Goal: Task Accomplishment & Management: Manage account settings

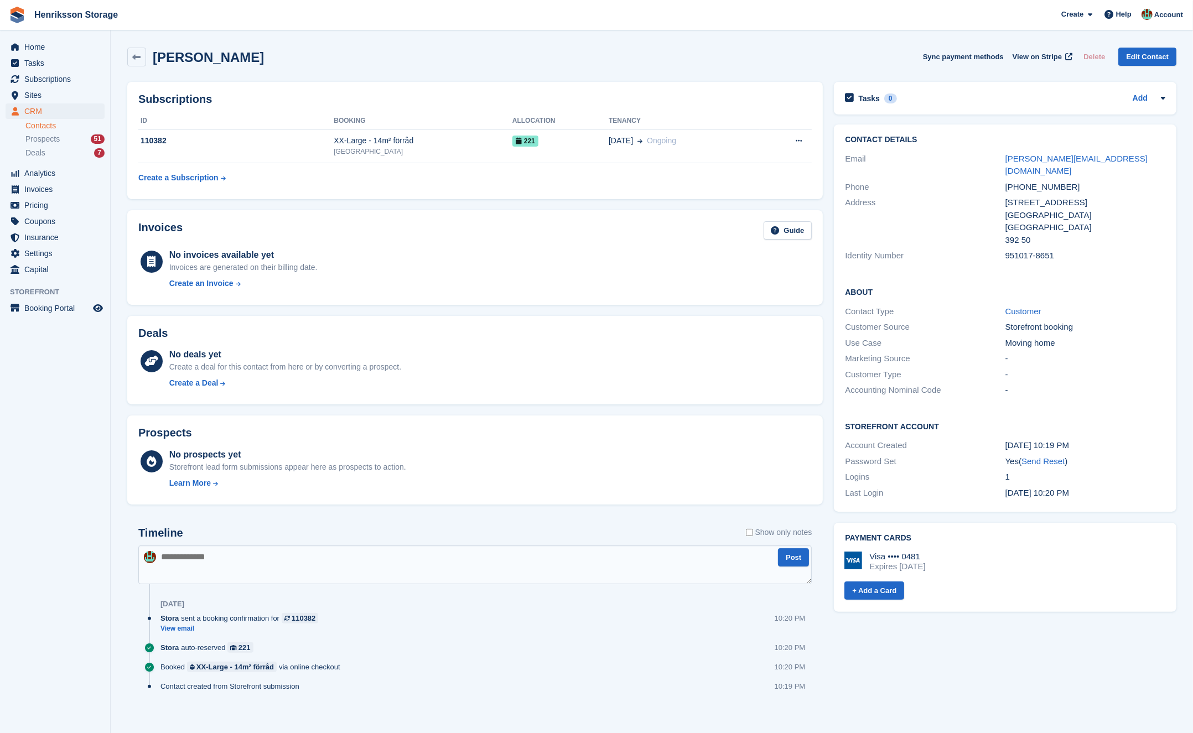
click at [882, 250] on div "951017-8651" at bounding box center [1086, 256] width 160 height 13
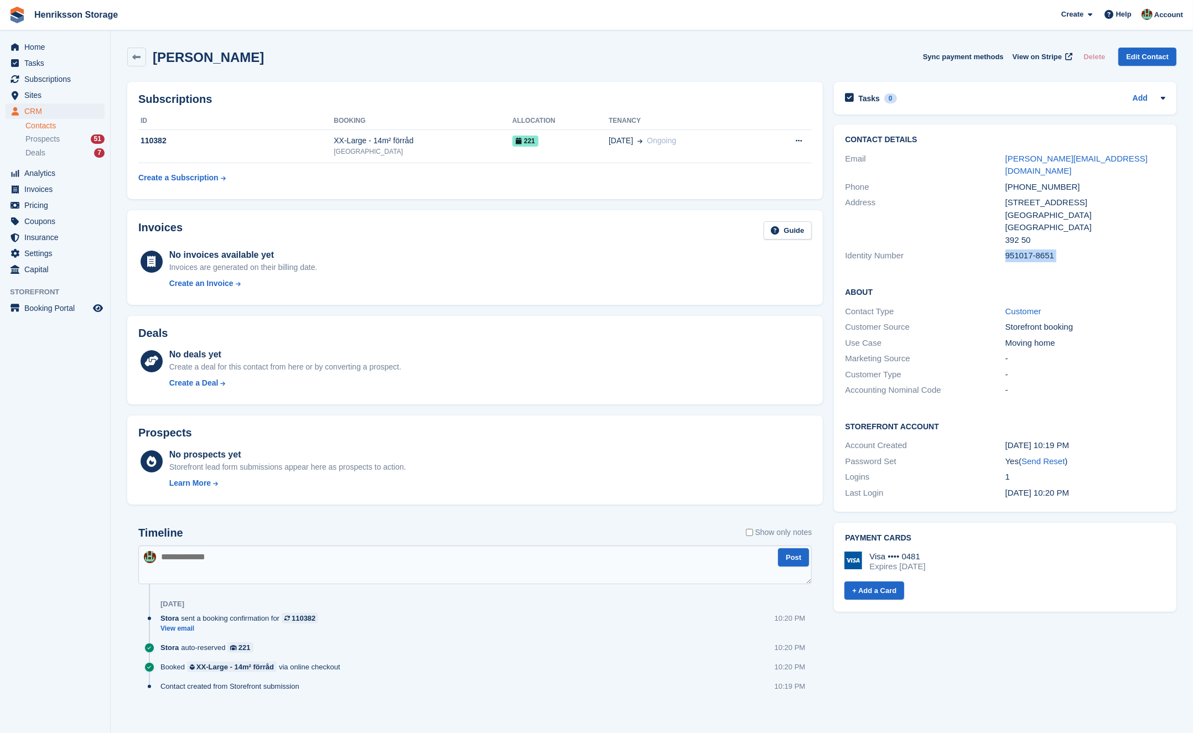
click at [882, 250] on div "951017-8651" at bounding box center [1086, 256] width 160 height 13
copy div "951017-8651"
click at [58, 70] on span "Tasks" at bounding box center [57, 62] width 66 height 15
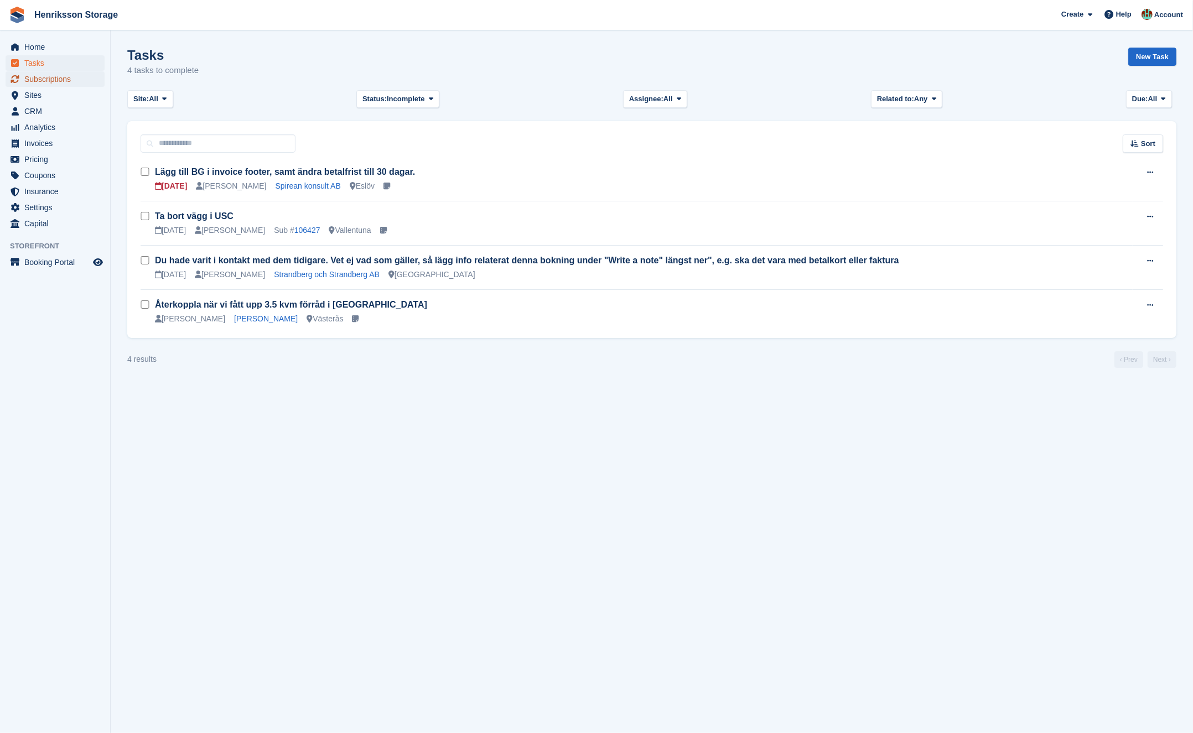
click at [57, 76] on span "Subscriptions" at bounding box center [57, 78] width 66 height 15
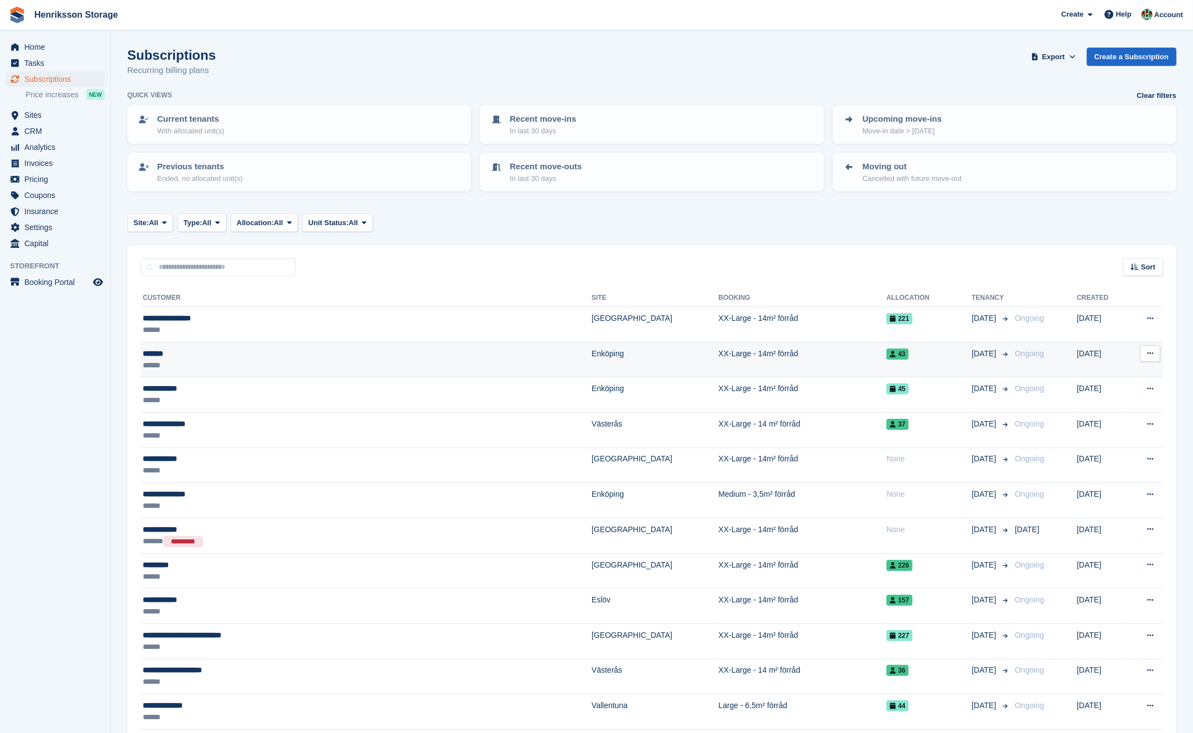
click at [235, 368] on div "******" at bounding box center [285, 366] width 285 height 12
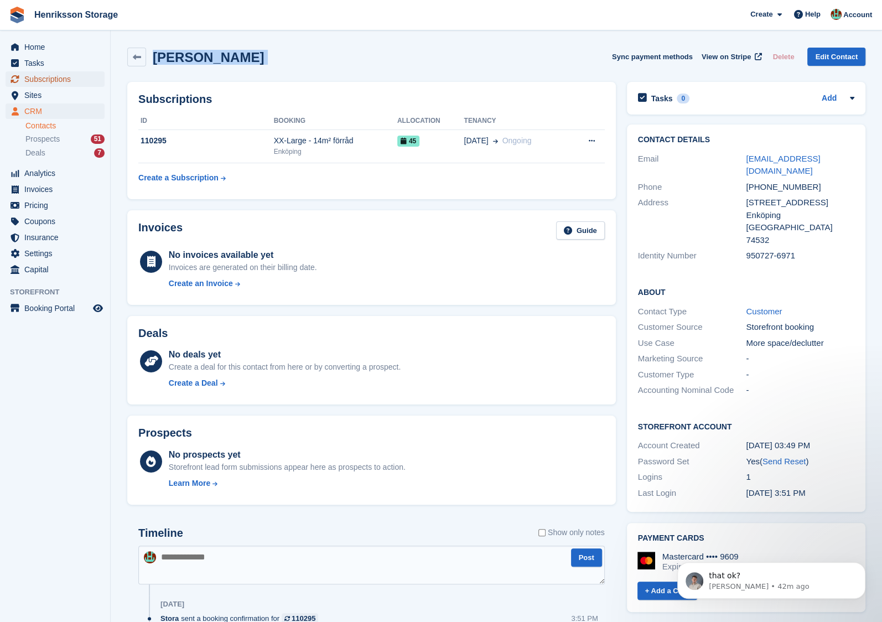
click at [46, 82] on span "Subscriptions" at bounding box center [57, 78] width 66 height 15
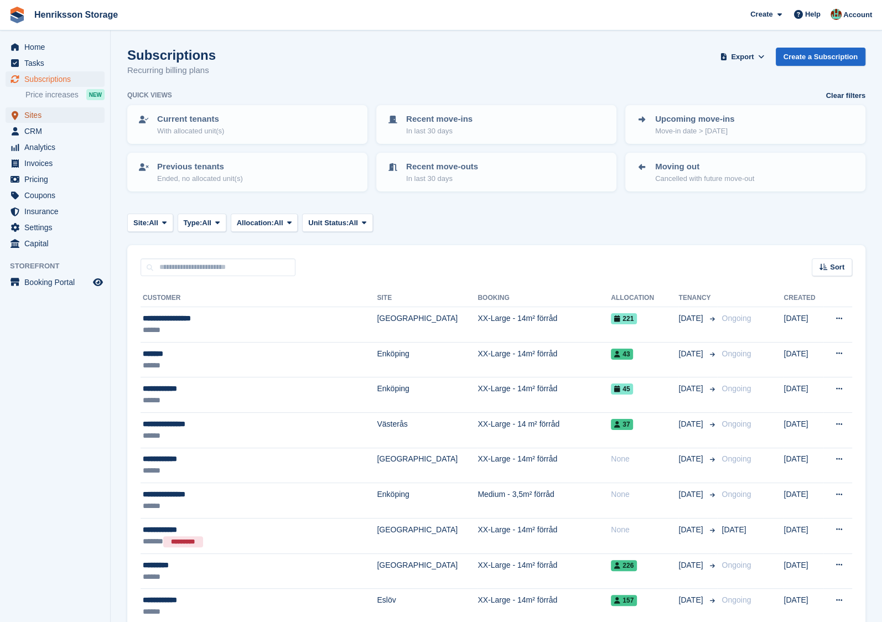
click at [67, 120] on span "Sites" at bounding box center [57, 114] width 66 height 15
click at [65, 130] on span "CRM" at bounding box center [57, 130] width 66 height 15
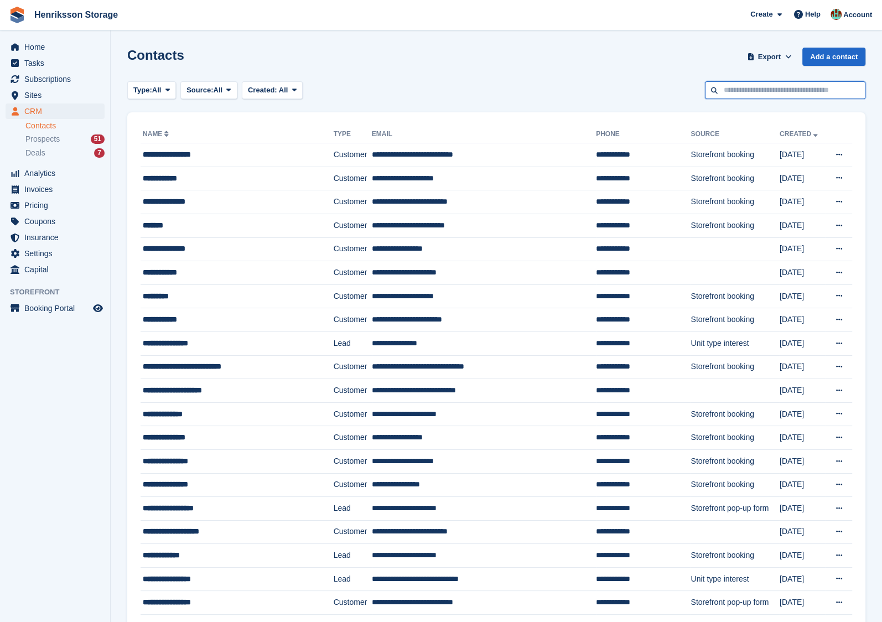
click at [774, 87] on input "text" at bounding box center [785, 90] width 161 height 18
paste input "**********"
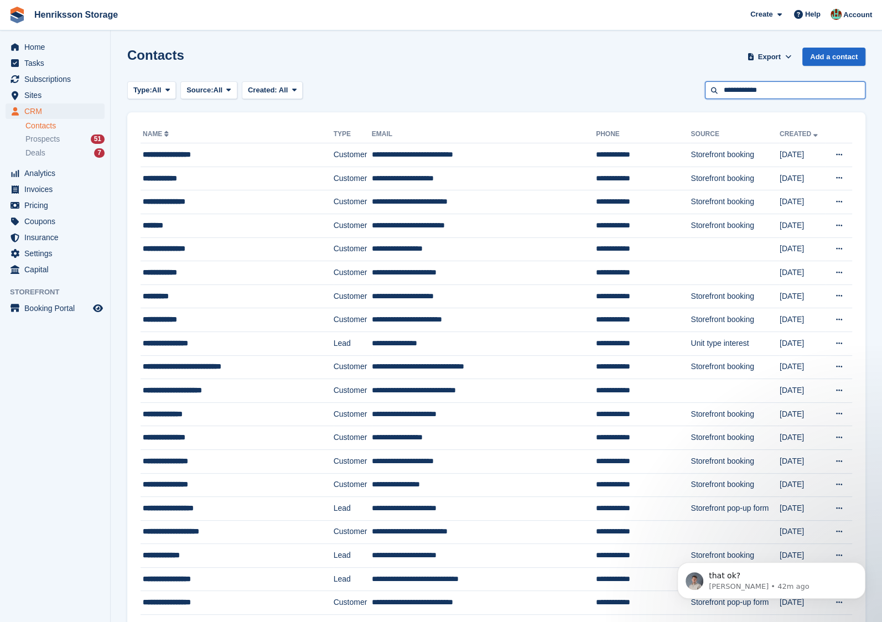
type input "**********"
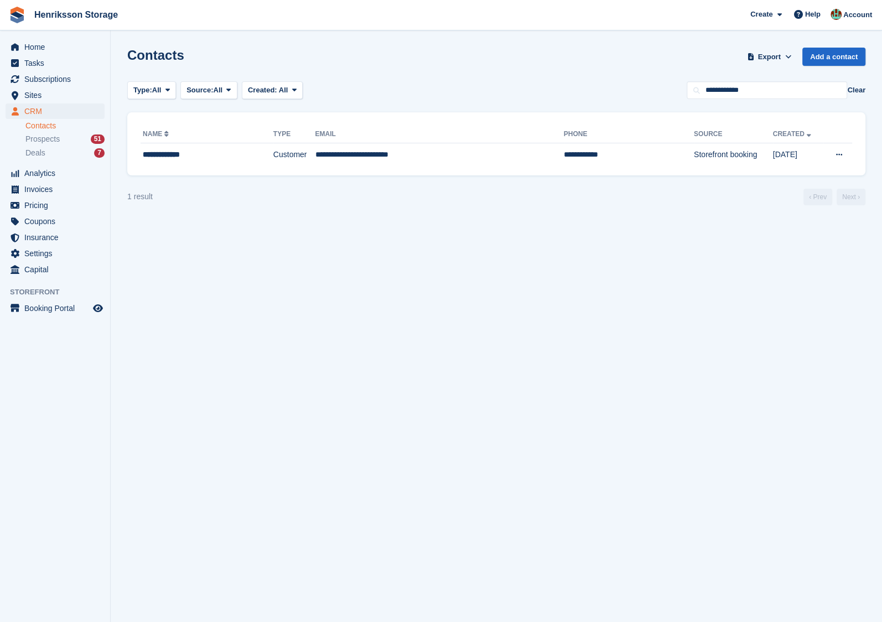
click at [430, 168] on div "**********" at bounding box center [496, 143] width 738 height 63
click at [428, 159] on td "**********" at bounding box center [439, 154] width 249 height 23
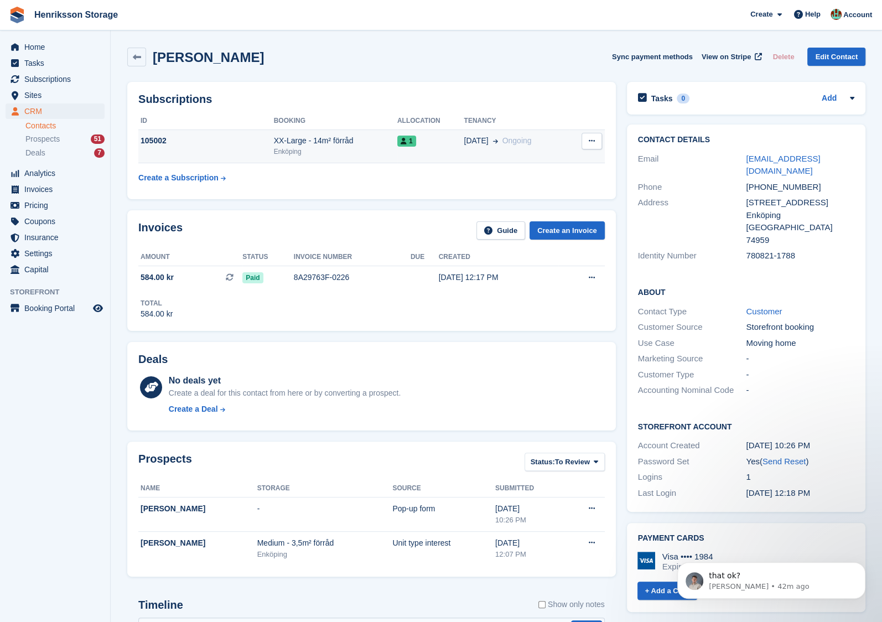
click at [380, 146] on div "XX-Large - 14m² förråd" at bounding box center [335, 141] width 123 height 12
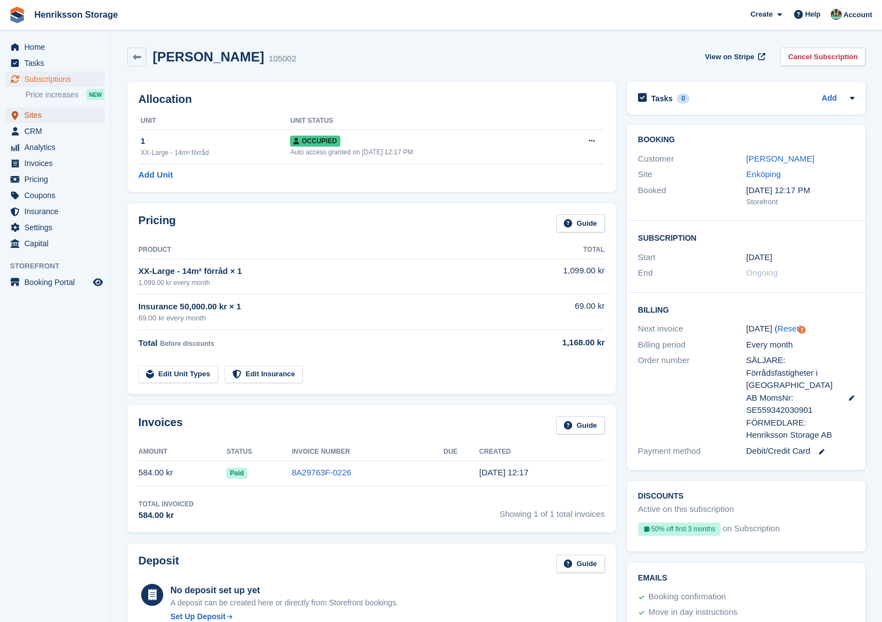
click at [69, 122] on span "Sites" at bounding box center [57, 114] width 66 height 15
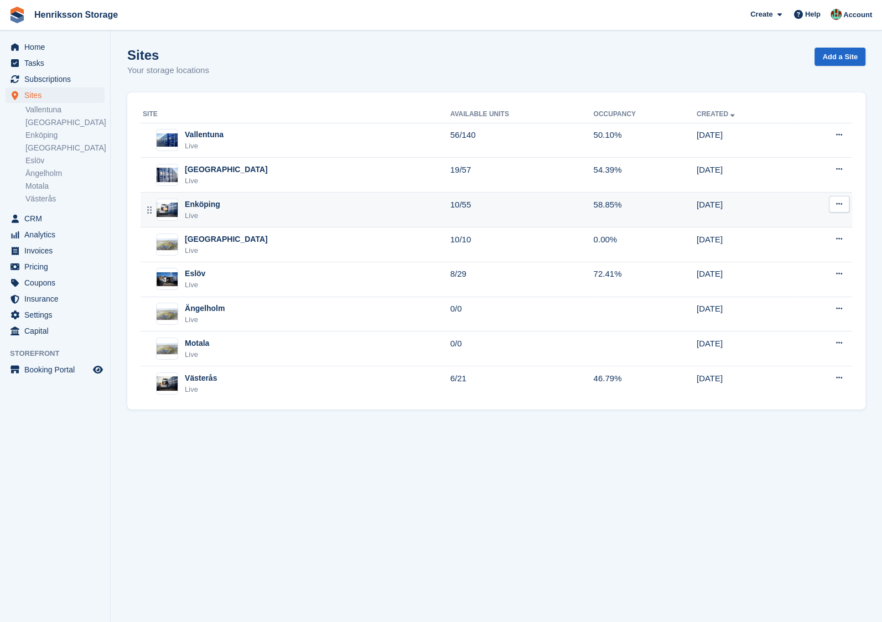
click at [261, 204] on div "Enköping Live" at bounding box center [297, 210] width 308 height 23
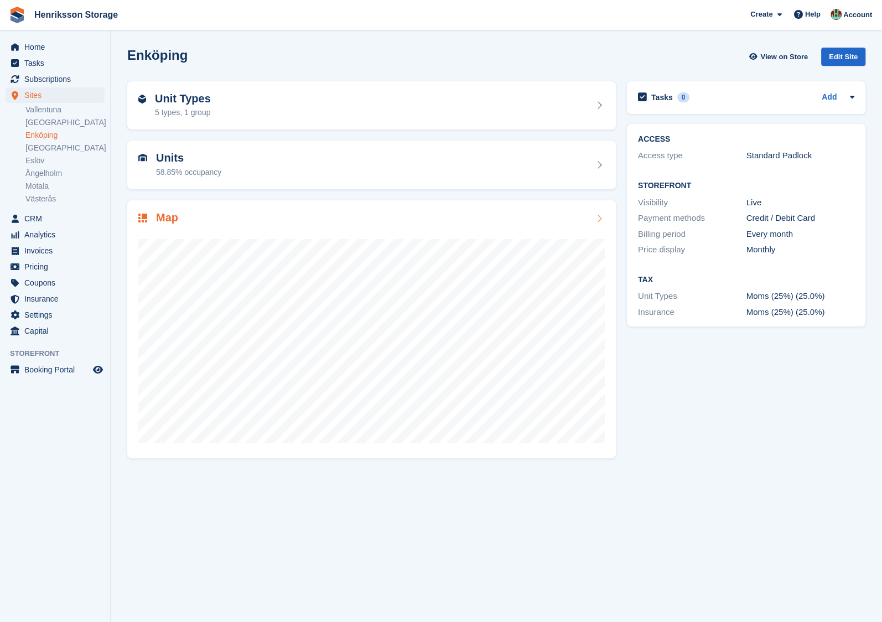
click at [313, 210] on div "Map" at bounding box center [371, 329] width 489 height 258
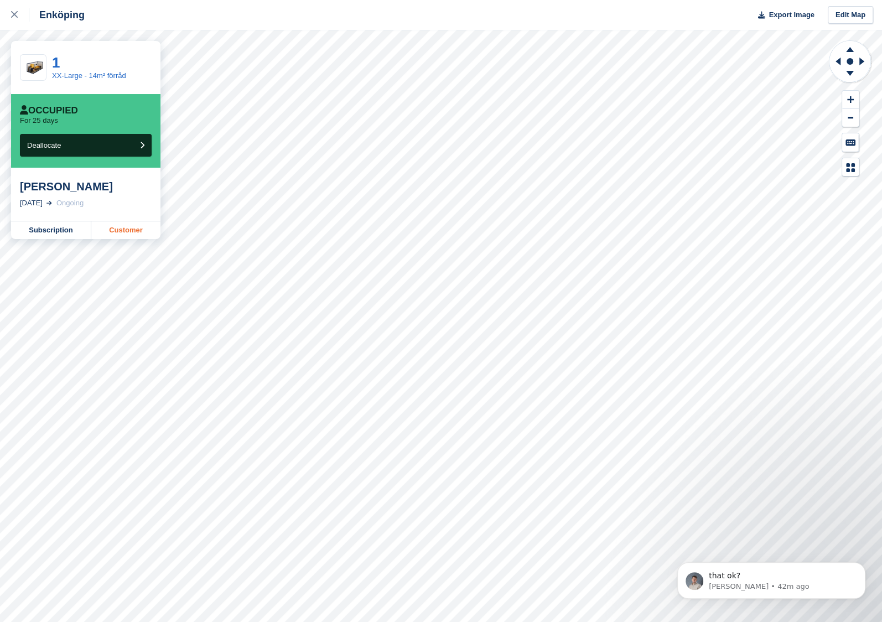
click at [135, 231] on link "Customer" at bounding box center [125, 230] width 69 height 18
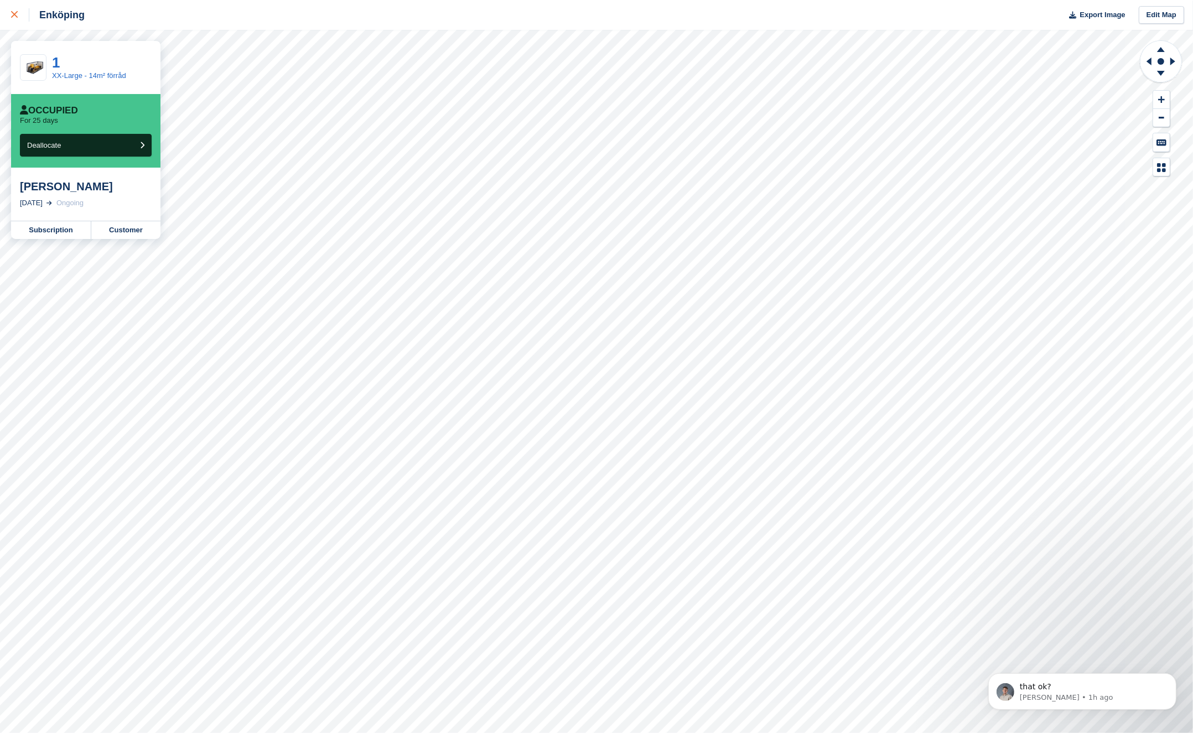
click at [18, 13] on div at bounding box center [20, 14] width 18 height 13
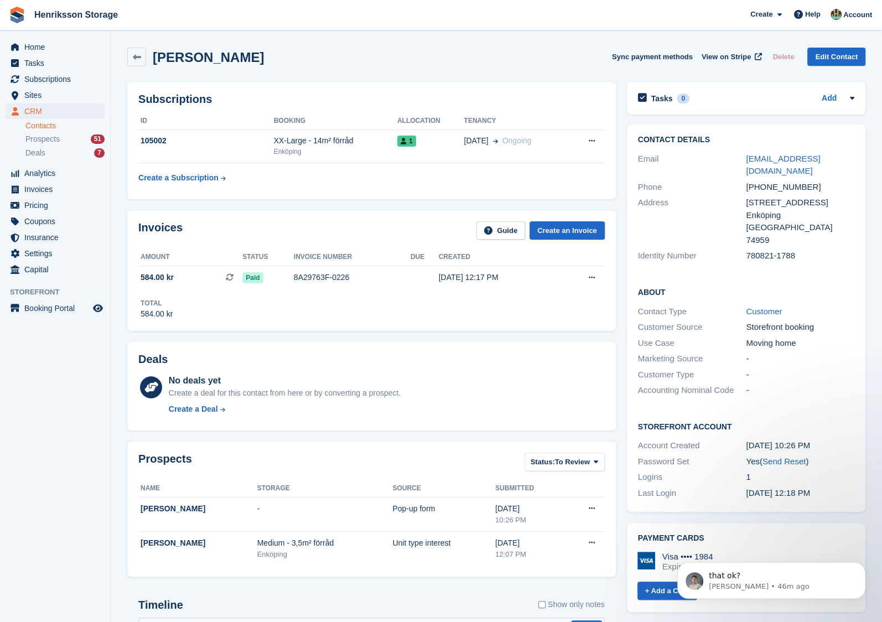
drag, startPoint x: 606, startPoint y: 422, endPoint x: 591, endPoint y: 407, distance: 21.5
click at [591, 407] on div "Deals No deals yet Create a deal for this contact from here or by converting a …" at bounding box center [371, 386] width 489 height 89
drag, startPoint x: 768, startPoint y: 174, endPoint x: 747, endPoint y: 162, distance: 24.8
click at [747, 162] on div "nyota.mangapi123@gmail.com" at bounding box center [800, 165] width 108 height 25
copy link "nyota.mangapi123@gmail.com"
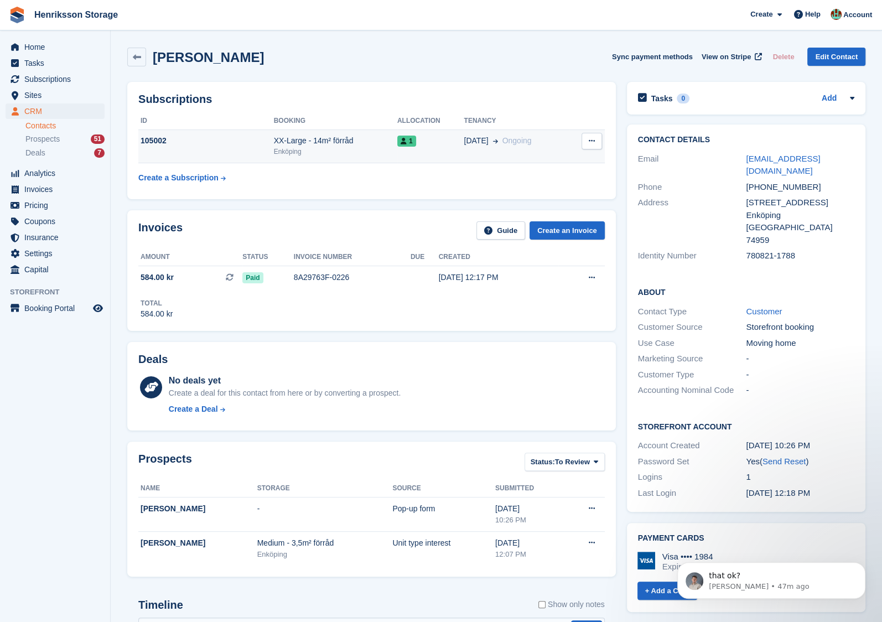
click at [339, 139] on div "XX-Large - 14m² förråd" at bounding box center [335, 141] width 123 height 12
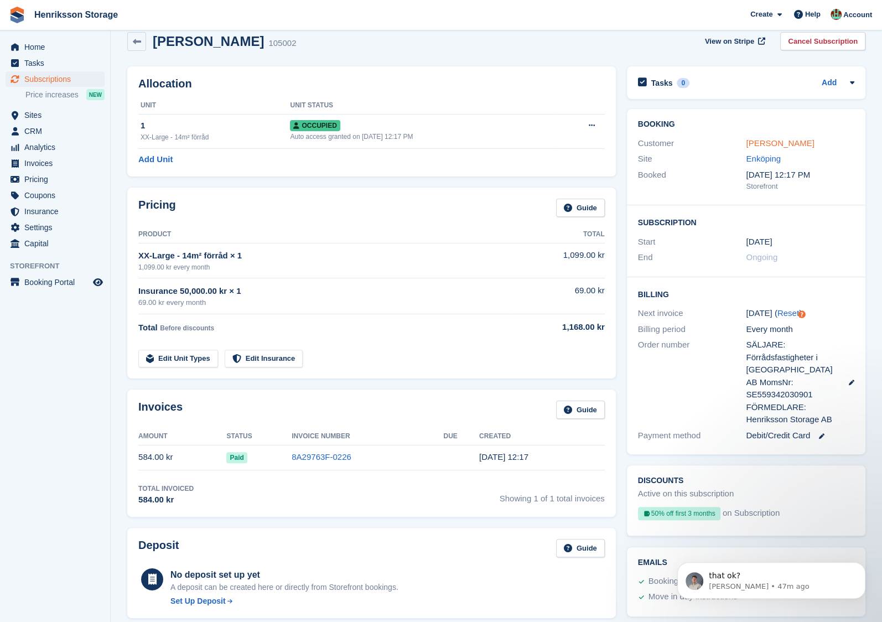
click at [775, 148] on link "Nyota Mangapi" at bounding box center [780, 142] width 68 height 9
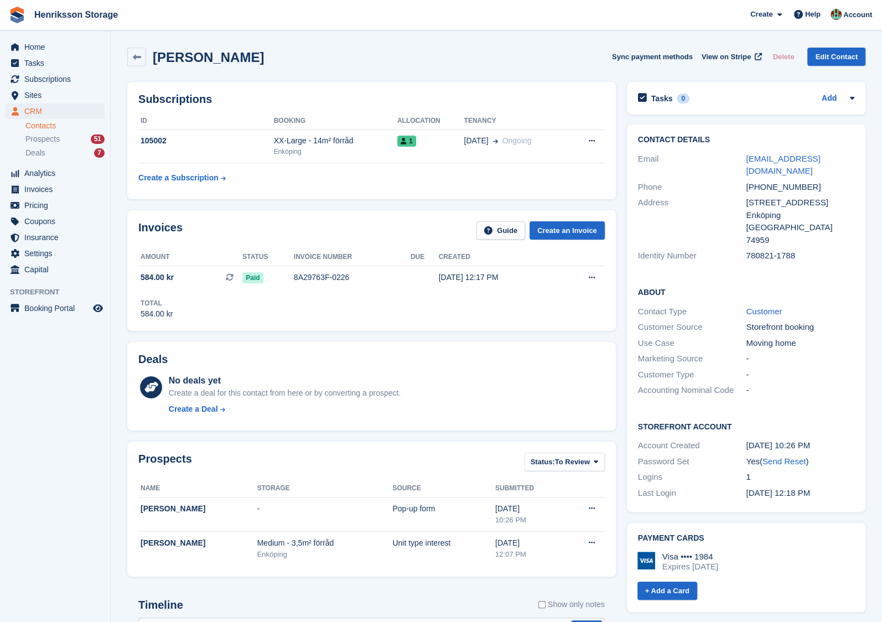
click at [766, 181] on div "[PHONE_NUMBER]" at bounding box center [800, 187] width 108 height 13
copy div "[PHONE_NUMBER]"
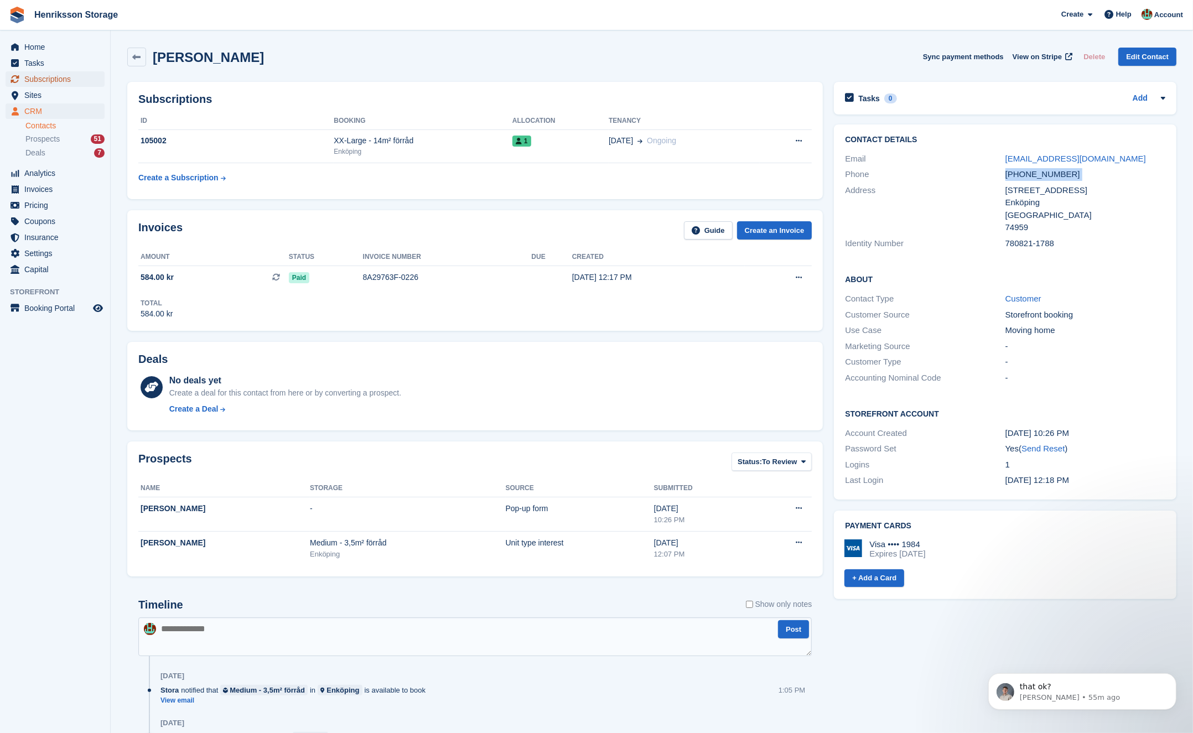
click at [47, 84] on span "Subscriptions" at bounding box center [57, 78] width 66 height 15
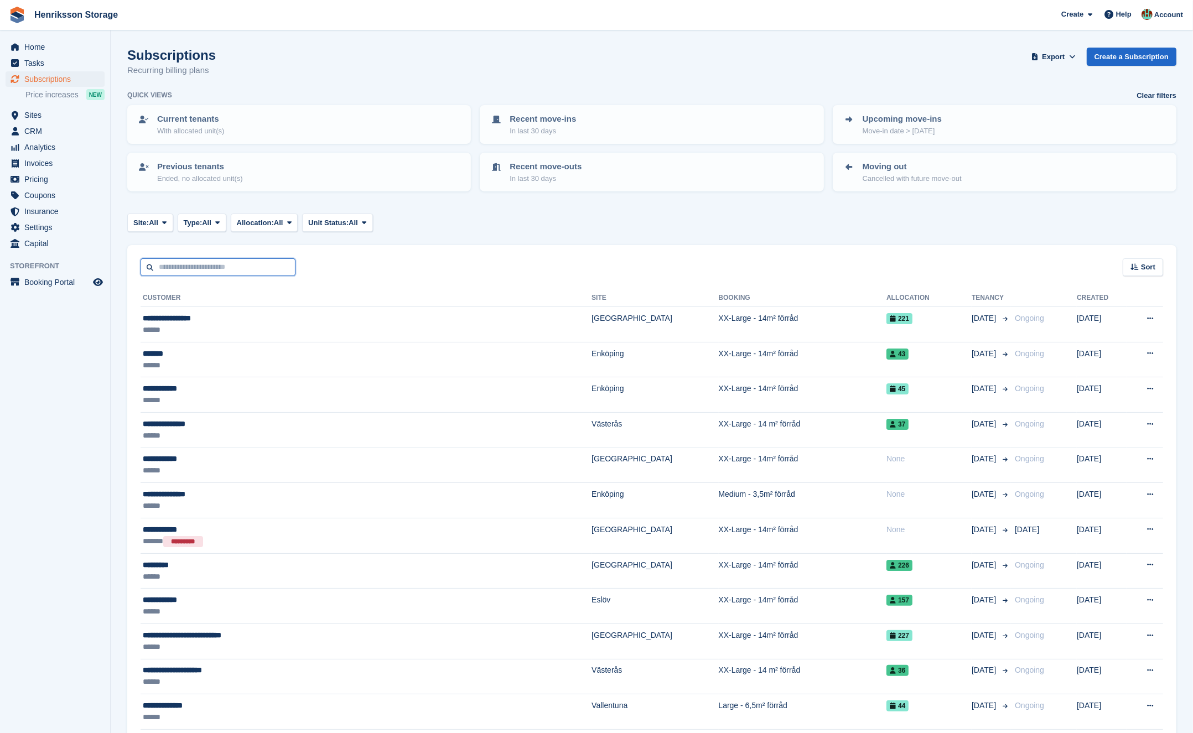
click at [223, 262] on input "text" at bounding box center [218, 267] width 155 height 18
type input "****"
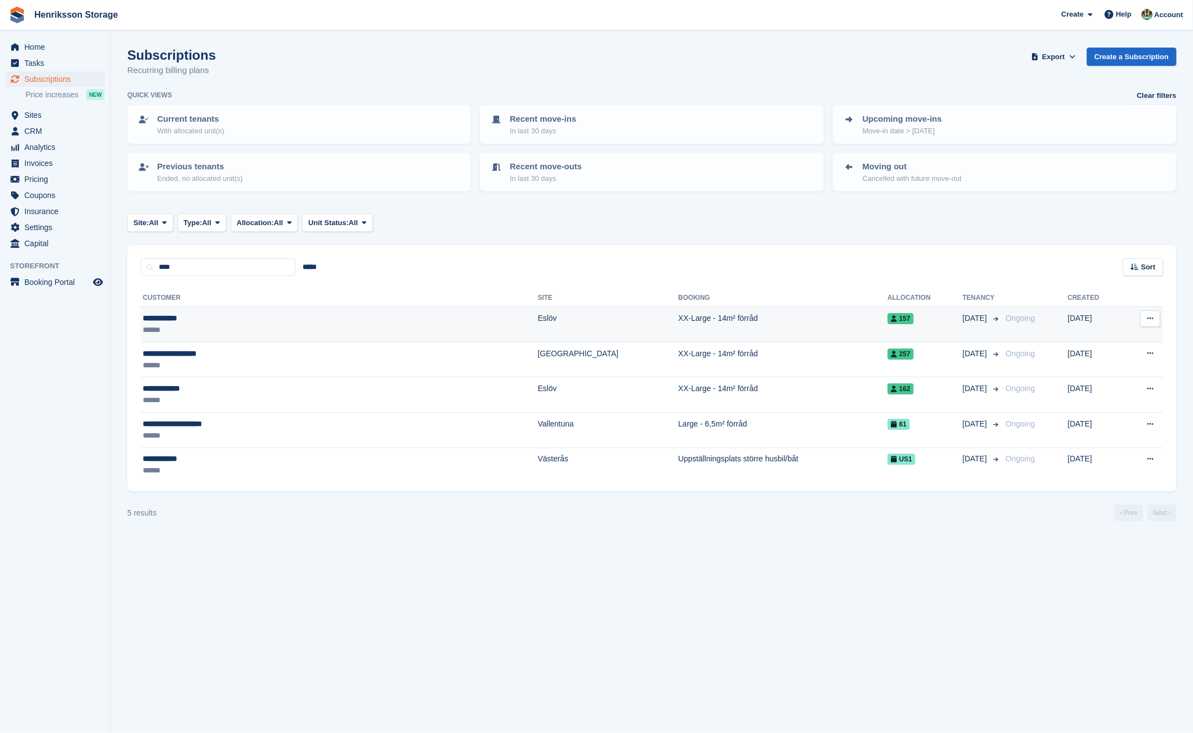
click at [679, 328] on td "XX-Large - 14m² förråd" at bounding box center [783, 324] width 209 height 35
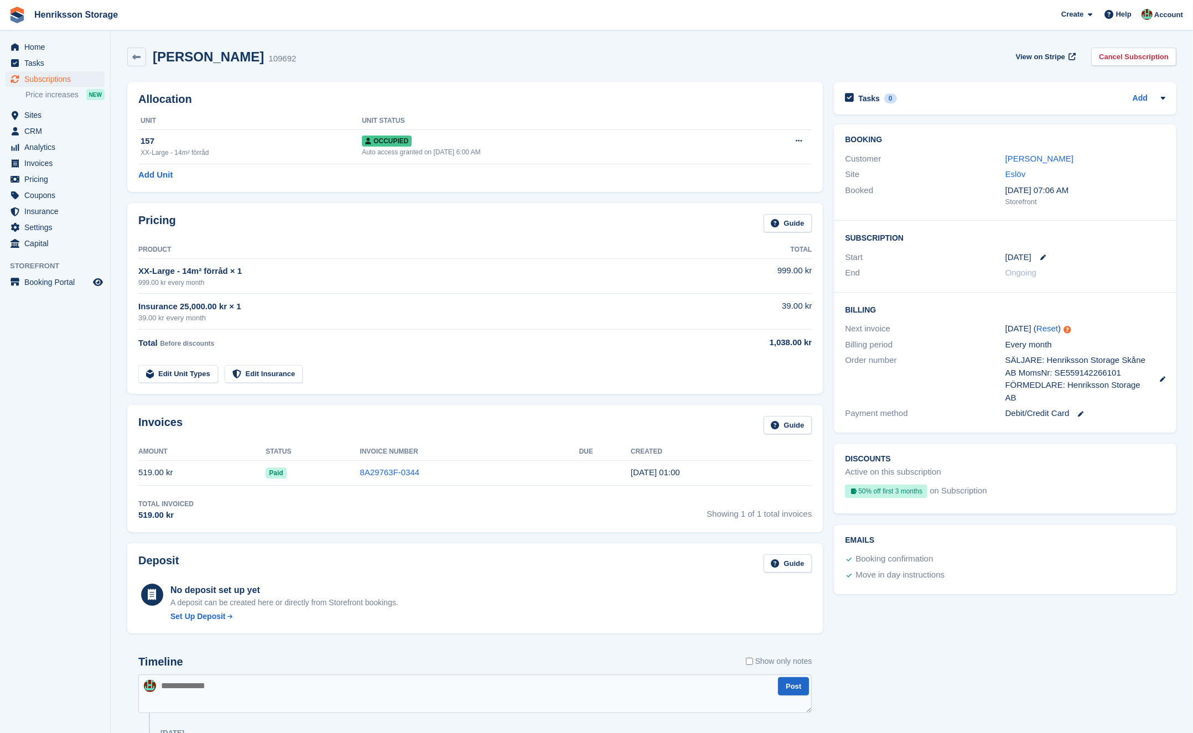
click at [212, 58] on h2 "Lars Hansson" at bounding box center [208, 56] width 111 height 15
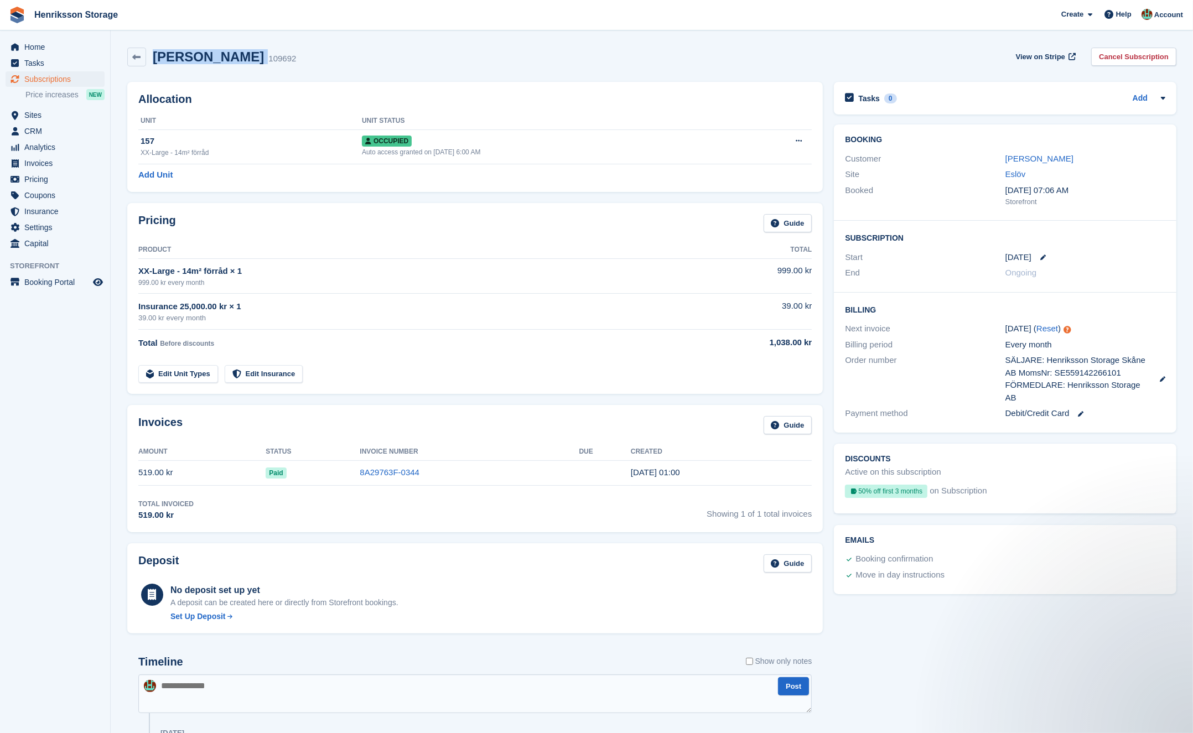
click at [212, 58] on h2 "Lars Hansson" at bounding box center [208, 56] width 111 height 15
click at [162, 56] on h2 "Lars Hansson" at bounding box center [208, 56] width 111 height 15
click at [428, 88] on div "Allocation Unit Unit Status 157 XX-Large - 14m² förråd Occupied Auto access gra…" at bounding box center [475, 137] width 696 height 110
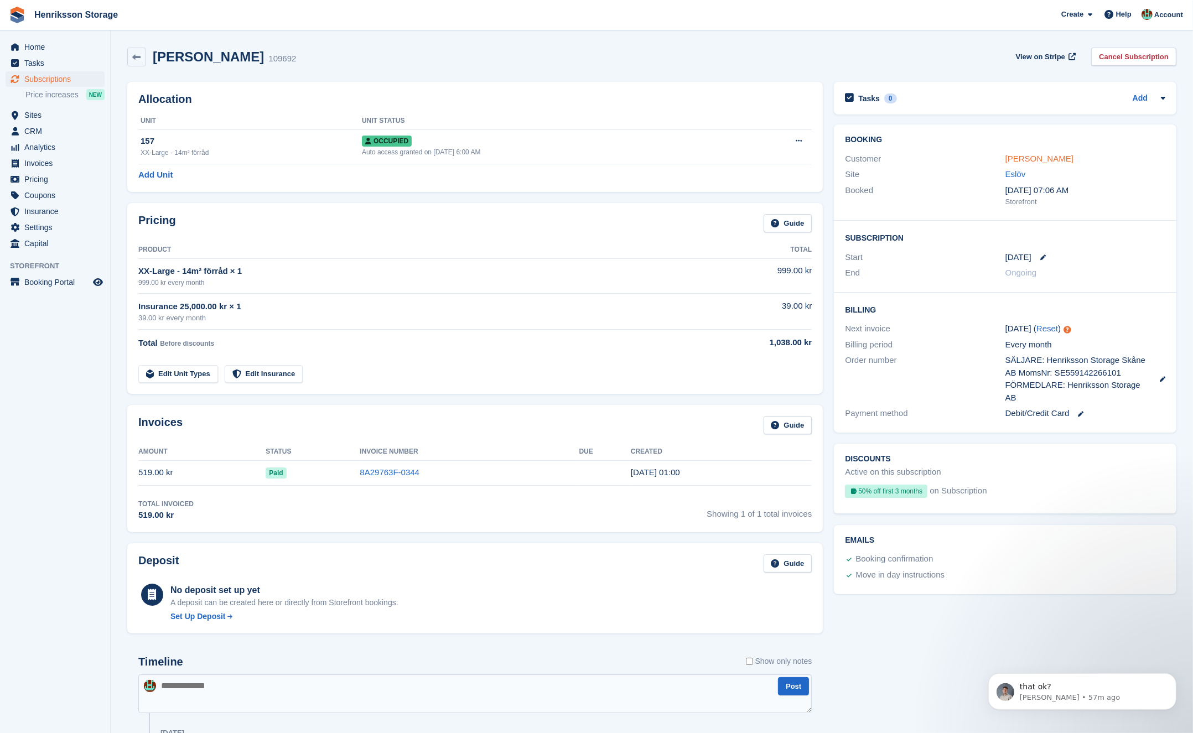
click at [1025, 158] on link "Lars Hansson" at bounding box center [1040, 158] width 68 height 9
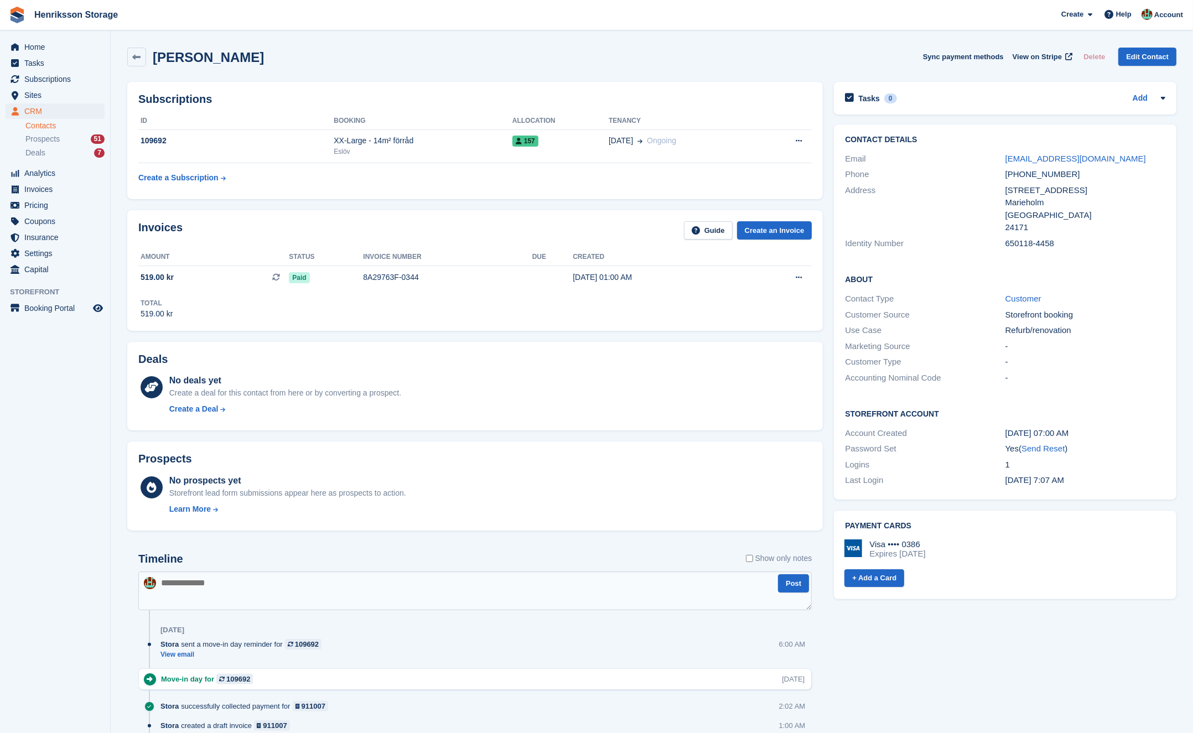
click at [1045, 193] on div "Hantverksgatan 7" at bounding box center [1086, 190] width 160 height 13
click at [1037, 174] on div "+46737355592" at bounding box center [1086, 174] width 160 height 13
copy div "+46737355592"
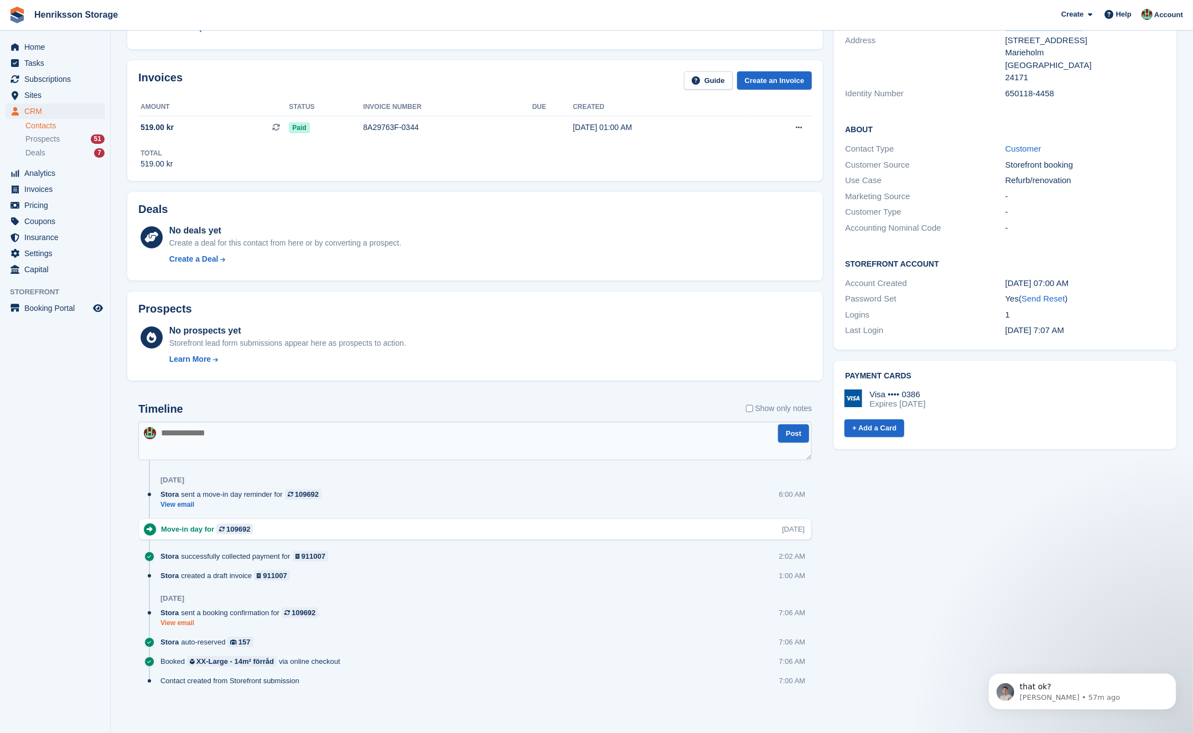
click at [185, 622] on link "View email" at bounding box center [242, 623] width 163 height 9
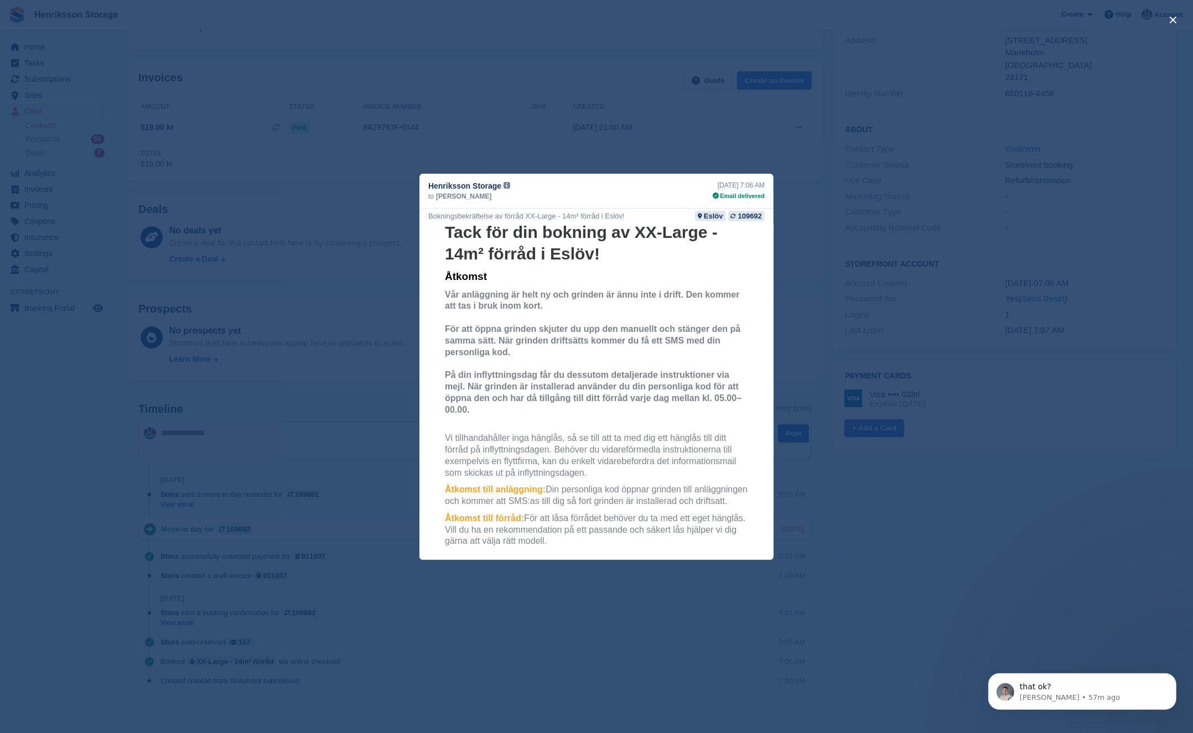
scroll to position [386, 0]
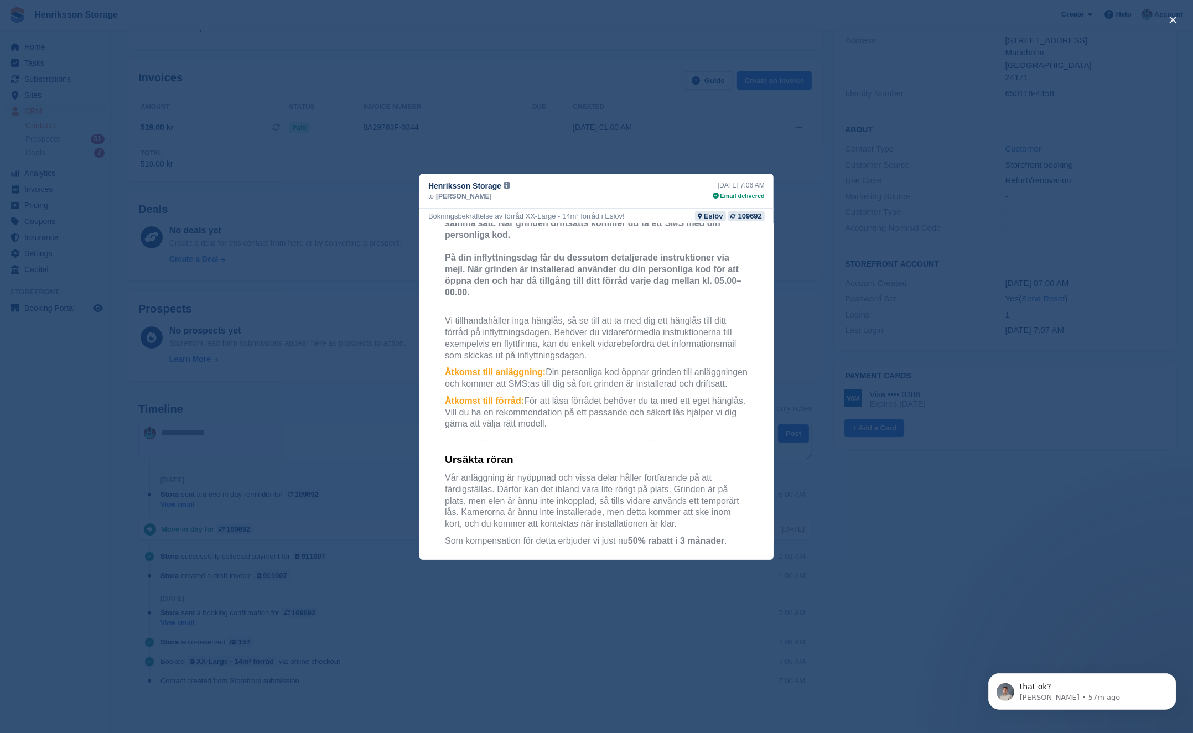
click at [368, 484] on div "close" at bounding box center [596, 366] width 1193 height 733
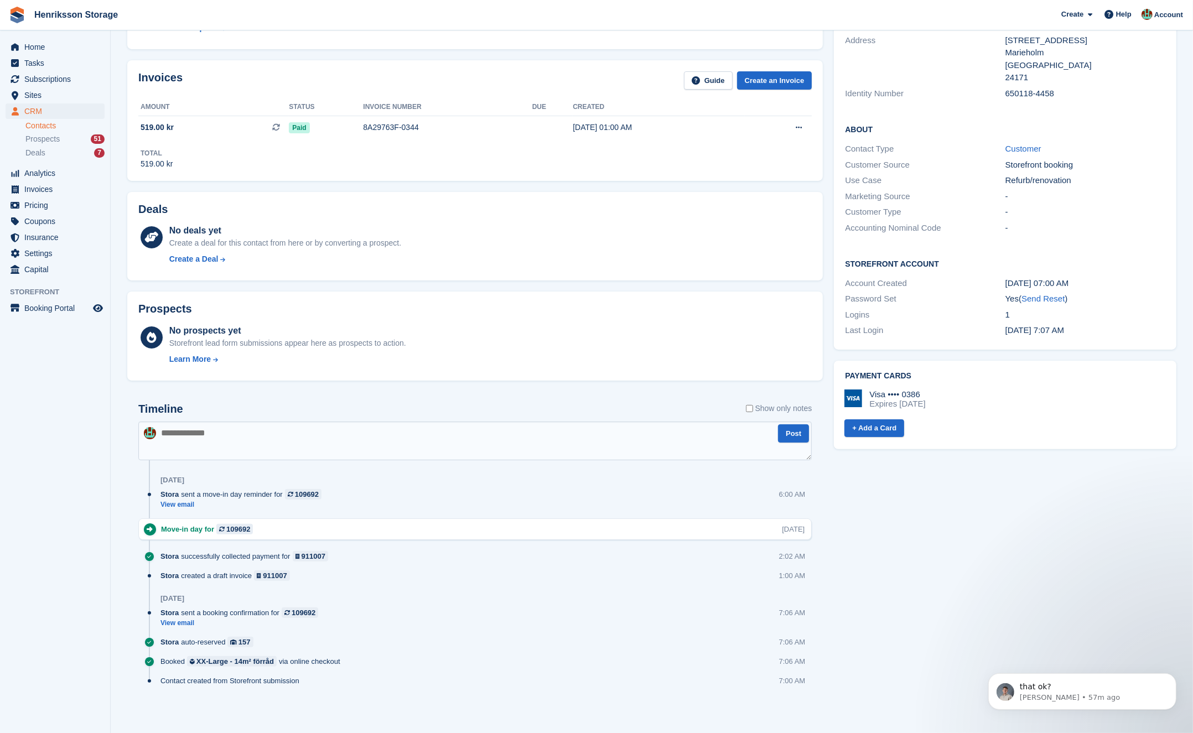
click at [420, 187] on div "Deals No deals yet Create a deal for this contact from here or by converting a …" at bounding box center [475, 237] width 707 height 100
click at [420, 184] on div "Invoices Guide Create an Invoice Amount Status Invoice number Due Created 519.0…" at bounding box center [475, 120] width 707 height 131
click at [222, 192] on div "Deals No deals yet Create a deal for this contact from here or by converting a …" at bounding box center [475, 236] width 696 height 89
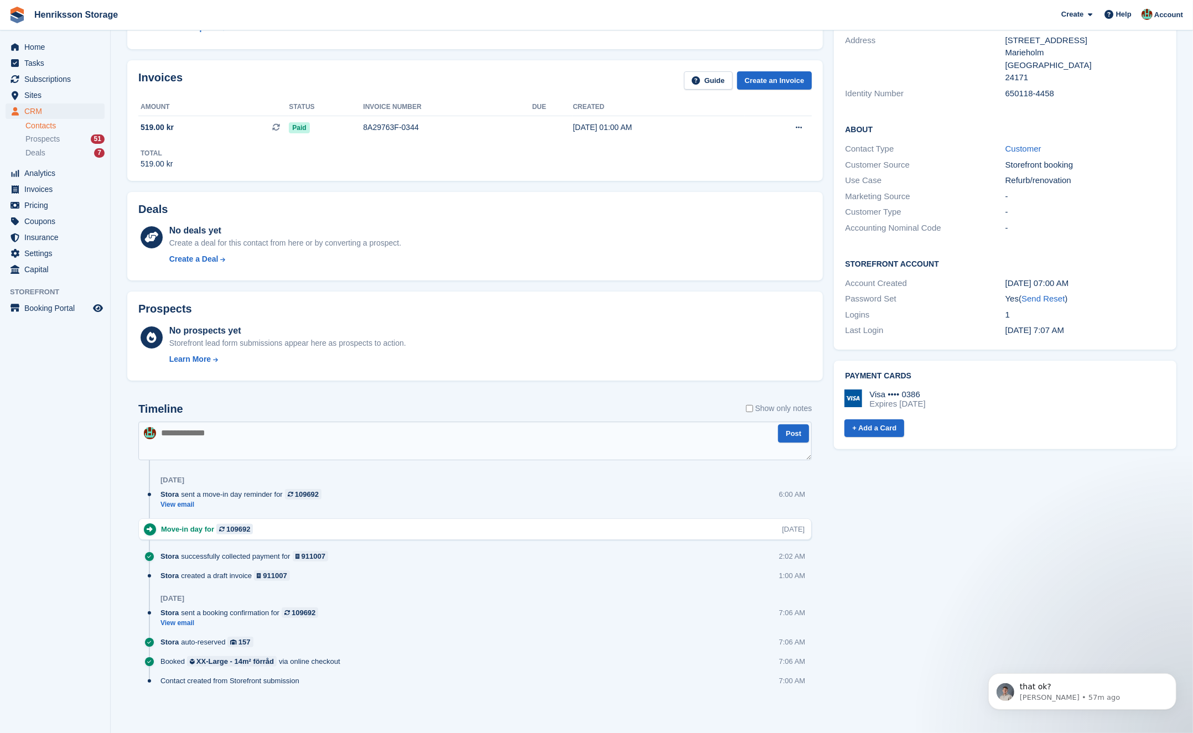
click at [239, 187] on div "Deals No deals yet Create a deal for this contact from here or by converting a …" at bounding box center [475, 237] width 707 height 100
click at [447, 534] on div "Move-in day for 109692 Wed, 24 Sep" at bounding box center [475, 530] width 674 height 22
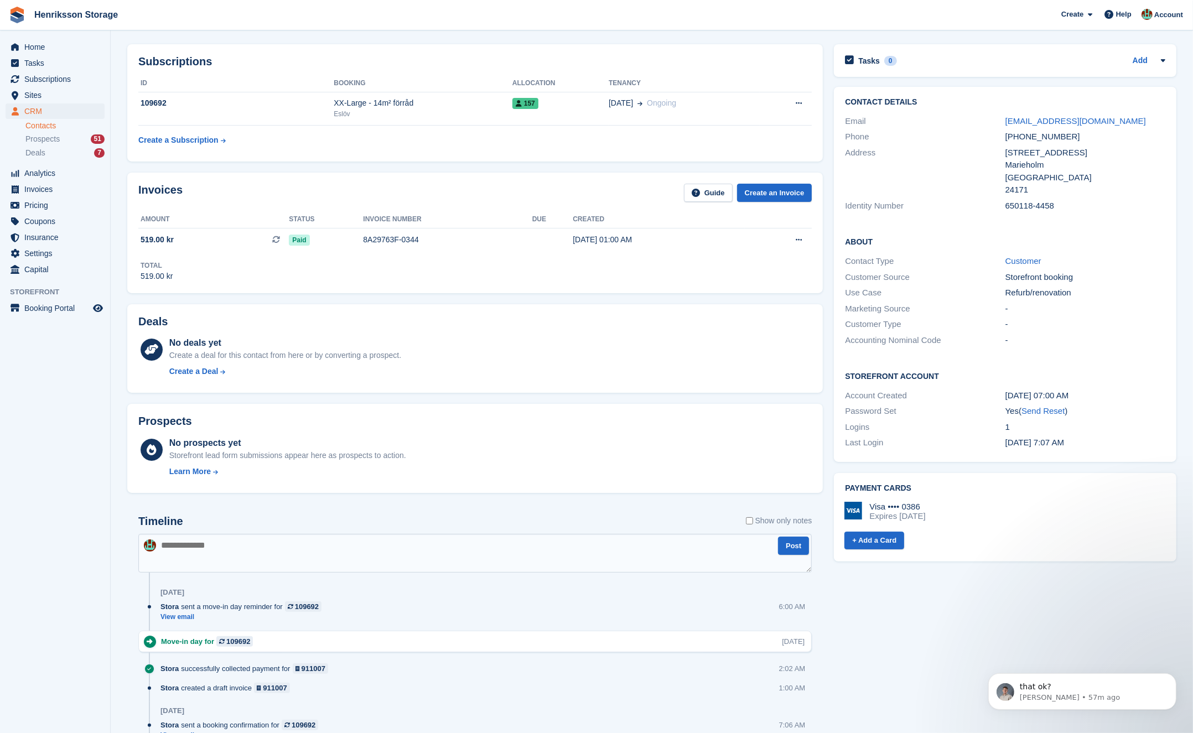
scroll to position [0, 0]
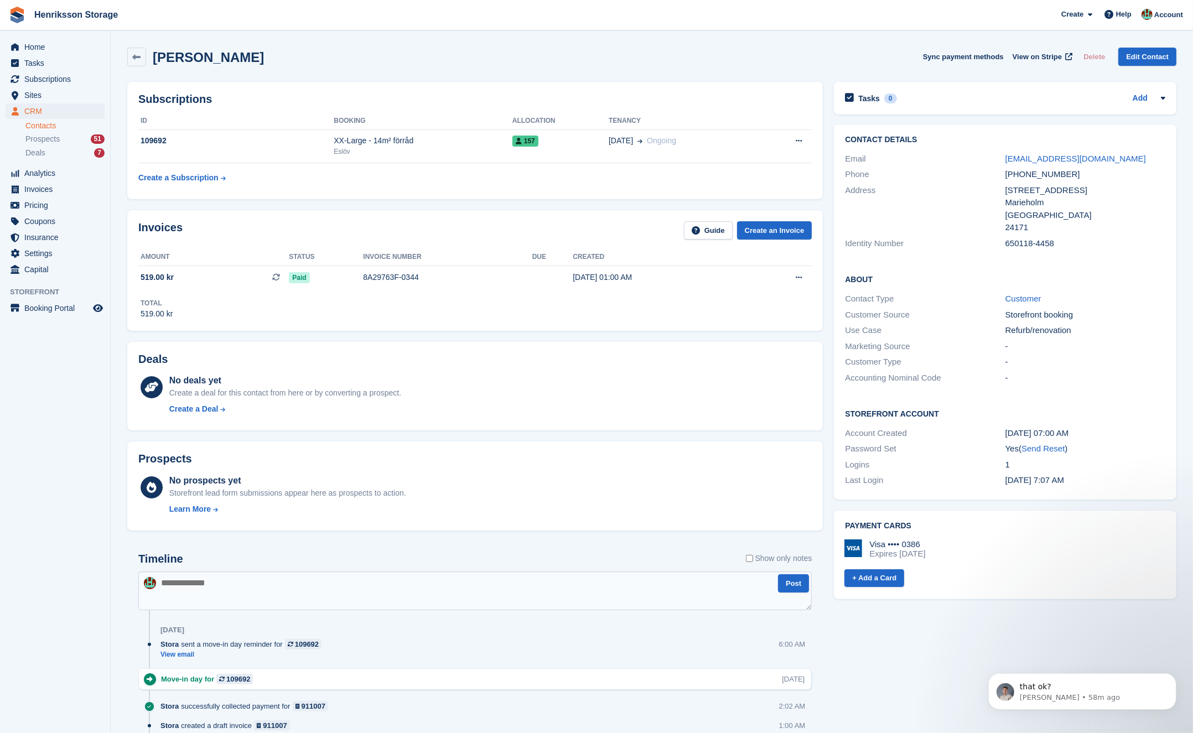
click at [426, 327] on div "Invoices Guide Create an Invoice Amount Status Invoice number Due Created 519.0…" at bounding box center [475, 270] width 696 height 120
click at [1043, 181] on div "Phone +46737355592" at bounding box center [1005, 175] width 320 height 16
click at [1042, 178] on div "+46737355592" at bounding box center [1086, 174] width 160 height 13
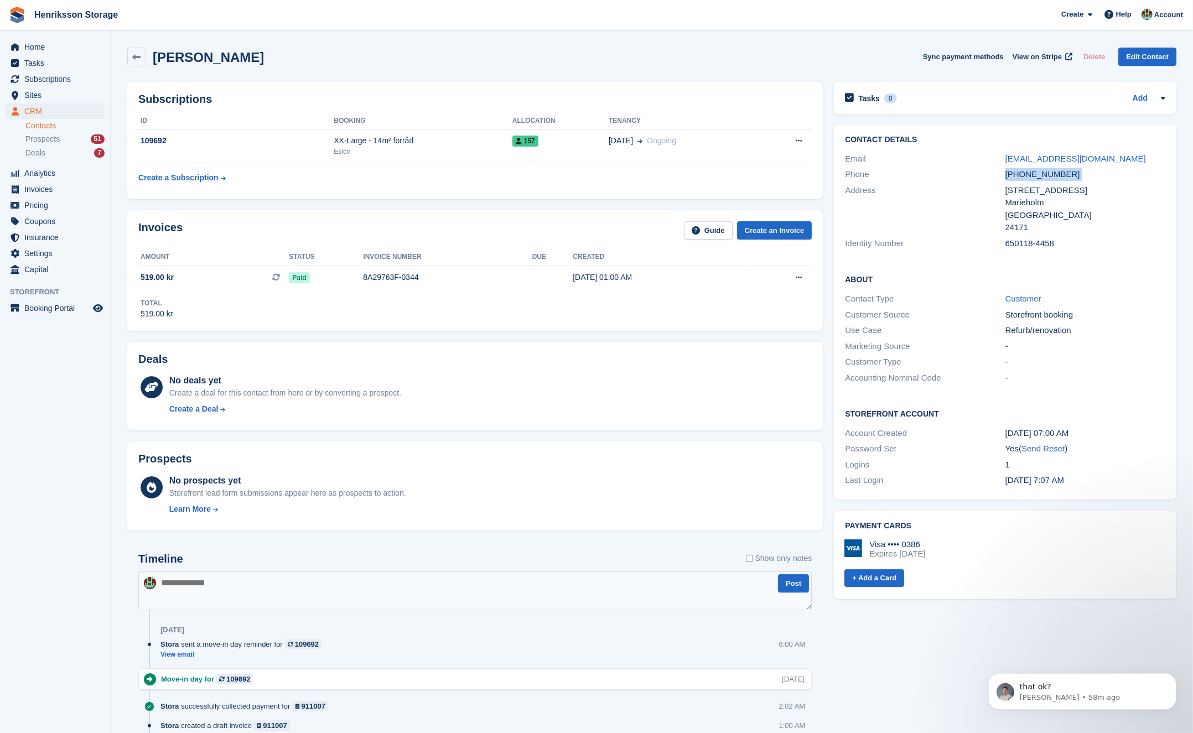
copy div "+46737355592"
click at [1042, 178] on div "+46737355592" at bounding box center [1086, 174] width 160 height 13
click at [1085, 175] on div "+46737355592" at bounding box center [1086, 174] width 160 height 13
click at [1044, 174] on div "+46737355592" at bounding box center [1086, 174] width 160 height 13
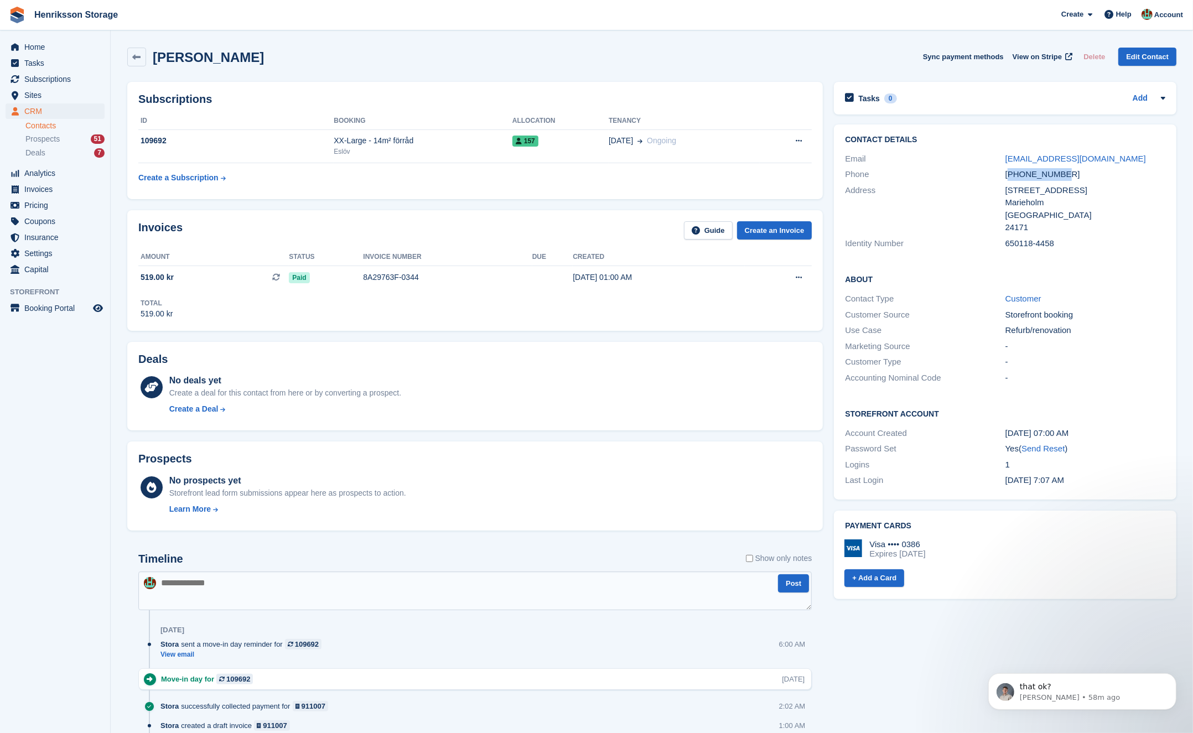
click at [1044, 174] on div "+46737355592" at bounding box center [1086, 174] width 160 height 13
copy div "+46737355592"
click at [1044, 174] on div "+46737355592" at bounding box center [1086, 174] width 160 height 13
drag, startPoint x: 1095, startPoint y: 174, endPoint x: 1059, endPoint y: 175, distance: 36.0
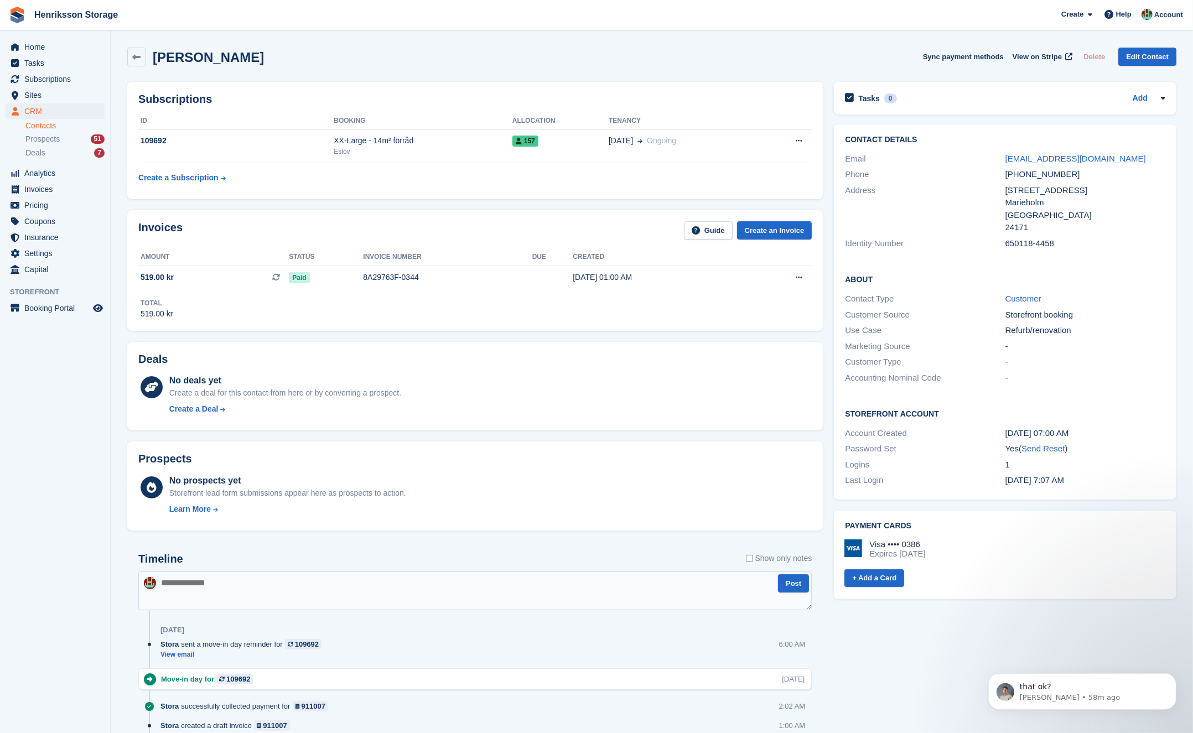
click at [1095, 174] on div "+46737355592" at bounding box center [1086, 174] width 160 height 13
click at [1042, 175] on div "+46737355592" at bounding box center [1086, 174] width 160 height 13
copy div "+46737355592"
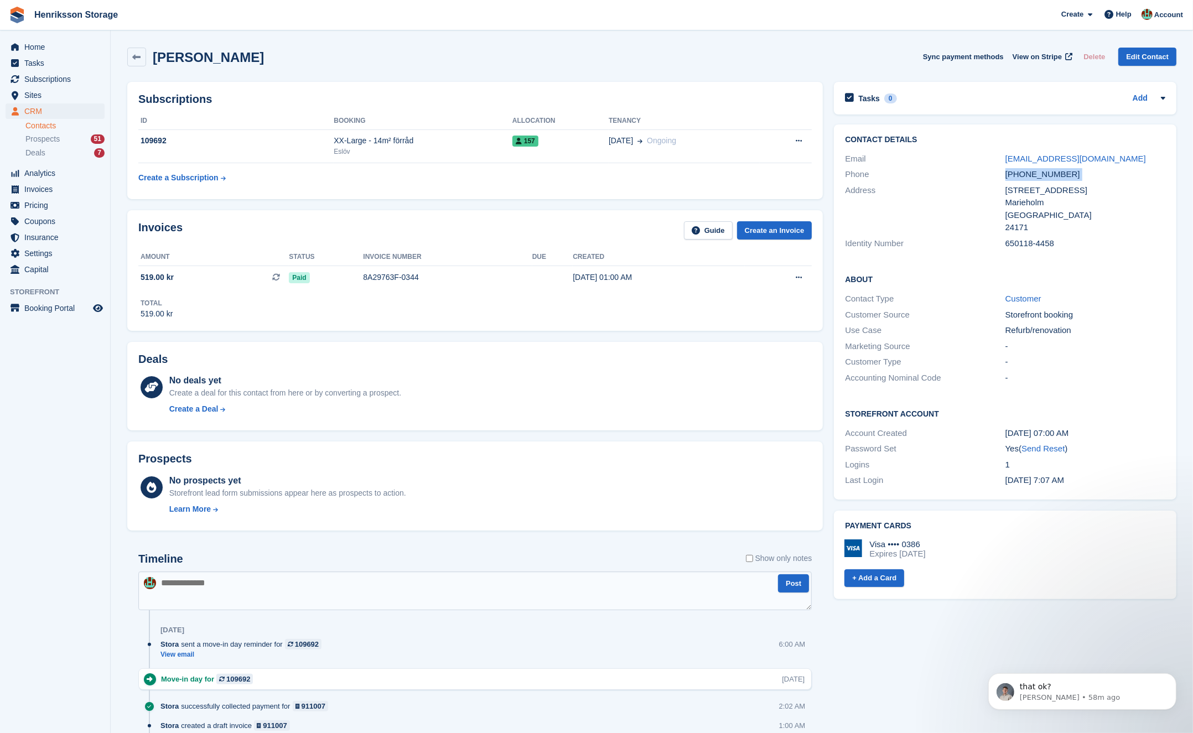
drag, startPoint x: 1068, startPoint y: 175, endPoint x: 1056, endPoint y: 174, distance: 12.2
click at [1067, 175] on div "+46737355592" at bounding box center [1086, 174] width 160 height 13
click at [1050, 174] on div "+46737355592" at bounding box center [1086, 174] width 160 height 13
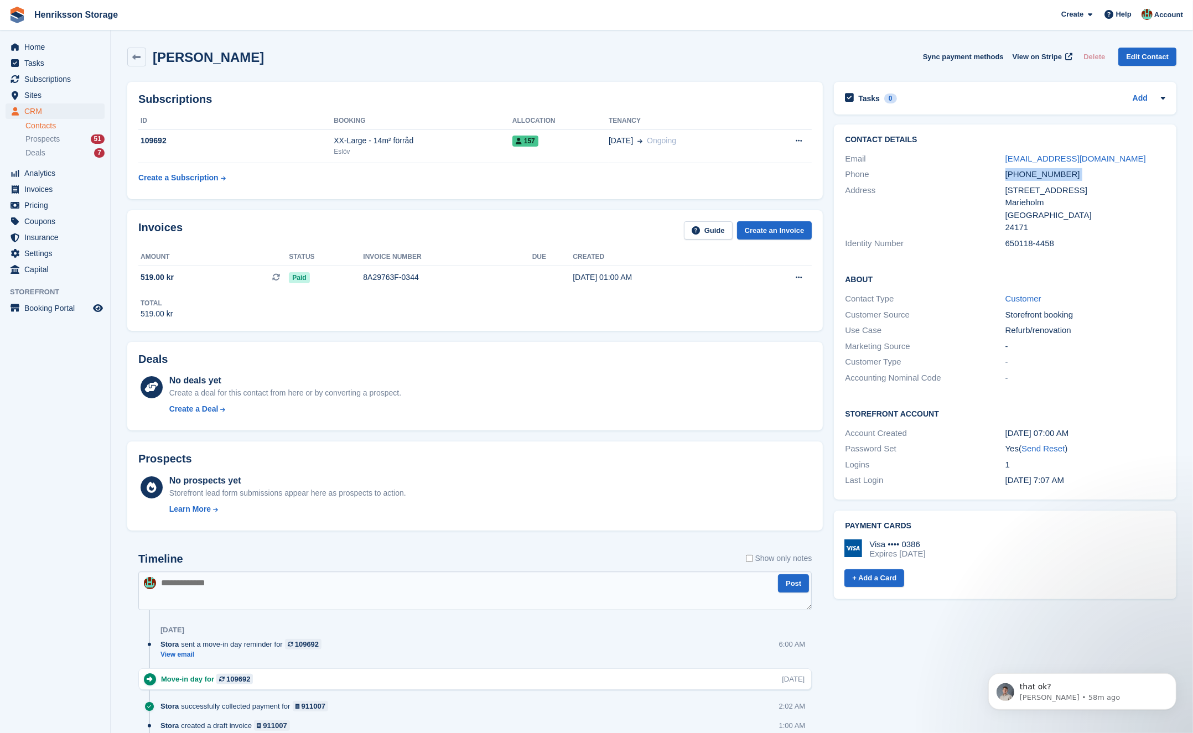
copy div "+46737355592"
click at [1047, 172] on div "+46737355592" at bounding box center [1086, 174] width 160 height 13
click at [1046, 173] on div "+46737355592" at bounding box center [1086, 174] width 160 height 13
copy div "5592"
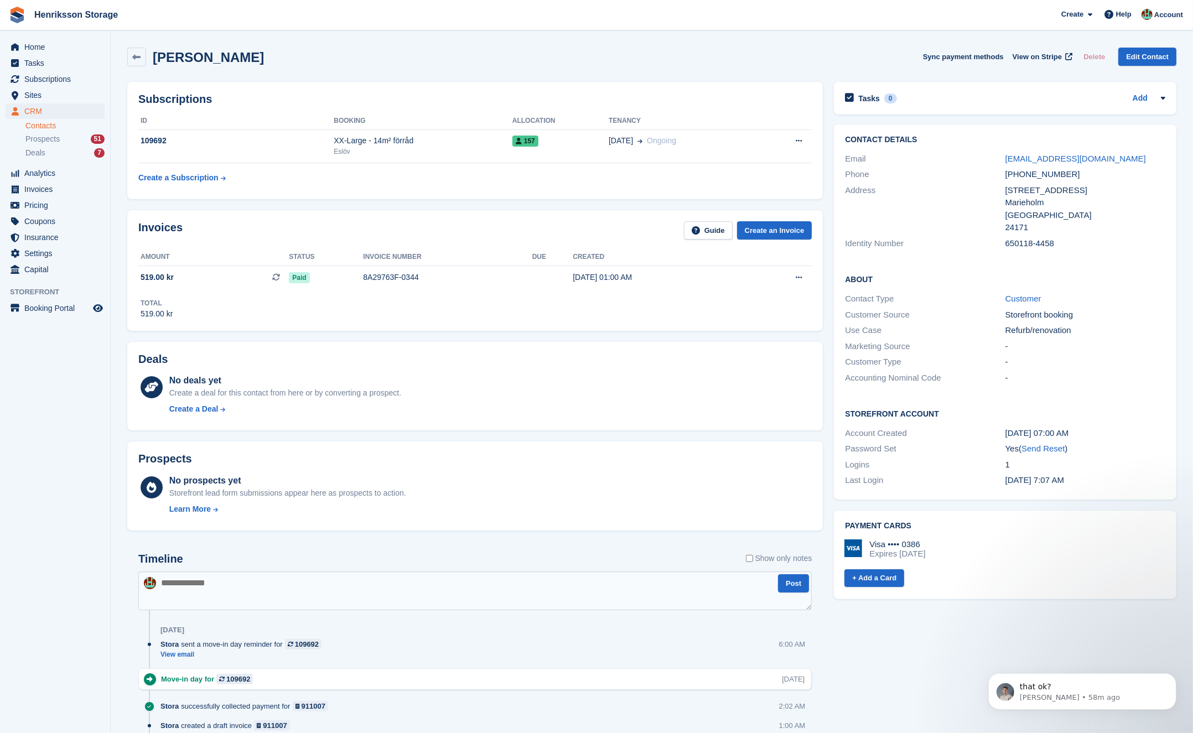
click at [1021, 170] on div "+46737355592" at bounding box center [1086, 174] width 160 height 13
copy div "+46737355592"
click at [252, 54] on div "Lars Hansson Sync payment methods View on Stripe Delete Edit Contact" at bounding box center [651, 57] width 1049 height 19
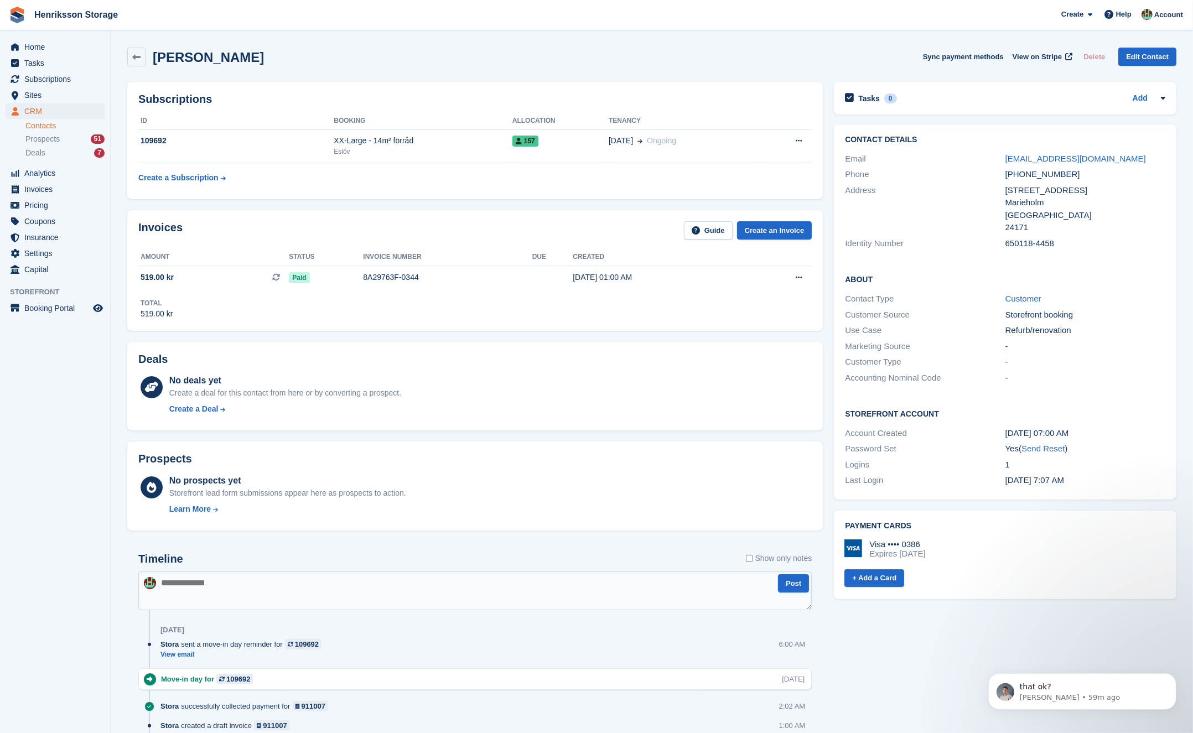
click at [252, 56] on div "Lars Hansson Sync payment methods View on Stripe Delete Edit Contact" at bounding box center [651, 57] width 1049 height 19
click at [493, 56] on div "Lars Hansson Sync payment methods View on Stripe Delete Edit Contact" at bounding box center [651, 57] width 1049 height 19
click at [492, 56] on div "Lars Hansson Sync payment methods View on Stripe Delete Edit Contact" at bounding box center [651, 57] width 1049 height 19
click at [213, 63] on h2 "[PERSON_NAME]" at bounding box center [208, 57] width 111 height 15
click at [212, 63] on h2 "[PERSON_NAME]" at bounding box center [208, 57] width 111 height 15
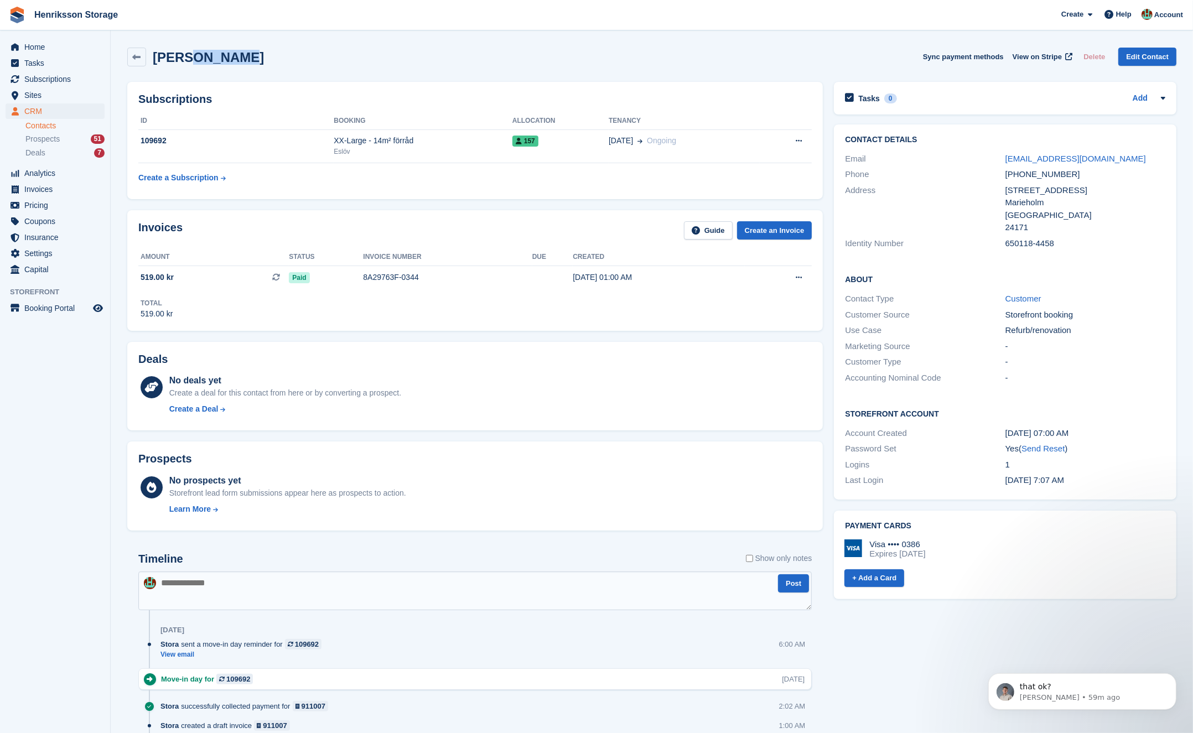
click at [209, 64] on h2 "Lars Hansson" at bounding box center [208, 57] width 111 height 15
click at [333, 60] on div "Lars Hansson Sync payment methods View on Stripe Delete Edit Contact" at bounding box center [651, 57] width 1049 height 19
click at [181, 66] on div "Lars Hansson" at bounding box center [195, 57] width 137 height 19
click at [180, 66] on div "Lars Hansson" at bounding box center [195, 57] width 137 height 19
click at [183, 64] on h2 "Lars Hansson" at bounding box center [208, 57] width 111 height 15
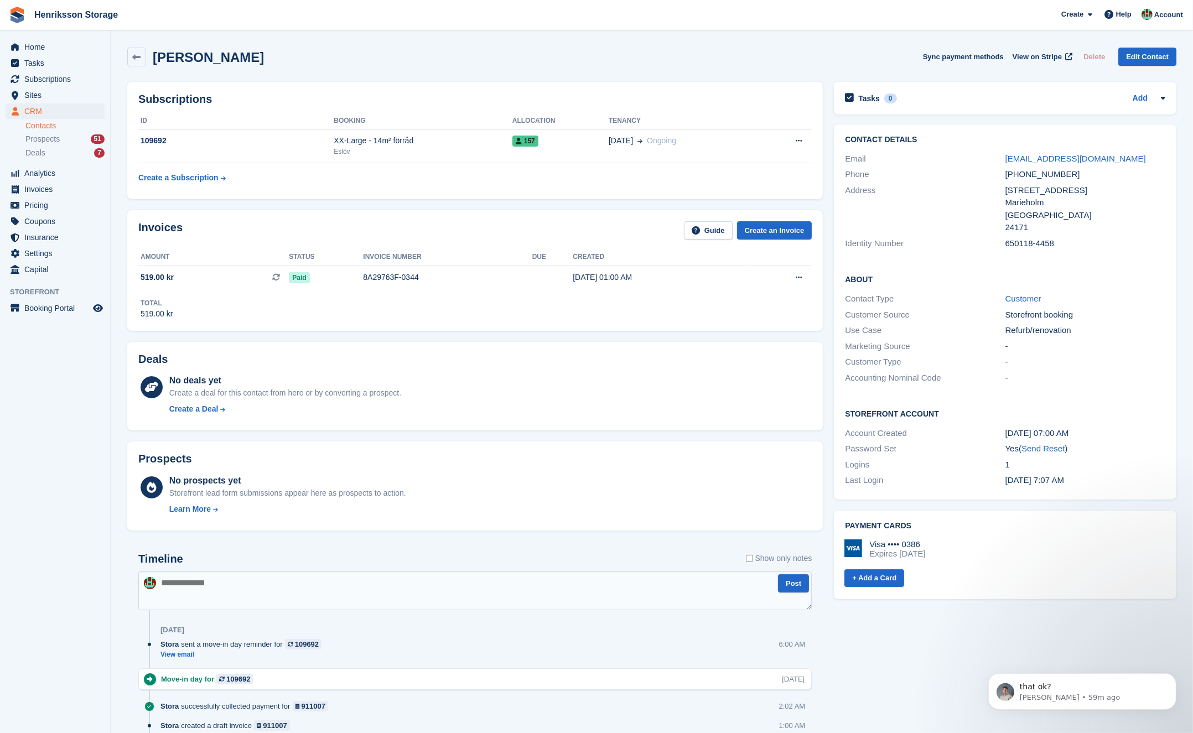
click at [203, 61] on h2 "Lars Hansson" at bounding box center [208, 57] width 111 height 15
click at [1025, 175] on div "+46737355592" at bounding box center [1086, 174] width 160 height 13
copy div "+46737355592"
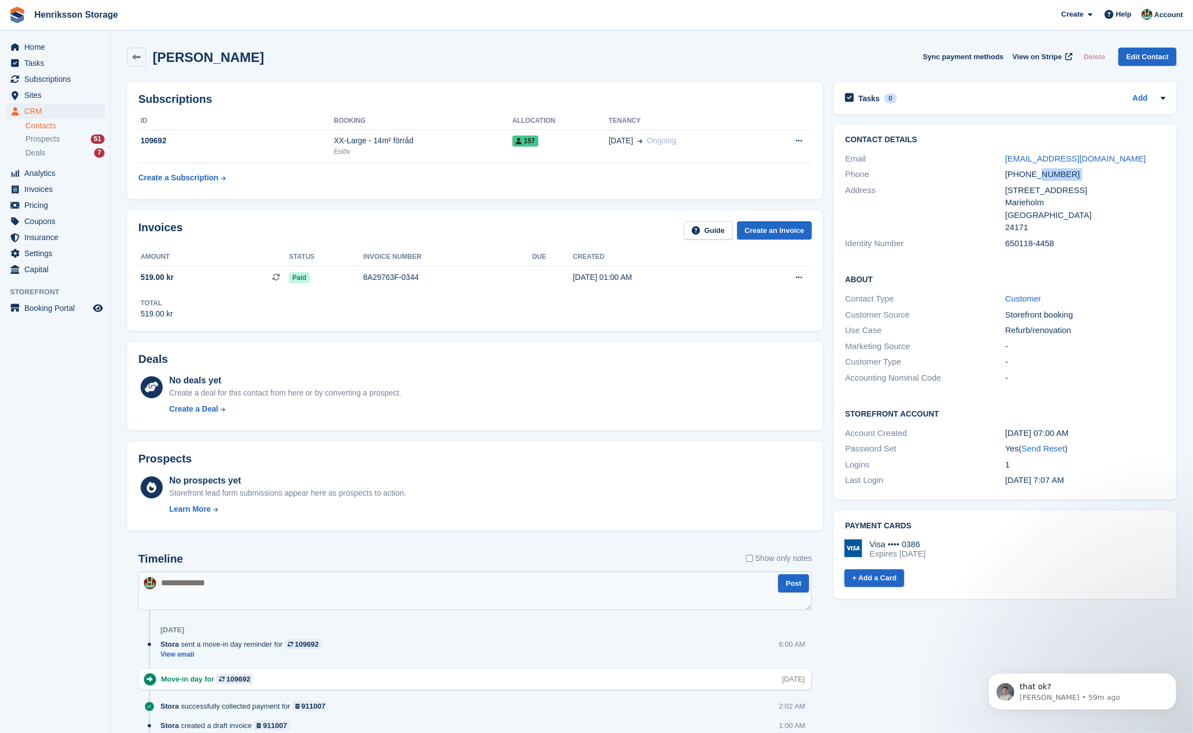
click at [1041, 175] on div "+46737355592" at bounding box center [1086, 174] width 160 height 13
click at [1040, 175] on div "+46737355592" at bounding box center [1086, 174] width 160 height 13
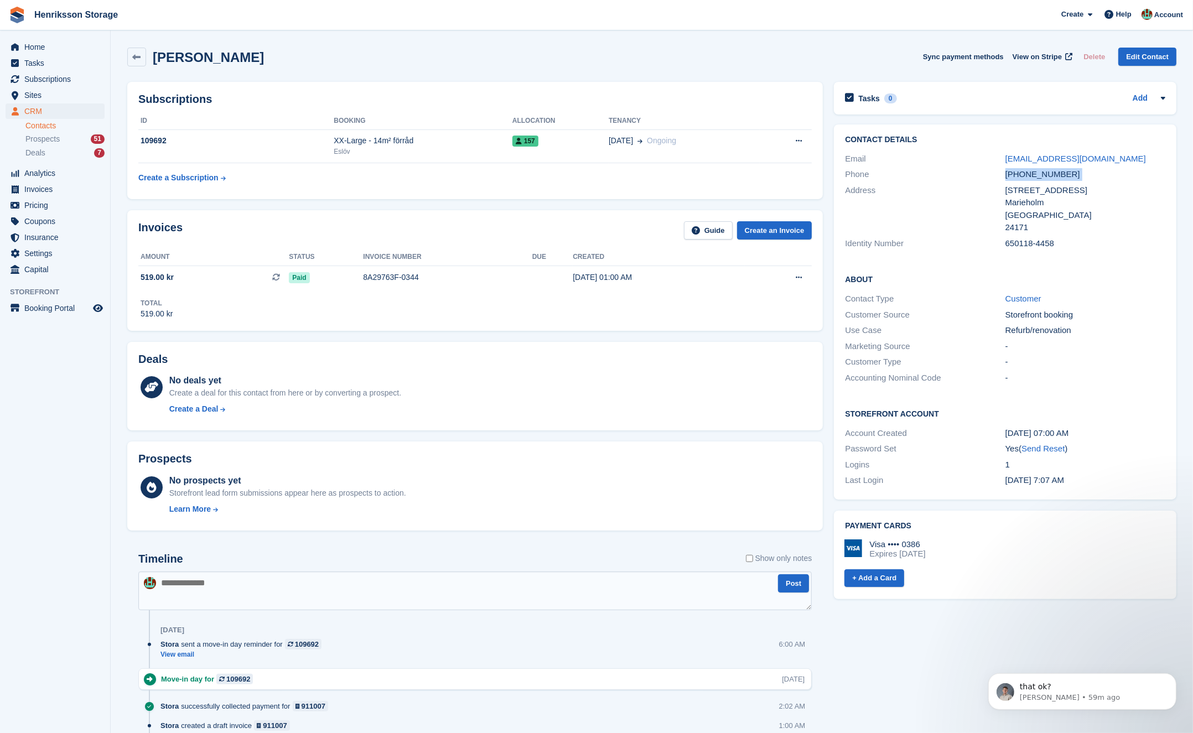
click at [1040, 175] on div "+46737355592" at bounding box center [1086, 174] width 160 height 13
click at [1070, 177] on div "+46737355592" at bounding box center [1086, 174] width 160 height 13
drag, startPoint x: 1062, startPoint y: 177, endPoint x: 1006, endPoint y: 180, distance: 56.0
click at [1006, 180] on div "+46737355592" at bounding box center [1086, 174] width 160 height 13
click at [1007, 177] on div "+46737355592" at bounding box center [1086, 174] width 160 height 13
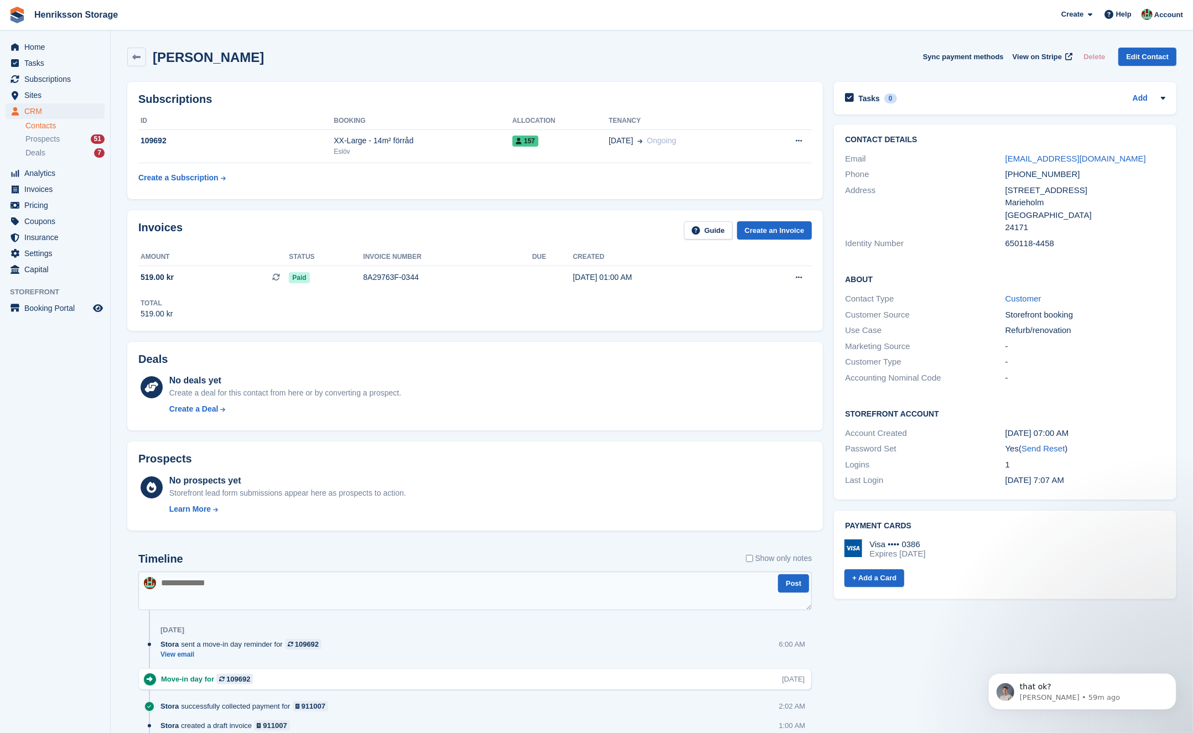
click at [1011, 175] on div "+46737355592" at bounding box center [1086, 174] width 160 height 13
click at [1030, 174] on div "+46737355592" at bounding box center [1086, 174] width 160 height 13
drag, startPoint x: 1082, startPoint y: 178, endPoint x: 997, endPoint y: 179, distance: 84.7
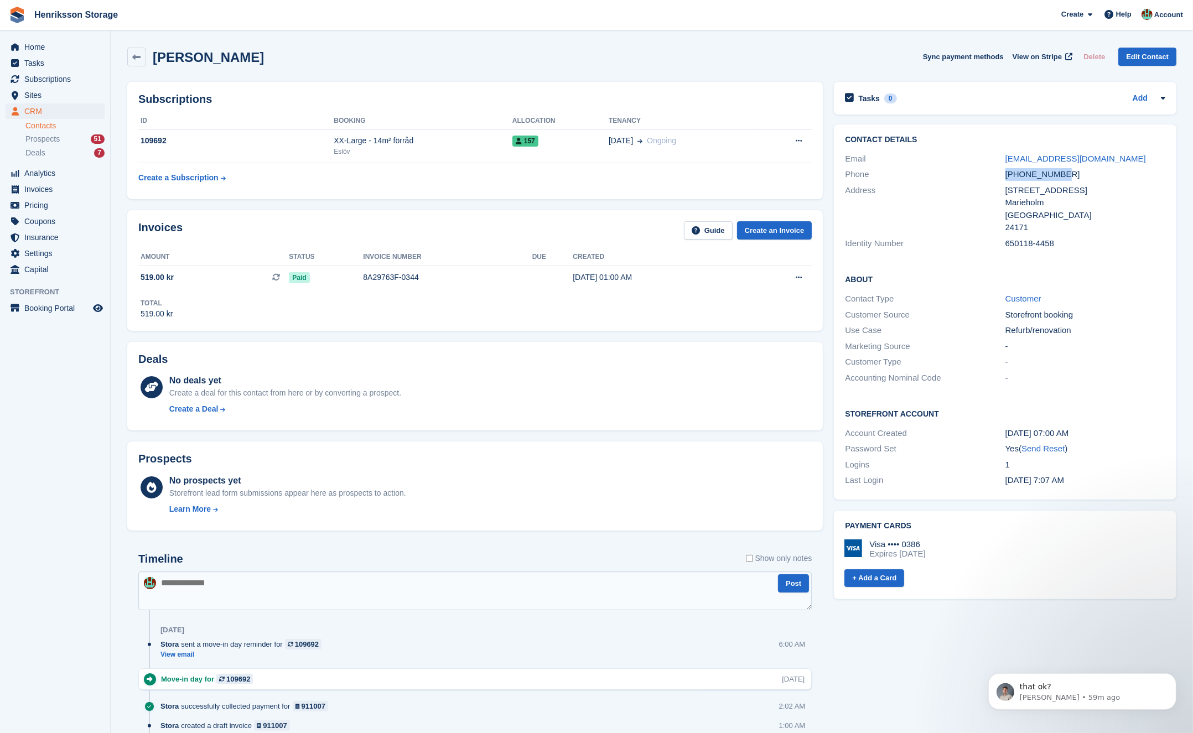
click at [997, 179] on div "Phone +46737355592" at bounding box center [1005, 175] width 320 height 16
click at [1009, 177] on div "+46737355592" at bounding box center [1086, 174] width 160 height 13
click at [1015, 175] on div "+46737355592" at bounding box center [1086, 174] width 160 height 13
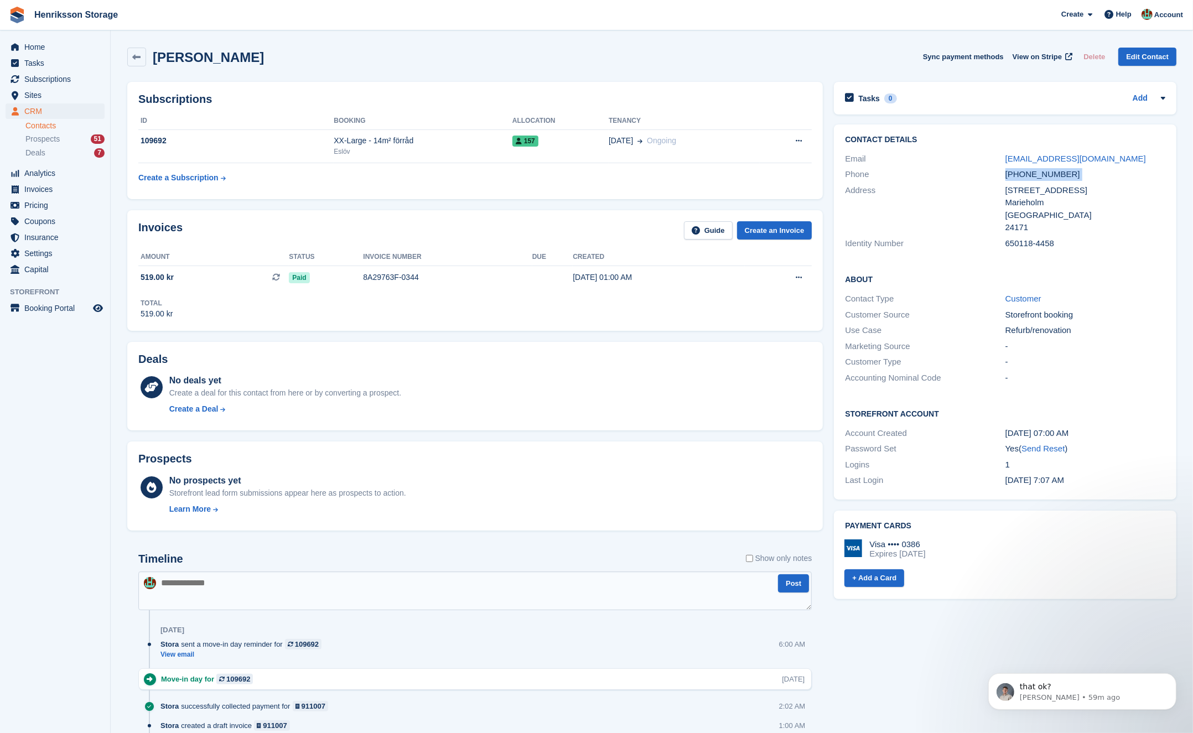
click at [1015, 175] on div "+46737355592" at bounding box center [1086, 174] width 160 height 13
click at [1021, 175] on div "+46737355592" at bounding box center [1086, 174] width 160 height 13
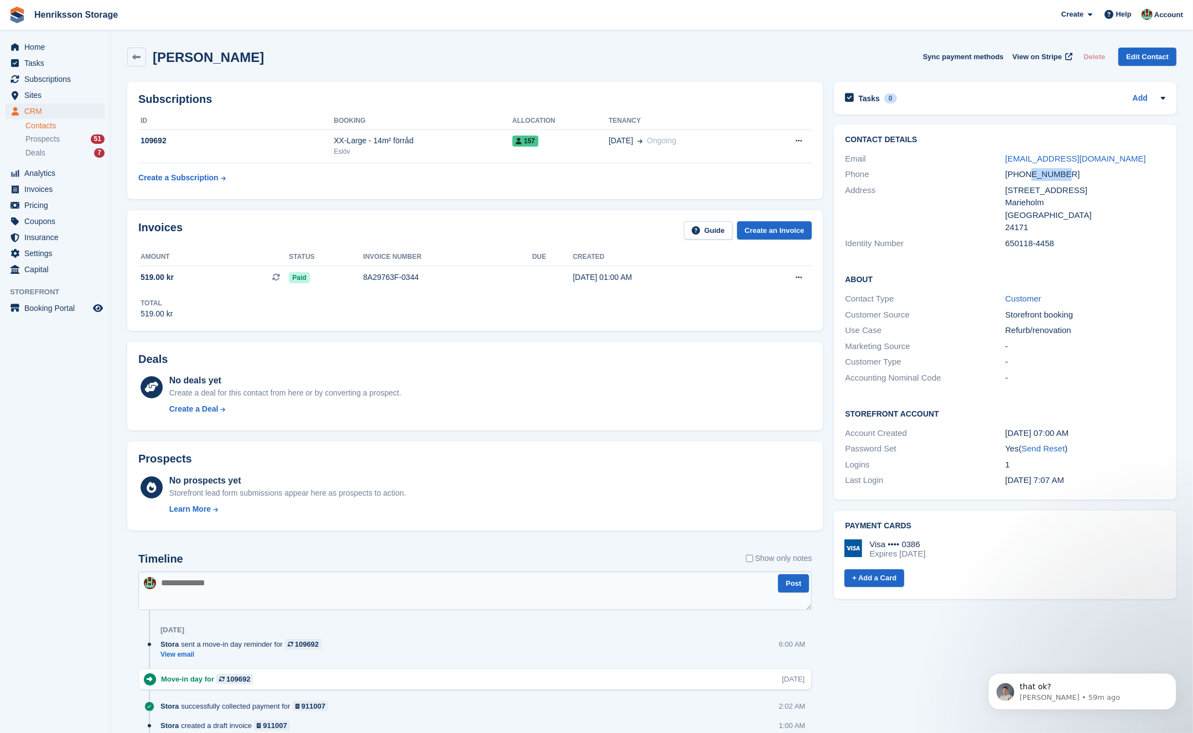
drag, startPoint x: 1041, startPoint y: 175, endPoint x: 1021, endPoint y: 175, distance: 19.4
click at [1022, 175] on div "+46737355592" at bounding box center [1086, 174] width 160 height 13
click at [1011, 175] on div "+46737355592" at bounding box center [1086, 174] width 160 height 13
click at [1008, 175] on div "+46737355592" at bounding box center [1086, 174] width 160 height 13
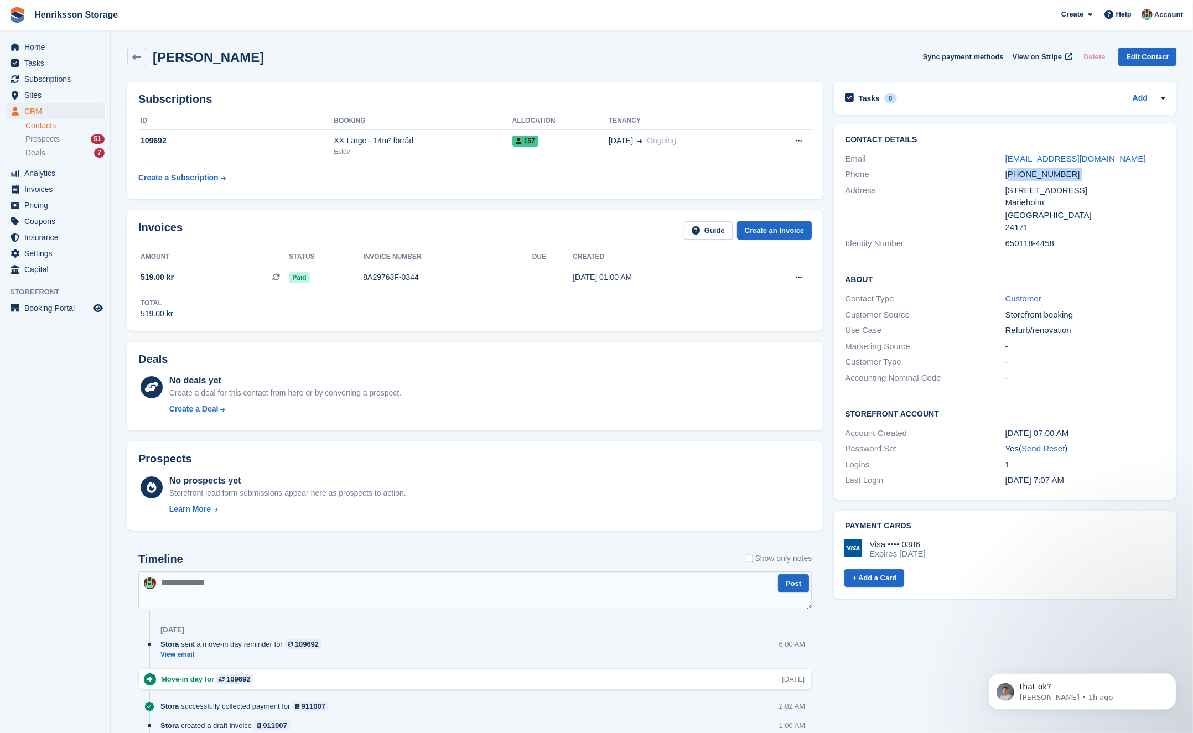
click at [1010, 171] on div "+46737355592" at bounding box center [1086, 174] width 160 height 13
click at [1061, 173] on div "+46737355592" at bounding box center [1086, 174] width 160 height 13
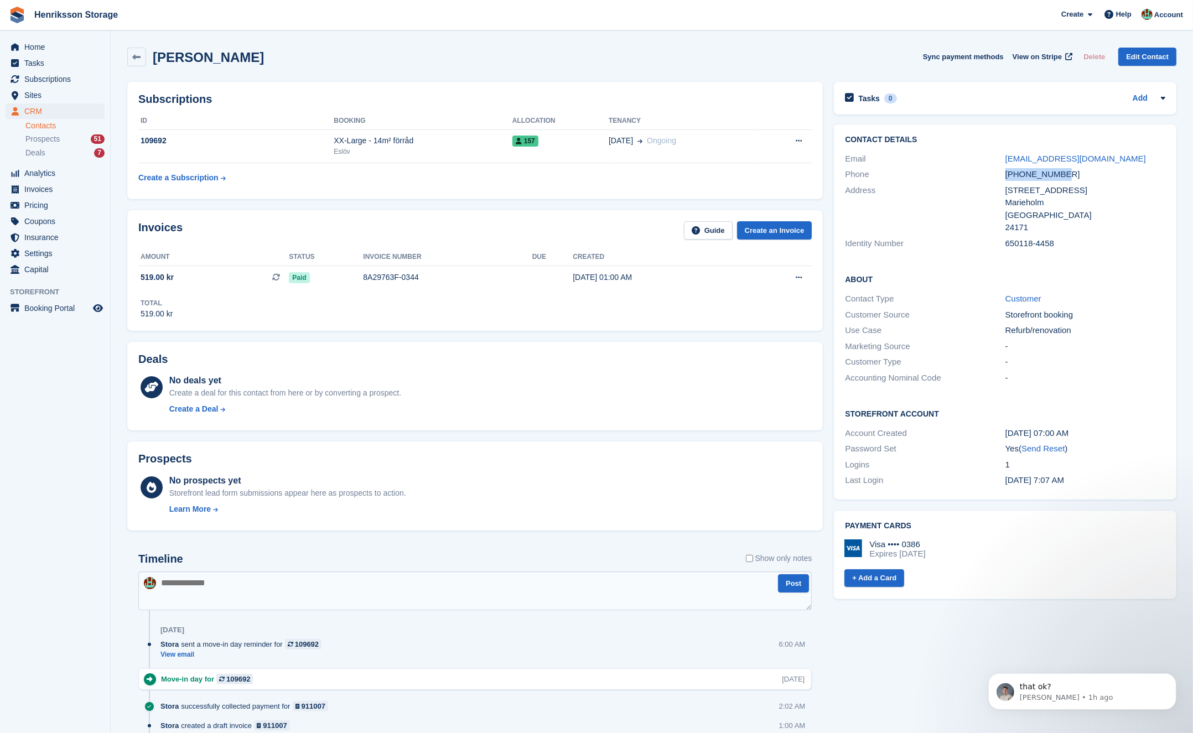
drag, startPoint x: 1080, startPoint y: 172, endPoint x: 996, endPoint y: 180, distance: 84.5
click at [996, 182] on div "Contact Details Email paintmasterlars@gmail.com Phone +46737355592 Address Hant…" at bounding box center [1005, 194] width 343 height 138
click at [1019, 174] on div "+46737355592" at bounding box center [1086, 174] width 160 height 13
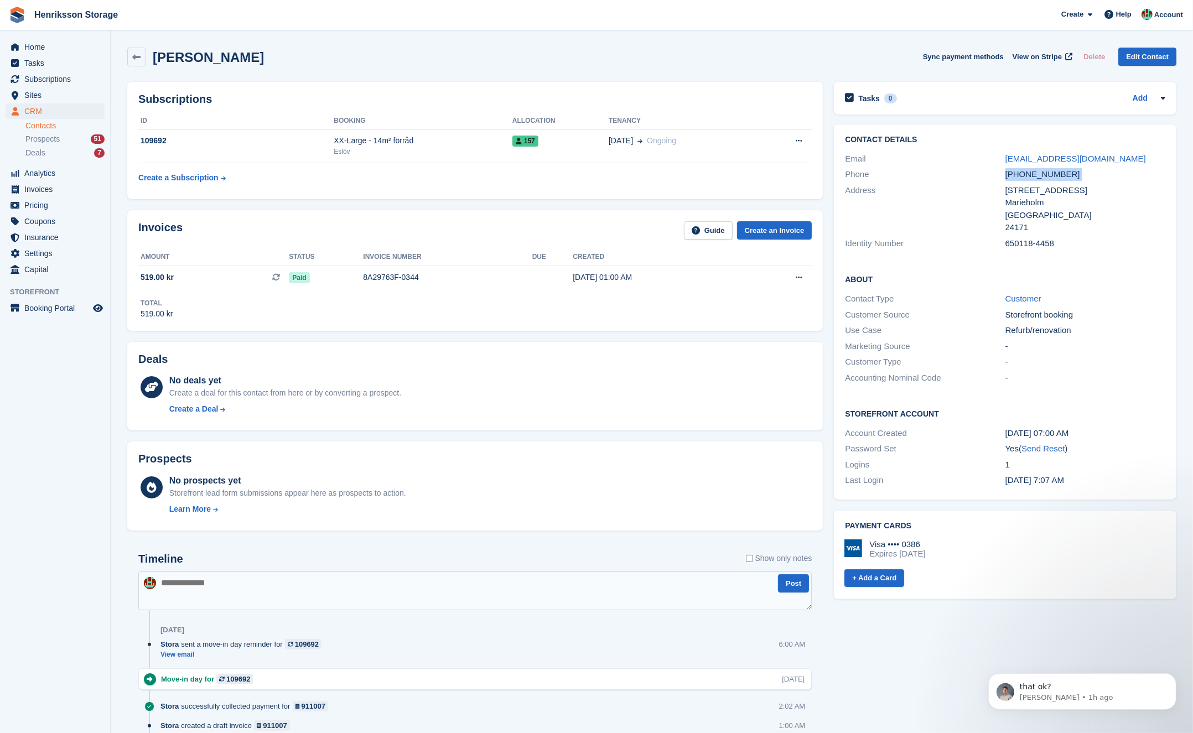
click at [1031, 174] on div "+46737355592" at bounding box center [1086, 174] width 160 height 13
drag, startPoint x: 1081, startPoint y: 174, endPoint x: 1028, endPoint y: 179, distance: 52.9
click at [1034, 179] on div "+46737355592" at bounding box center [1086, 174] width 160 height 13
click at [1029, 178] on div "+46737355592" at bounding box center [1086, 174] width 160 height 13
click at [1028, 178] on div "+46737355592" at bounding box center [1086, 174] width 160 height 13
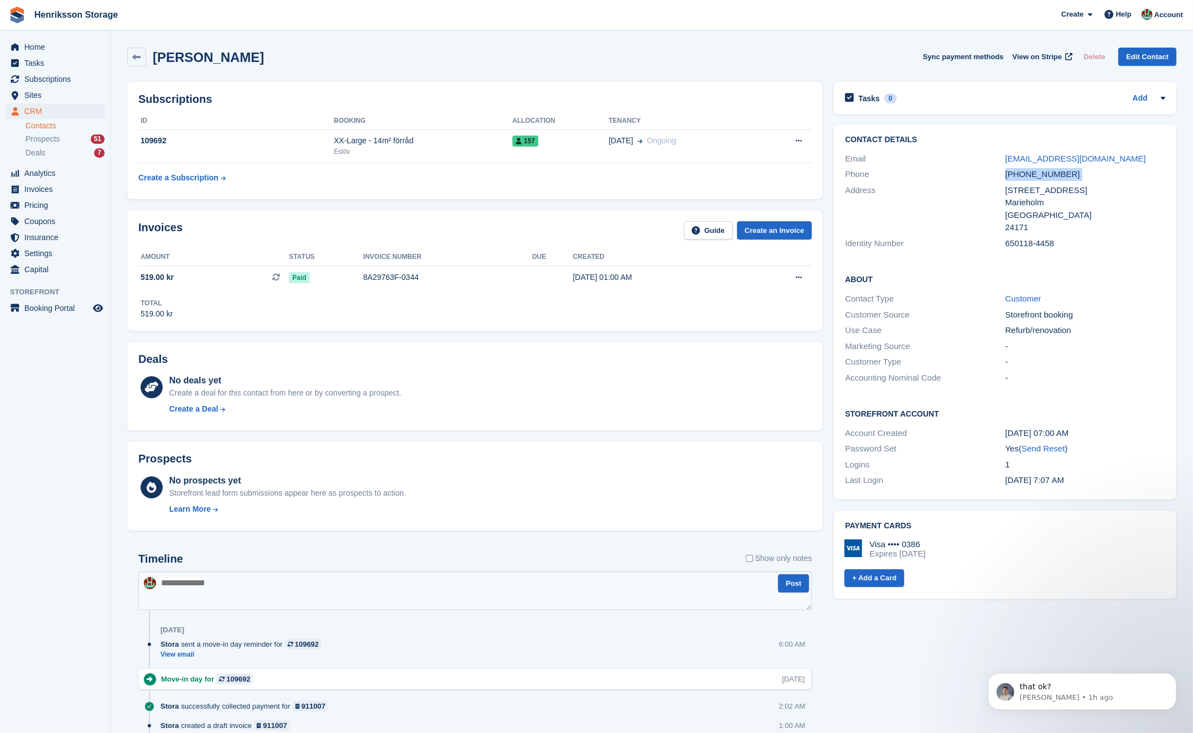
click at [1028, 178] on div "+46737355592" at bounding box center [1086, 174] width 160 height 13
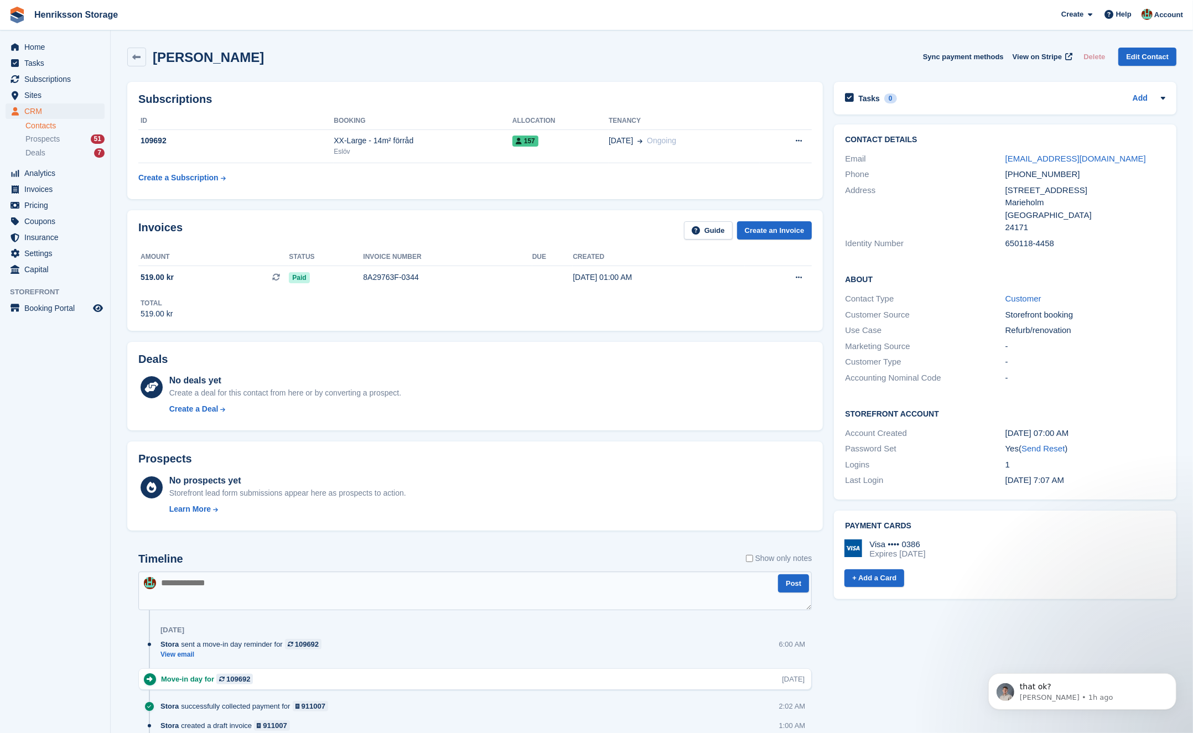
click at [1028, 178] on div "+46737355592" at bounding box center [1086, 174] width 160 height 13
click at [1054, 183] on div "Address Hantverksgatan 7 Marieholm Sverige 24171" at bounding box center [1005, 209] width 320 height 53
drag, startPoint x: 1075, startPoint y: 172, endPoint x: 1005, endPoint y: 180, distance: 70.3
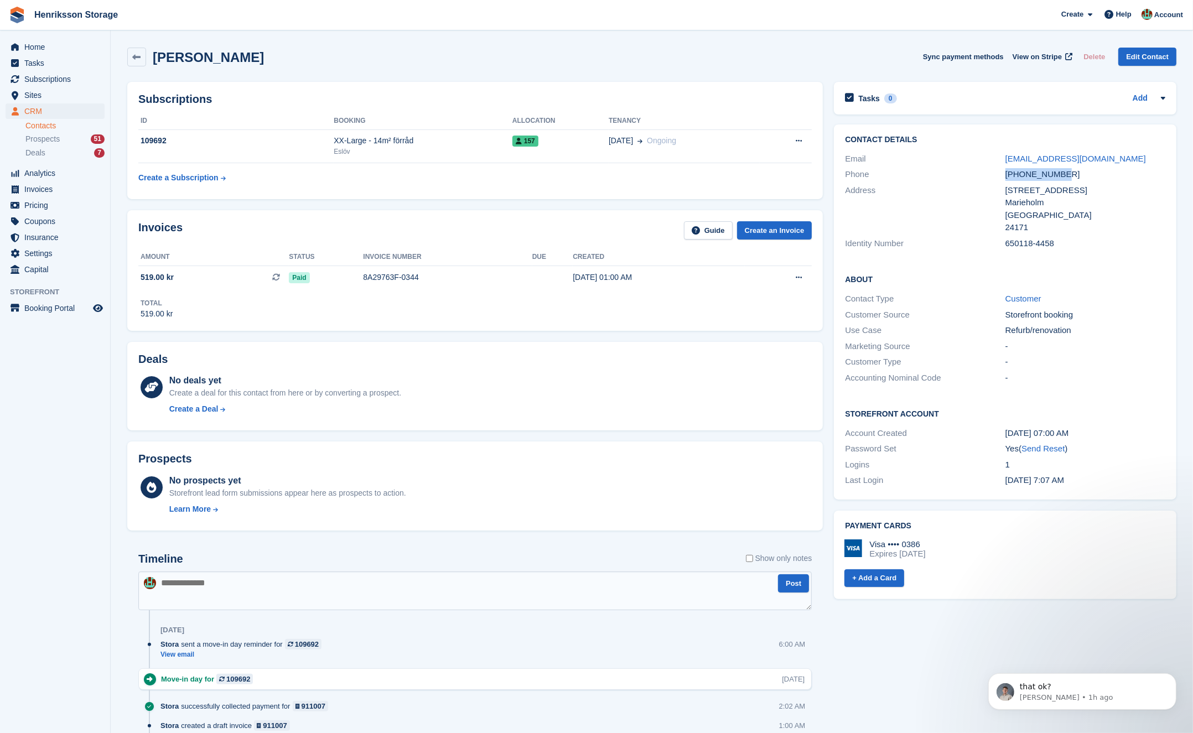
click at [1007, 179] on div "+46737355592" at bounding box center [1086, 174] width 160 height 13
click at [1006, 180] on div "+46737355592" at bounding box center [1086, 174] width 160 height 13
drag, startPoint x: 1006, startPoint y: 173, endPoint x: 1060, endPoint y: 169, distance: 54.4
click at [1060, 169] on div "+46737355592" at bounding box center [1086, 174] width 160 height 13
drag, startPoint x: 1067, startPoint y: 174, endPoint x: 1022, endPoint y: 174, distance: 45.4
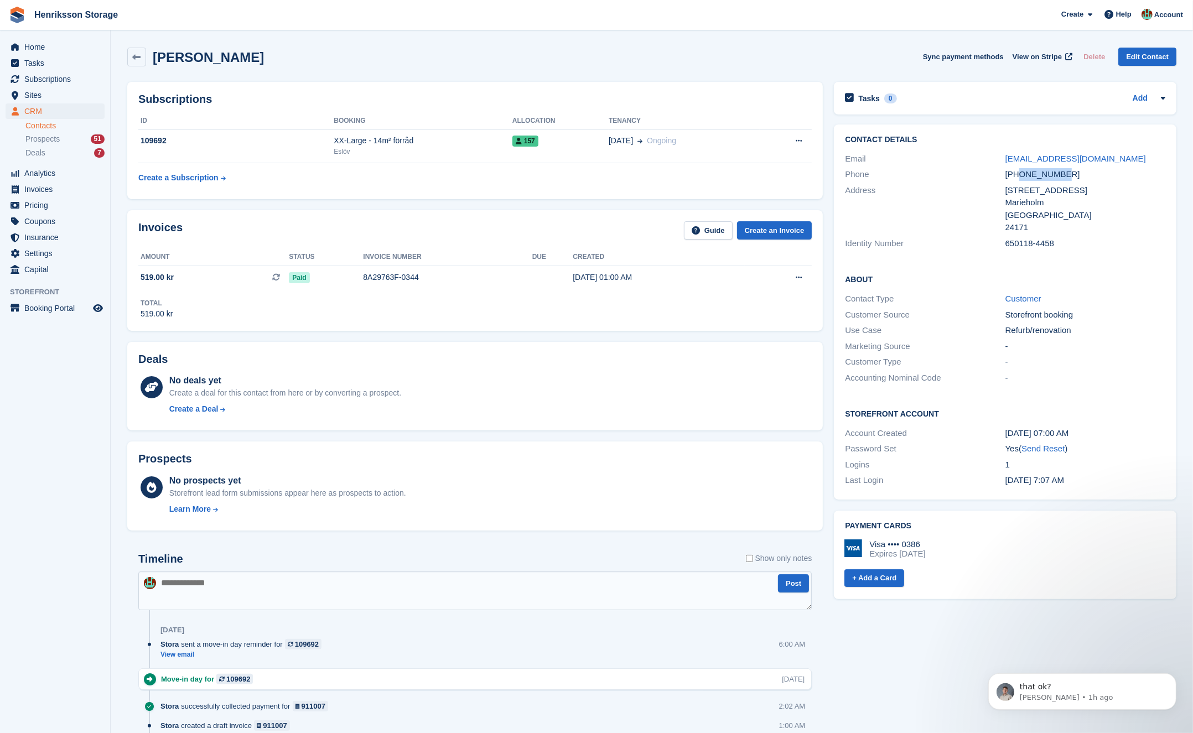
click at [1022, 174] on div "+46737355592" at bounding box center [1086, 174] width 160 height 13
click at [1022, 174] on div "[PHONE_NUMBER]" at bounding box center [1086, 174] width 160 height 13
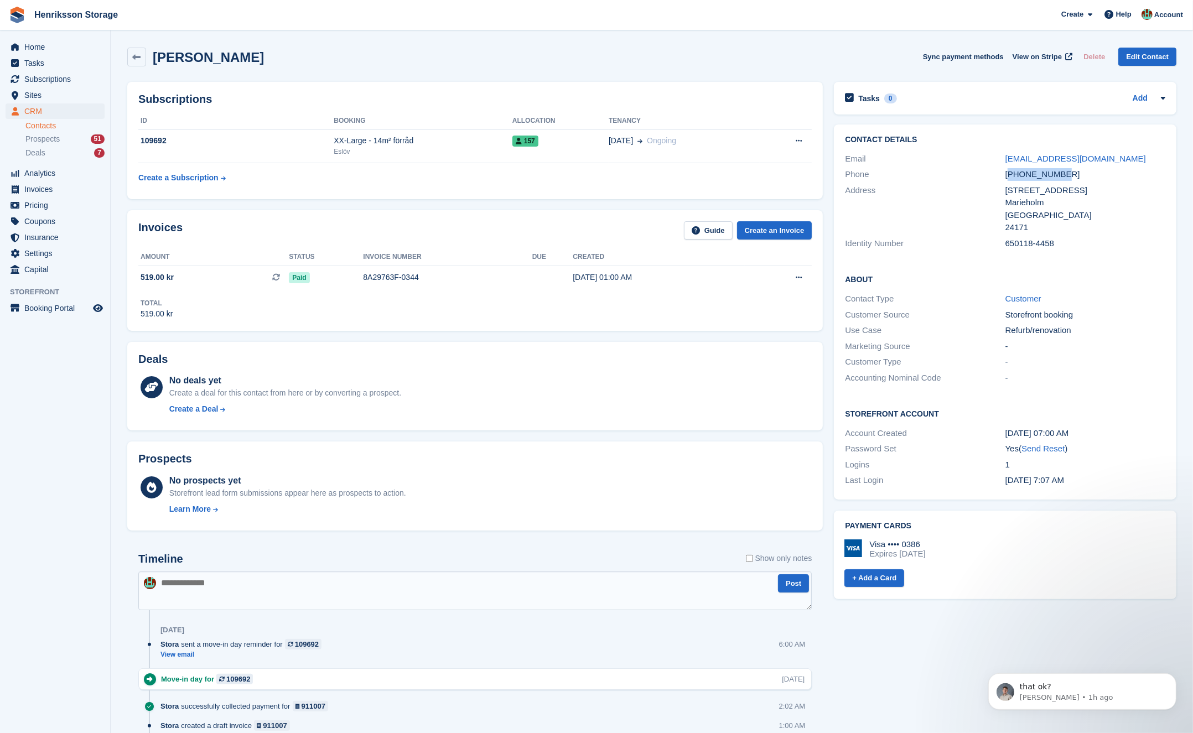
click at [1022, 174] on div "[PHONE_NUMBER]" at bounding box center [1086, 174] width 160 height 13
click at [1030, 174] on div "[PHONE_NUMBER]" at bounding box center [1086, 174] width 160 height 13
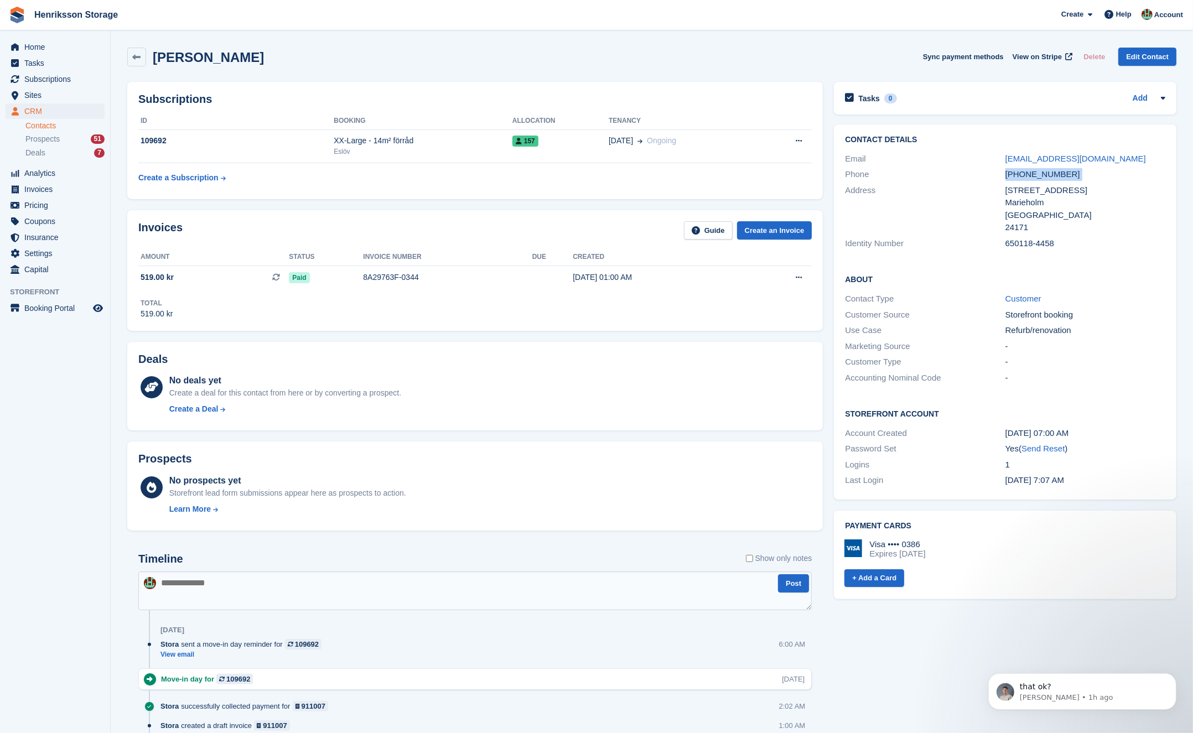
click at [1030, 174] on div "[PHONE_NUMBER]" at bounding box center [1086, 174] width 160 height 13
click at [1032, 174] on div "[PHONE_NUMBER]" at bounding box center [1086, 174] width 160 height 13
click at [1028, 175] on div "[PHONE_NUMBER]" at bounding box center [1086, 174] width 160 height 13
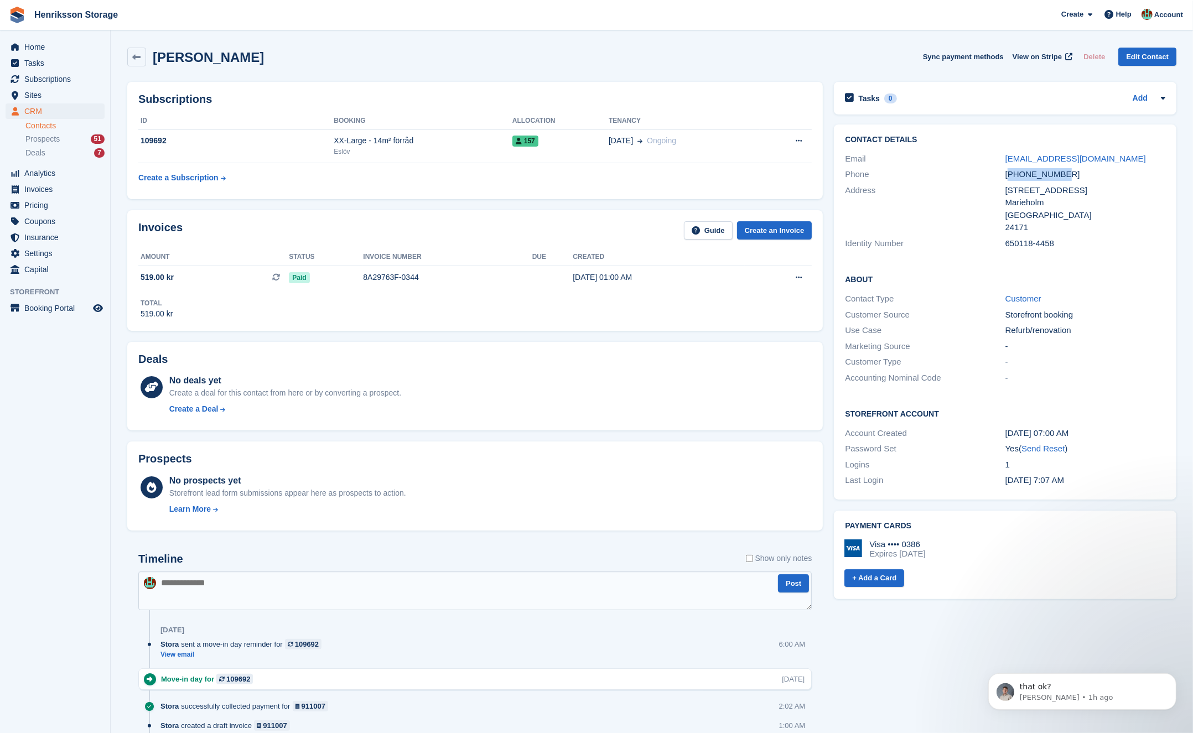
click at [1028, 175] on div "[PHONE_NUMBER]" at bounding box center [1086, 174] width 160 height 13
click at [1036, 174] on div "[PHONE_NUMBER]" at bounding box center [1086, 174] width 160 height 13
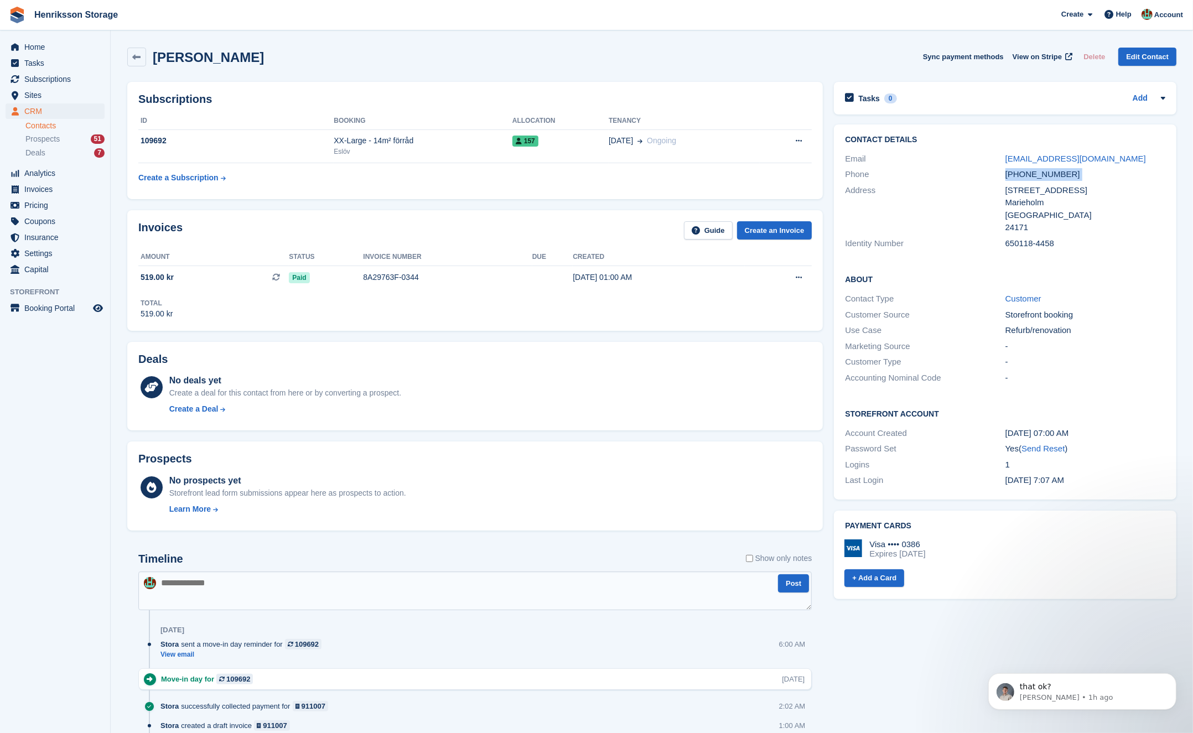
copy div "[PHONE_NUMBER]"
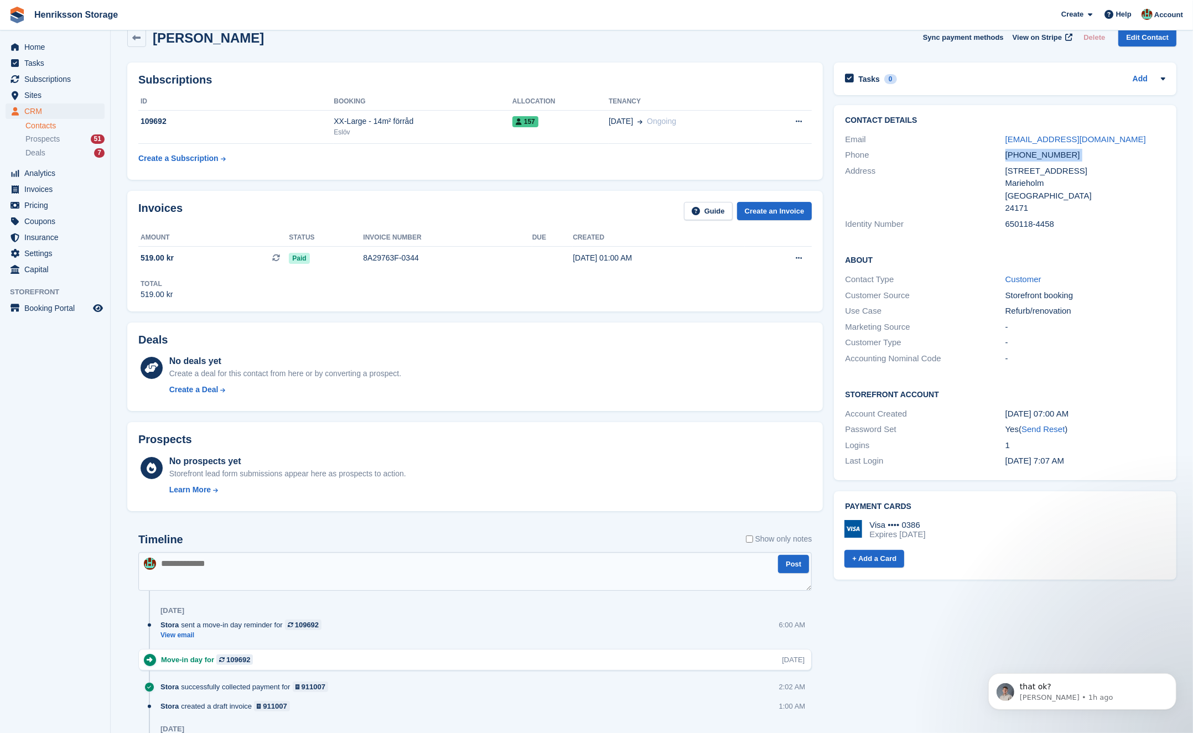
scroll to position [20, 0]
click at [348, 384] on div "Create a Deal" at bounding box center [285, 390] width 232 height 12
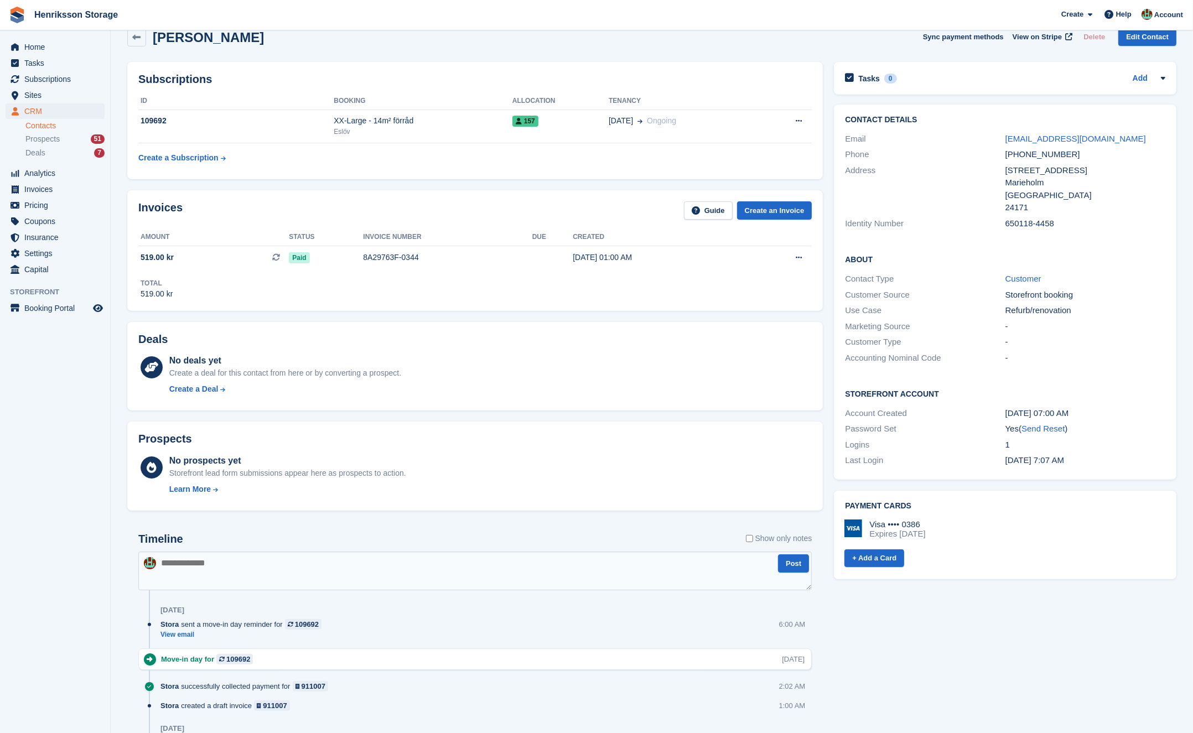
click at [1037, 185] on div "Marieholm" at bounding box center [1086, 183] width 160 height 13
click at [1035, 185] on div "Marieholm" at bounding box center [1086, 183] width 160 height 13
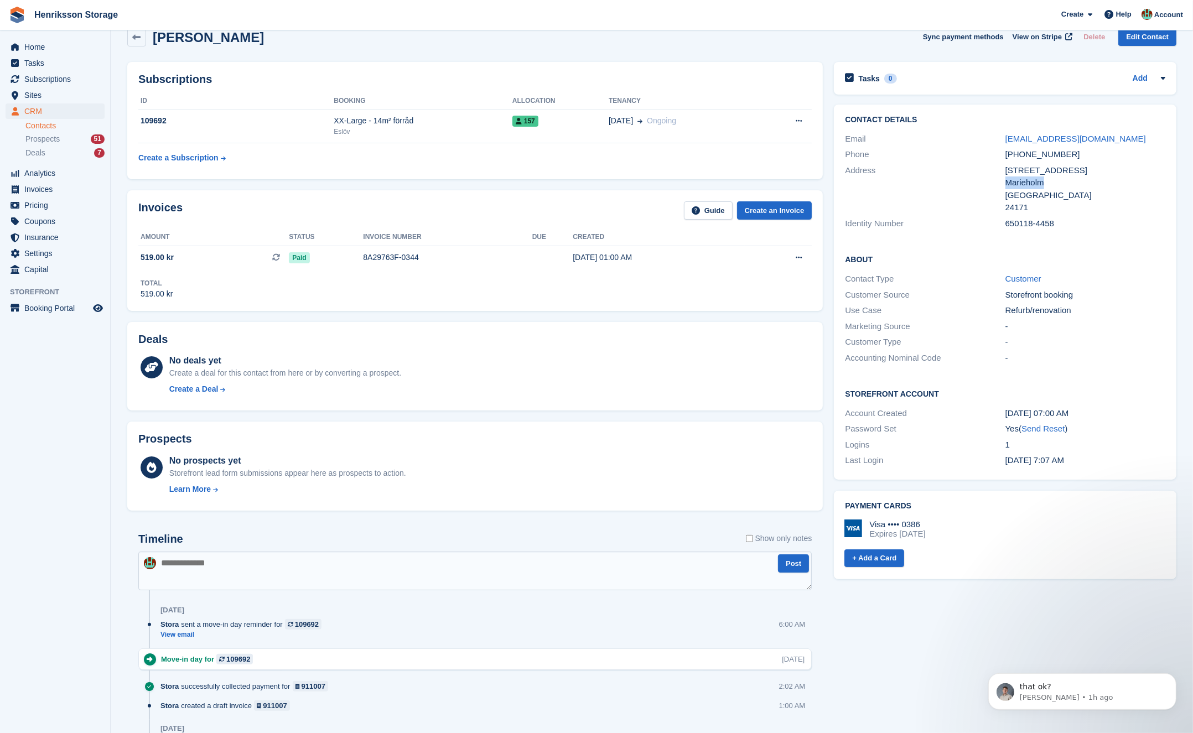
click at [1035, 185] on div "Marieholm" at bounding box center [1086, 183] width 160 height 13
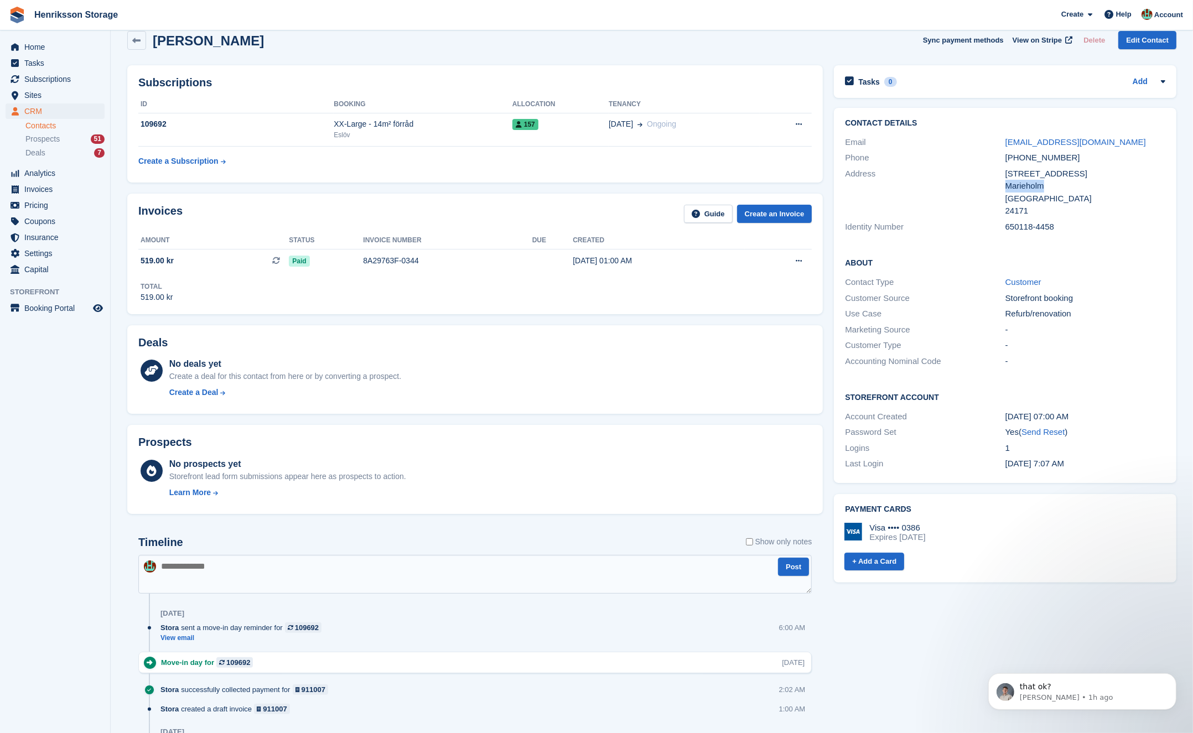
scroll to position [14, 0]
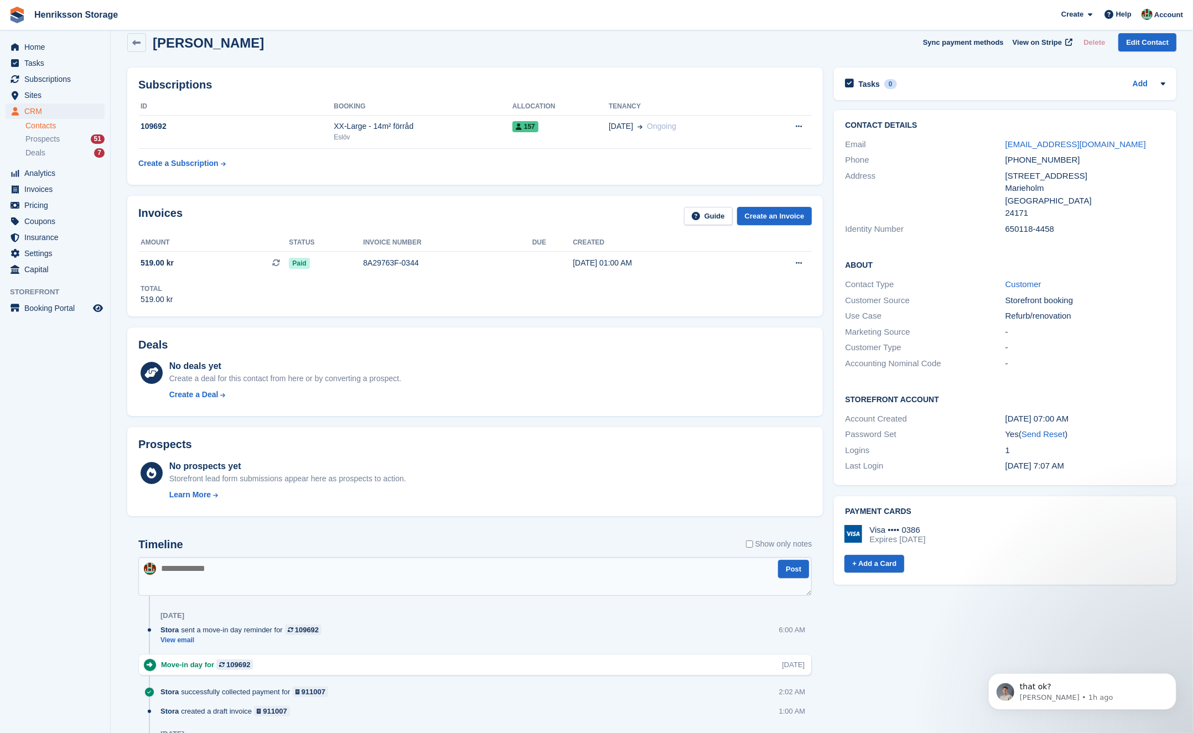
click at [64, 468] on aside "Home Tasks Subscriptions Subscriptions Subscriptions Price increases NEW Price …" at bounding box center [55, 369] width 110 height 678
click at [1093, 685] on p "that ok?" at bounding box center [1091, 686] width 143 height 11
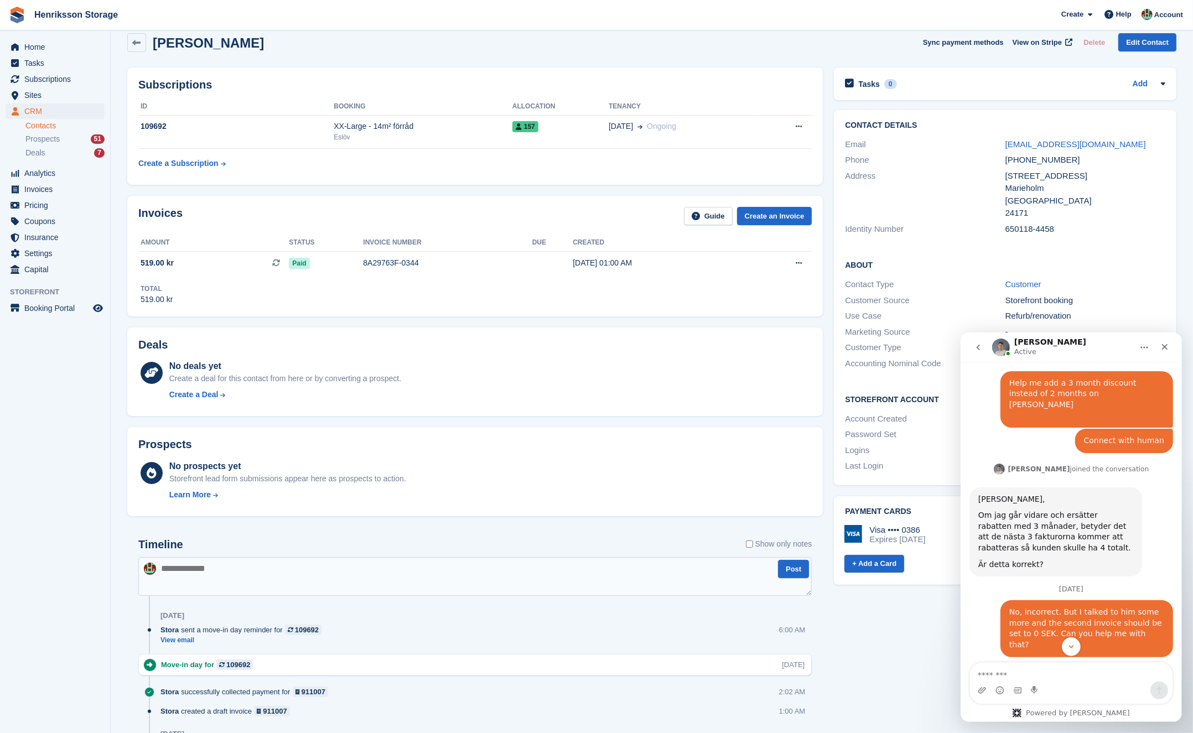
scroll to position [970, 0]
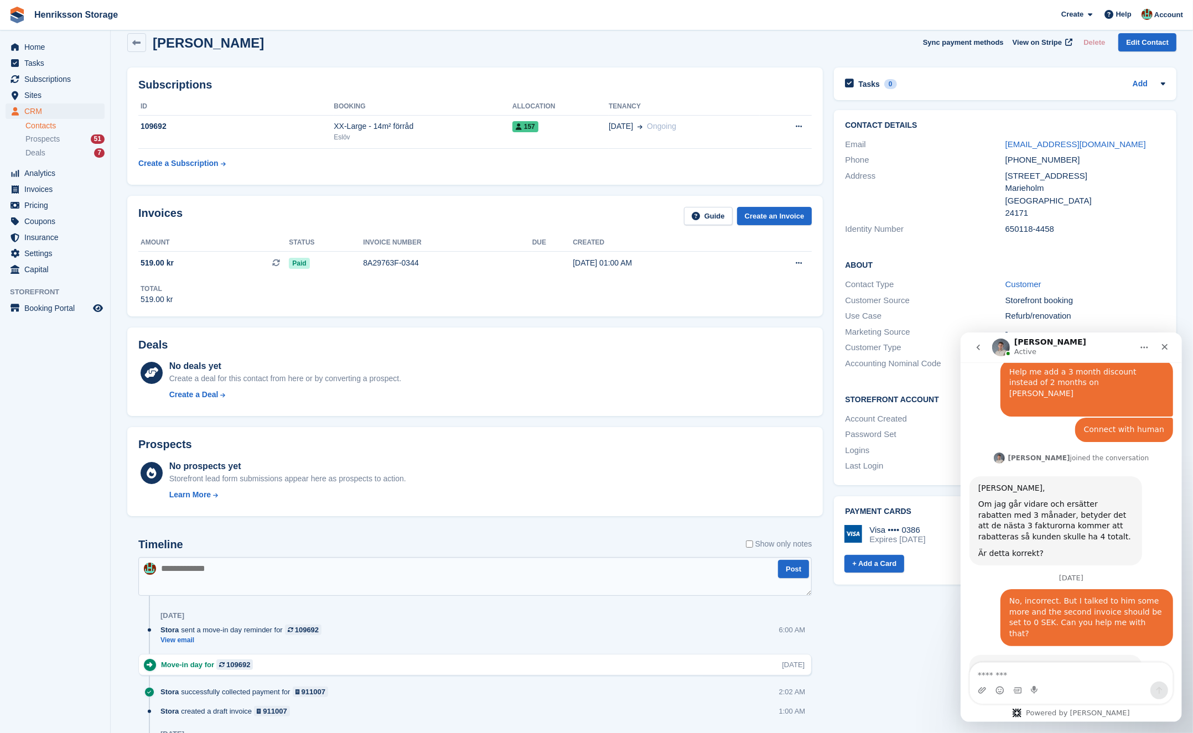
click at [1052, 661] on div "I can replace the existing 50% discount with a 100% off once discount so that t…" at bounding box center [1055, 677] width 155 height 33
click at [1043, 661] on div "I can replace the existing 50% discount with a 100% off once discount so that t…" at bounding box center [1055, 677] width 155 height 33
drag, startPoint x: 1043, startPoint y: 590, endPoint x: 1090, endPoint y: 601, distance: 47.7
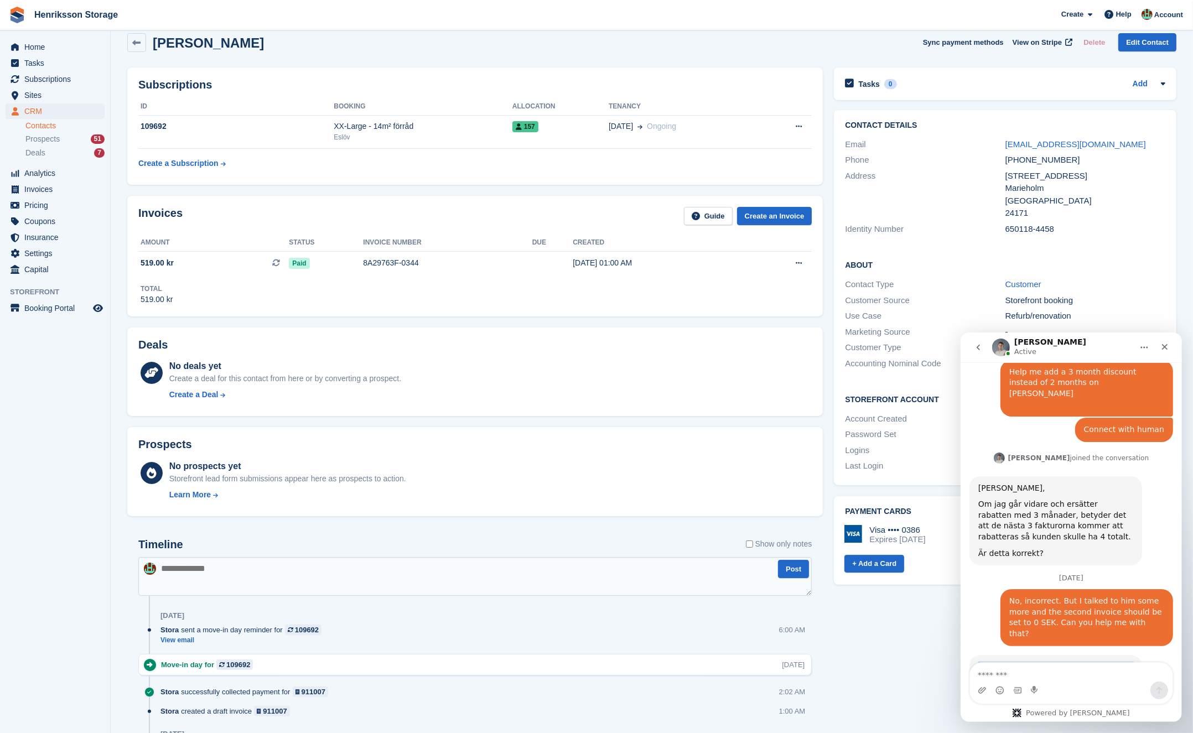
click at [1043, 661] on div "I can replace the existing 50% discount with a 100% off once discount so that t…" at bounding box center [1055, 677] width 155 height 33
click at [1116, 661] on div "I can replace the existing 50% discount with a 100% off once discount so that t…" at bounding box center [1055, 677] width 155 height 33
click at [1057, 682] on div "Intercom messenger" at bounding box center [1071, 690] width 203 height 18
click at [1057, 683] on div "Intercom messenger" at bounding box center [1071, 690] width 203 height 18
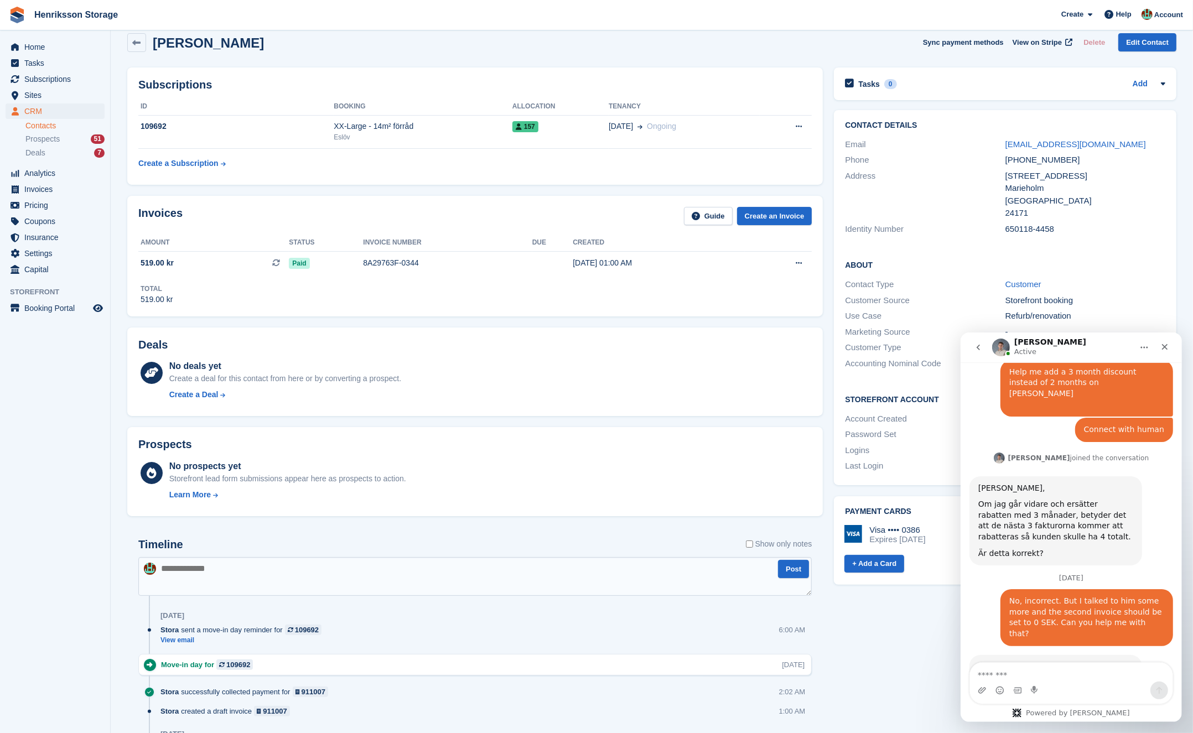
click at [1048, 687] on div "Intercom messenger" at bounding box center [1071, 690] width 203 height 18
click at [1029, 670] on textarea "Message…" at bounding box center [1071, 672] width 203 height 19
type textarea "**********"
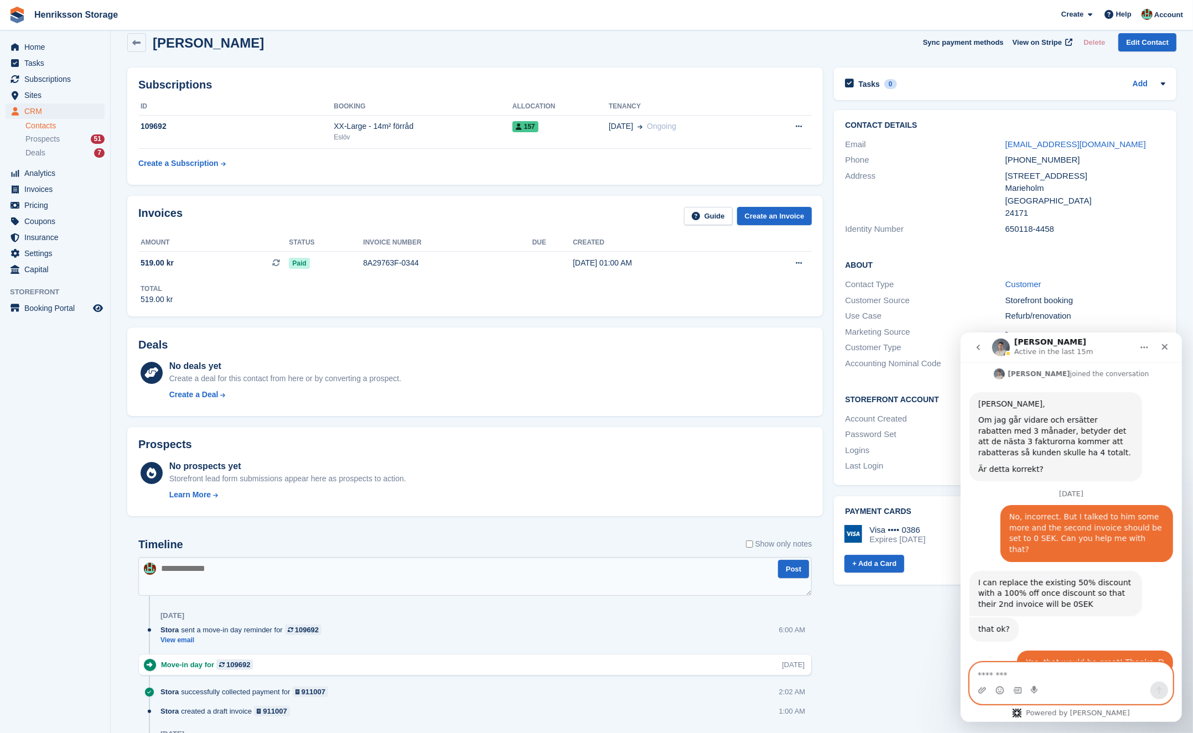
scroll to position [1058, 0]
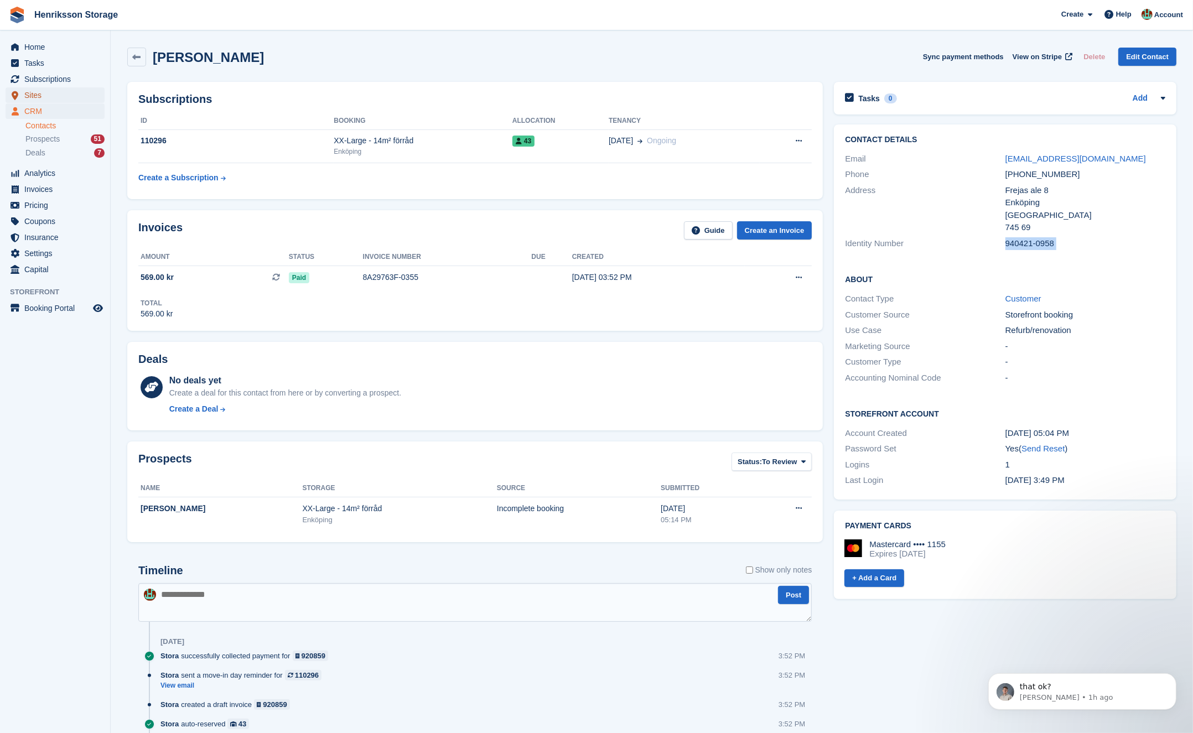
click at [56, 100] on span "Sites" at bounding box center [57, 94] width 66 height 15
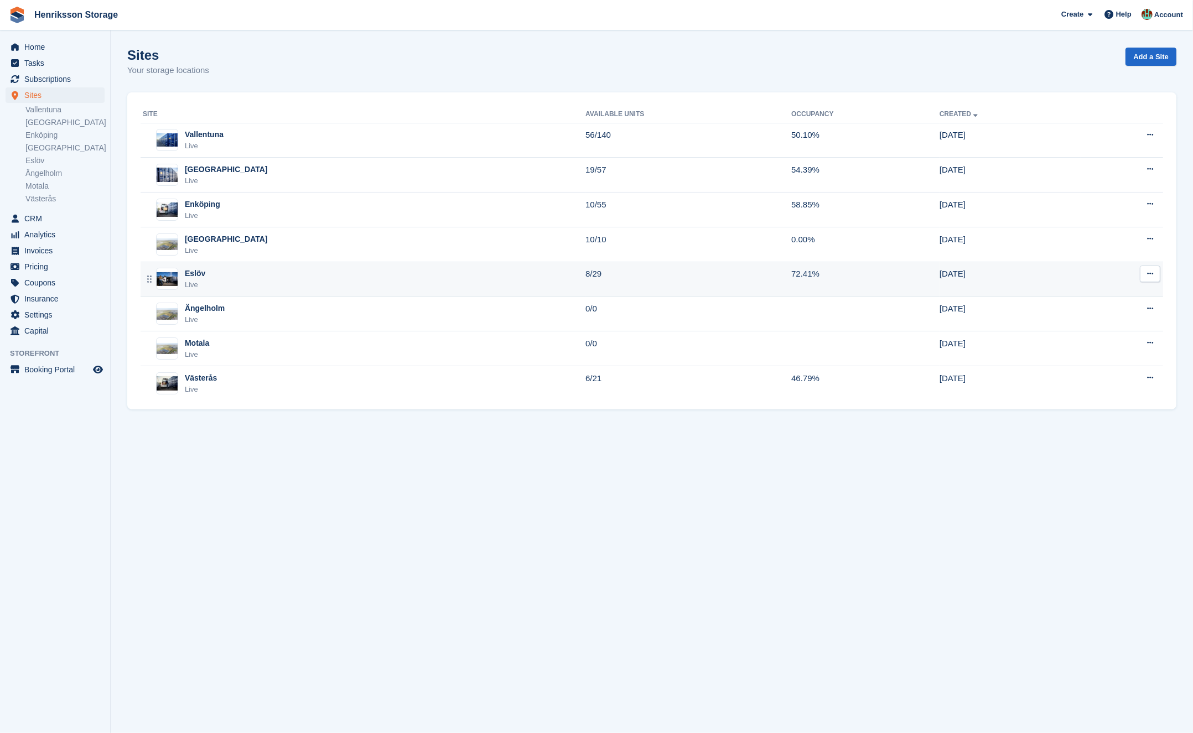
click at [291, 276] on div "Eslöv Live" at bounding box center [364, 279] width 443 height 23
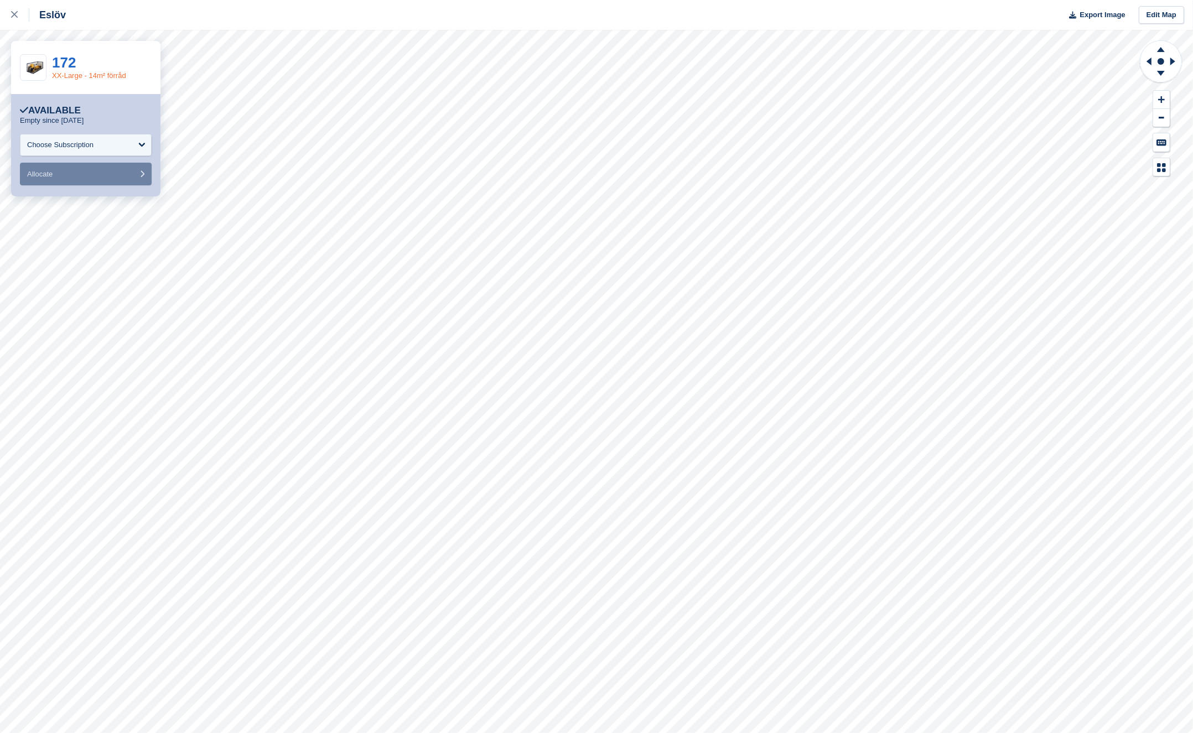
click at [108, 76] on link "XX-Large - 14m² förråd" at bounding box center [89, 75] width 74 height 8
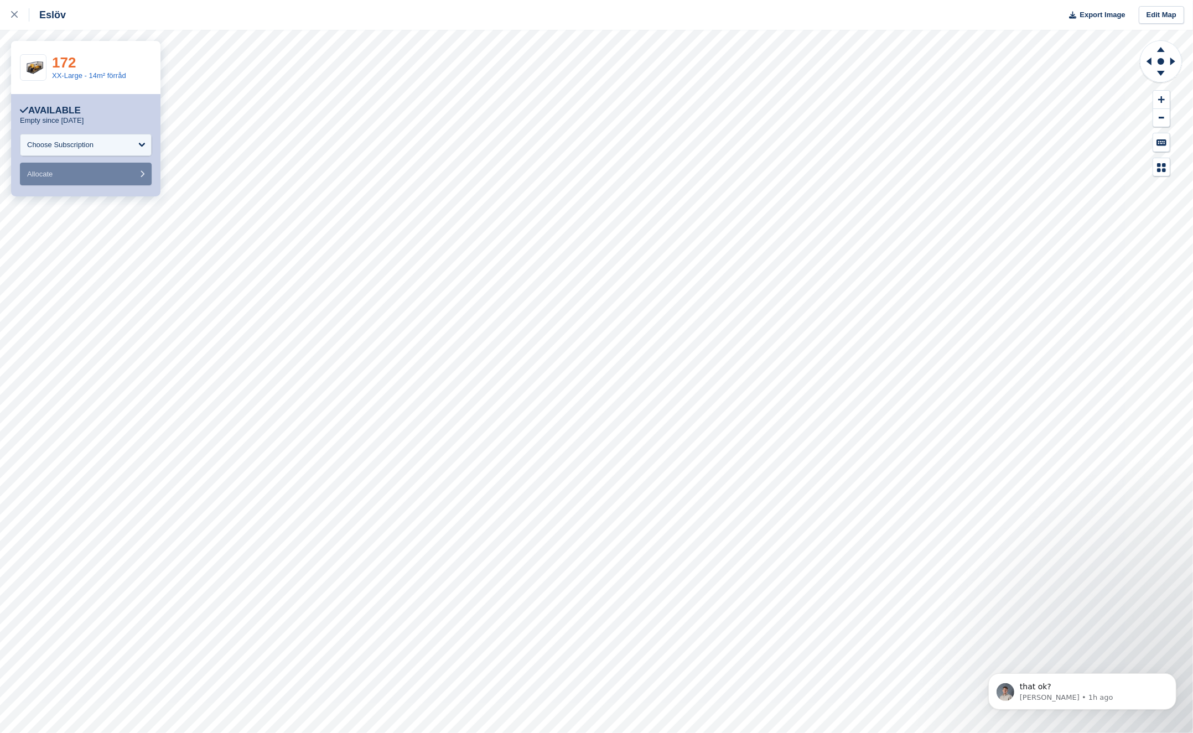
click at [65, 64] on link "172" at bounding box center [64, 62] width 24 height 17
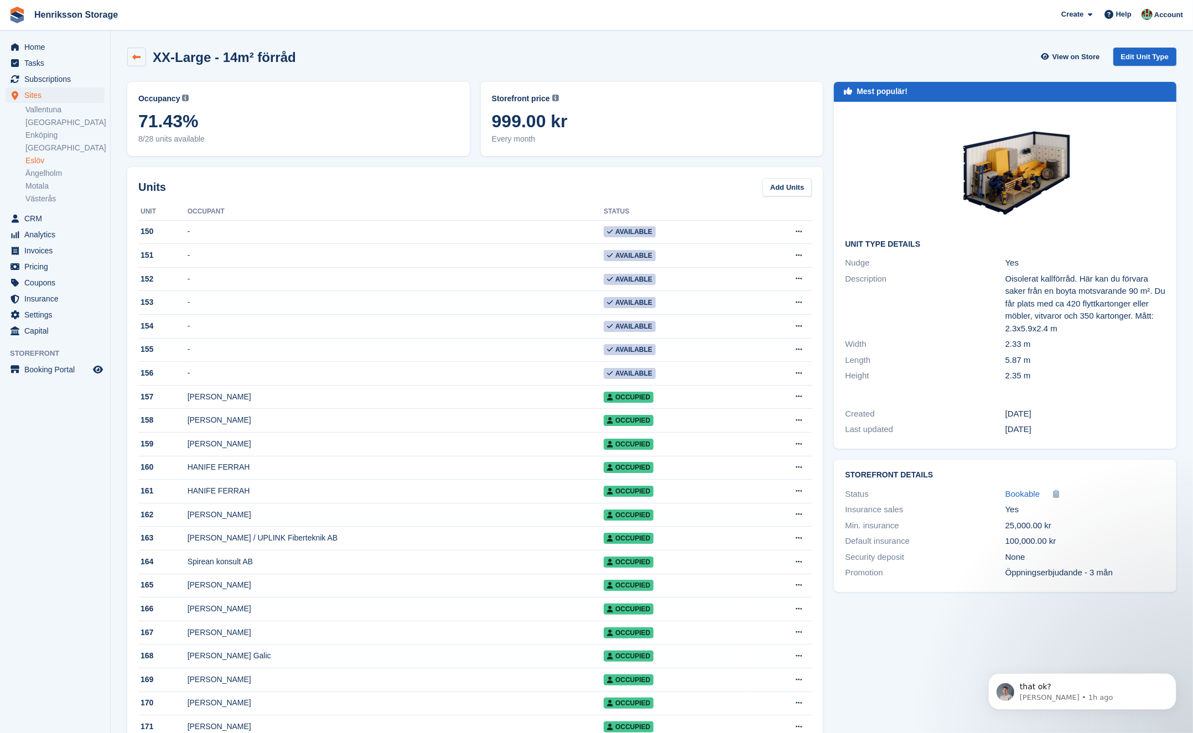
click at [139, 61] on icon at bounding box center [137, 57] width 8 height 8
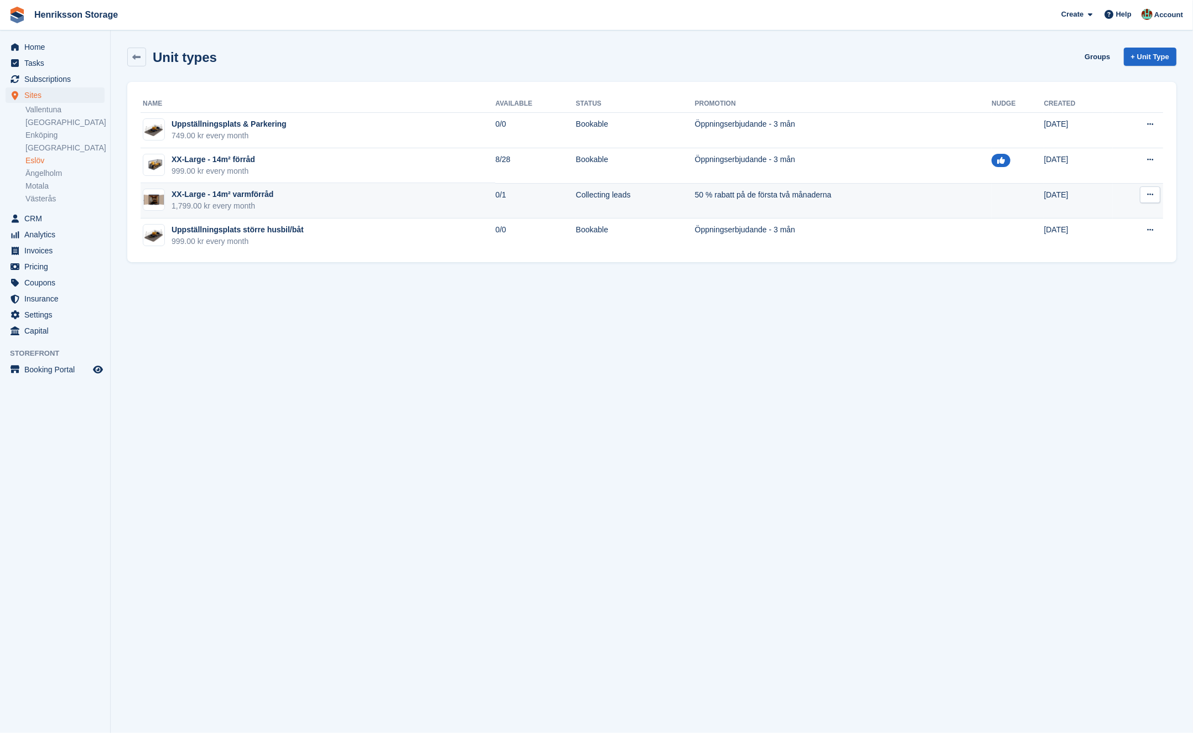
drag, startPoint x: 354, startPoint y: 188, endPoint x: 350, endPoint y: 195, distance: 8.4
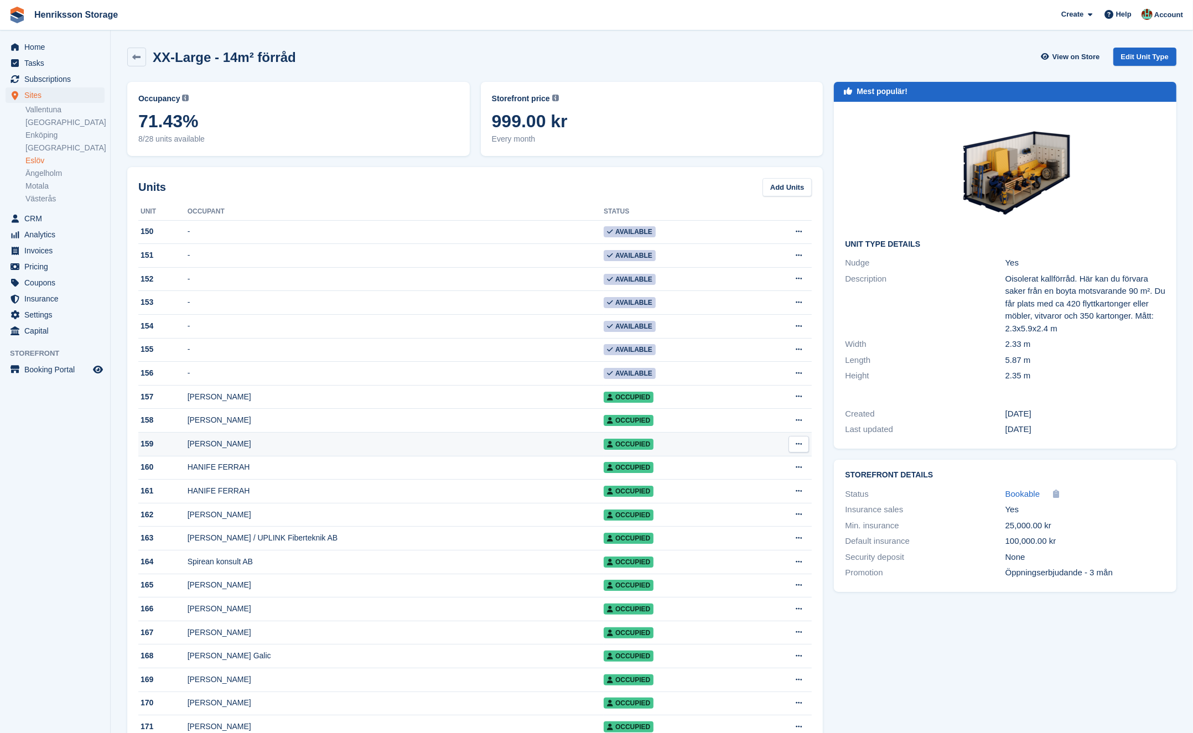
drag, startPoint x: 185, startPoint y: 455, endPoint x: 154, endPoint y: 455, distance: 31.0
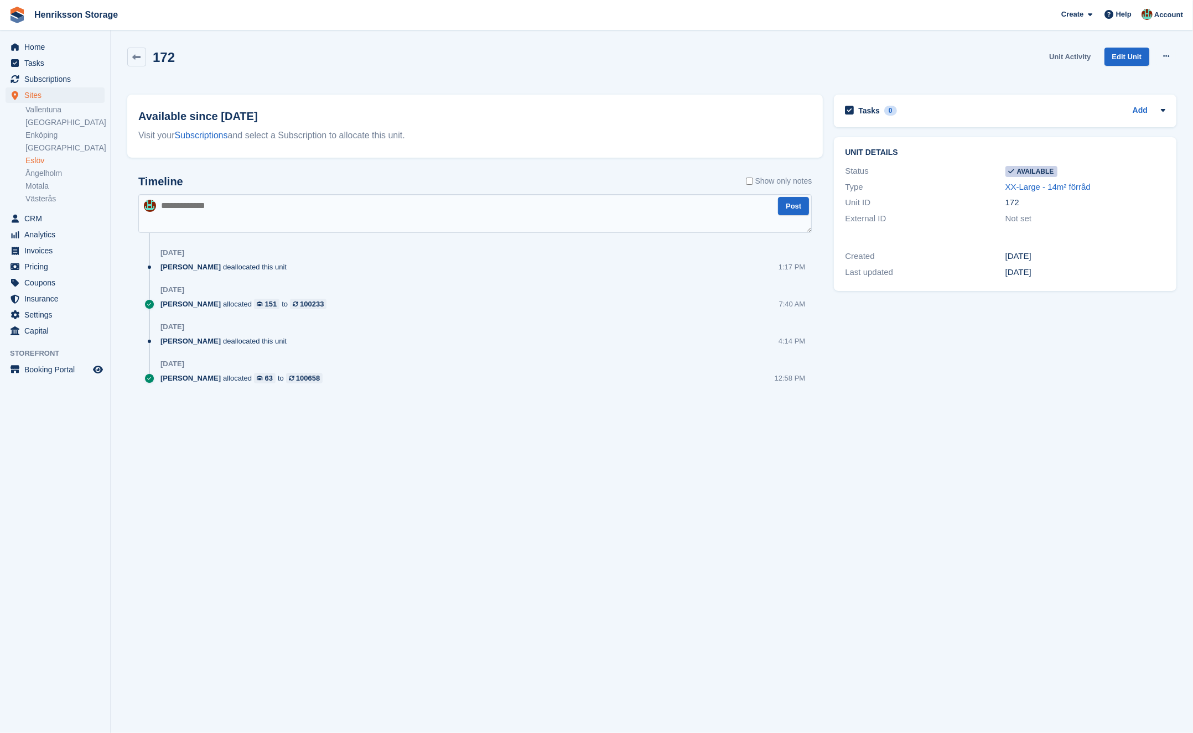
click at [1068, 56] on link "Unit Activity" at bounding box center [1070, 57] width 50 height 18
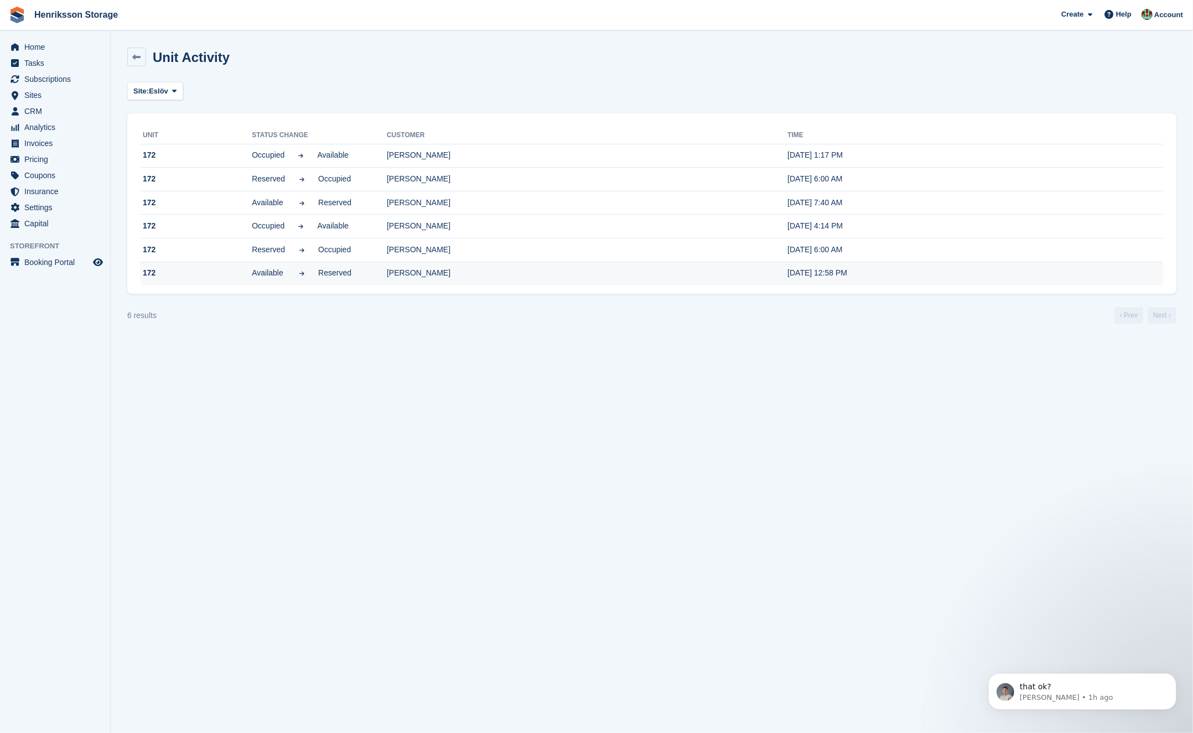
click at [604, 280] on td "[PERSON_NAME]" at bounding box center [587, 273] width 401 height 23
click at [430, 271] on td "[PERSON_NAME]" at bounding box center [587, 273] width 401 height 23
click at [275, 272] on span "Available" at bounding box center [268, 273] width 33 height 12
drag, startPoint x: 275, startPoint y: 272, endPoint x: 606, endPoint y: 262, distance: 331.2
click at [277, 272] on span "Available" at bounding box center [268, 273] width 33 height 12
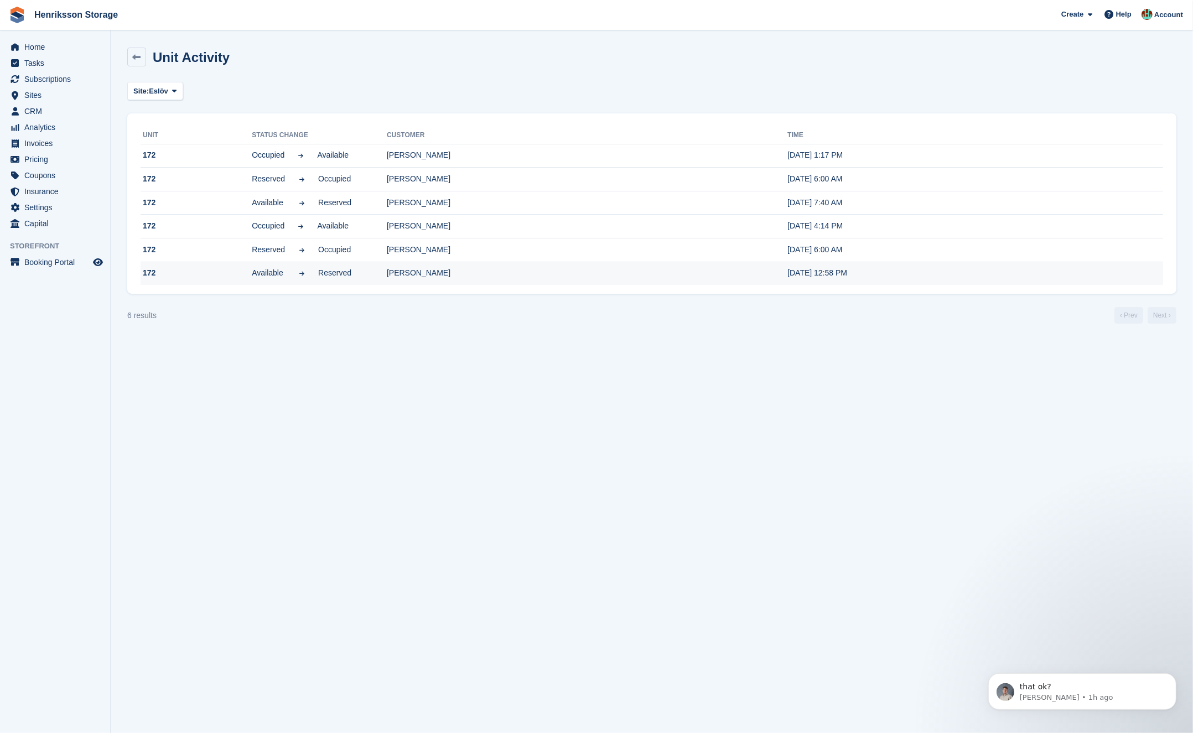
click at [407, 270] on td "[PERSON_NAME]" at bounding box center [587, 273] width 401 height 23
copy tr "[PERSON_NAME]"
click at [558, 309] on div "6 results ‹ Prev Next ›" at bounding box center [651, 315] width 1049 height 17
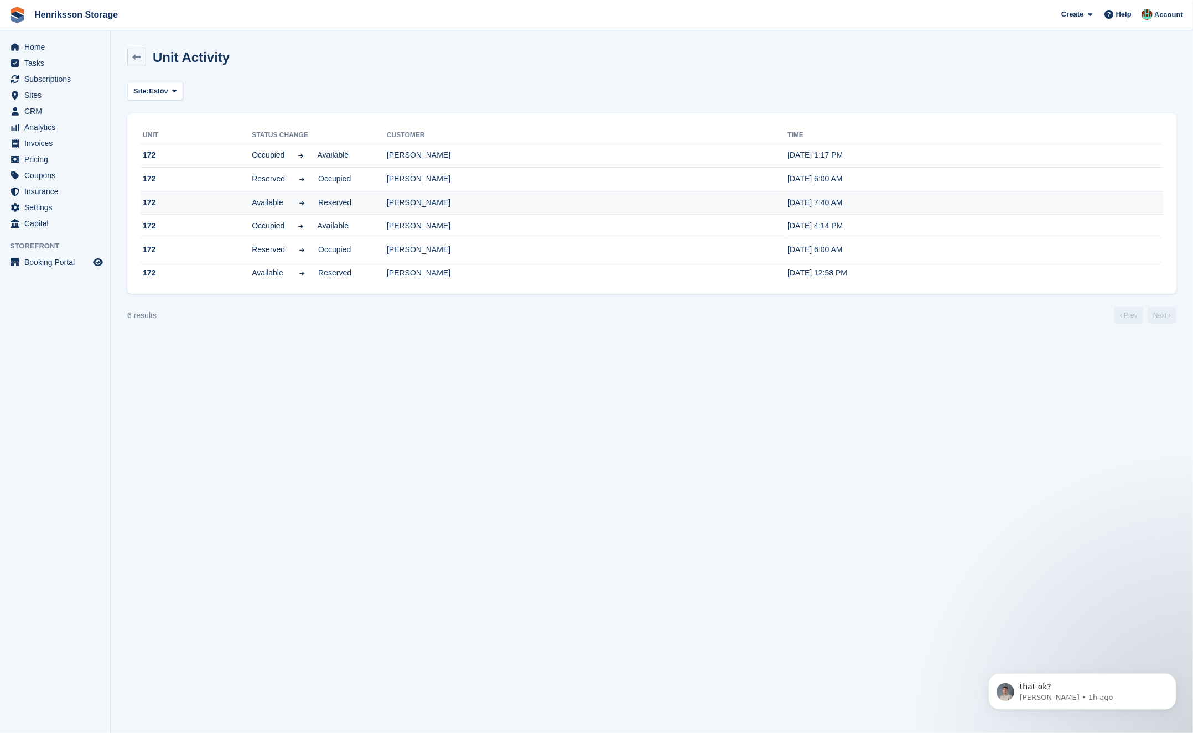
drag, startPoint x: 444, startPoint y: 205, endPoint x: 391, endPoint y: 203, distance: 53.7
click at [391, 203] on tr "172 Available Reserved [PERSON_NAME] [DATE] 7:40 AM" at bounding box center [652, 203] width 1023 height 24
copy tr "[PERSON_NAME]"
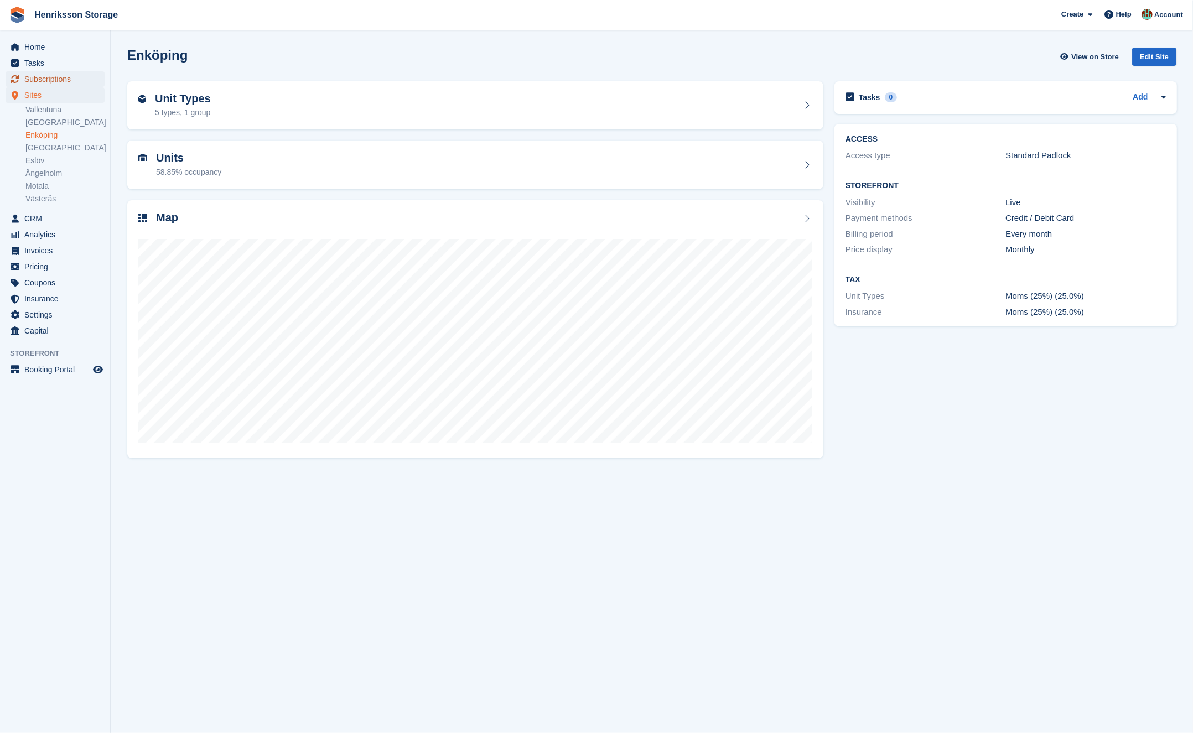
click at [40, 80] on span "Subscriptions" at bounding box center [57, 78] width 66 height 15
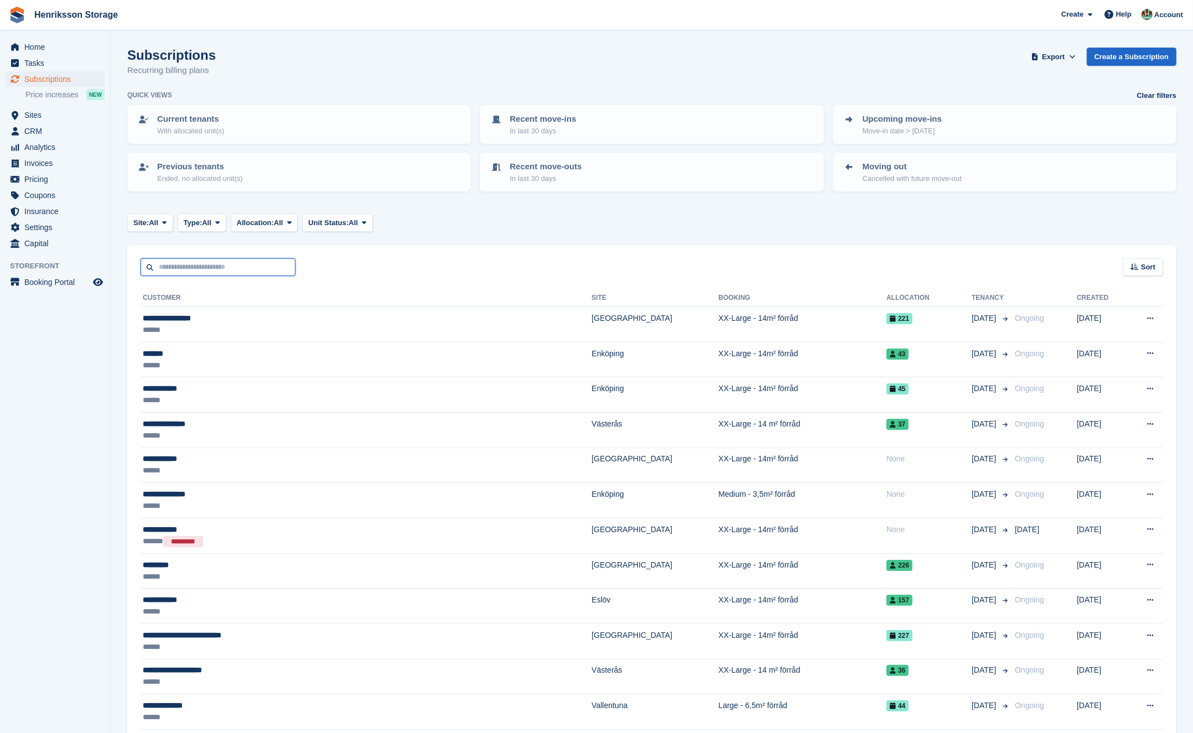
click at [205, 263] on input "text" at bounding box center [218, 267] width 155 height 18
paste input "**********"
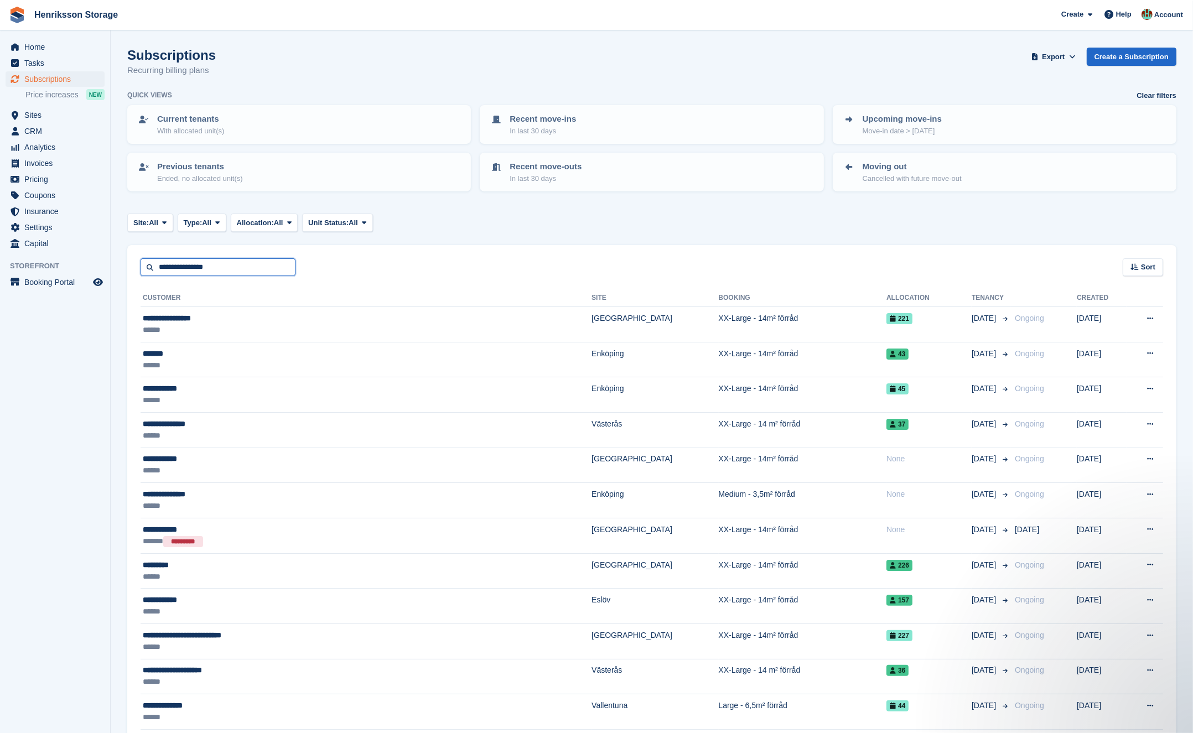
type input "**********"
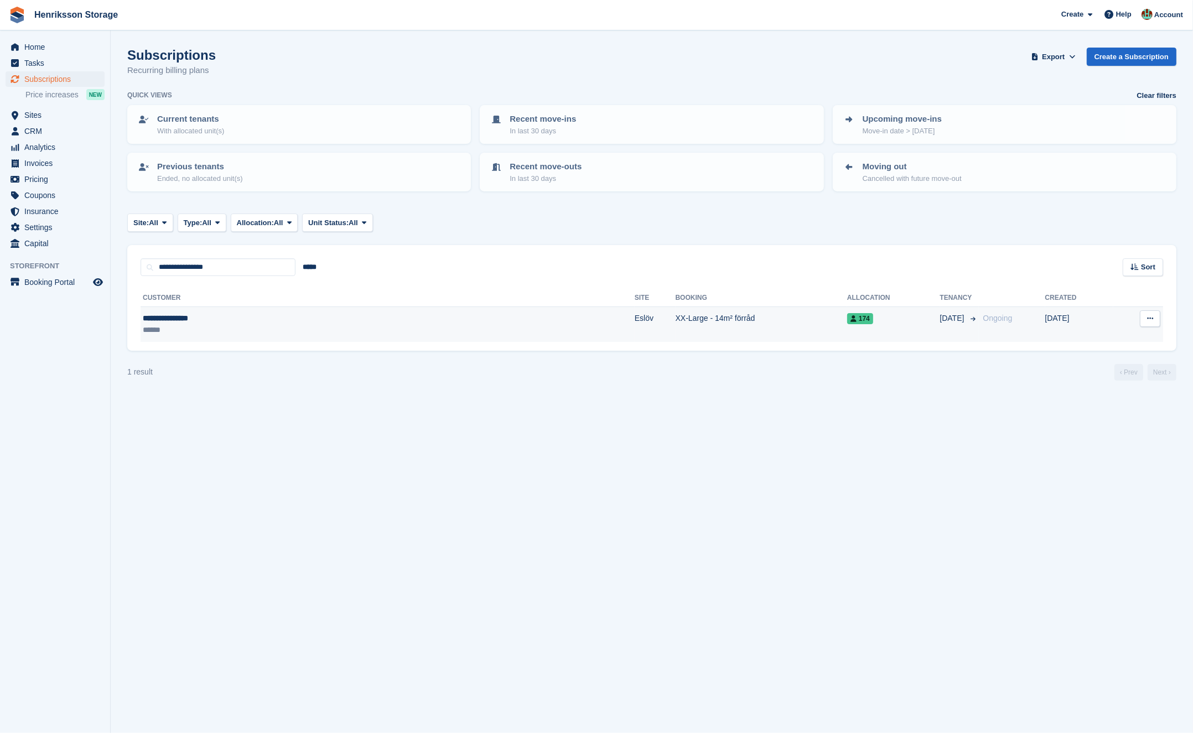
click at [232, 315] on div "**********" at bounding box center [256, 319] width 227 height 12
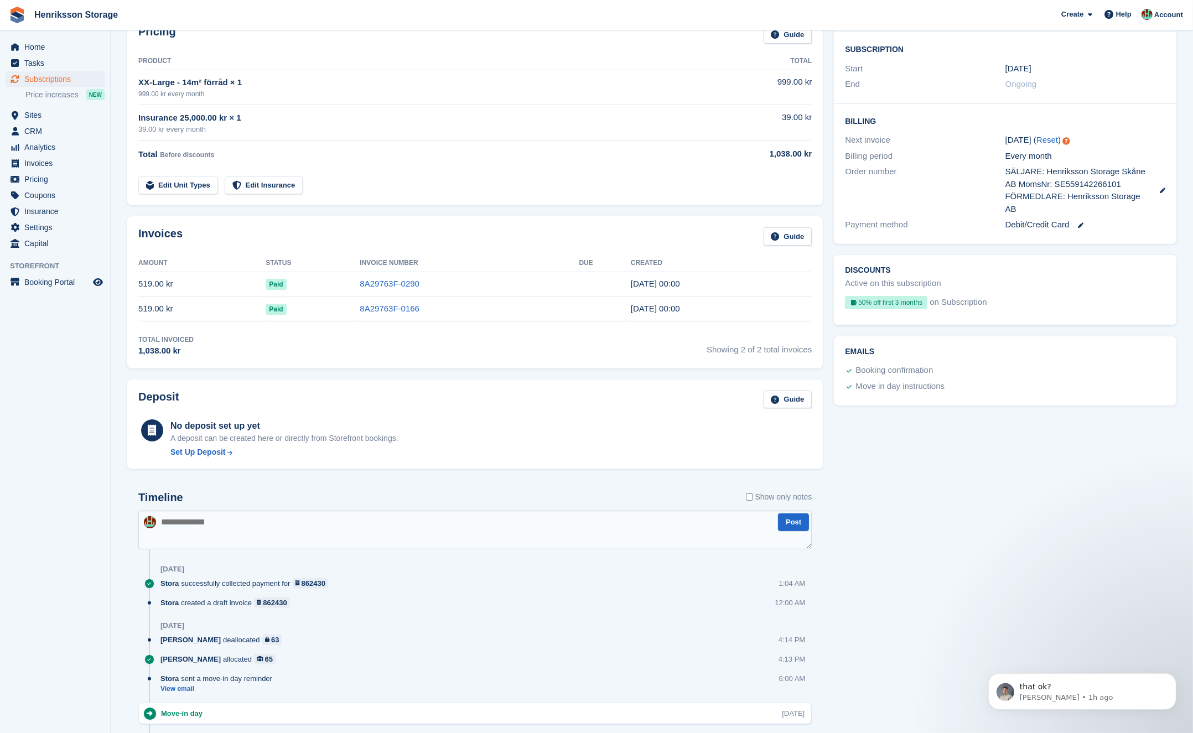
scroll to position [107, 0]
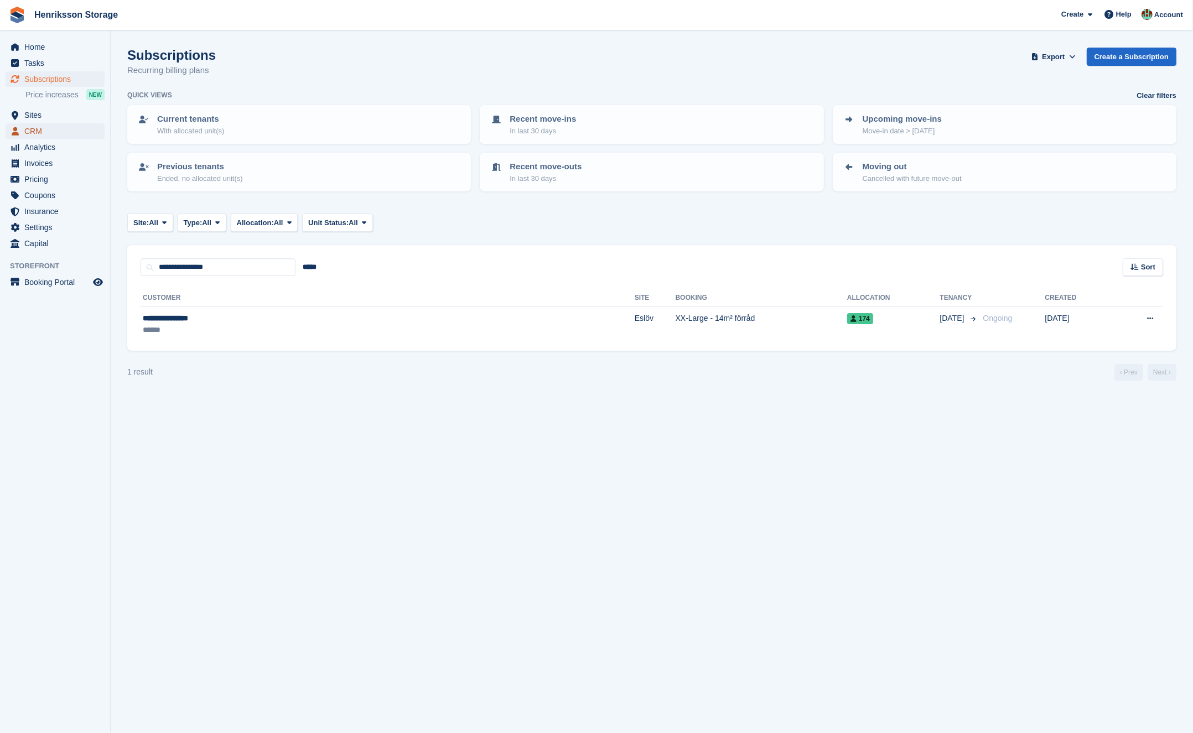
click at [42, 126] on span "CRM" at bounding box center [57, 130] width 66 height 15
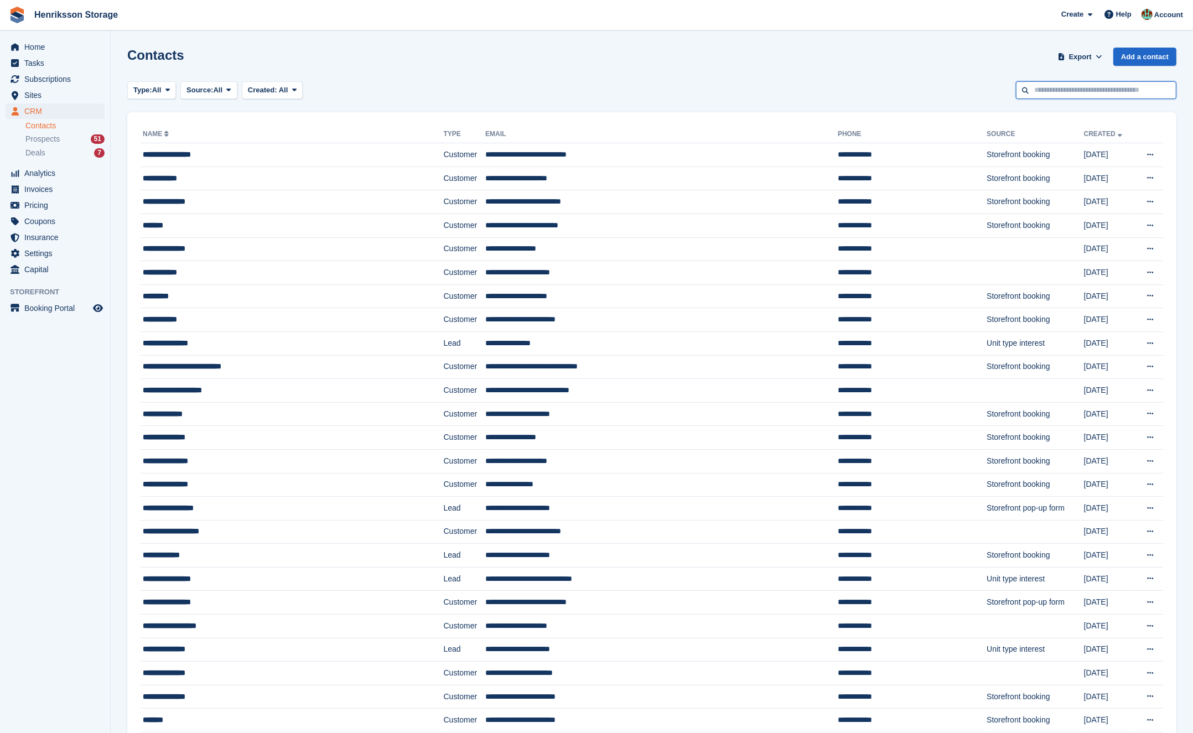
click at [1103, 88] on input "text" at bounding box center [1096, 90] width 161 height 18
paste input "**********"
type input "**********"
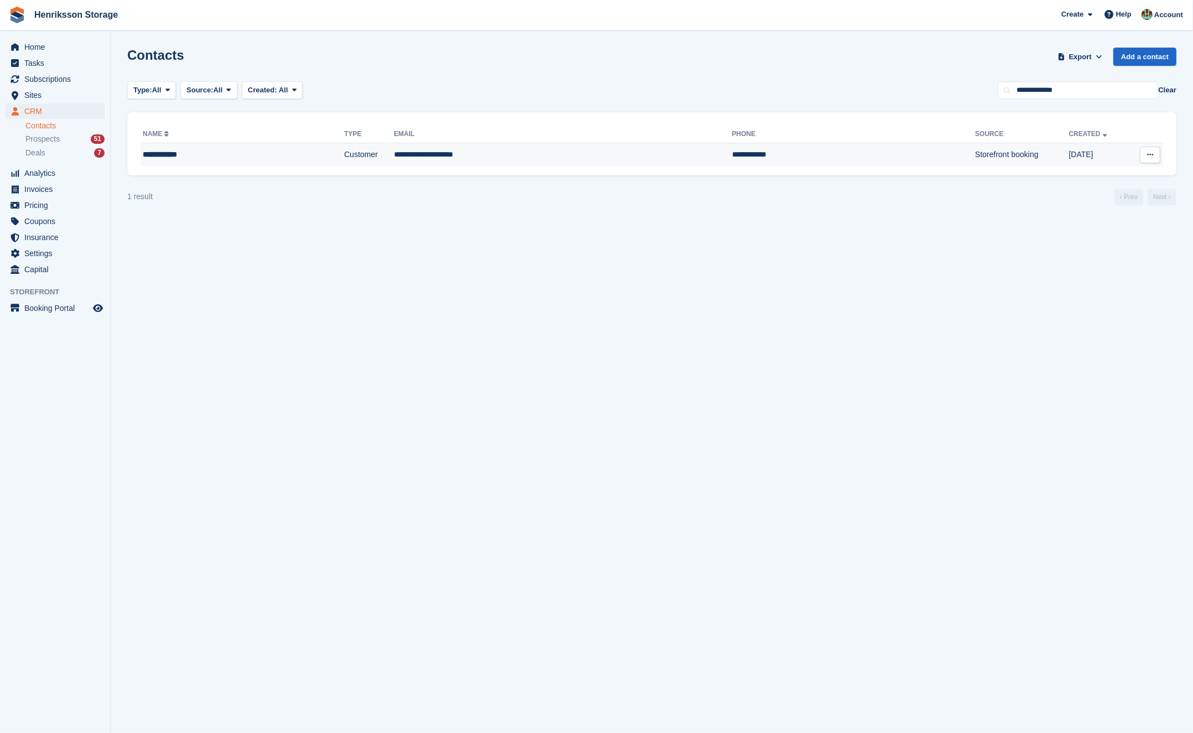
click at [493, 156] on td "**********" at bounding box center [563, 154] width 338 height 23
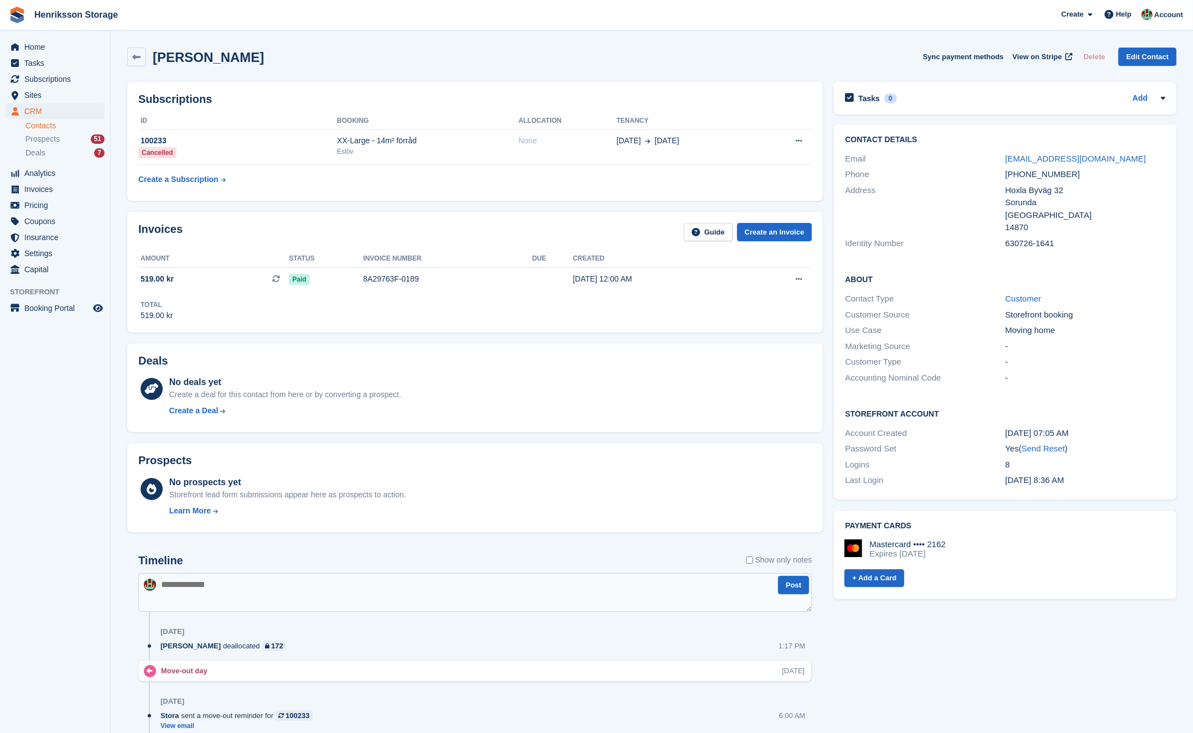
click at [1047, 173] on div "+46735241790" at bounding box center [1086, 174] width 160 height 13
click at [1046, 174] on div "+46735241790" at bounding box center [1086, 174] width 160 height 13
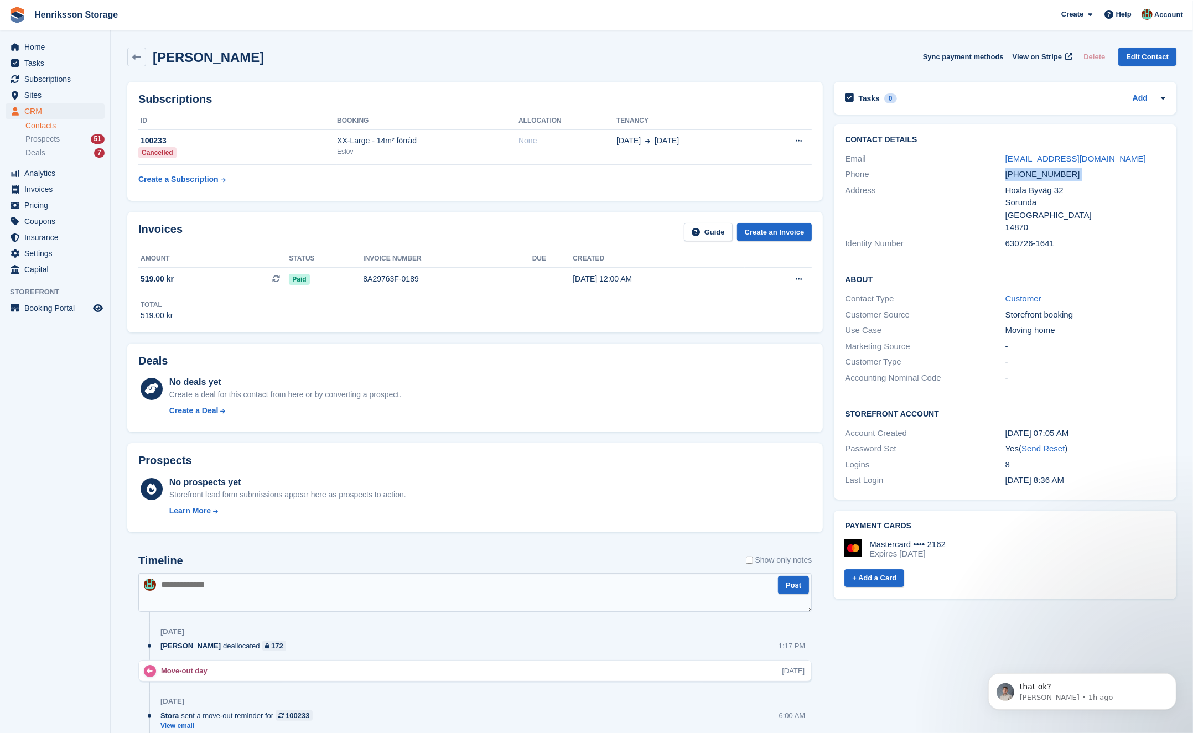
copy div "+46735241790"
click at [136, 54] on icon at bounding box center [137, 57] width 8 height 8
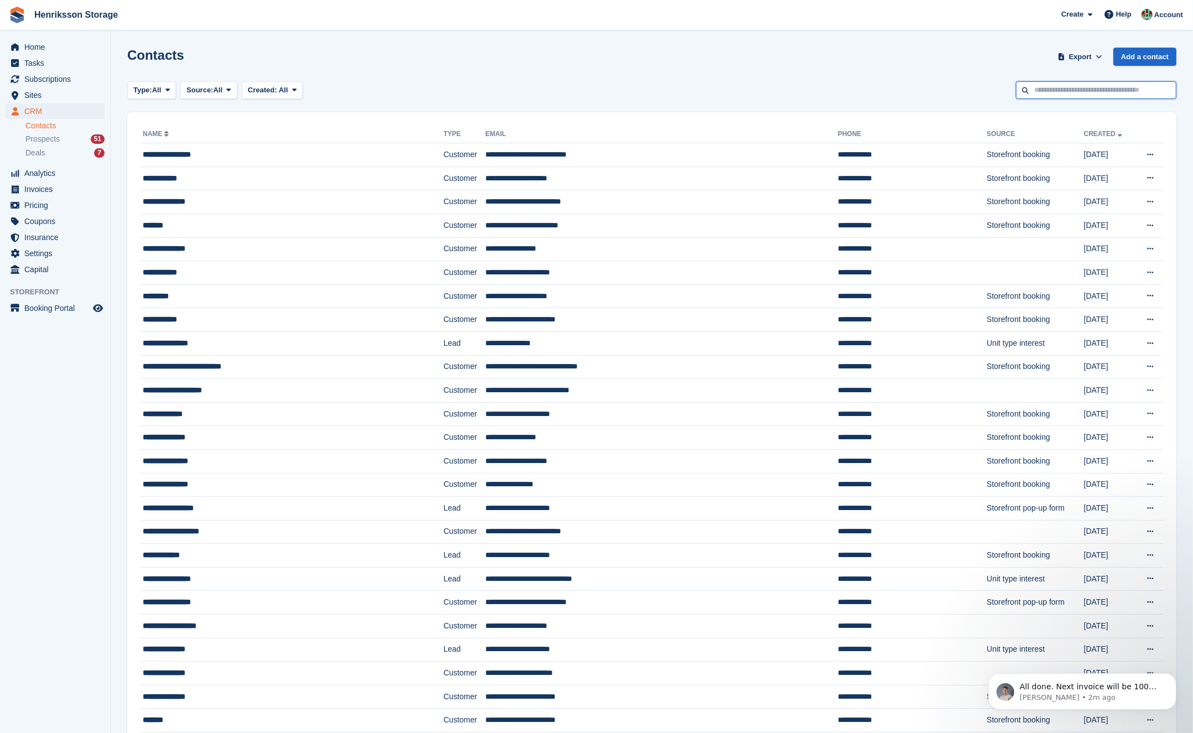
click at [1067, 91] on input "text" at bounding box center [1096, 90] width 161 height 18
type input "****"
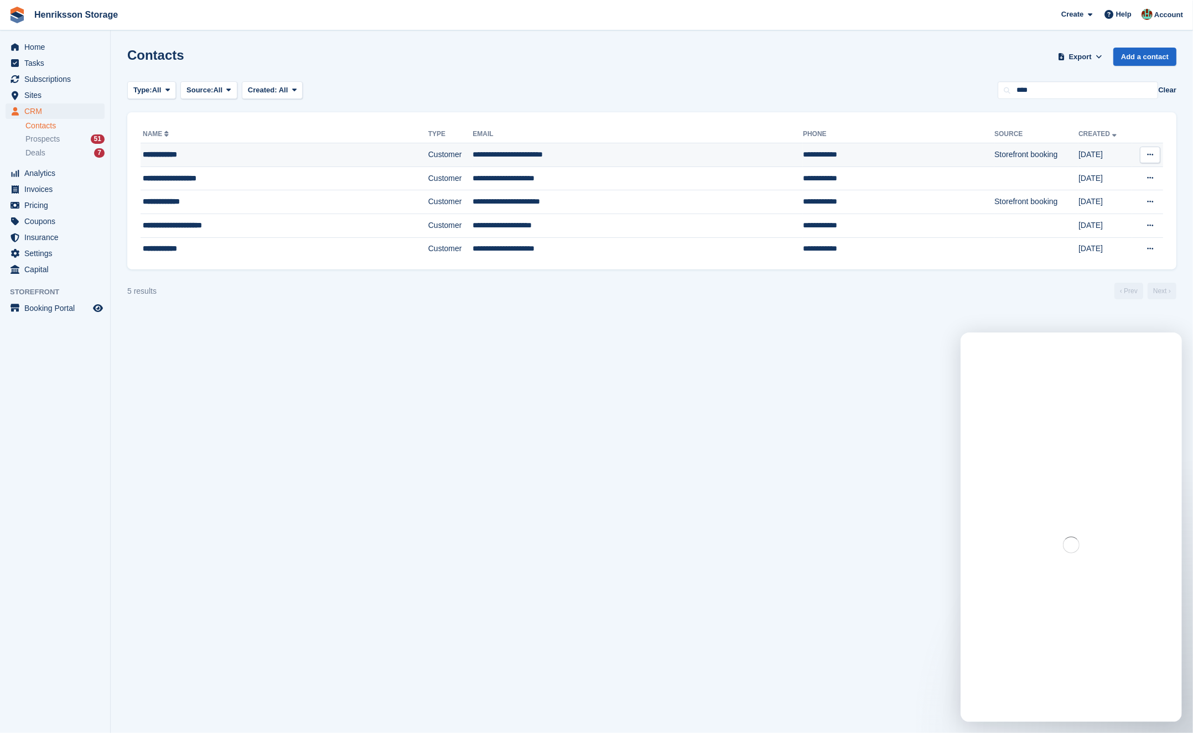
click at [324, 155] on div "**********" at bounding box center [250, 155] width 214 height 12
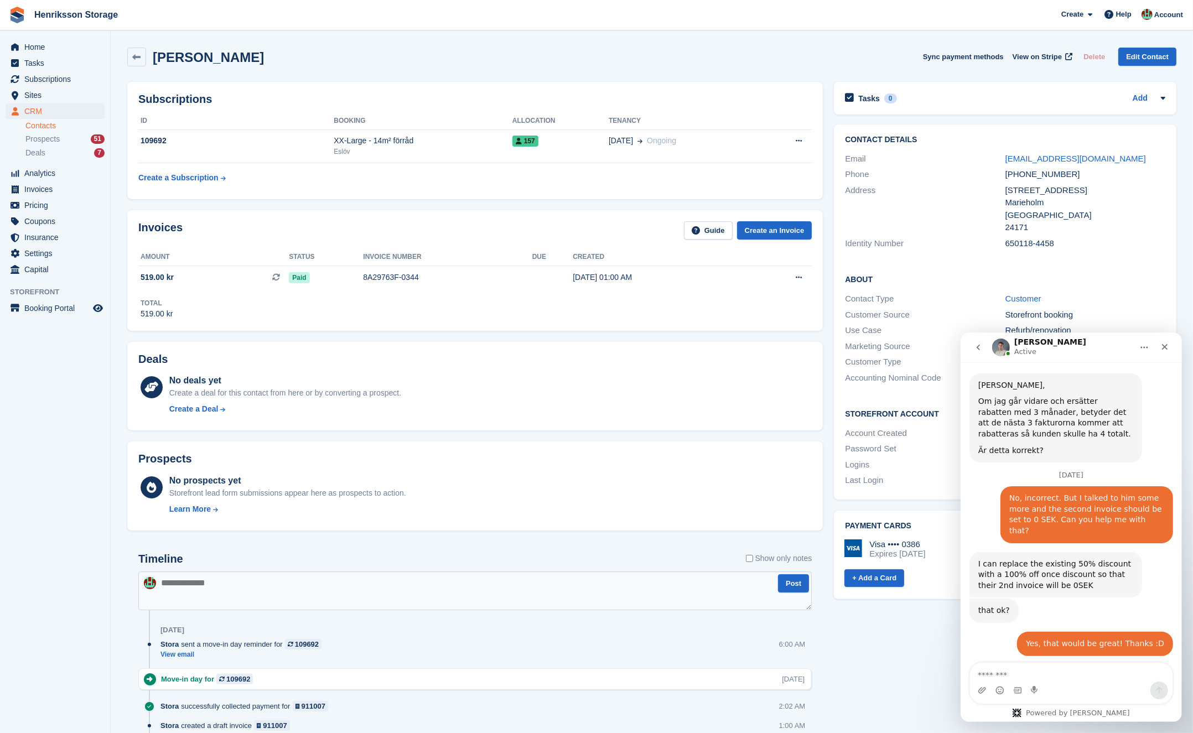
scroll to position [1077, 0]
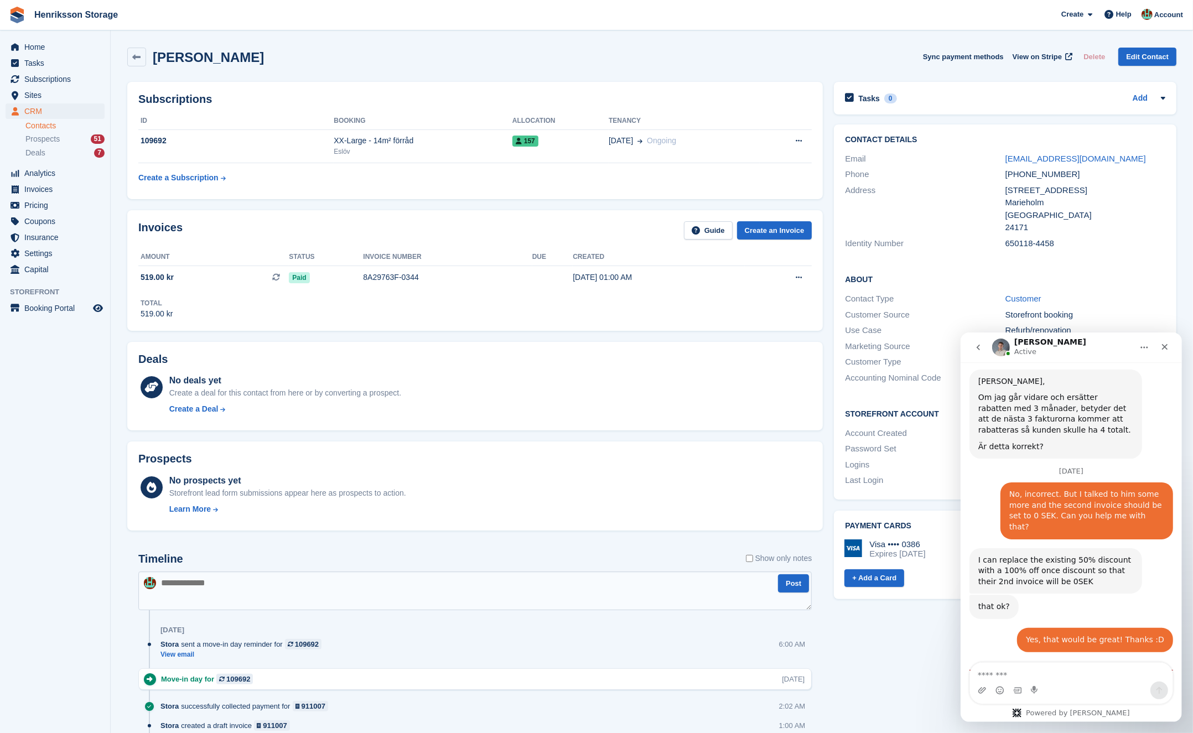
click at [1045, 188] on div "[STREET_ADDRESS]" at bounding box center [1086, 190] width 160 height 13
copy div "[STREET_ADDRESS]"
drag, startPoint x: 279, startPoint y: 54, endPoint x: 148, endPoint y: 54, distance: 130.6
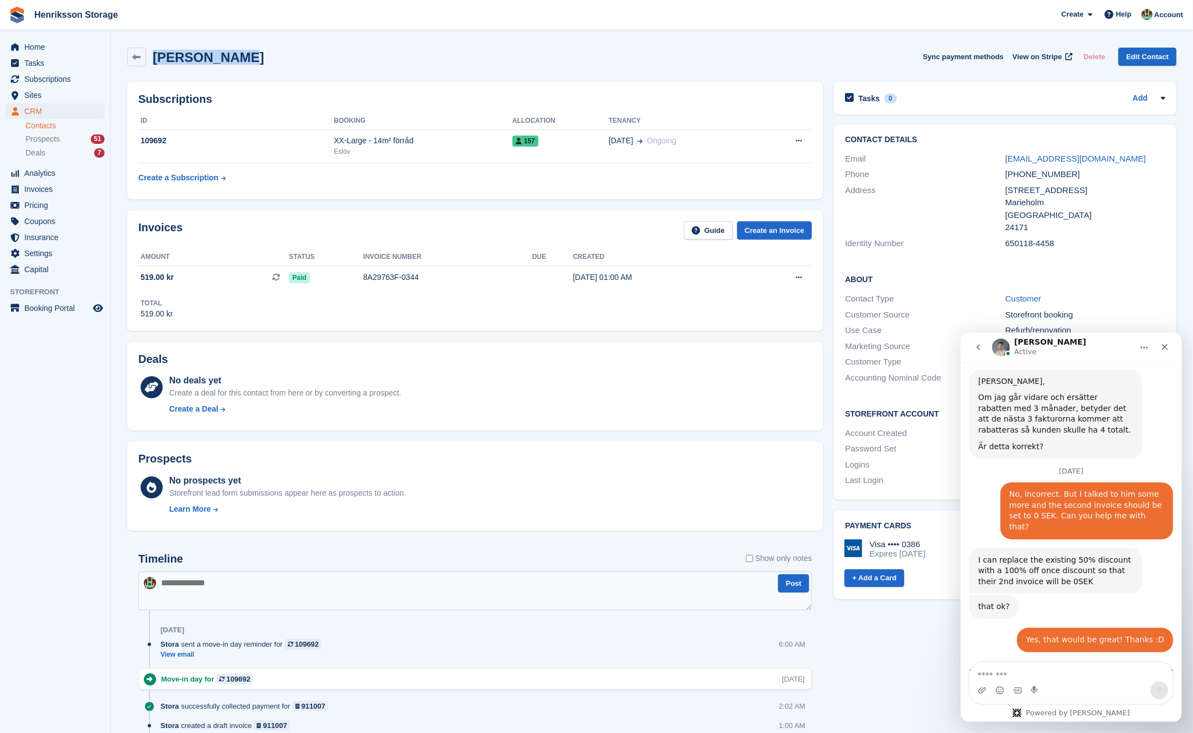
click at [148, 54] on div "[PERSON_NAME] Sync payment methods View on Stripe Delete Edit Contact" at bounding box center [651, 57] width 1049 height 19
copy h2 "[PERSON_NAME]"
drag, startPoint x: 1061, startPoint y: 204, endPoint x: 980, endPoint y: 206, distance: 81.4
click at [980, 206] on div "Address [STREET_ADDRESS] [GEOGRAPHIC_DATA] Sverige 24171" at bounding box center [1005, 209] width 320 height 53
click at [1027, 202] on div "Marieholm" at bounding box center [1086, 203] width 160 height 13
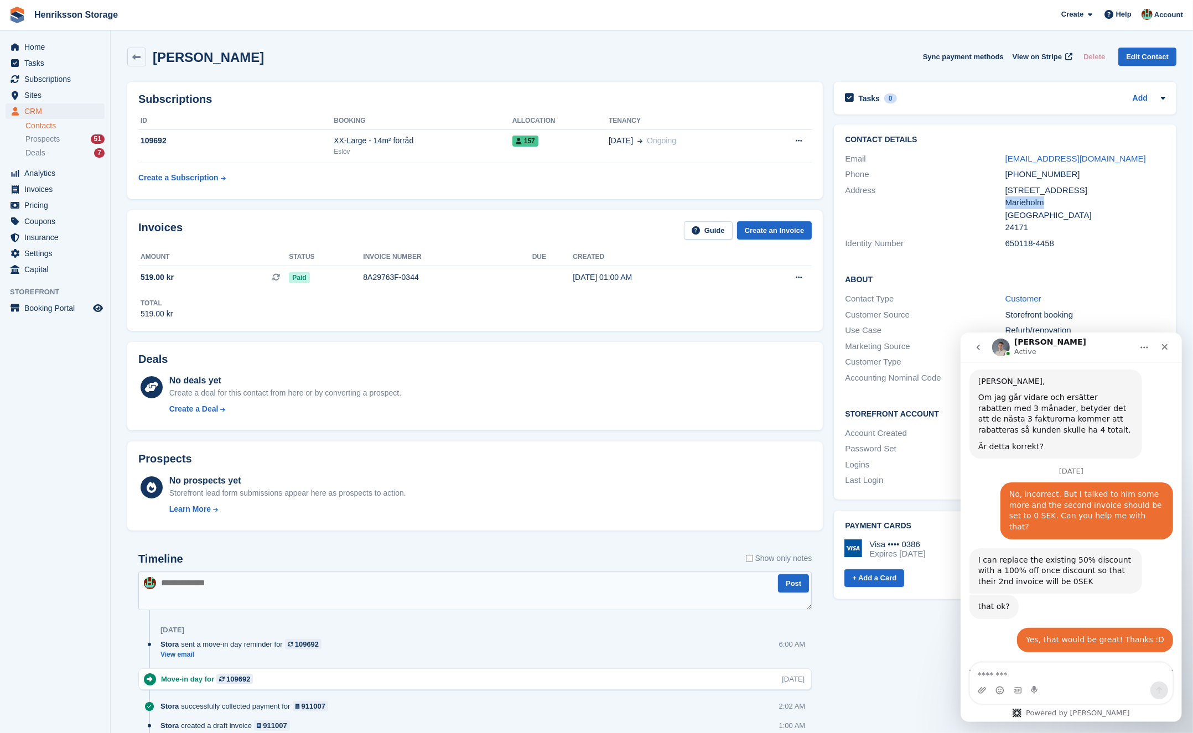
click at [1027, 202] on div "Marieholm" at bounding box center [1086, 203] width 160 height 13
drag, startPoint x: 1024, startPoint y: 229, endPoint x: 992, endPoint y: 228, distance: 32.1
click at [992, 228] on div "Address [STREET_ADDRESS] [GEOGRAPHIC_DATA] Sverige 24171" at bounding box center [1005, 209] width 320 height 53
click at [1014, 226] on div "24171" at bounding box center [1086, 227] width 160 height 13
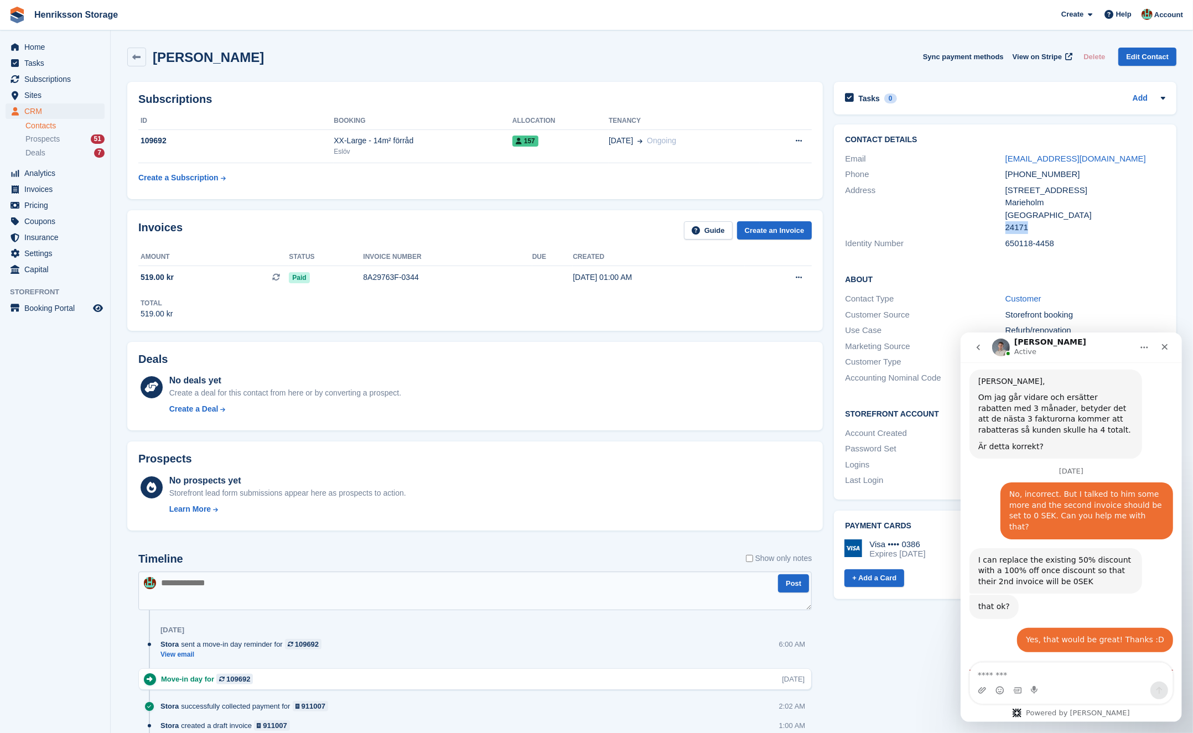
click at [1014, 226] on div "24171" at bounding box center [1086, 227] width 160 height 13
copy div "24171"
click at [1017, 177] on div "+46737355592" at bounding box center [1086, 174] width 160 height 13
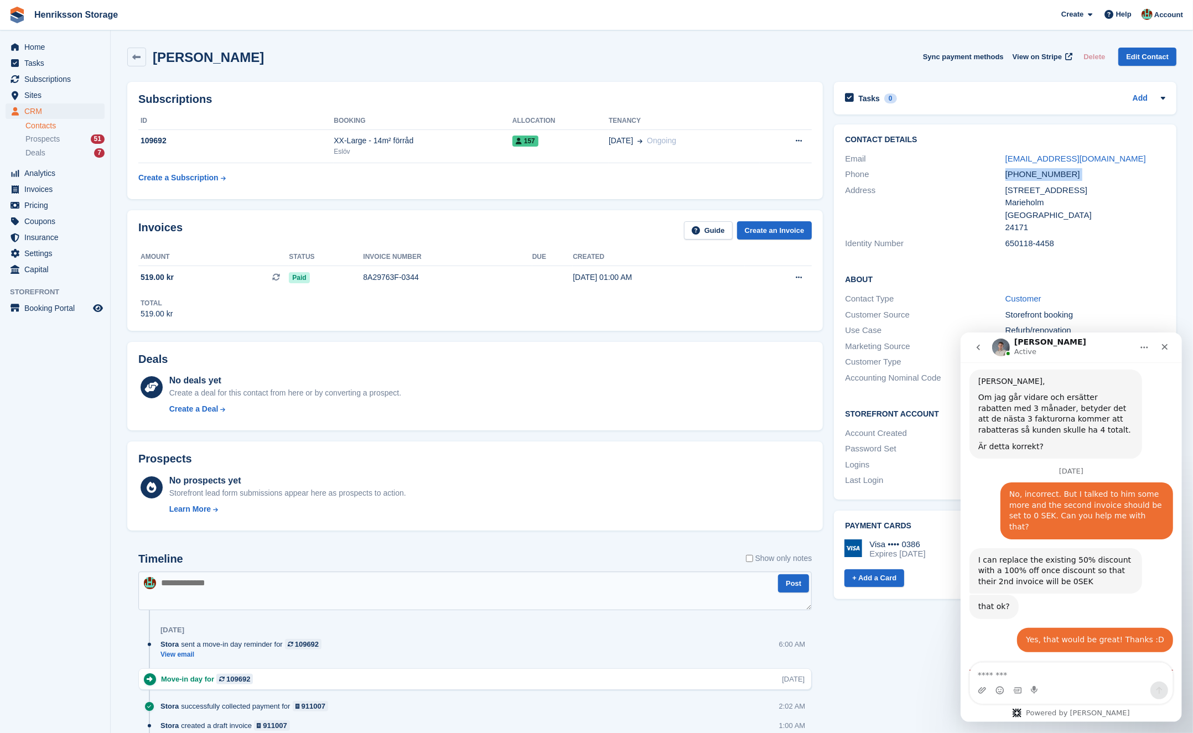
copy div "+46737355592"
drag, startPoint x: 1130, startPoint y: 155, endPoint x: 994, endPoint y: 160, distance: 136.3
click at [994, 160] on div "Email paintmasterlars@gmail.com" at bounding box center [1005, 159] width 320 height 16
copy div "paintmasterlars@gmail.com"
click at [1012, 223] on div "24171" at bounding box center [1086, 227] width 160 height 13
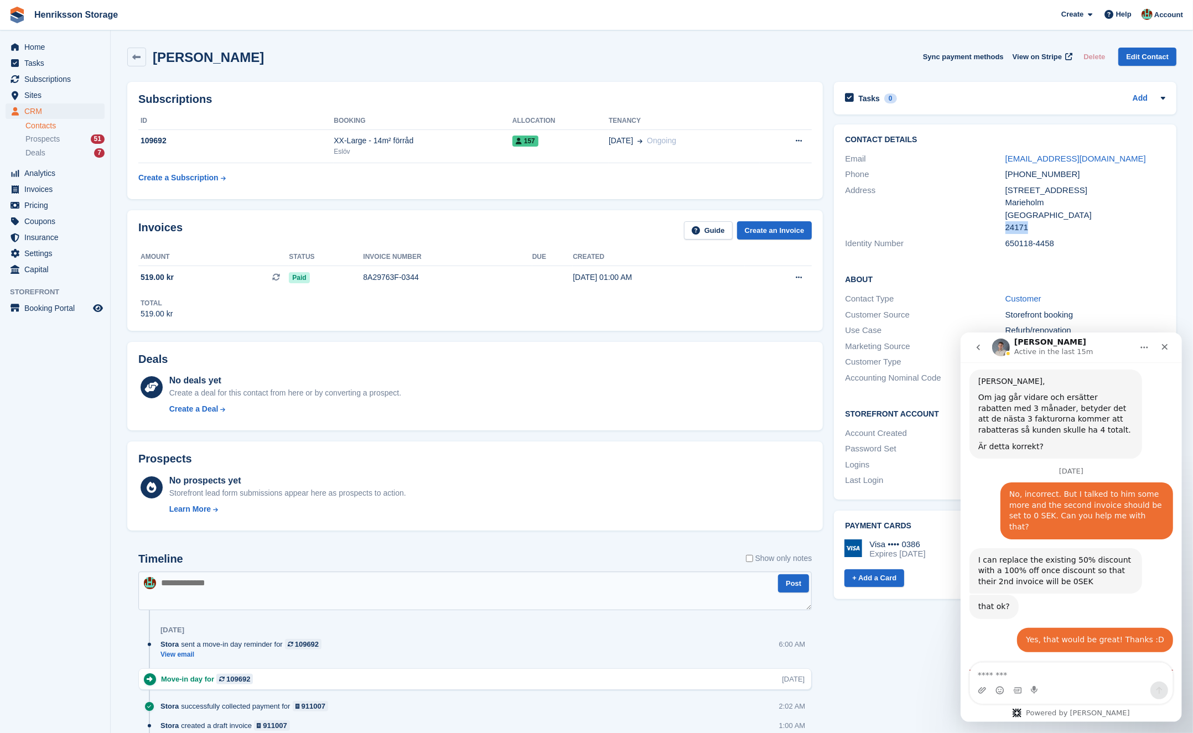
click at [1012, 223] on div "24171" at bounding box center [1086, 227] width 160 height 13
copy div "24171"
drag, startPoint x: 1151, startPoint y: 161, endPoint x: 1135, endPoint y: 157, distance: 15.9
click at [1151, 157] on div "paintmasterlars@gmail.com" at bounding box center [1086, 159] width 160 height 13
drag, startPoint x: 1128, startPoint y: 159, endPoint x: 687, endPoint y: 287, distance: 459.3
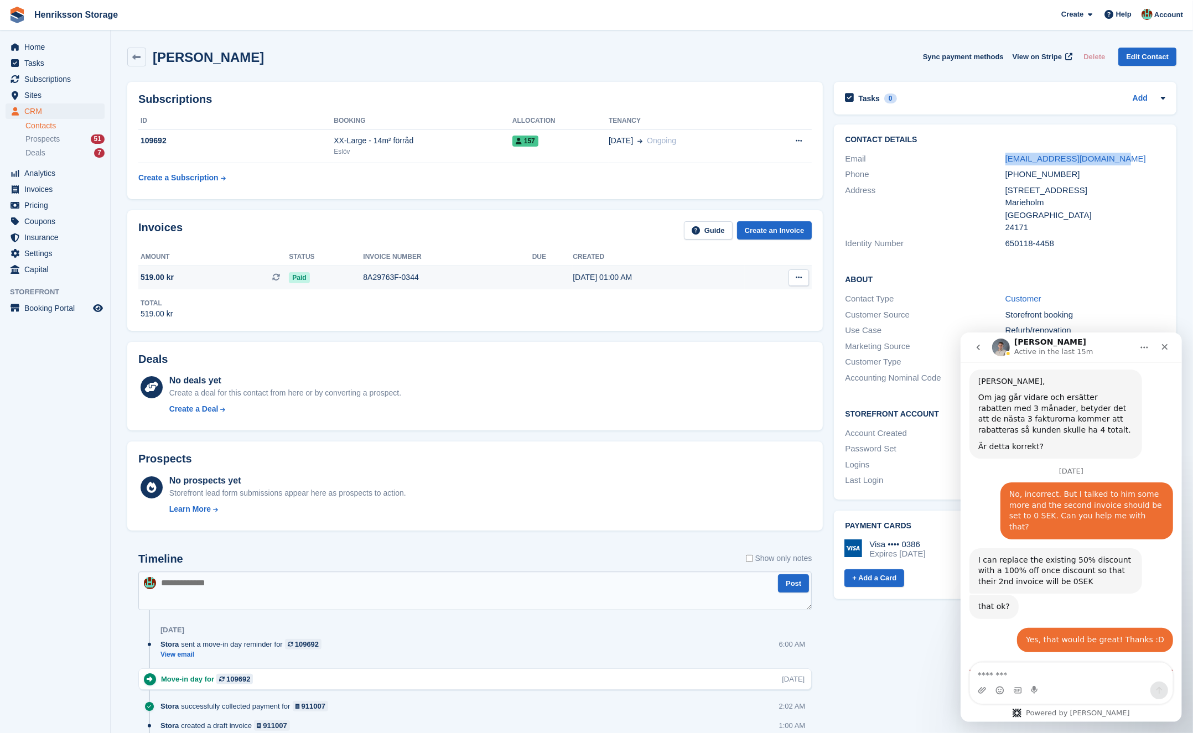
click at [966, 159] on div "Email paintmasterlars@gmail.com" at bounding box center [1005, 159] width 320 height 16
copy div "paintmasterlars@gmail.com"
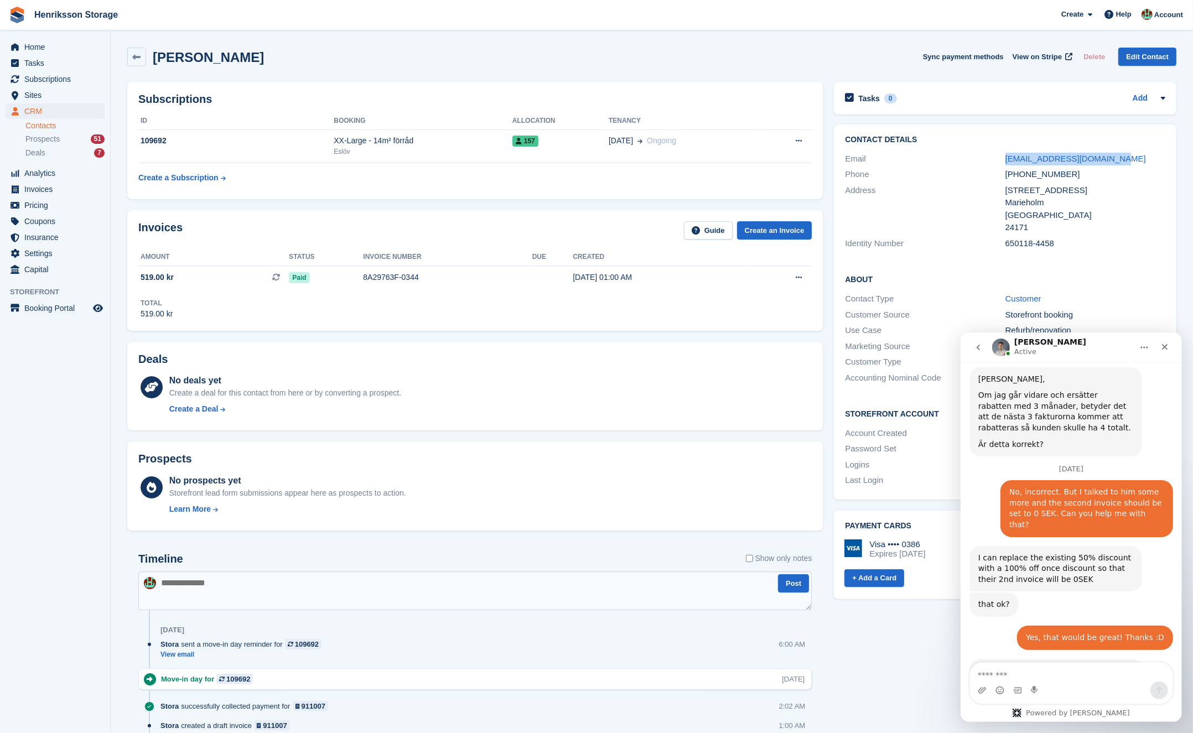
scroll to position [1091, 0]
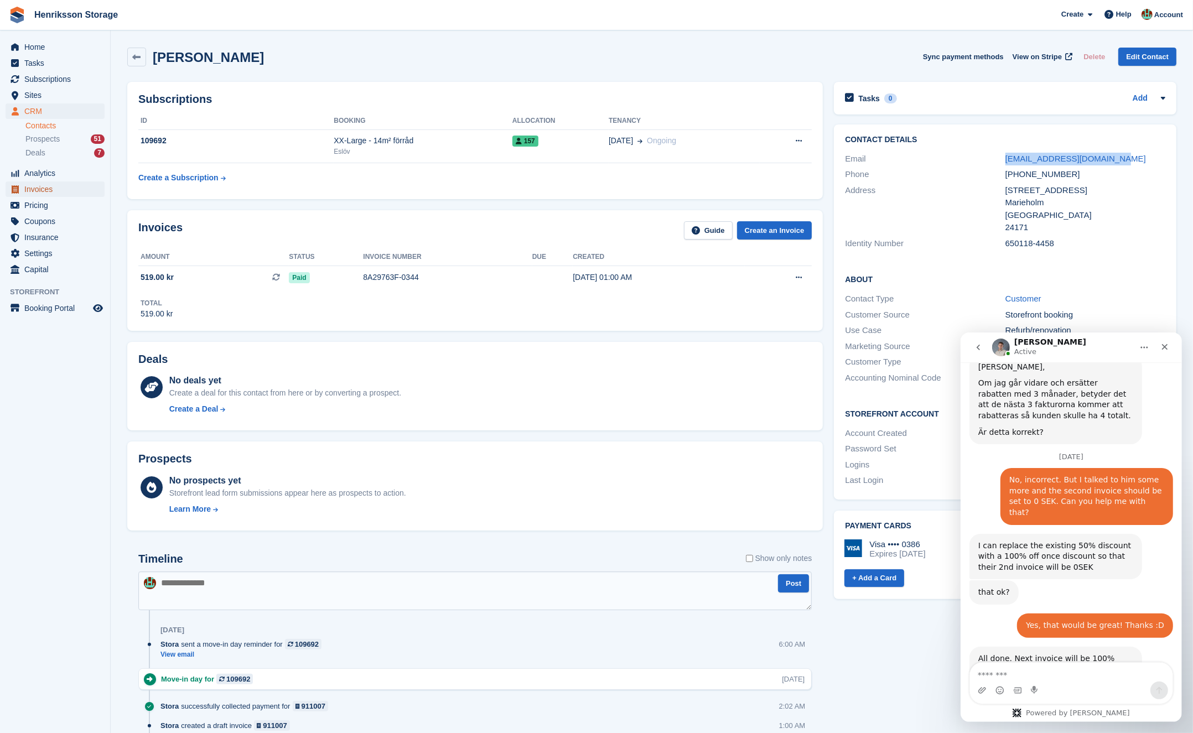
click at [50, 188] on span "Invoices" at bounding box center [57, 189] width 66 height 15
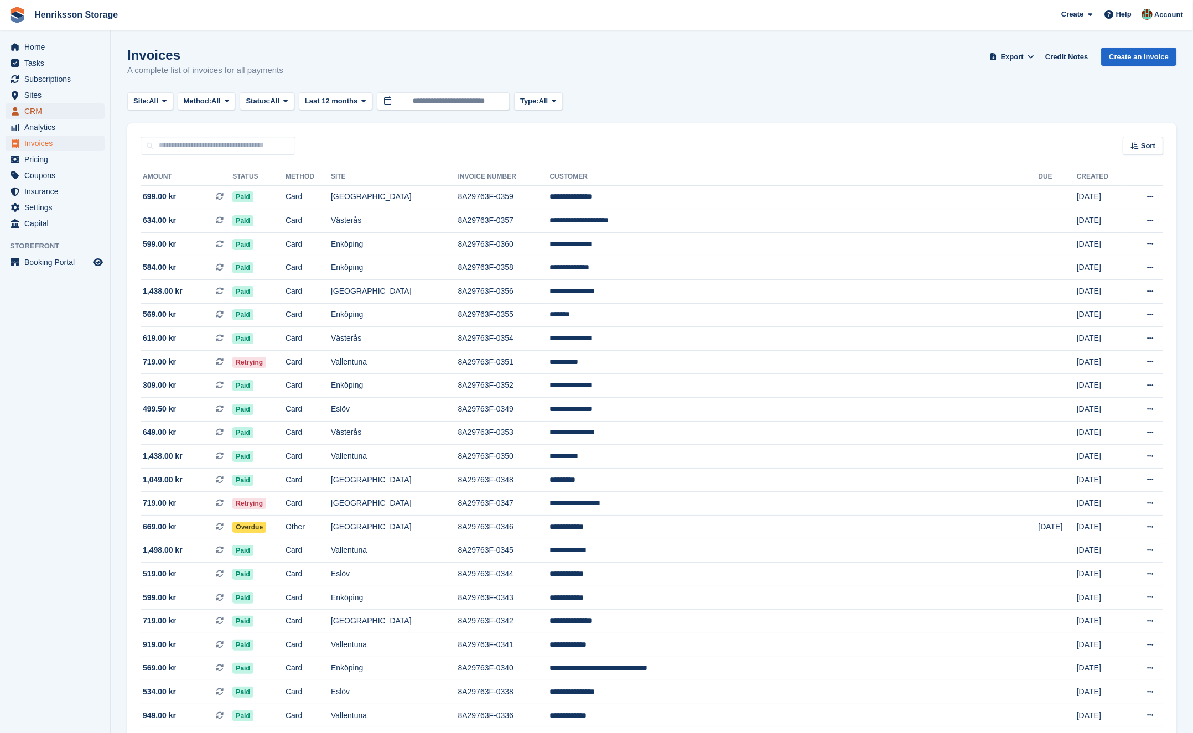
click at [51, 110] on span "CRM" at bounding box center [57, 111] width 66 height 15
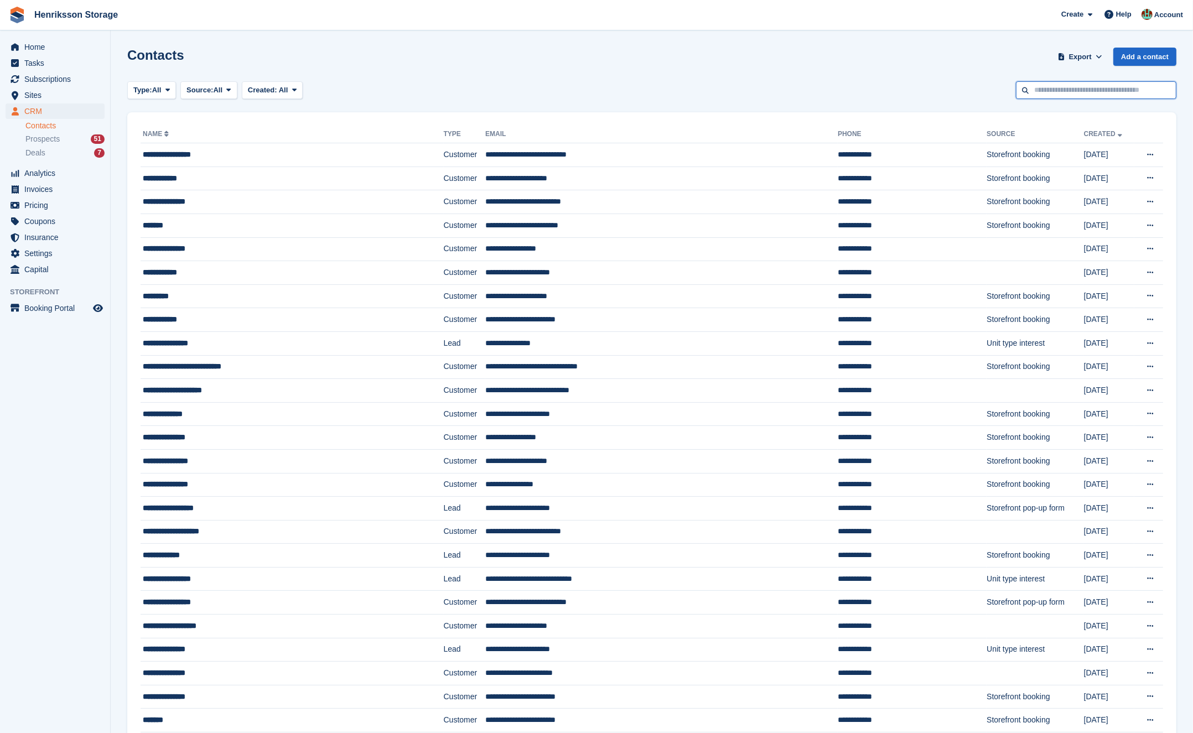
click at [1089, 84] on input "text" at bounding box center [1096, 90] width 161 height 18
paste input "**********"
type input "**********"
click at [49, 192] on span "Invoices" at bounding box center [57, 189] width 66 height 15
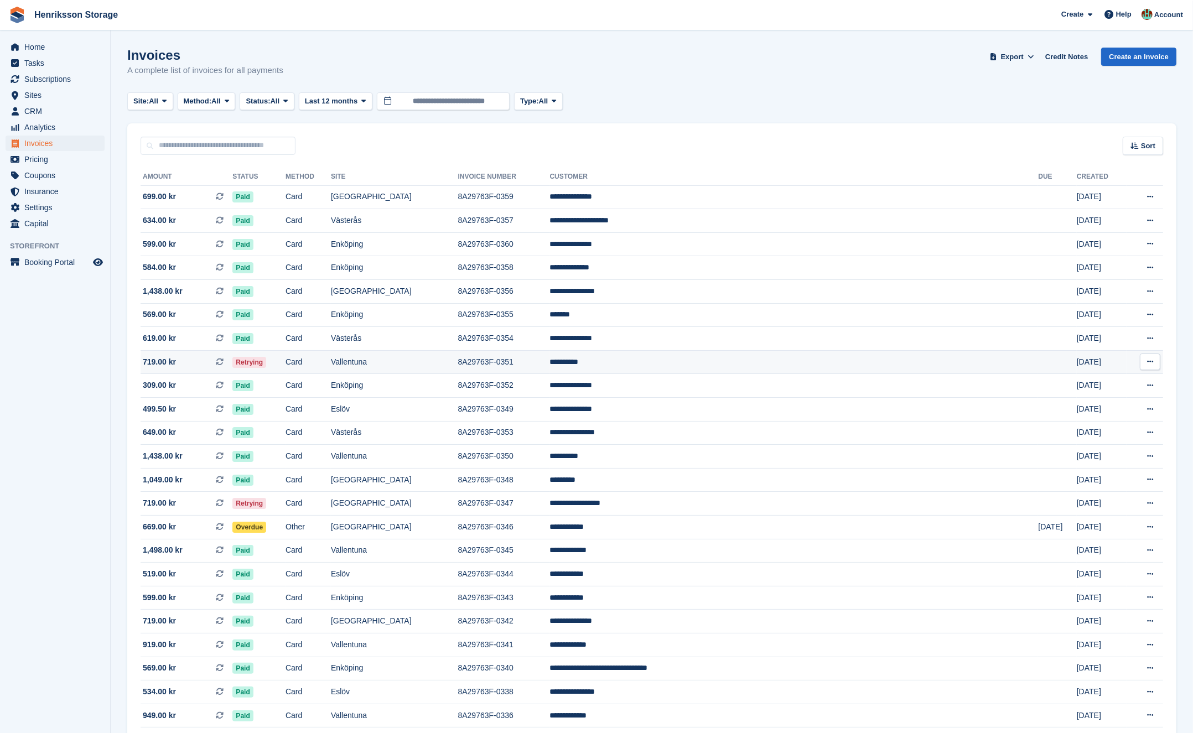
click at [286, 366] on td "Retrying" at bounding box center [258, 362] width 53 height 24
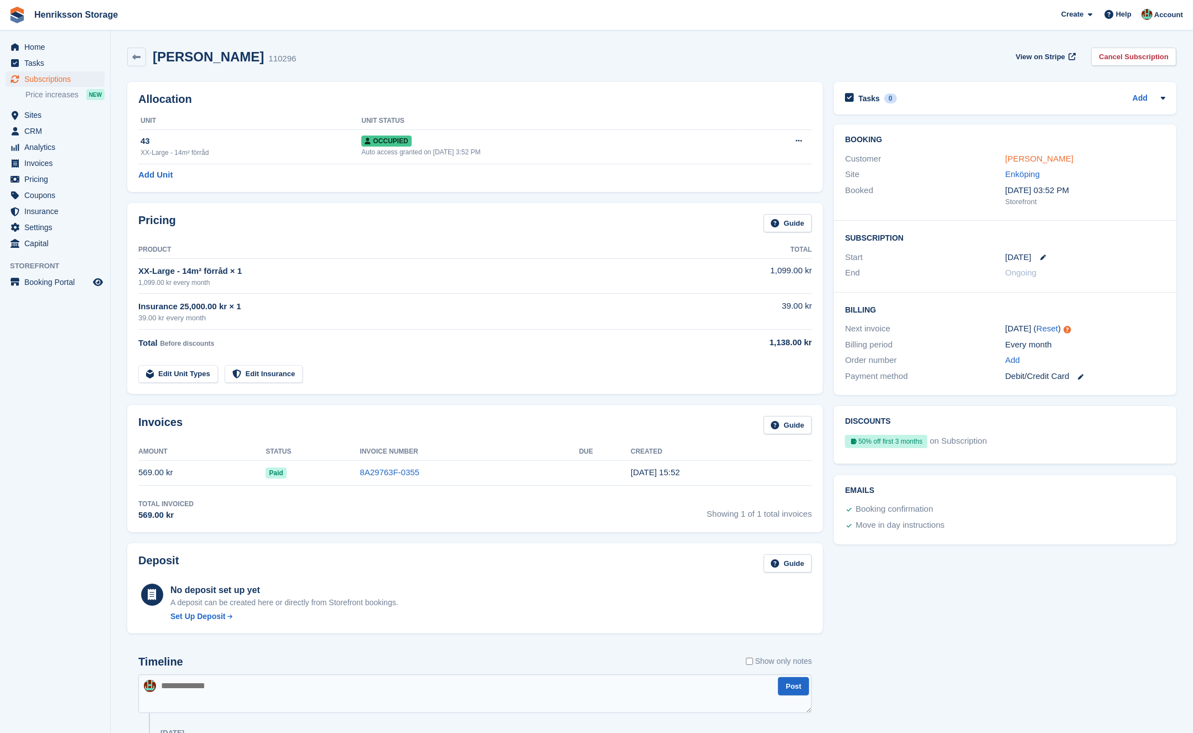
click at [1018, 157] on link "[PERSON_NAME]" at bounding box center [1040, 158] width 68 height 9
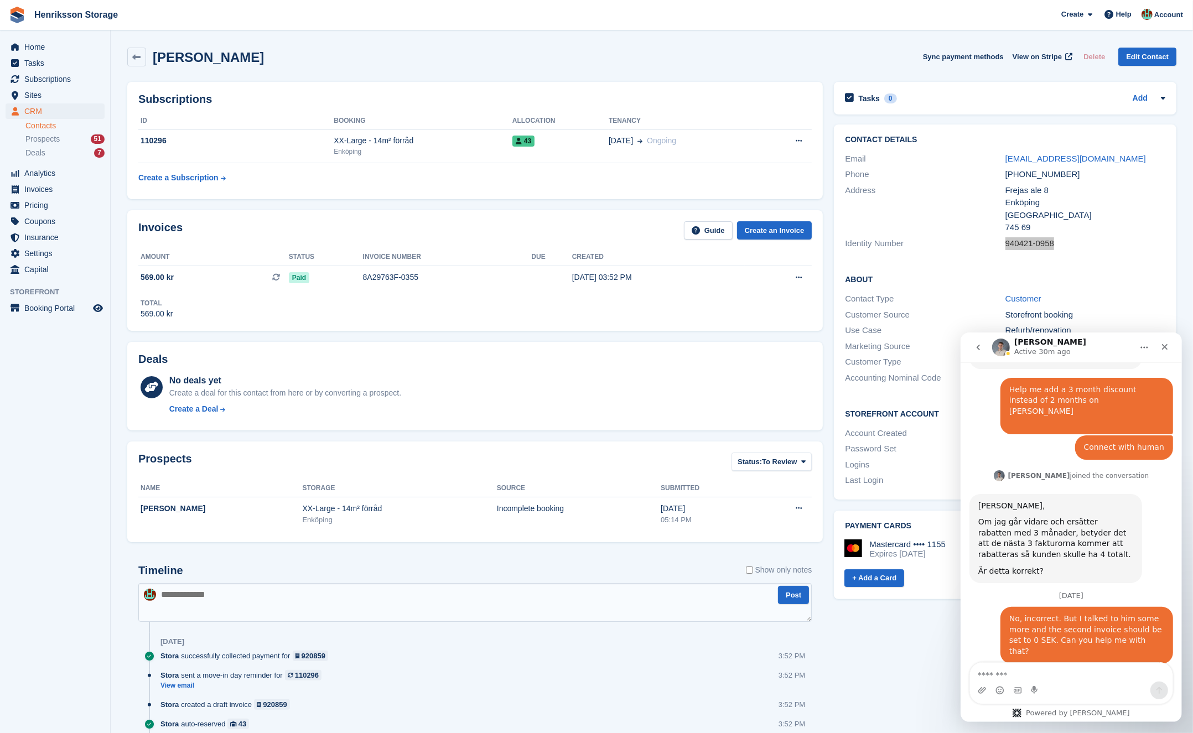
scroll to position [1058, 0]
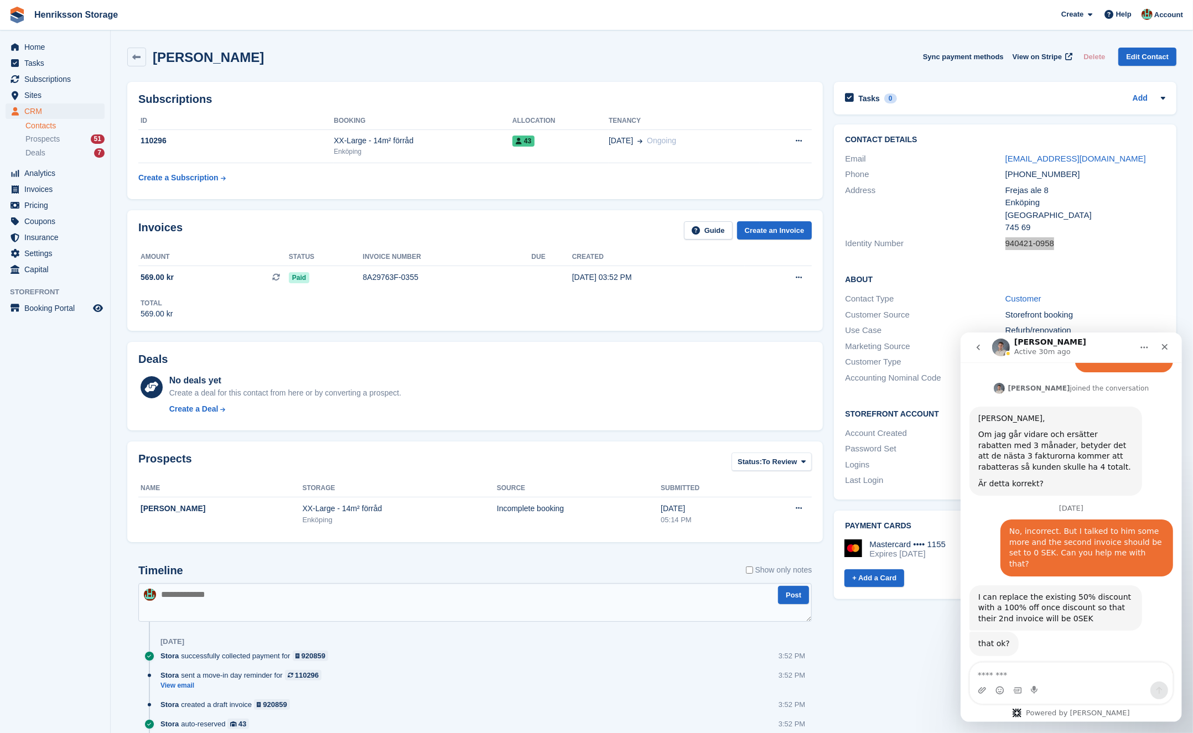
drag, startPoint x: 1037, startPoint y: 242, endPoint x: 1004, endPoint y: 241, distance: 33.8
click at [1004, 241] on div "Identity Number 940421-0958" at bounding box center [1005, 244] width 320 height 16
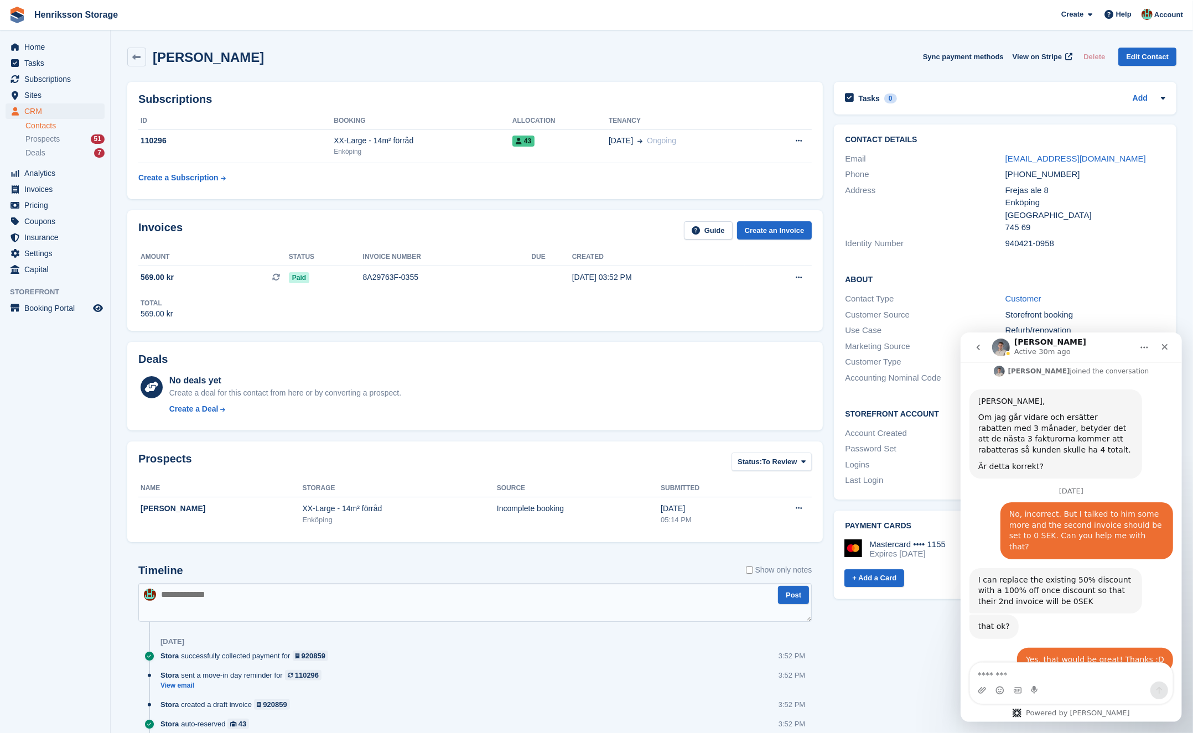
click at [1029, 246] on div "940421-0958" at bounding box center [1086, 243] width 160 height 13
copy div "940421-0958"
click at [1035, 176] on div "+46709908891" at bounding box center [1086, 174] width 160 height 13
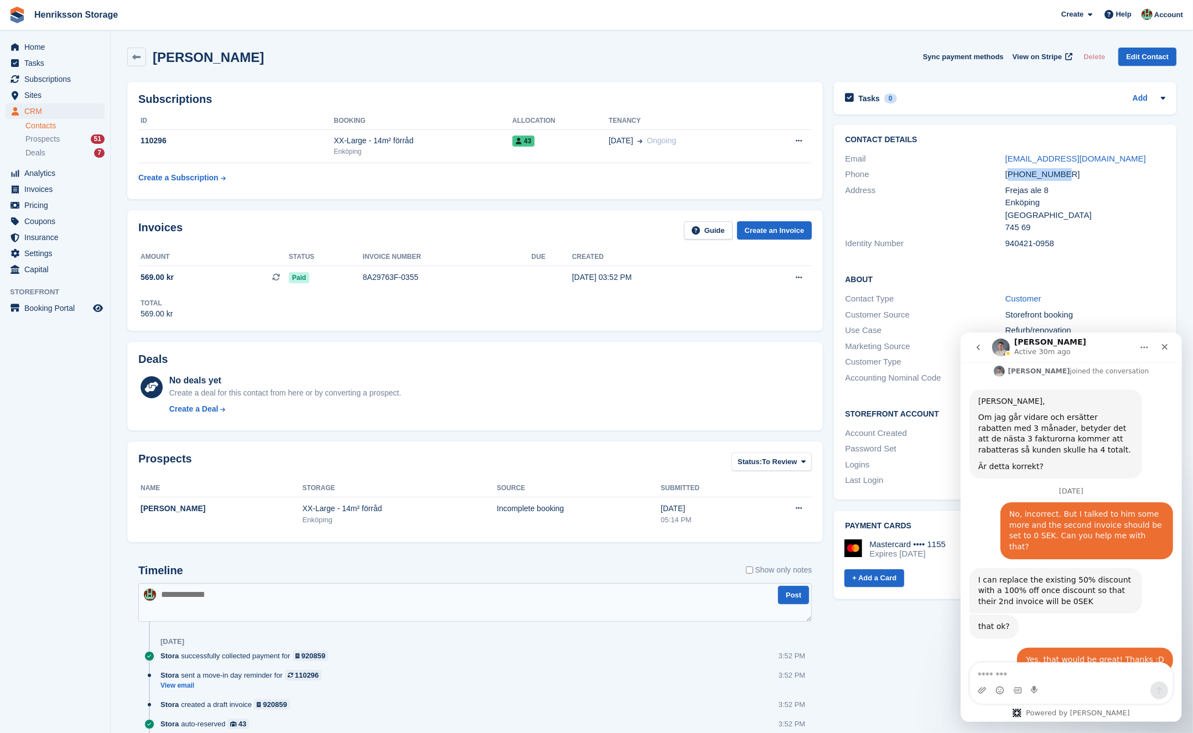
click at [1035, 176] on div "+46709908891" at bounding box center [1086, 174] width 160 height 13
copy div "+46709908891"
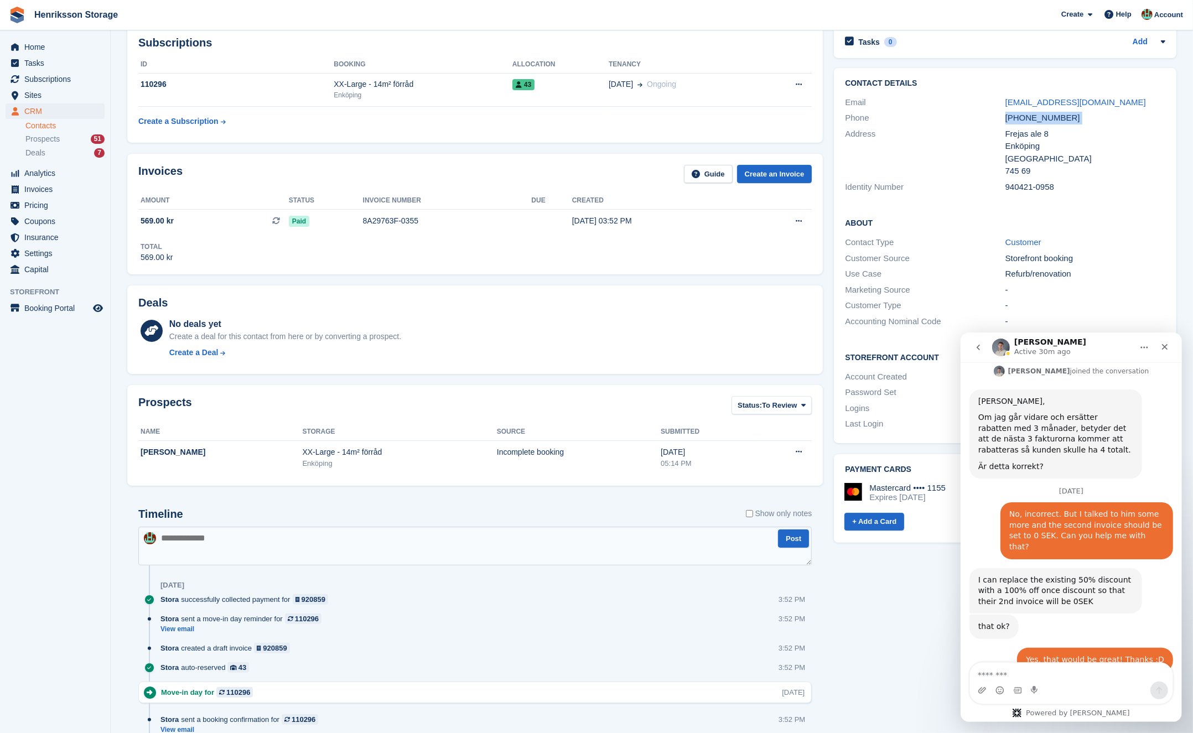
scroll to position [0, 0]
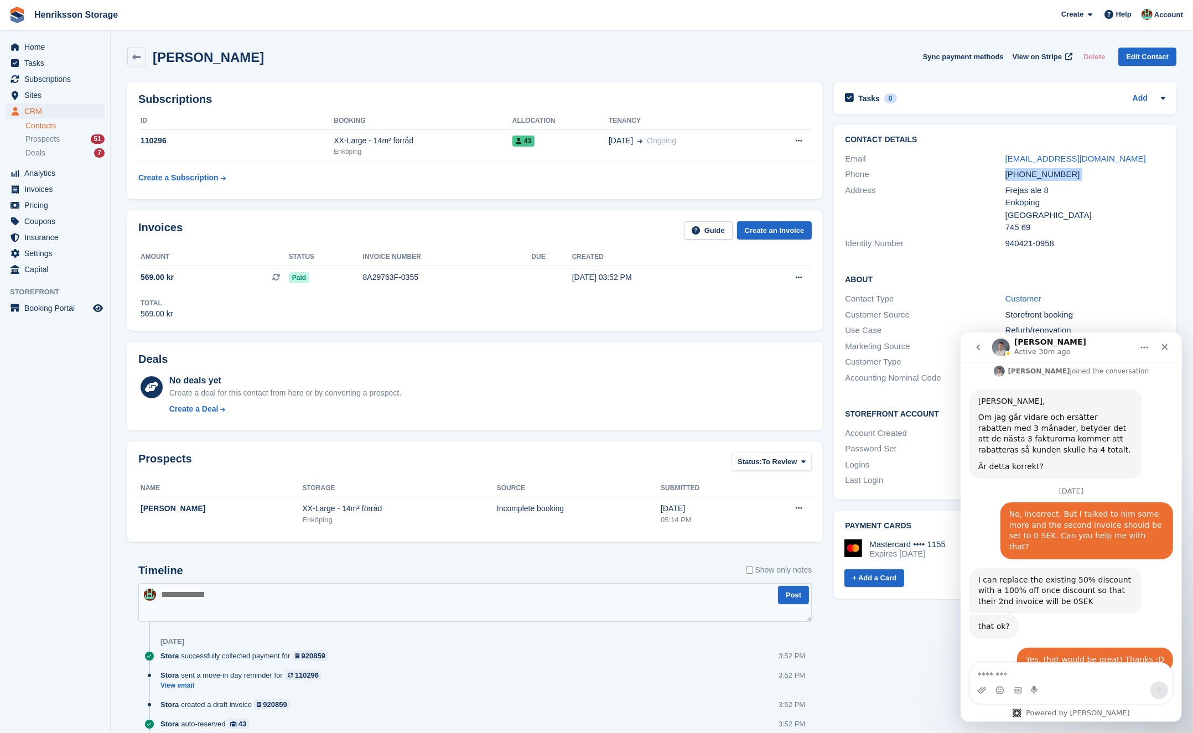
click at [1028, 175] on div "+46709908891" at bounding box center [1086, 174] width 160 height 13
click at [1047, 175] on div "+46709908891" at bounding box center [1086, 174] width 160 height 13
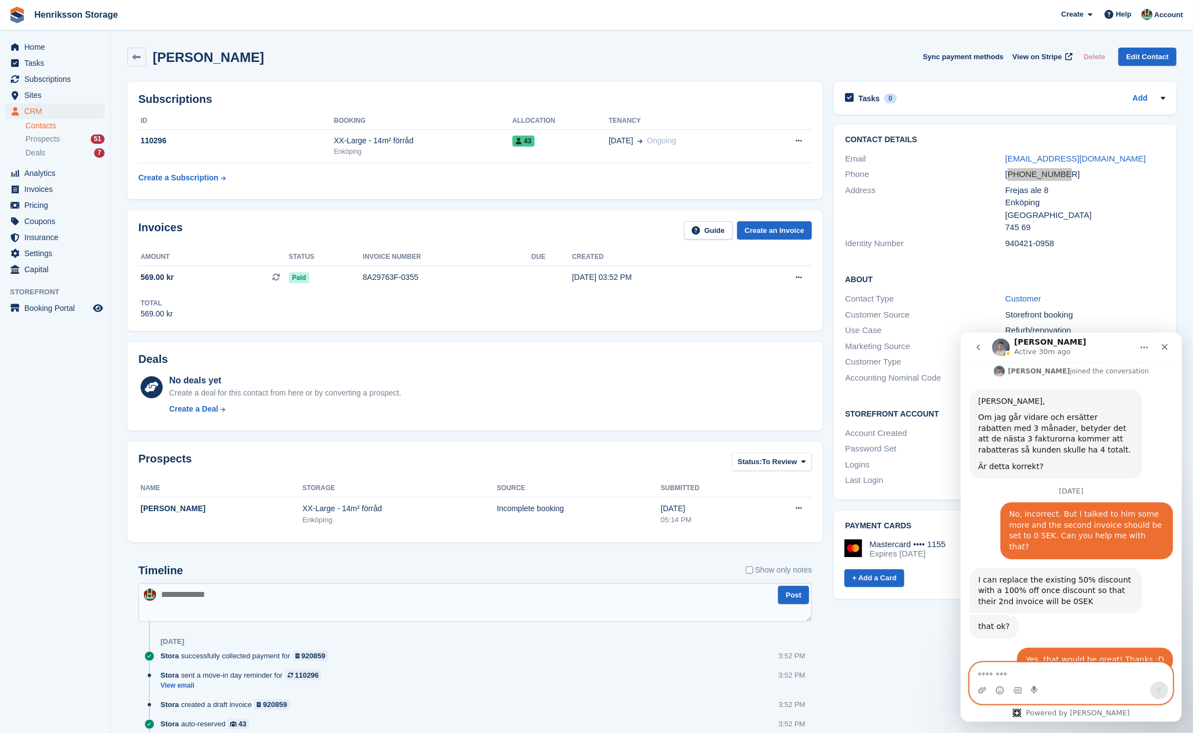
click at [1044, 678] on textarea "Message…" at bounding box center [1071, 672] width 203 height 19
type textarea "**********"
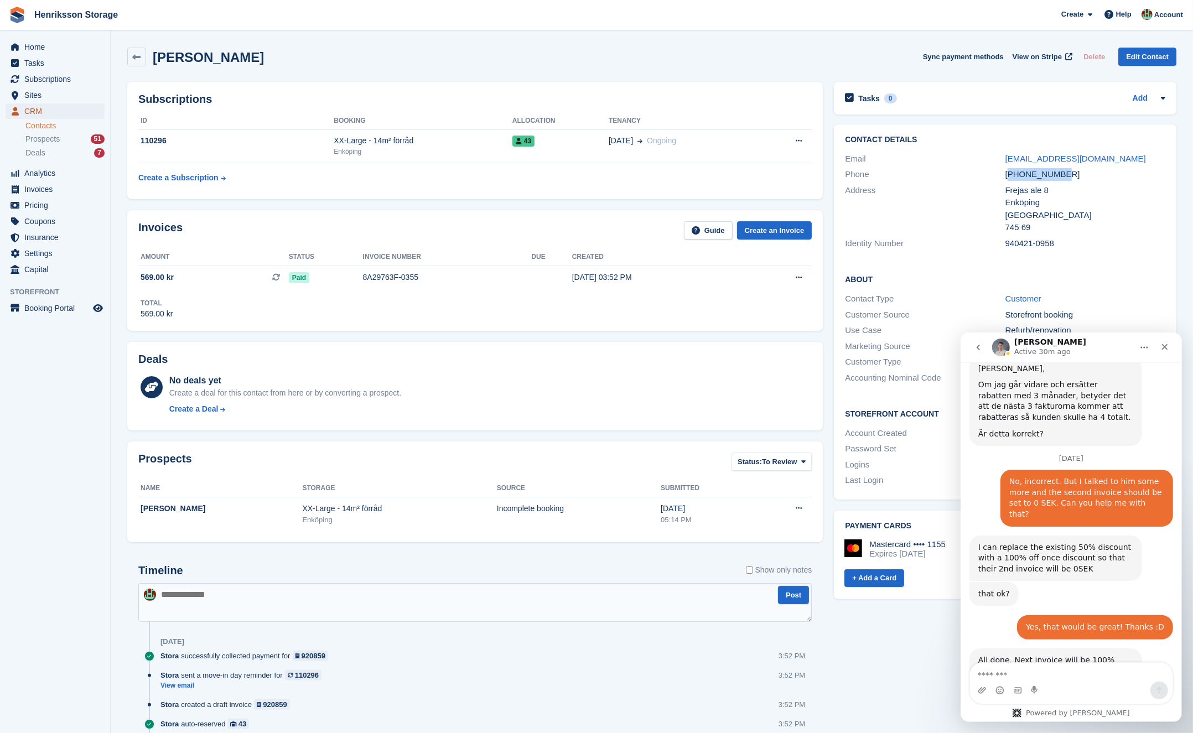
click at [58, 109] on span "CRM" at bounding box center [57, 111] width 66 height 15
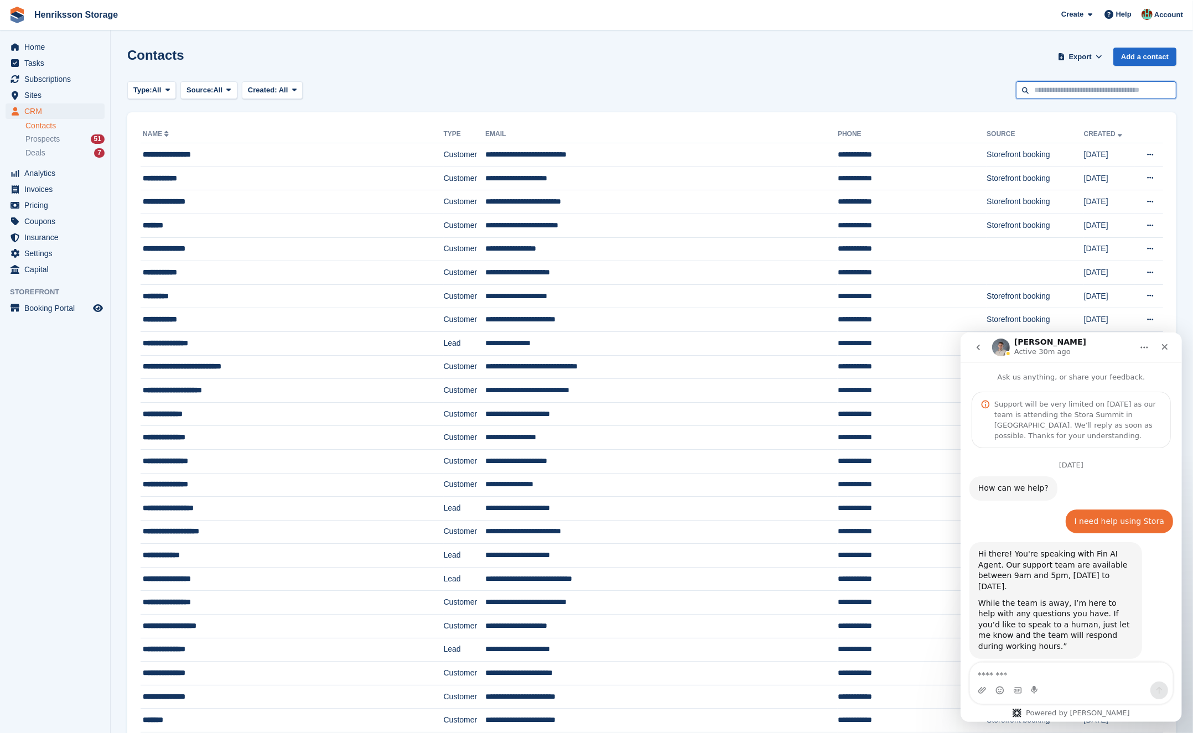
click at [1080, 96] on input "text" at bounding box center [1096, 90] width 161 height 18
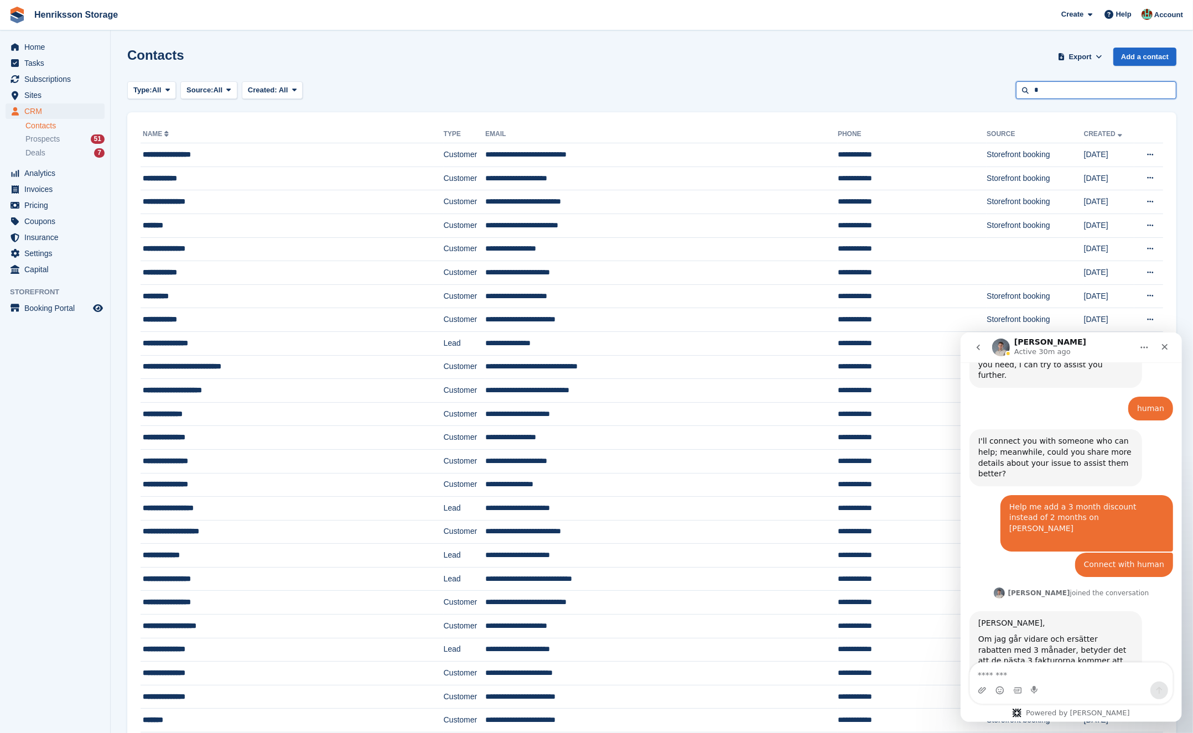
scroll to position [1091, 0]
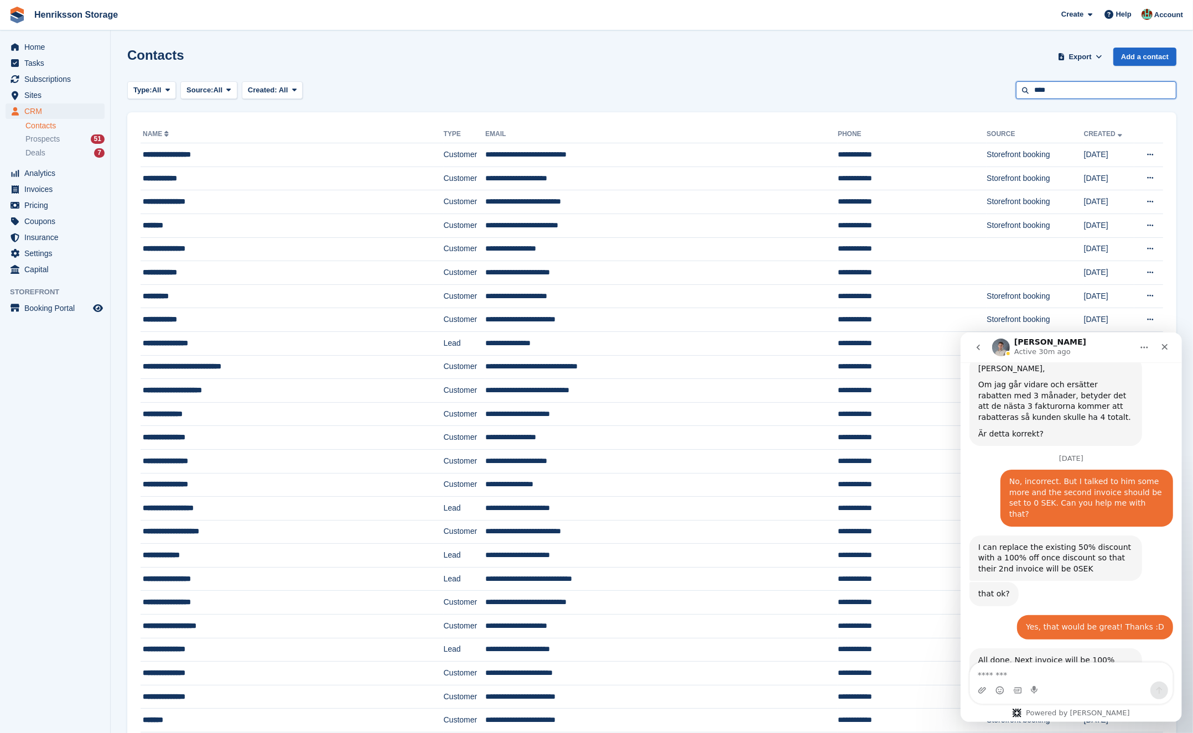
type input "****"
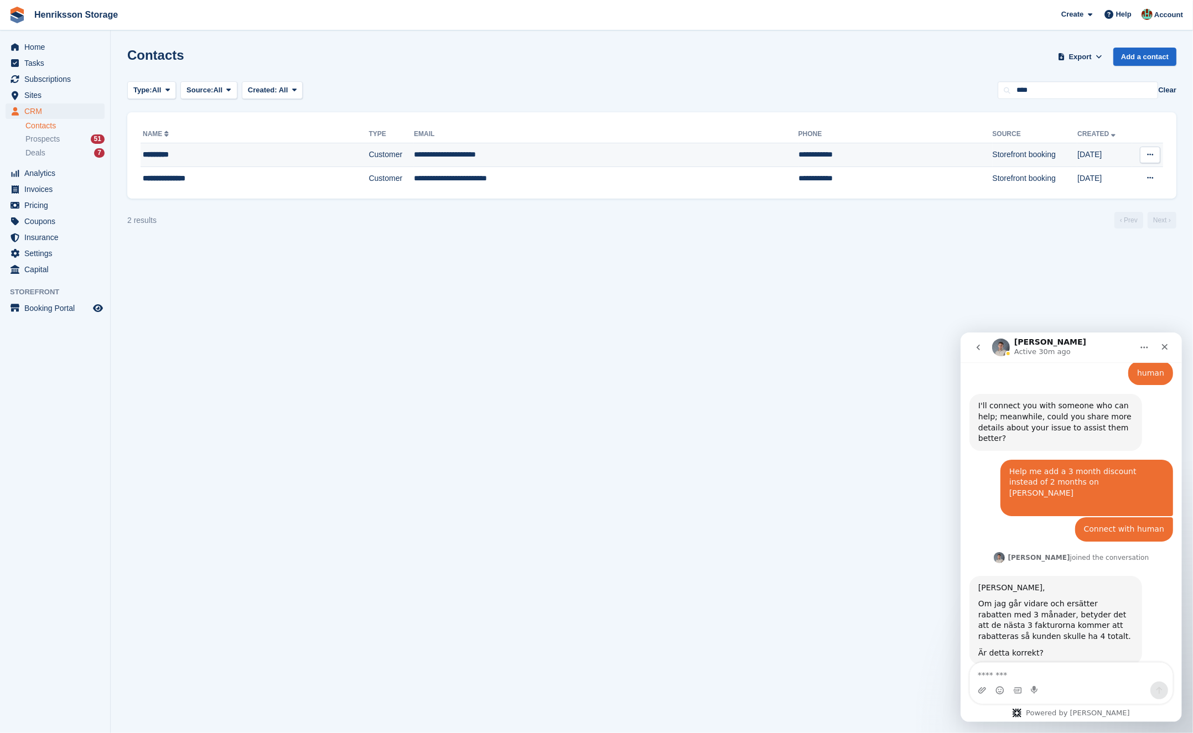
click at [261, 147] on td "*********" at bounding box center [255, 155] width 228 height 24
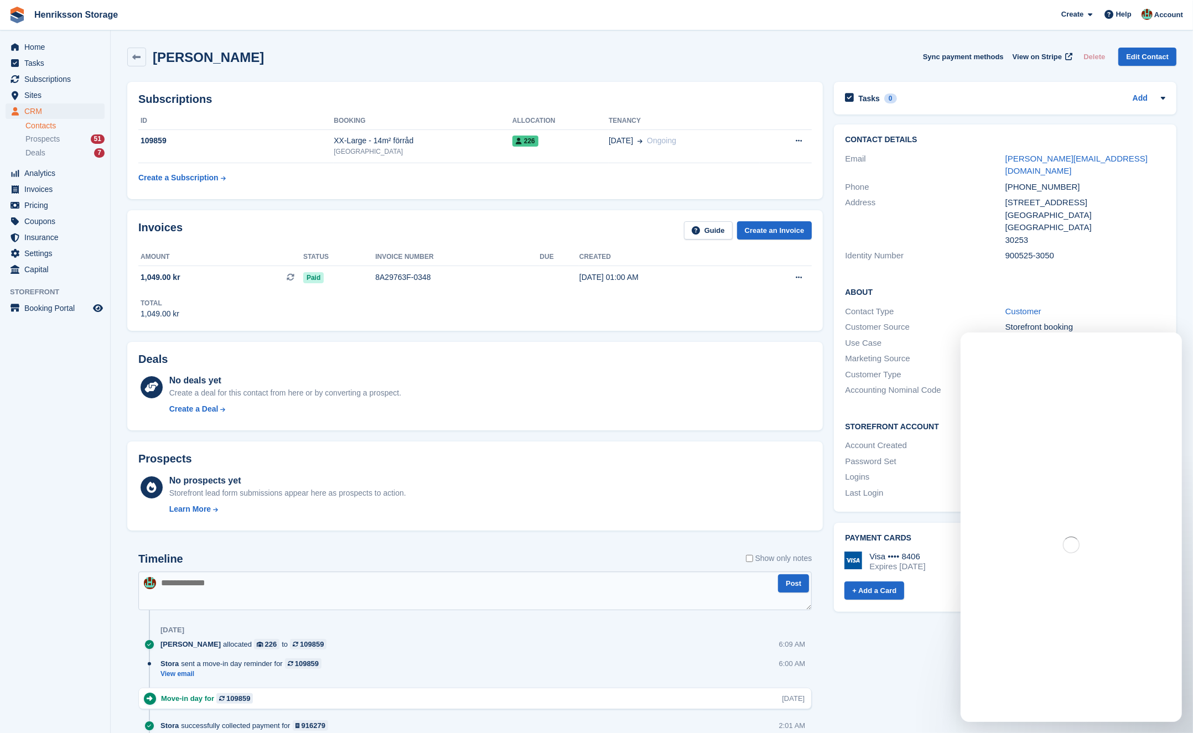
click at [1030, 181] on div "[PHONE_NUMBER]" at bounding box center [1086, 187] width 160 height 13
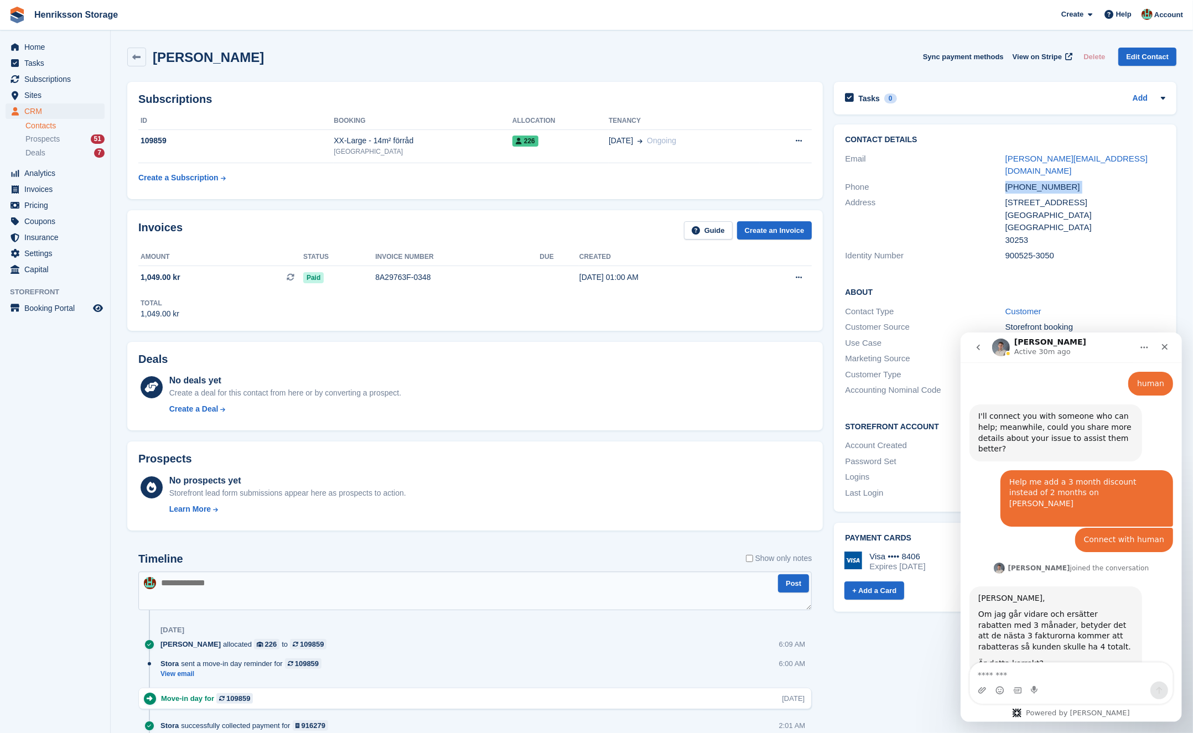
click at [1030, 181] on div "+46723324567" at bounding box center [1086, 187] width 160 height 13
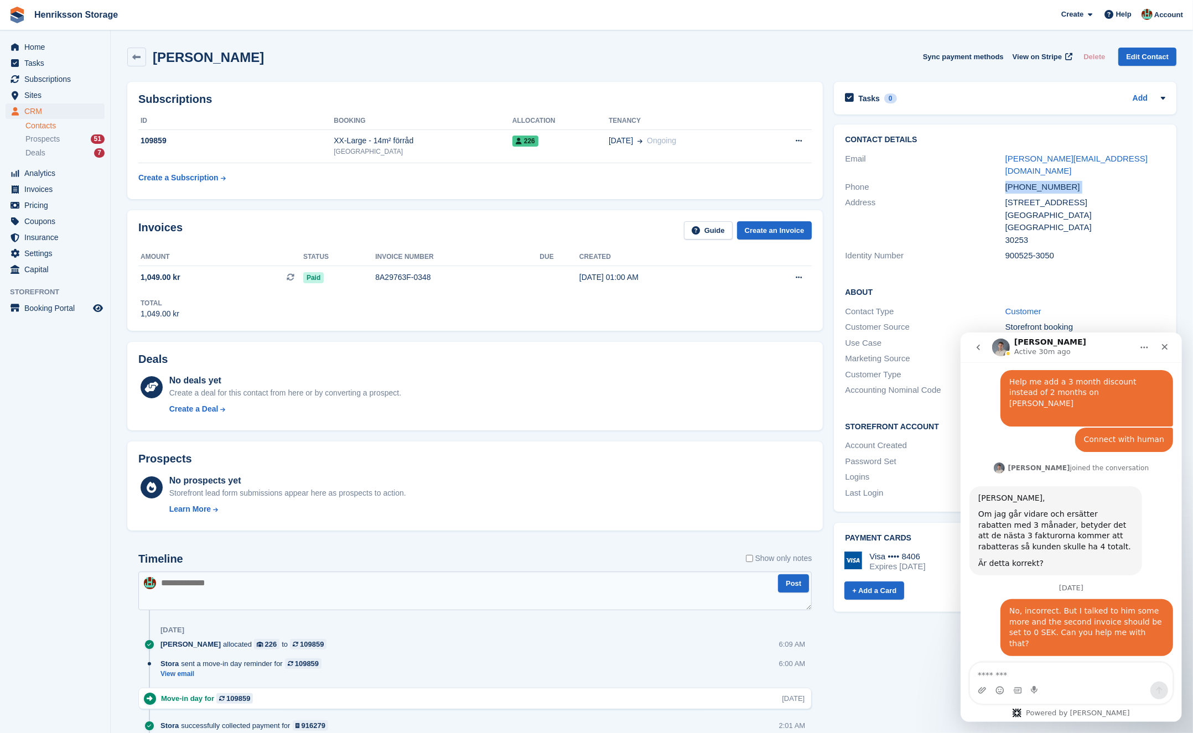
scroll to position [1091, 0]
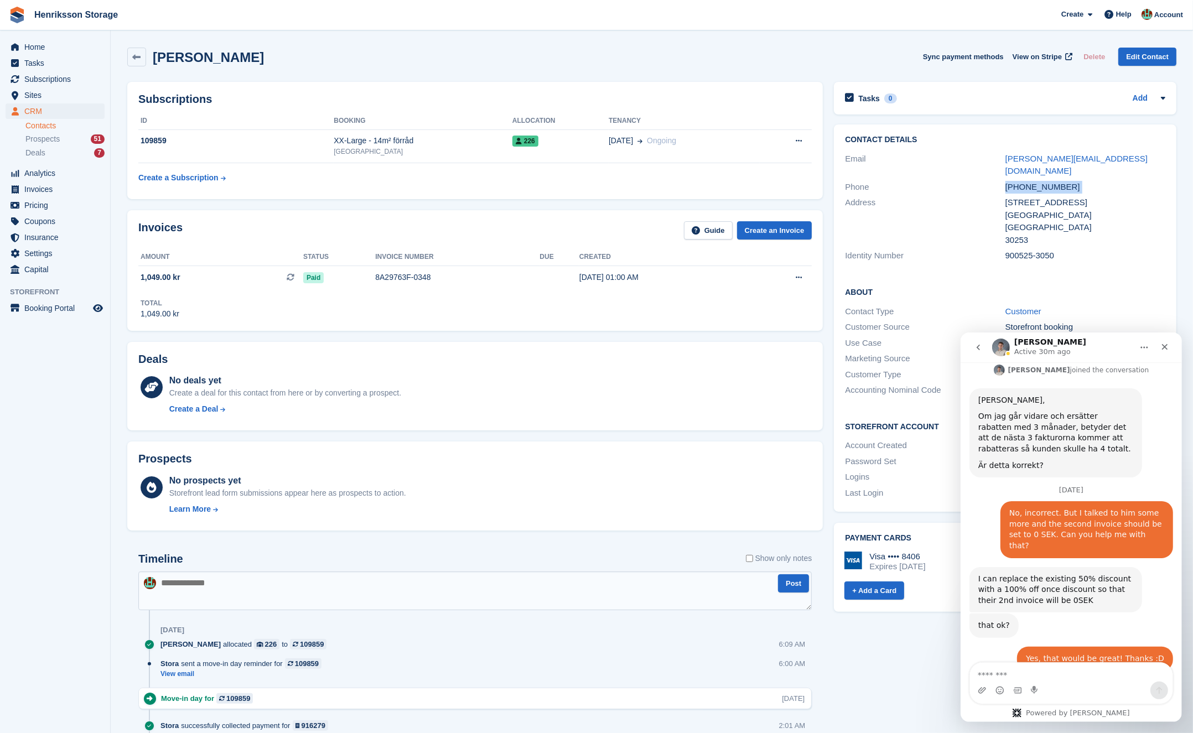
copy div "+46723324567"
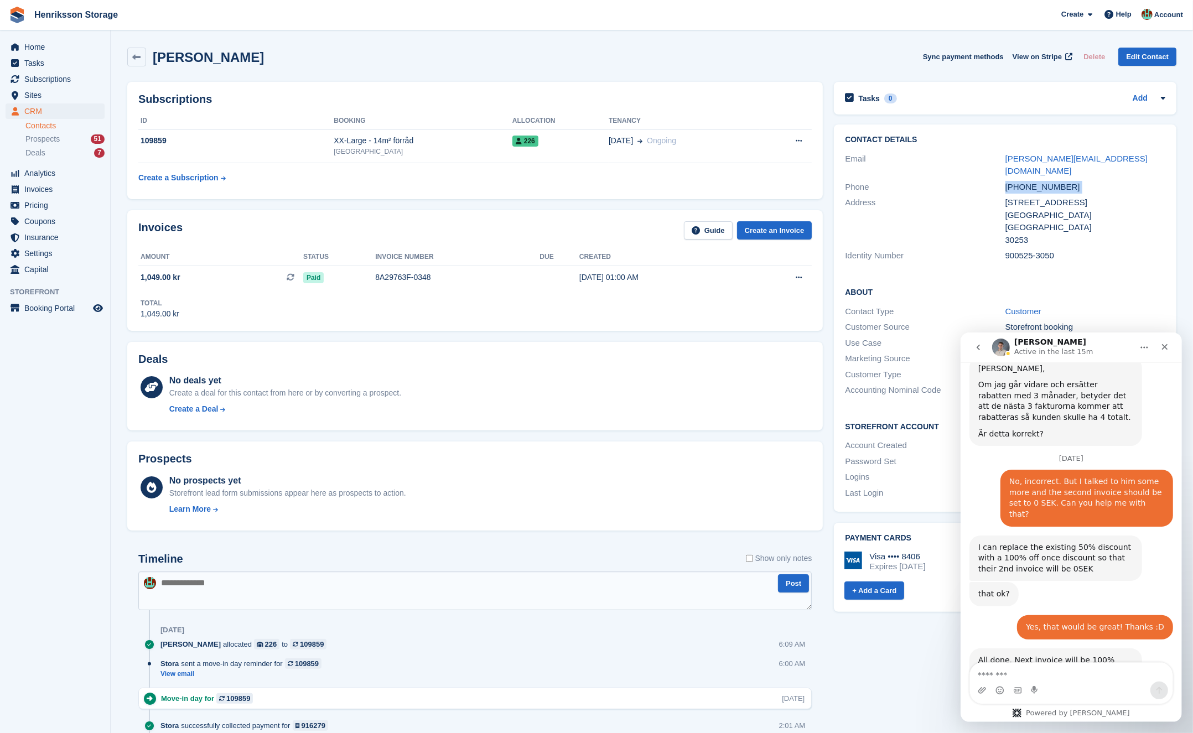
click at [1040, 181] on div "+46723324567" at bounding box center [1086, 187] width 160 height 13
click at [976, 348] on icon "go back" at bounding box center [978, 347] width 9 height 9
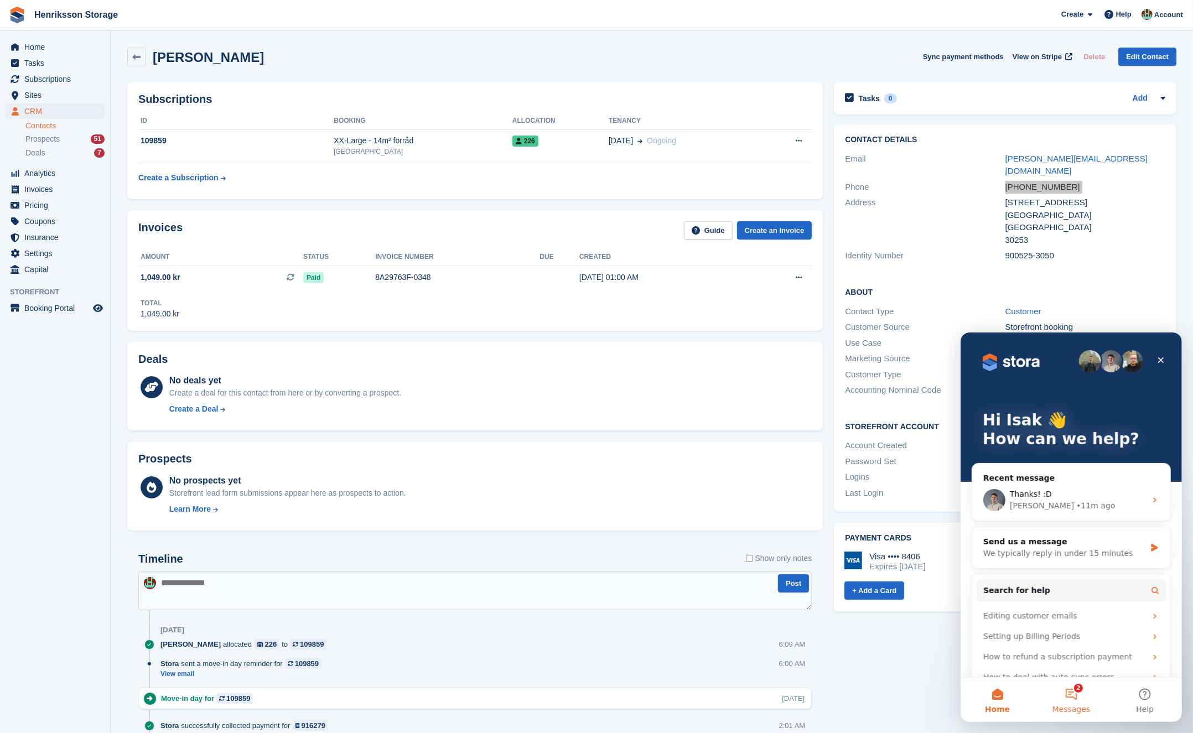
click at [1071, 708] on span "Messages" at bounding box center [1071, 709] width 38 height 8
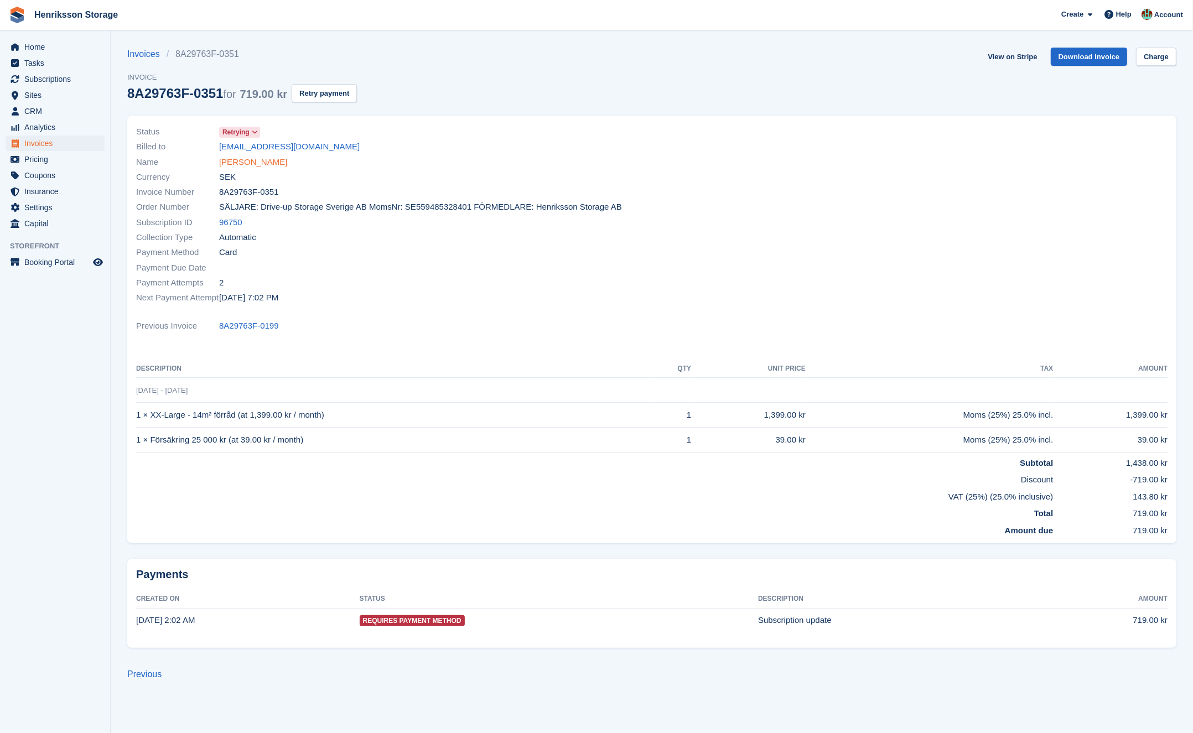
click at [244, 164] on link "Babak Hagh" at bounding box center [253, 162] width 68 height 13
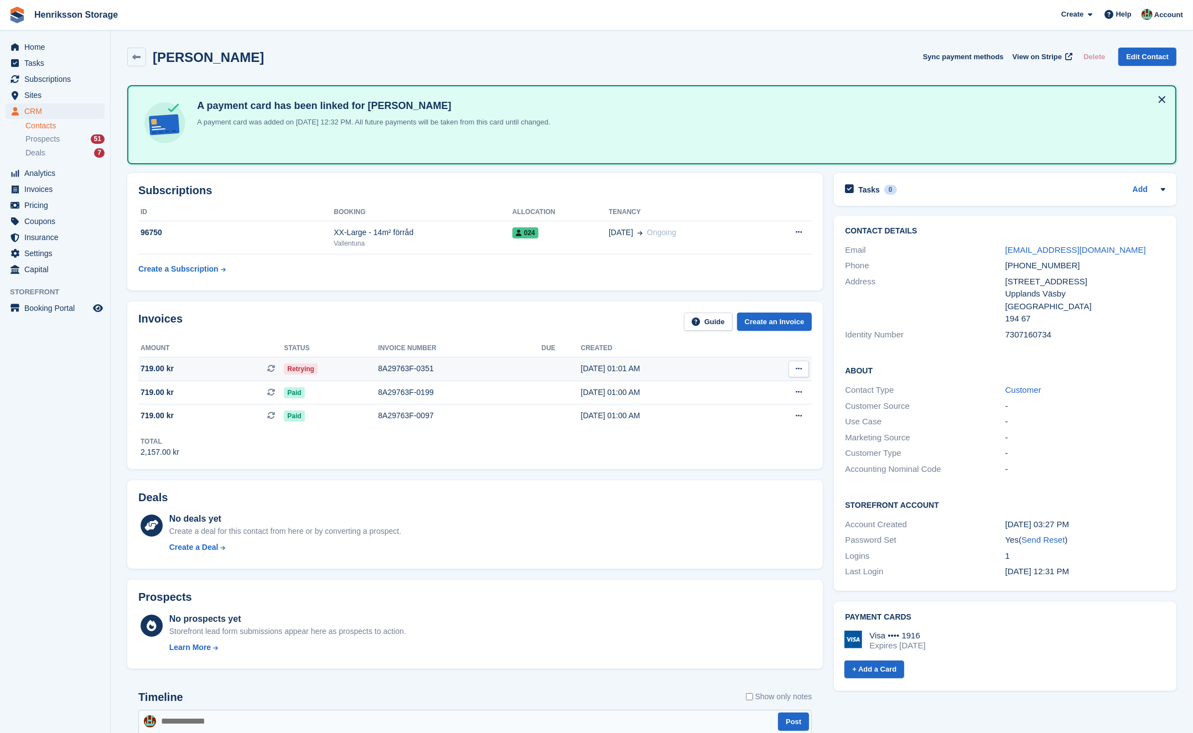
click at [487, 371] on div "8A29763F-0351" at bounding box center [459, 369] width 163 height 12
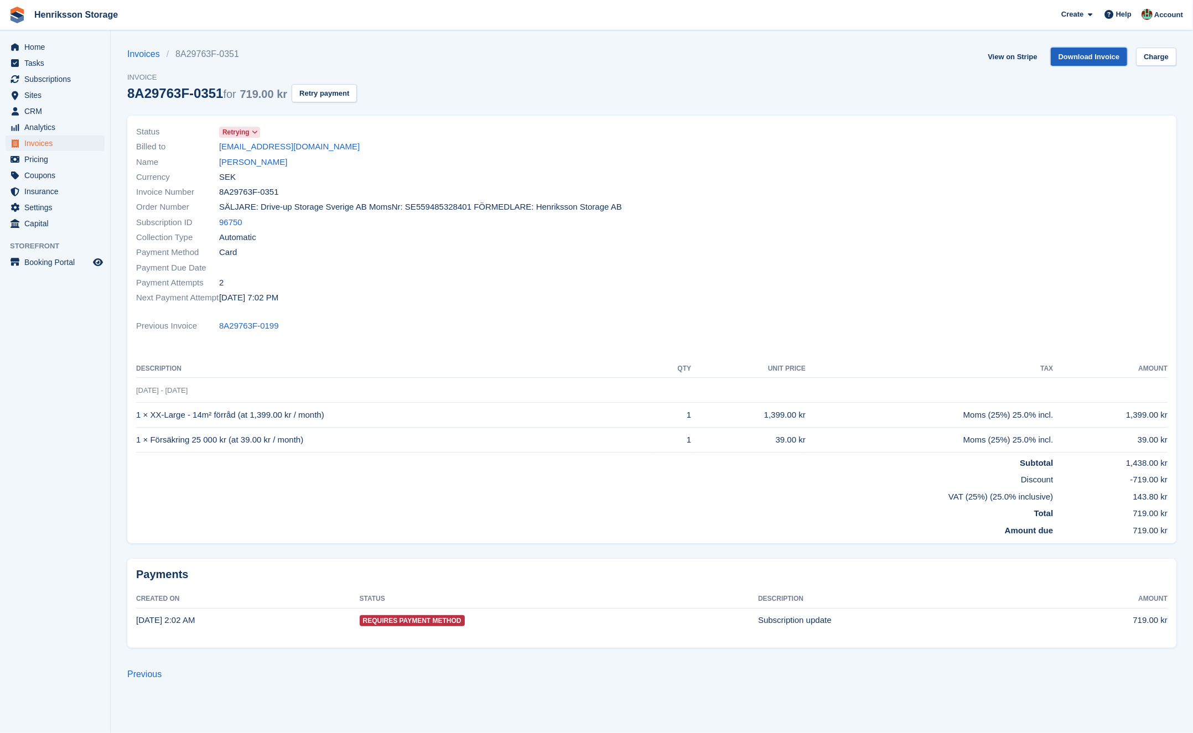
click at [1094, 56] on link "Download Invoice" at bounding box center [1089, 57] width 77 height 18
drag, startPoint x: 803, startPoint y: 298, endPoint x: 984, endPoint y: 195, distance: 207.8
click at [847, 283] on div at bounding box center [913, 215] width 523 height 194
click at [1006, 58] on link "View on Stripe" at bounding box center [1013, 57] width 58 height 18
click at [342, 97] on button "Retry payment" at bounding box center [324, 93] width 65 height 18
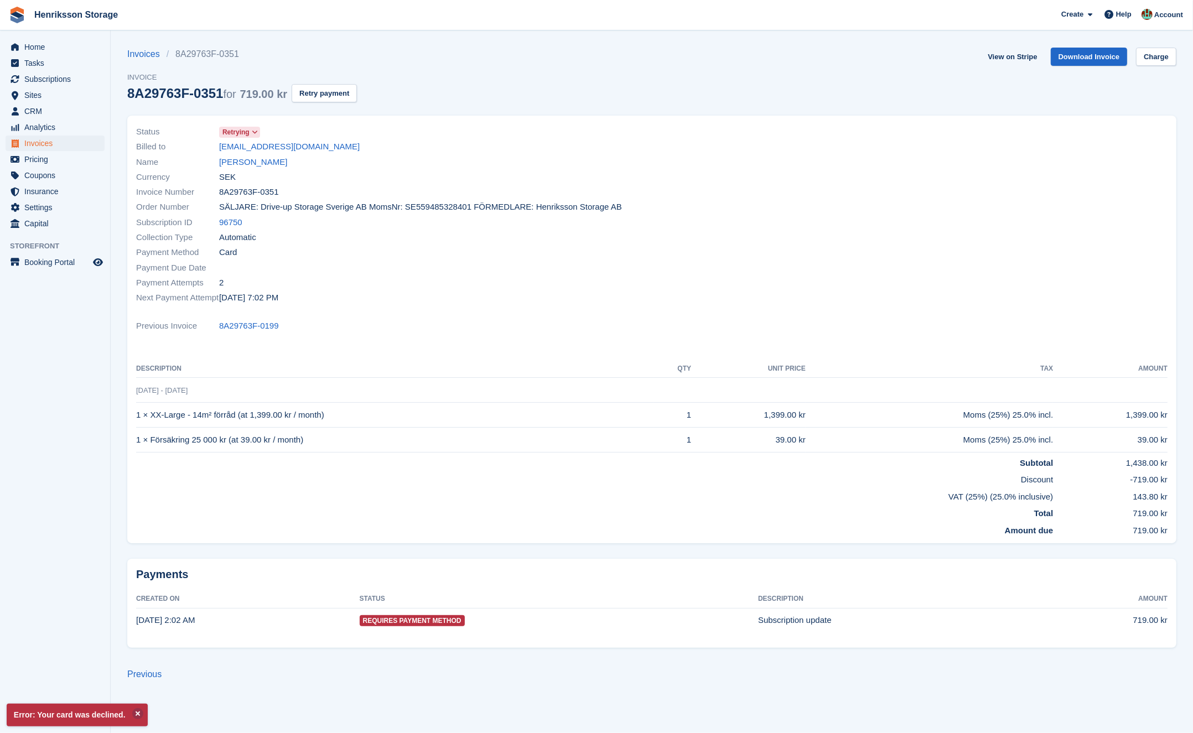
click at [478, 208] on span "SÄLJARE: Drive-up Storage Sverige AB MomsNr: SE559485328401 FÖRMEDLARE: Henriks…" at bounding box center [420, 207] width 403 height 13
click at [605, 204] on span "SÄLJARE: Drive-up Storage Sverige AB MomsNr: SE559485328401 FÖRMEDLARE: Henriks…" at bounding box center [420, 207] width 403 height 13
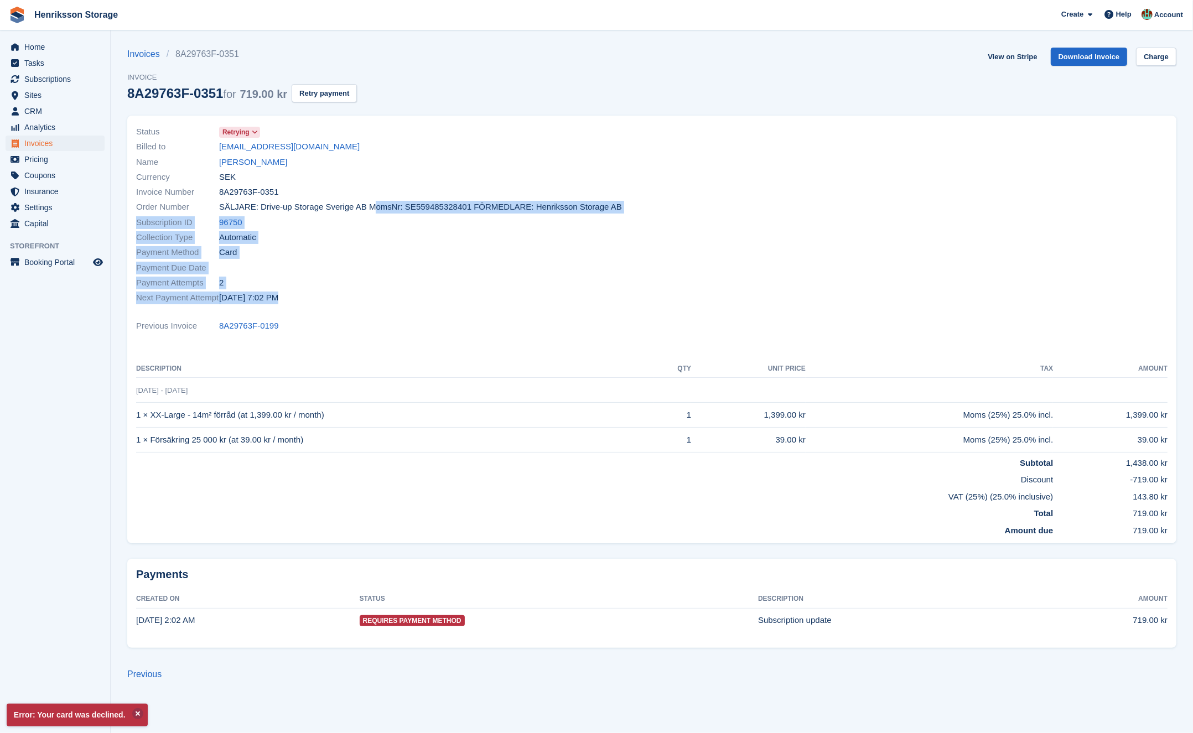
drag, startPoint x: 653, startPoint y: 211, endPoint x: 262, endPoint y: 209, distance: 391.4
click at [271, 209] on div "Status Retrying Billed to babak.hagh73@gmail.com Name Babak Hagh Currency SEK I…" at bounding box center [652, 215] width 1045 height 194
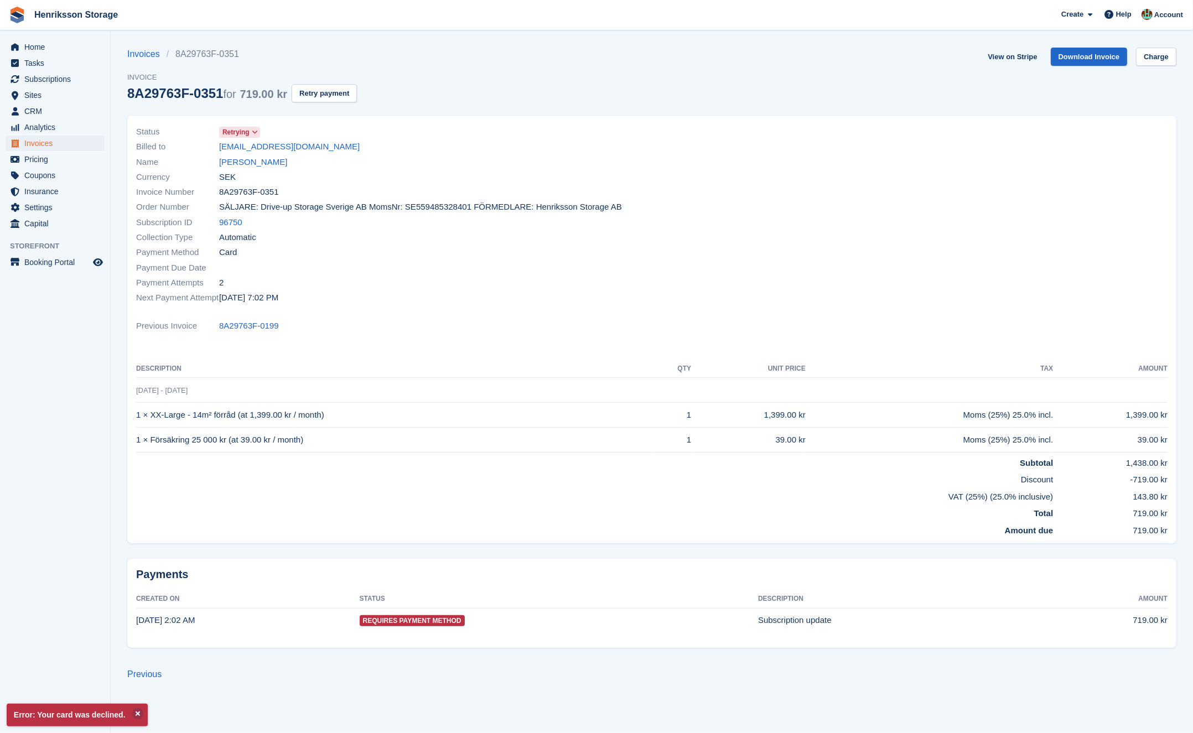
click at [256, 208] on span "SÄLJARE: Drive-up Storage Sverige AB MomsNr: SE559485328401 FÖRMEDLARE: Henriks…" at bounding box center [420, 207] width 403 height 13
click at [528, 206] on span "SÄLJARE: Drive-up Storage Sverige AB MomsNr: SE559485328401 FÖRMEDLARE: Henriks…" at bounding box center [420, 207] width 403 height 13
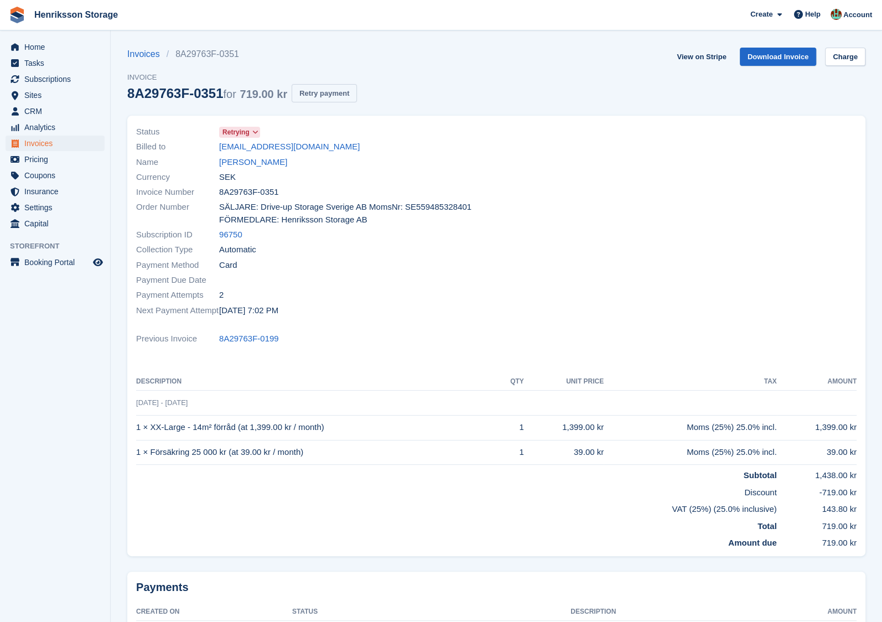
click at [343, 93] on button "Retry payment" at bounding box center [324, 93] width 65 height 18
click at [394, 89] on div "Invoices 8A29763F-0351 Invoice 8A29763F-0351 for 719.00 kr Retry payment View o…" at bounding box center [496, 82] width 738 height 68
click at [41, 144] on span "Invoices" at bounding box center [57, 143] width 66 height 15
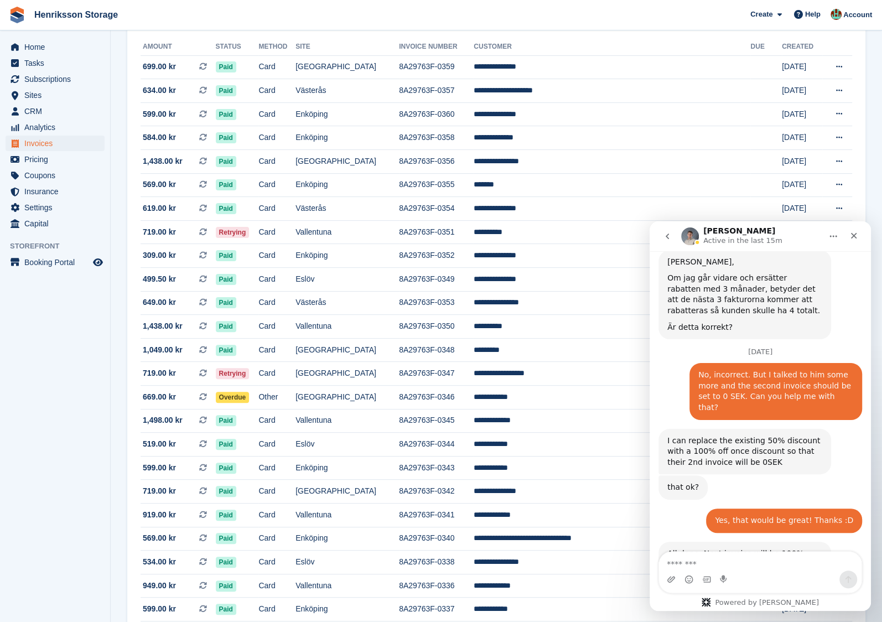
scroll to position [1091, 0]
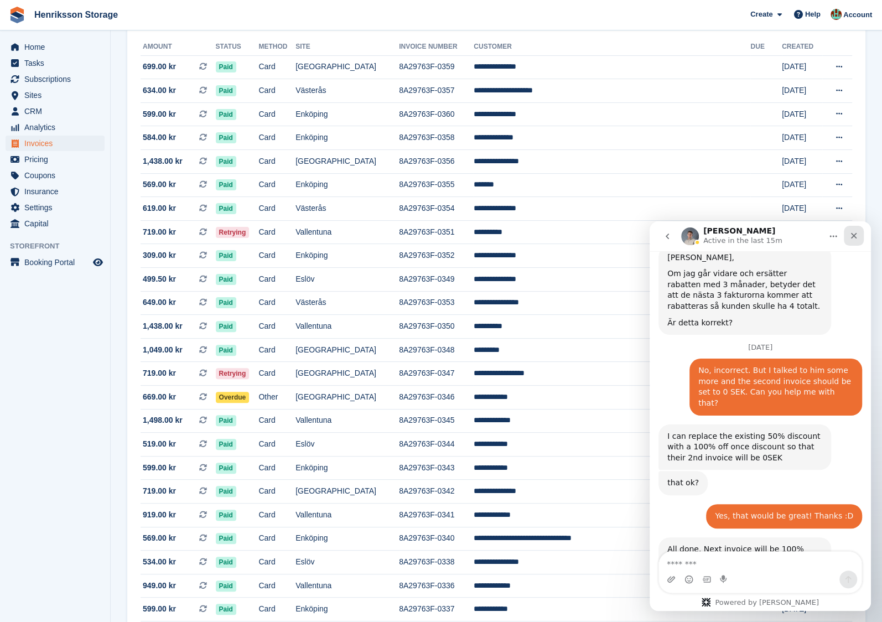
click at [857, 232] on icon "Close" at bounding box center [854, 235] width 9 height 9
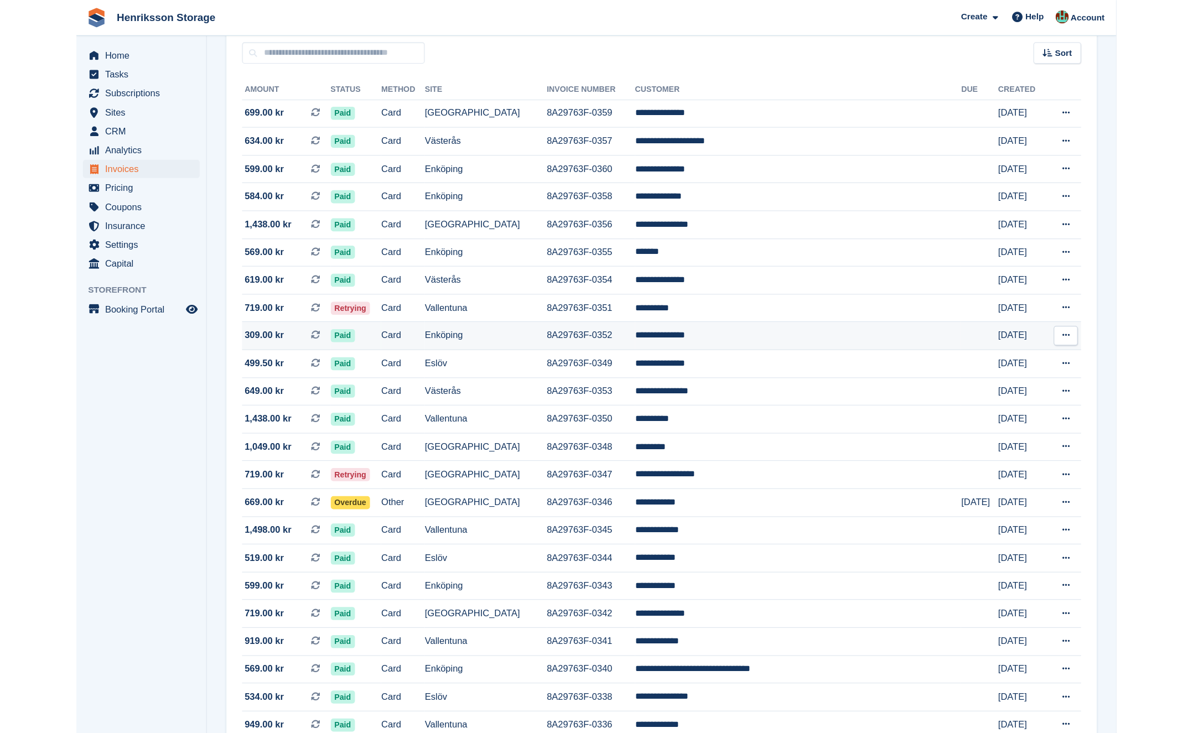
scroll to position [91, 0]
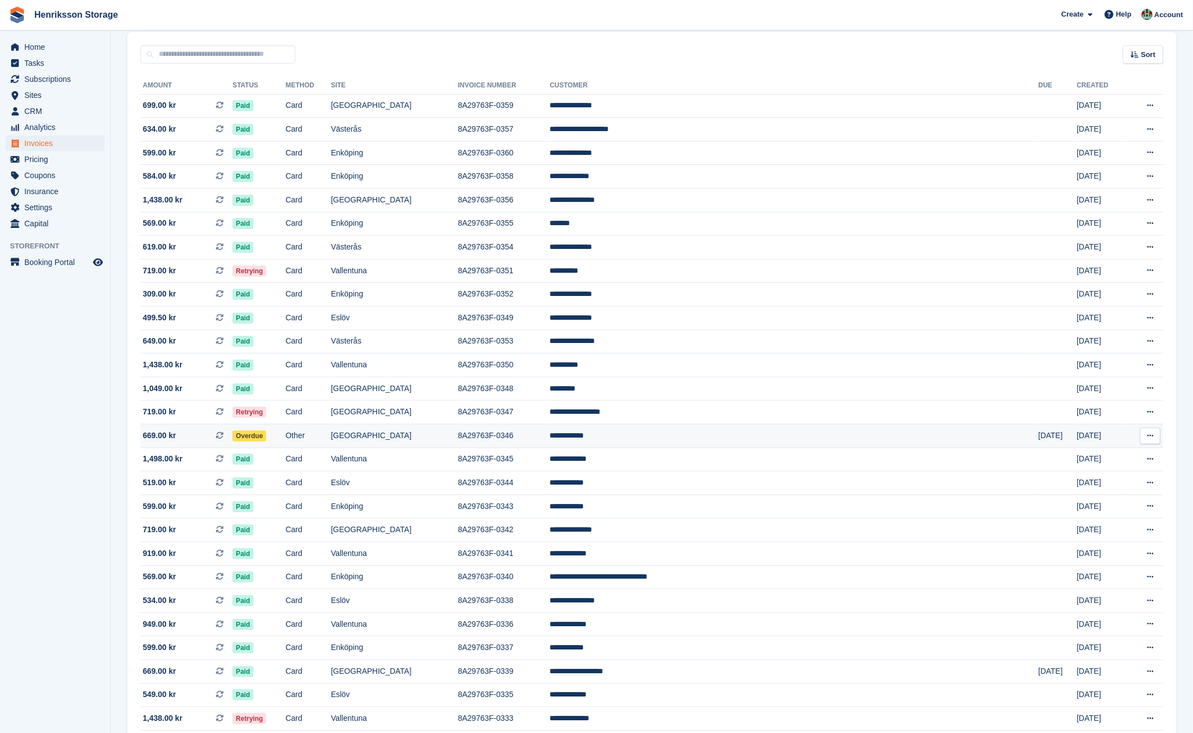
drag, startPoint x: 328, startPoint y: 444, endPoint x: 390, endPoint y: 442, distance: 62.6
click at [286, 444] on td "Overdue" at bounding box center [258, 437] width 53 height 24
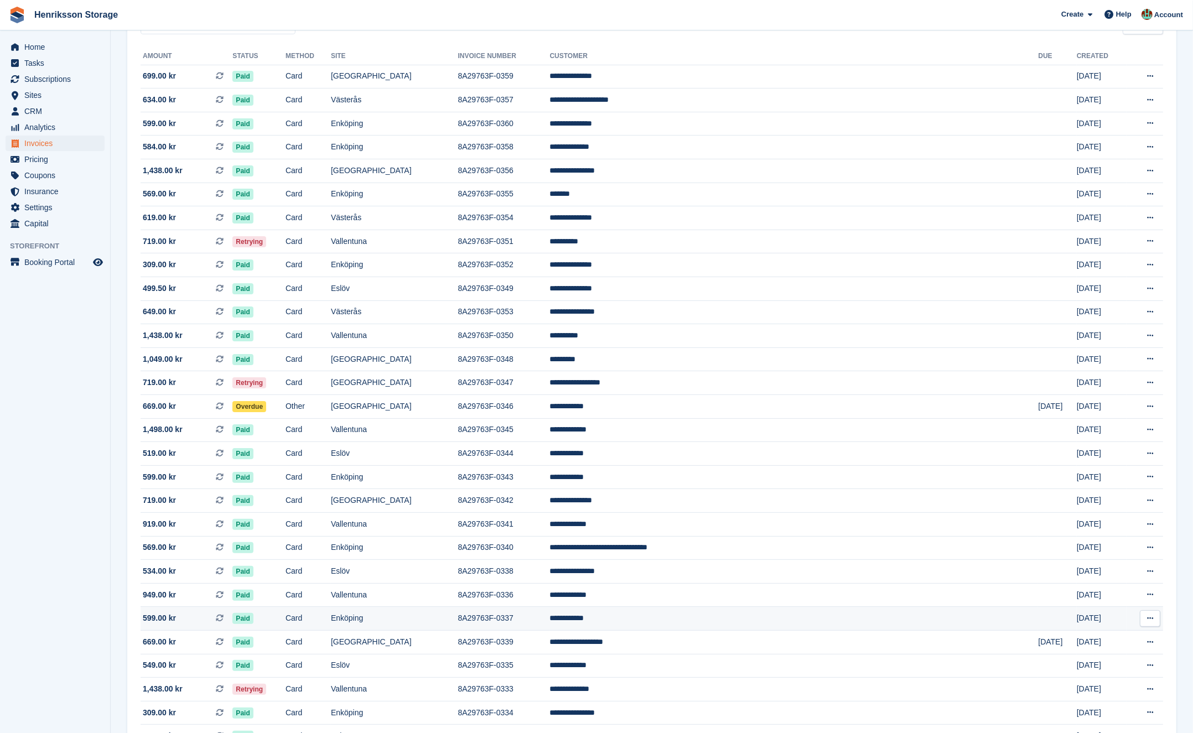
scroll to position [122, 0]
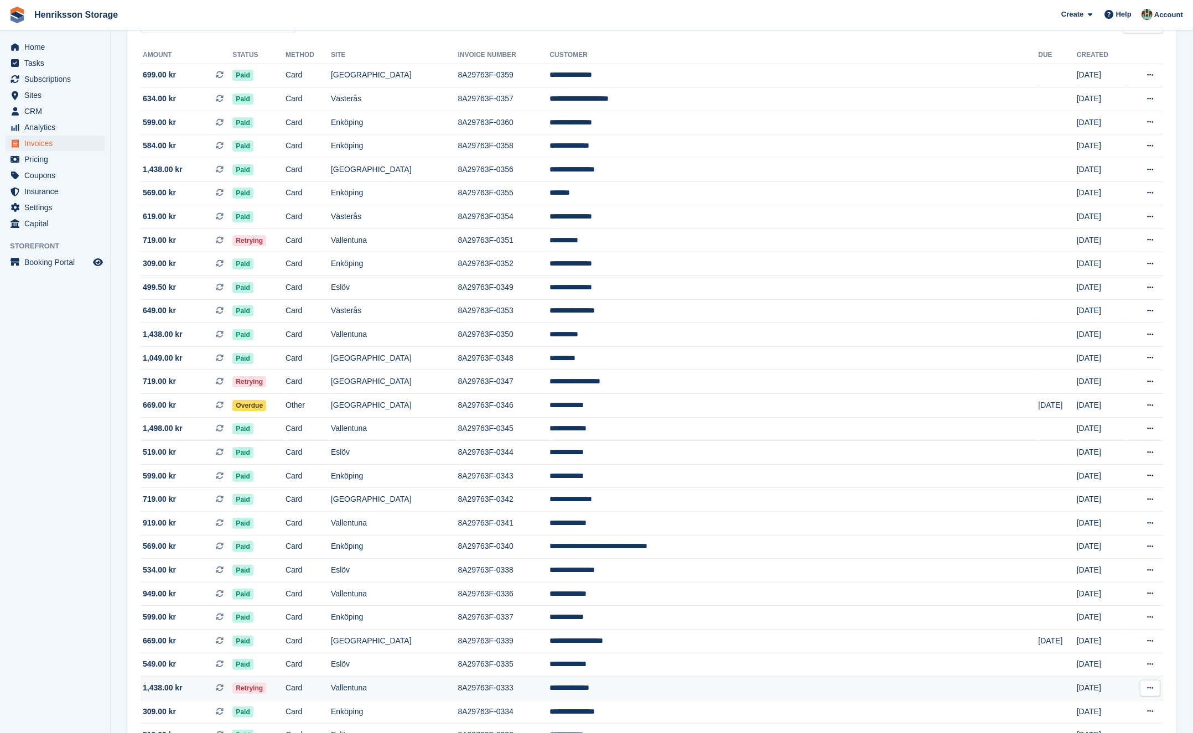
click at [331, 689] on td "Card" at bounding box center [308, 689] width 45 height 24
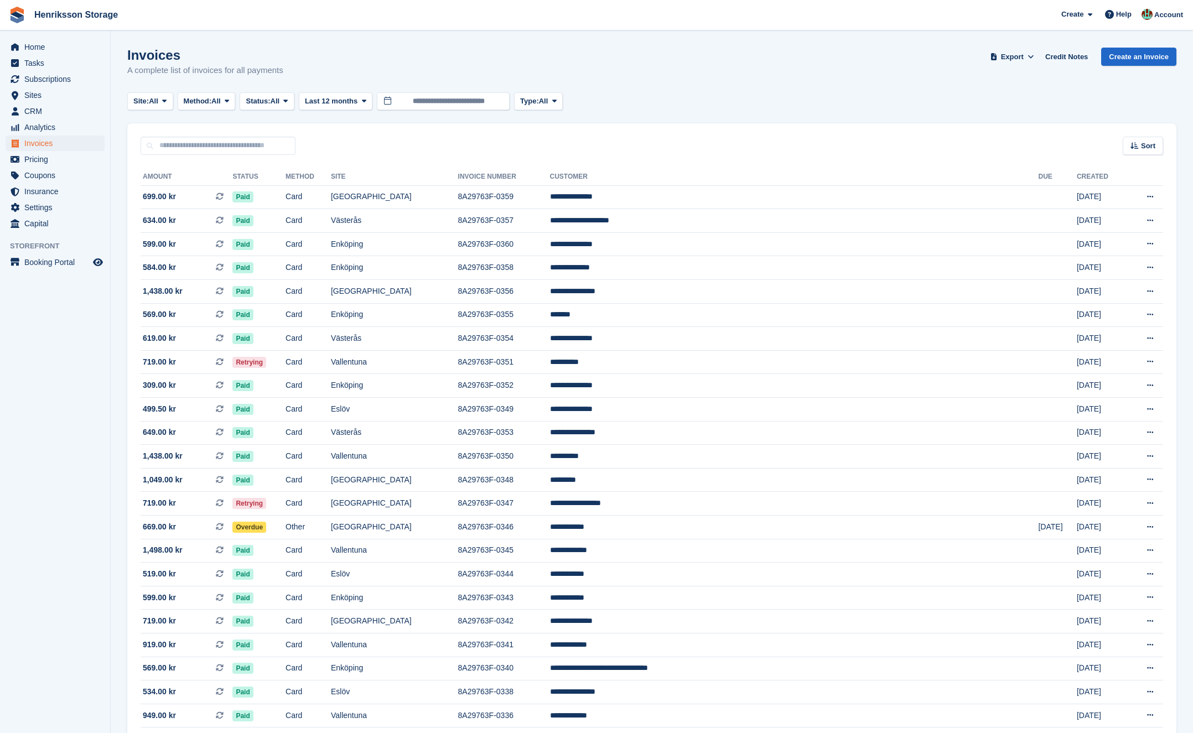
scroll to position [122, 0]
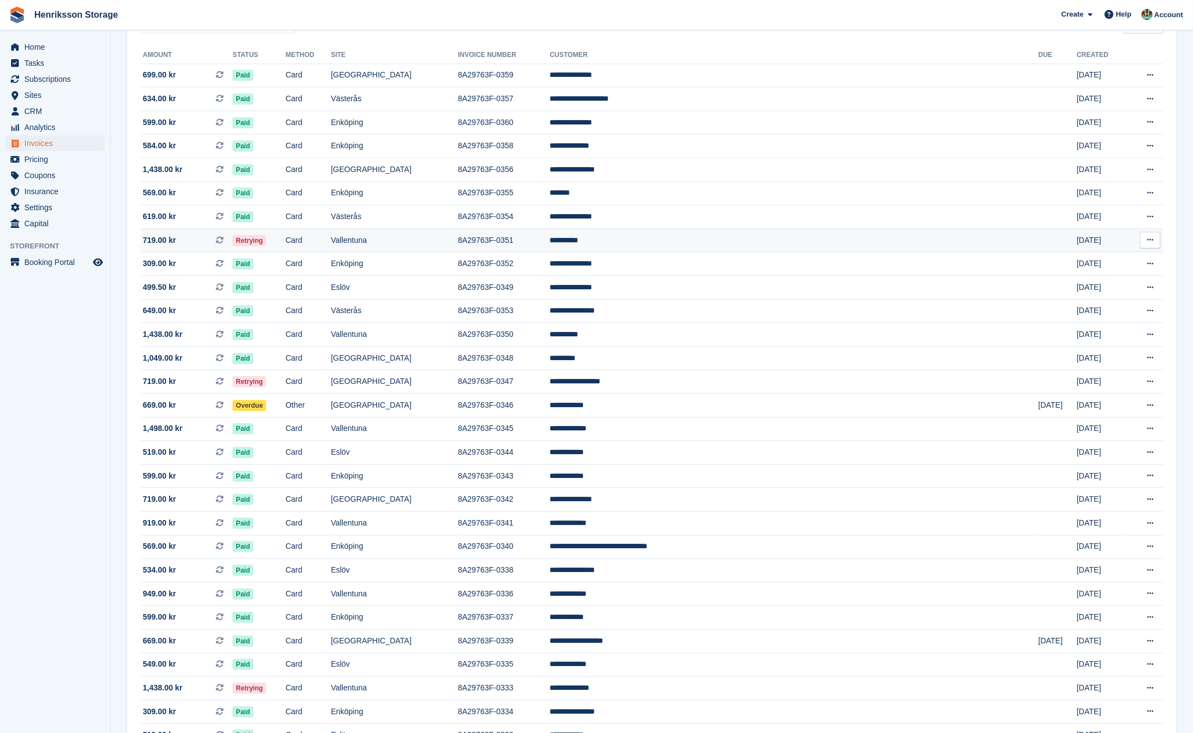
click at [286, 241] on td "Retrying" at bounding box center [258, 241] width 53 height 24
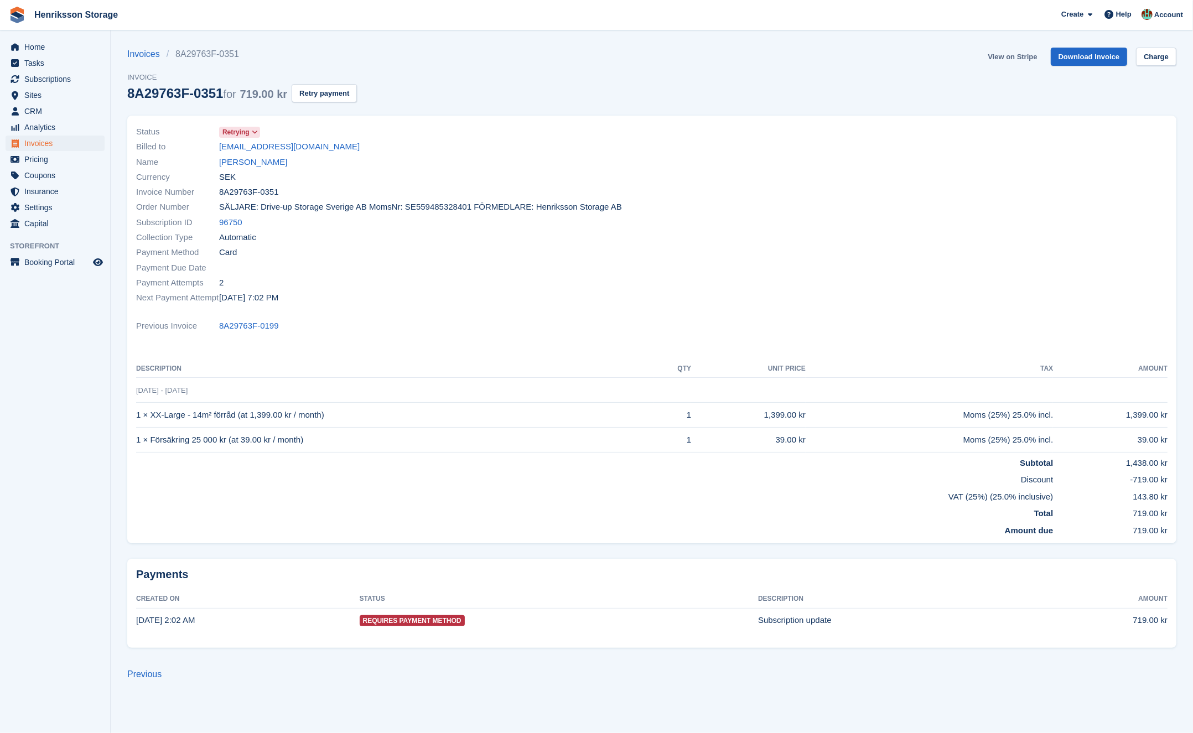
click at [995, 59] on link "View on Stripe" at bounding box center [1013, 57] width 58 height 18
click at [257, 130] on icon at bounding box center [255, 132] width 6 height 7
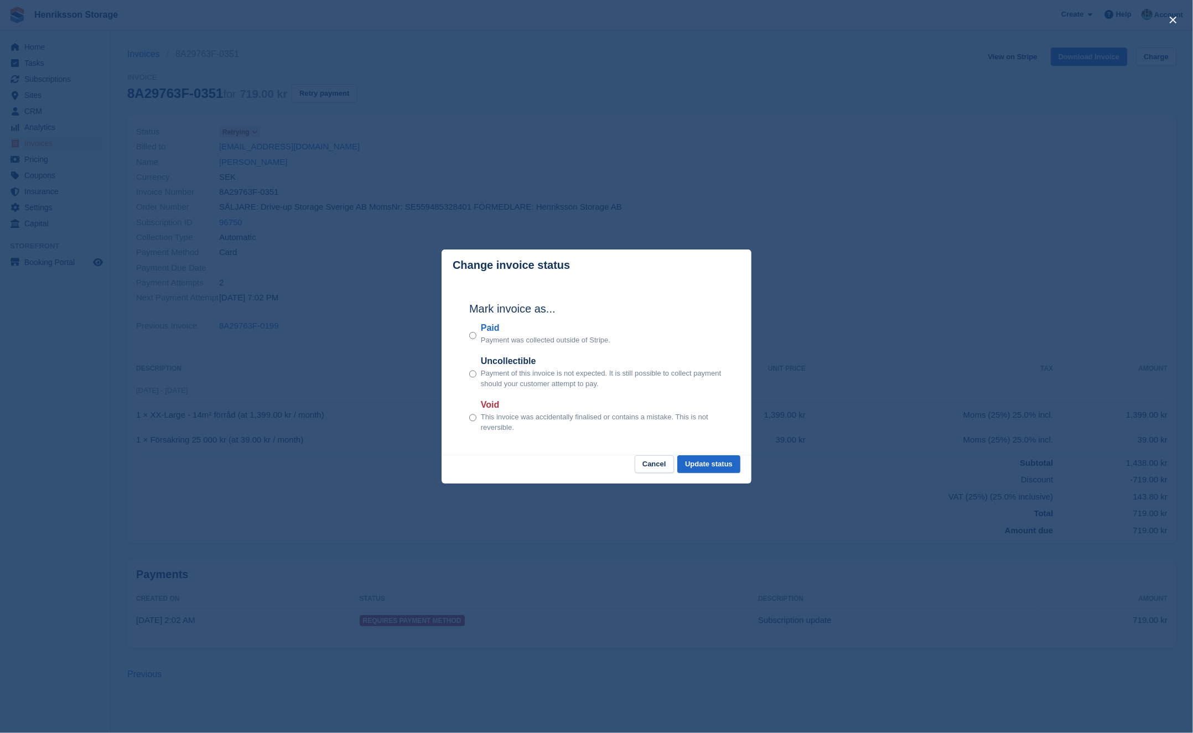
click at [481, 132] on div "close" at bounding box center [596, 366] width 1193 height 733
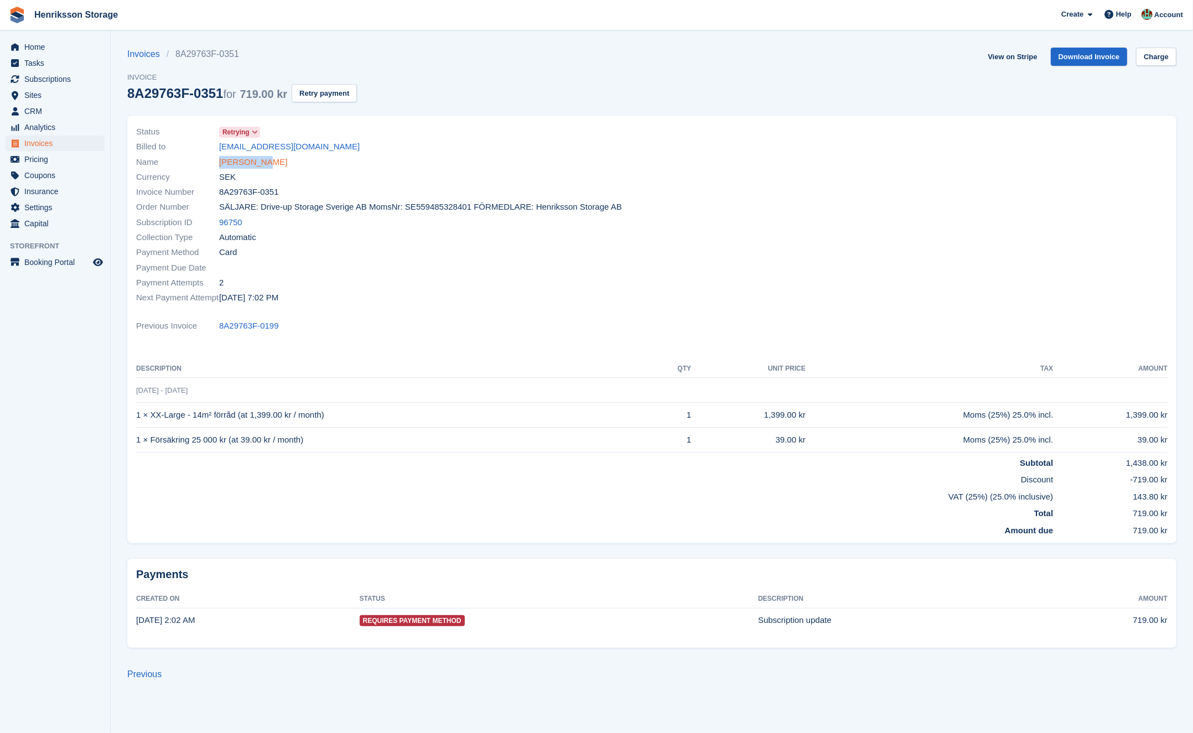
drag, startPoint x: 237, startPoint y: 162, endPoint x: 221, endPoint y: 161, distance: 16.6
click at [221, 161] on div "Name [PERSON_NAME]" at bounding box center [390, 161] width 509 height 15
click at [252, 161] on link "[PERSON_NAME]" at bounding box center [253, 162] width 68 height 13
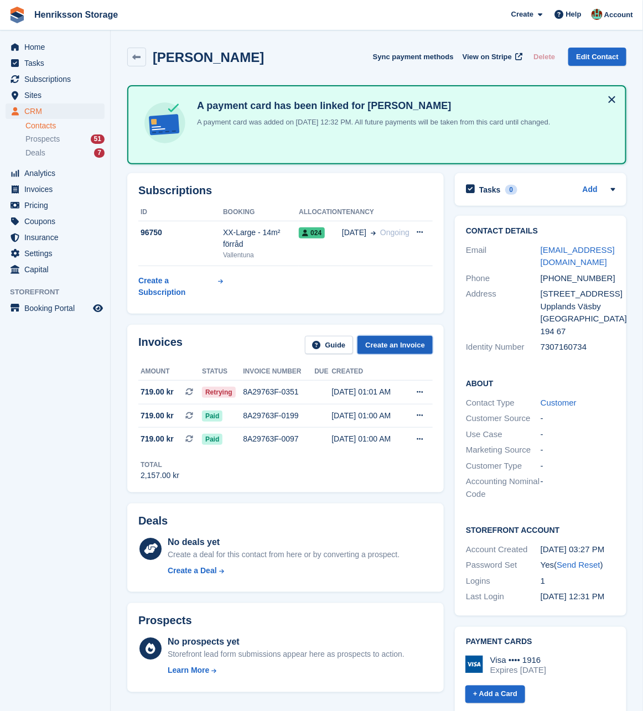
click at [417, 347] on link "Create an Invoice" at bounding box center [395, 345] width 75 height 18
drag, startPoint x: 176, startPoint y: 389, endPoint x: 165, endPoint y: 390, distance: 11.2
click at [176, 389] on span "719.00 kr This is a recurring subscription invoice." at bounding box center [170, 392] width 64 height 12
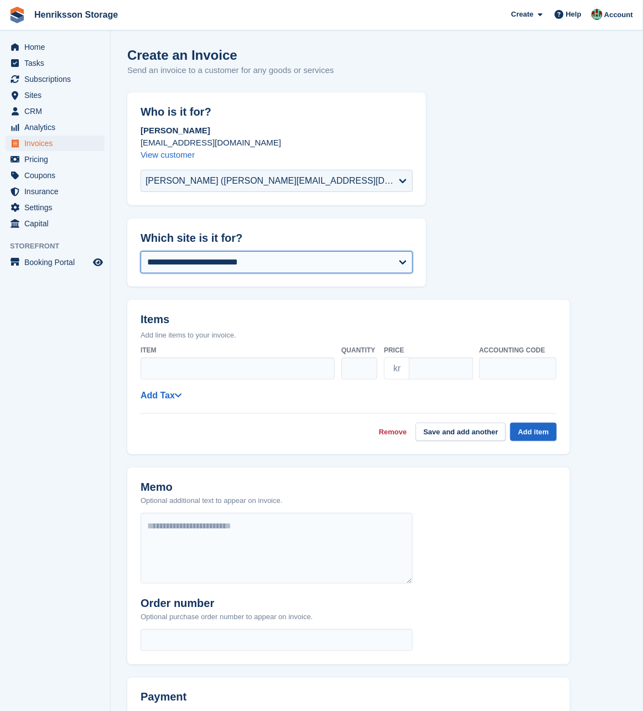
click at [330, 261] on select "**********" at bounding box center [277, 262] width 272 height 22
click at [291, 253] on select "**********" at bounding box center [277, 262] width 272 height 22
click at [141, 251] on select "**********" at bounding box center [277, 262] width 272 height 22
drag, startPoint x: 221, startPoint y: 248, endPoint x: 205, endPoint y: 274, distance: 30.9
click at [221, 249] on div "**********" at bounding box center [276, 266] width 299 height 42
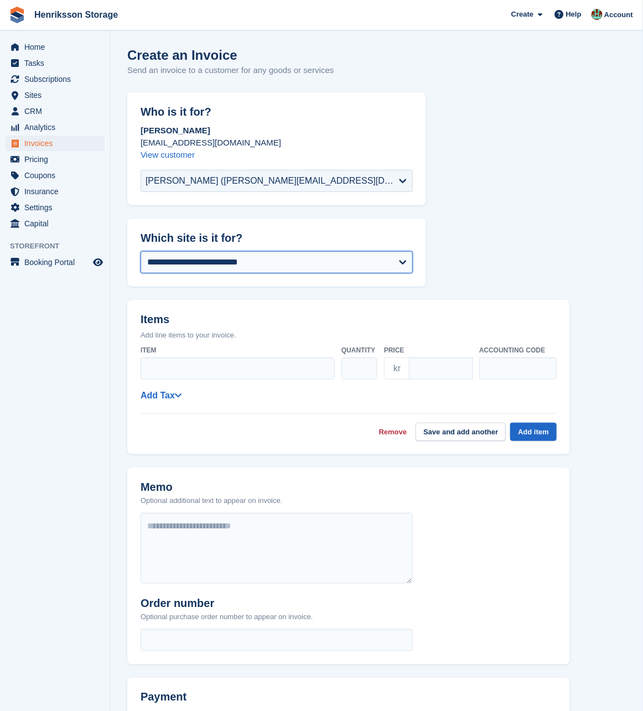
click at [198, 270] on select "**********" at bounding box center [277, 262] width 272 height 22
select select "****"
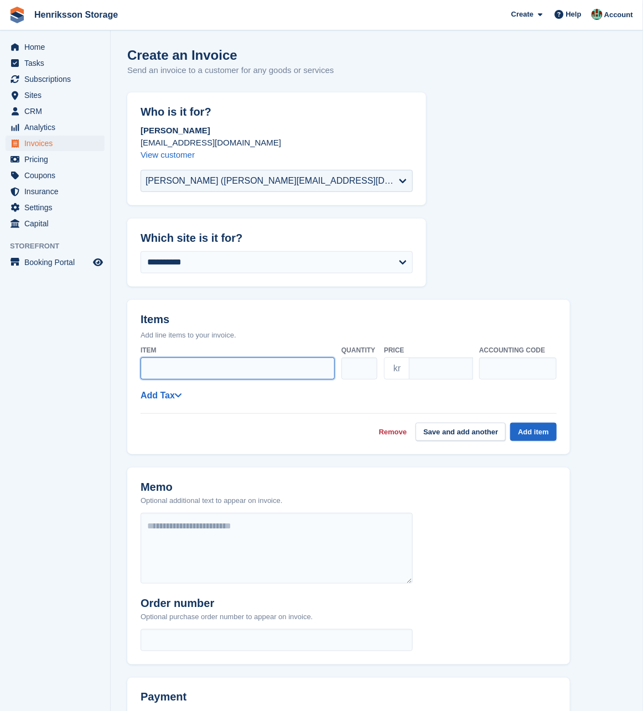
click at [179, 368] on input "Item" at bounding box center [238, 369] width 194 height 22
click at [263, 375] on input "Item" at bounding box center [238, 369] width 194 height 22
paste input "**********"
click at [256, 368] on input "**********" at bounding box center [238, 369] width 194 height 22
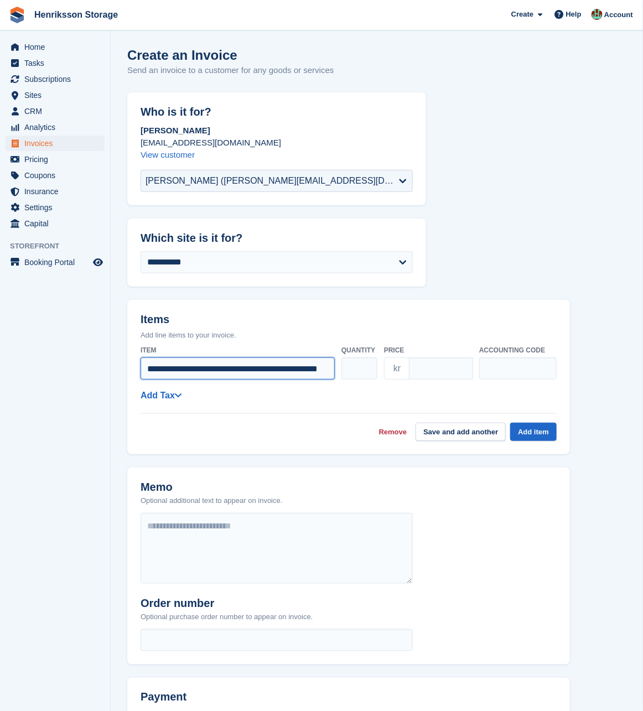
click at [256, 368] on input "**********" at bounding box center [238, 369] width 194 height 22
click at [323, 371] on input "**********" at bounding box center [238, 369] width 194 height 22
click at [187, 369] on input "**********" at bounding box center [238, 369] width 194 height 22
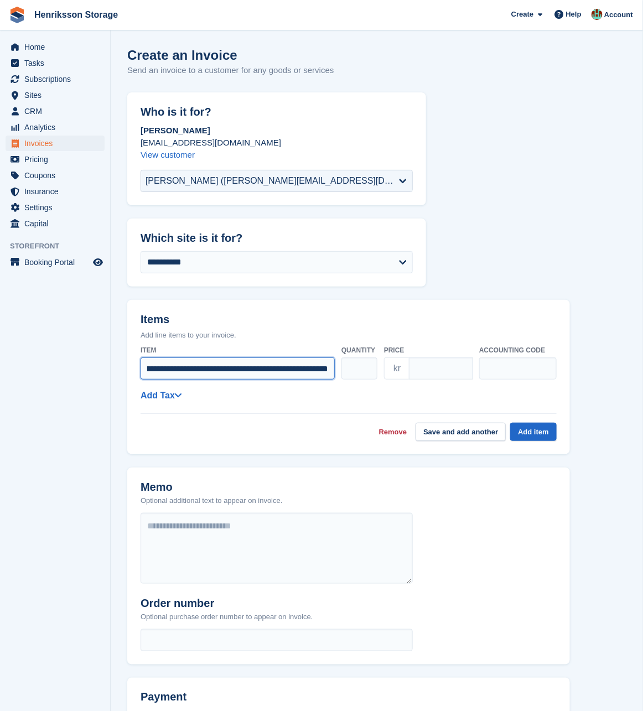
click at [323, 368] on input "**********" at bounding box center [238, 369] width 194 height 22
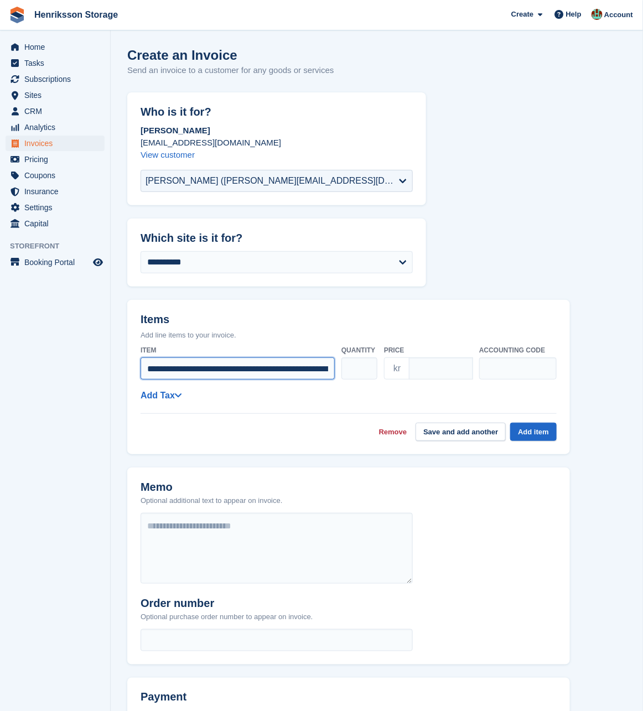
click at [239, 369] on input "**********" at bounding box center [238, 369] width 194 height 22
paste input "text"
type input "**********"
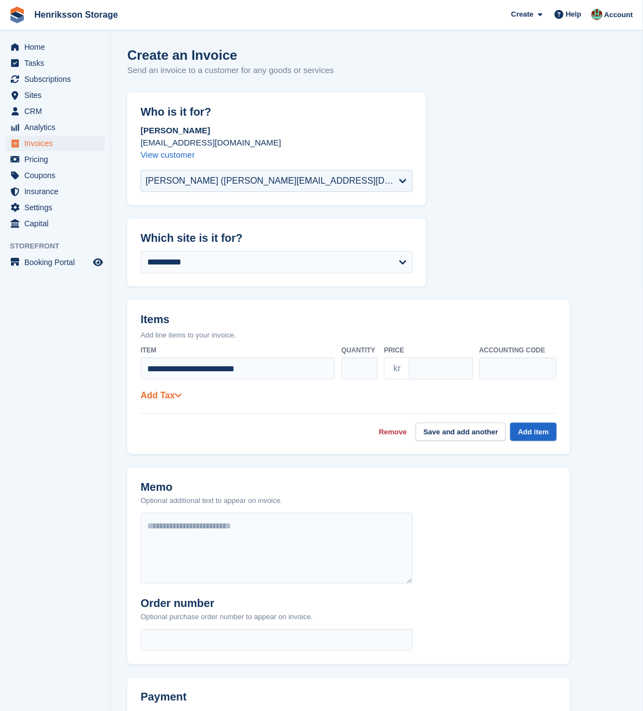
click at [180, 394] on icon at bounding box center [178, 395] width 8 height 9
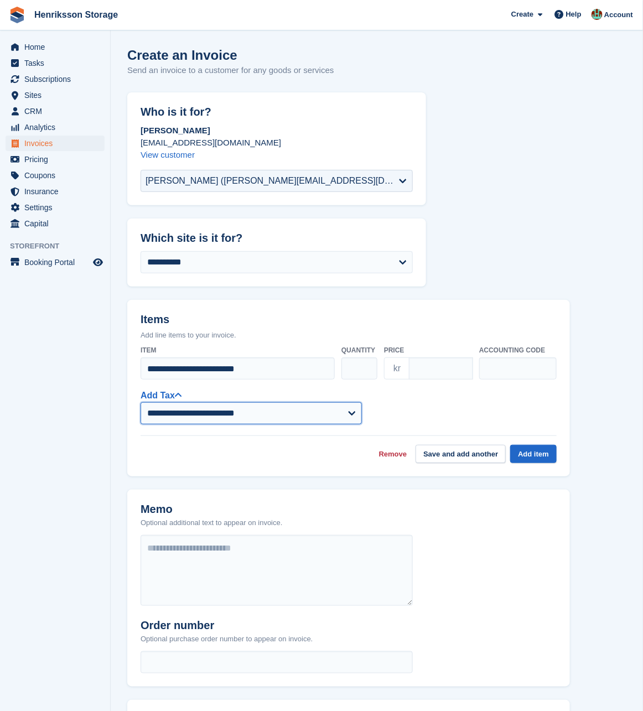
click at [327, 404] on select "**********" at bounding box center [251, 413] width 221 height 22
click at [141, 402] on select "**********" at bounding box center [251, 413] width 221 height 22
click at [305, 410] on select "**********" at bounding box center [251, 413] width 221 height 22
select select "****"
click at [141, 402] on select "**********" at bounding box center [251, 413] width 221 height 22
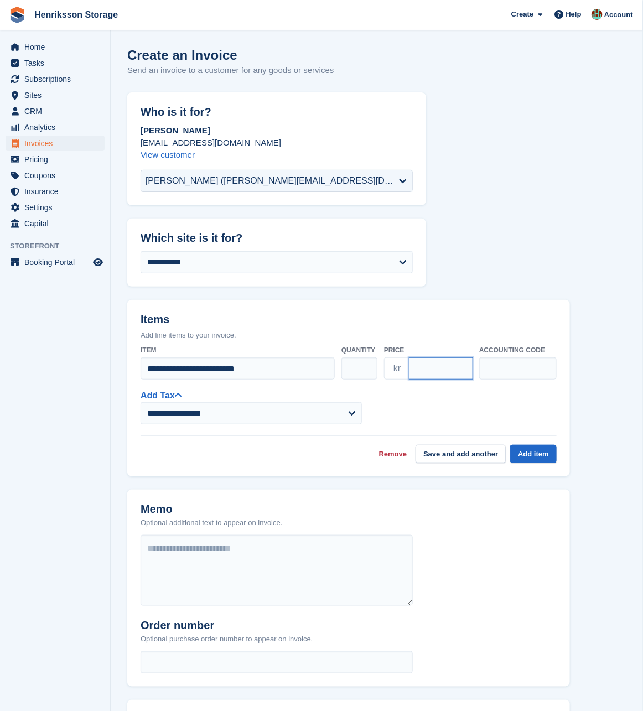
click at [428, 370] on input "****" at bounding box center [441, 369] width 64 height 22
type input "*****"
click at [539, 454] on button "Add item" at bounding box center [533, 454] width 46 height 18
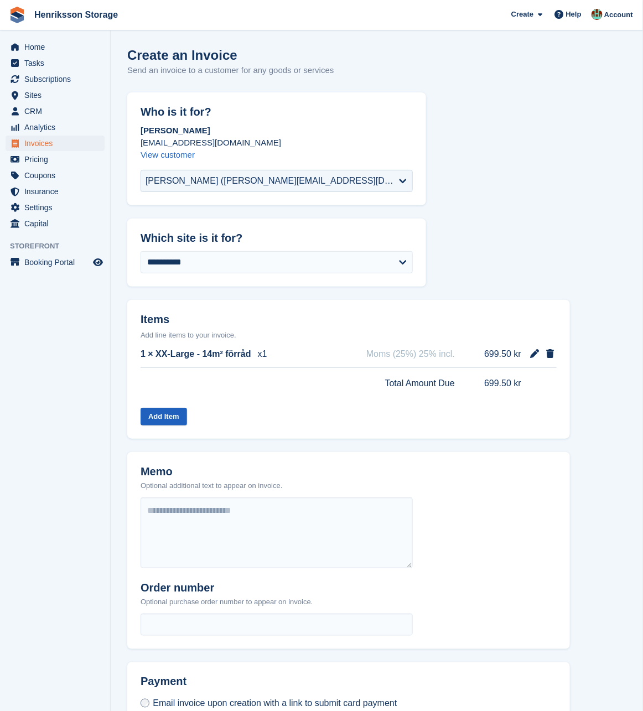
click at [175, 417] on button "Add Item" at bounding box center [164, 417] width 46 height 18
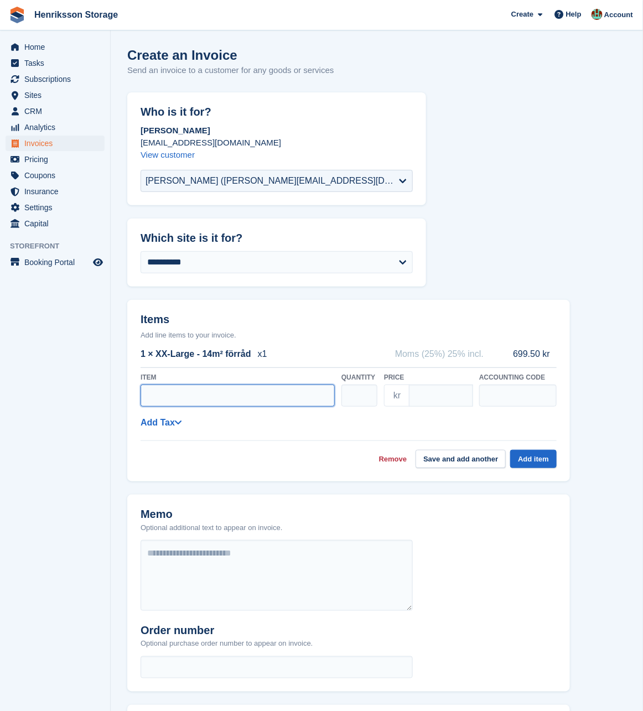
click at [218, 400] on input "Item" at bounding box center [238, 396] width 194 height 22
click at [240, 393] on input "Item" at bounding box center [238, 396] width 194 height 22
paste input "**********"
type input "**********"
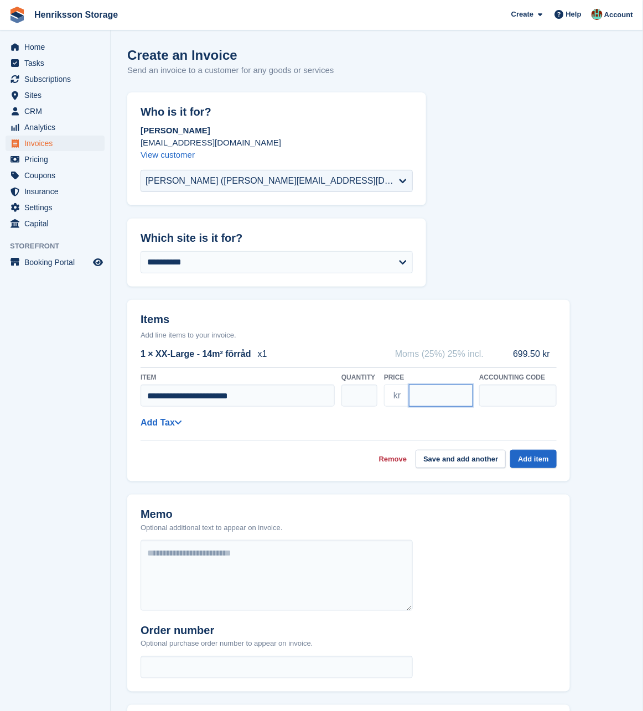
click at [433, 397] on input "****" at bounding box center [441, 396] width 64 height 22
click at [169, 423] on link "Add Tax" at bounding box center [161, 422] width 41 height 9
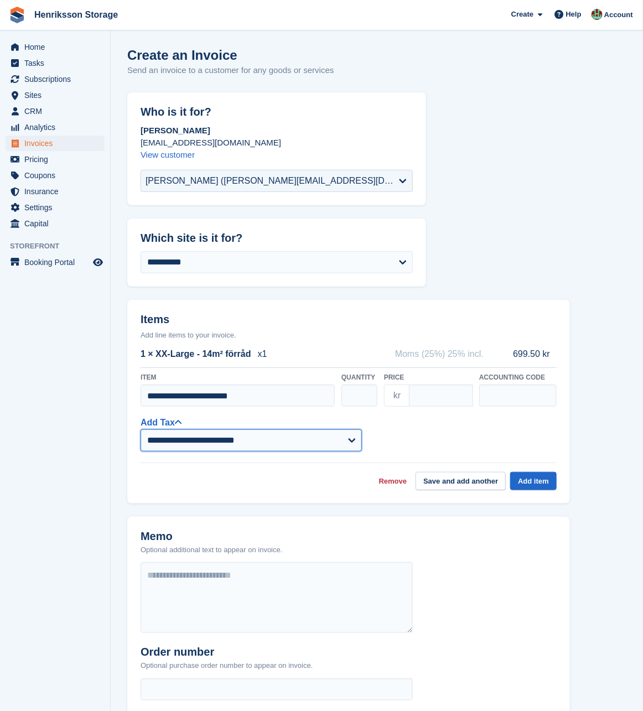
click at [203, 441] on select "**********" at bounding box center [251, 441] width 221 height 22
select select "****"
click at [141, 430] on select "**********" at bounding box center [251, 441] width 221 height 22
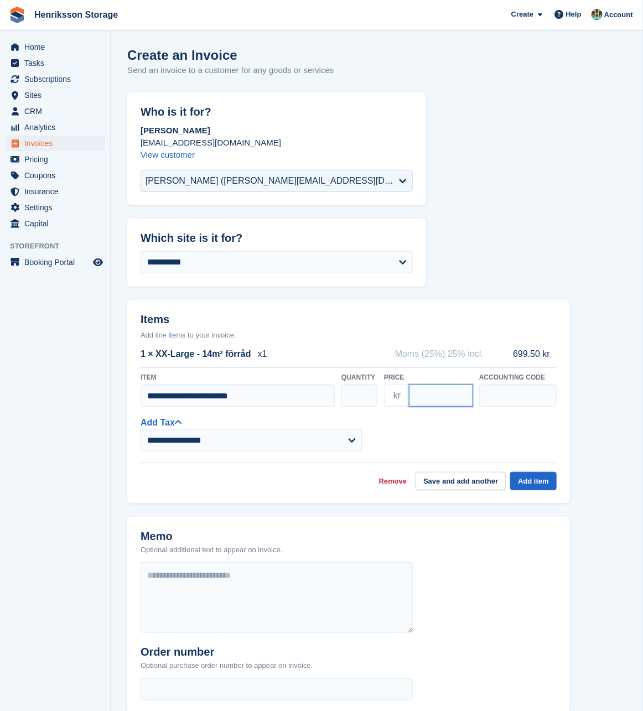
click at [433, 396] on input "****" at bounding box center [441, 396] width 64 height 22
type input "****"
click at [523, 474] on button "Add item" at bounding box center [533, 481] width 46 height 18
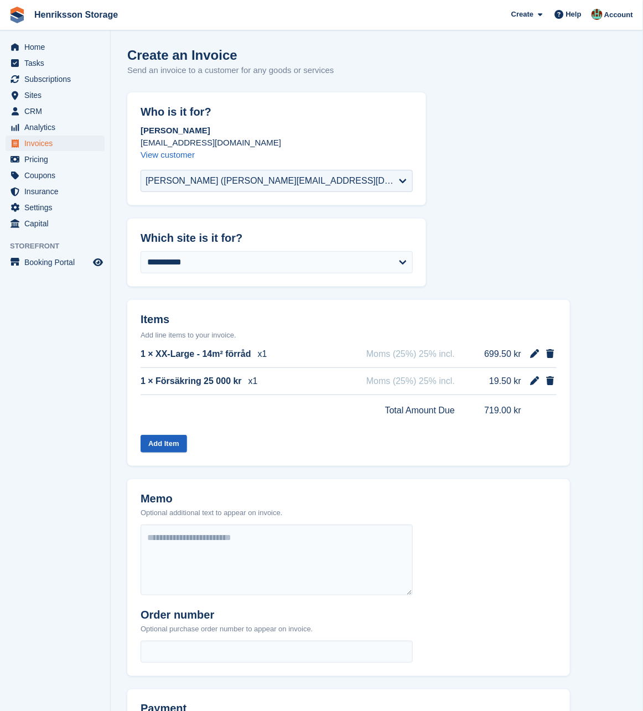
click at [156, 445] on button "Add Item" at bounding box center [164, 444] width 46 height 18
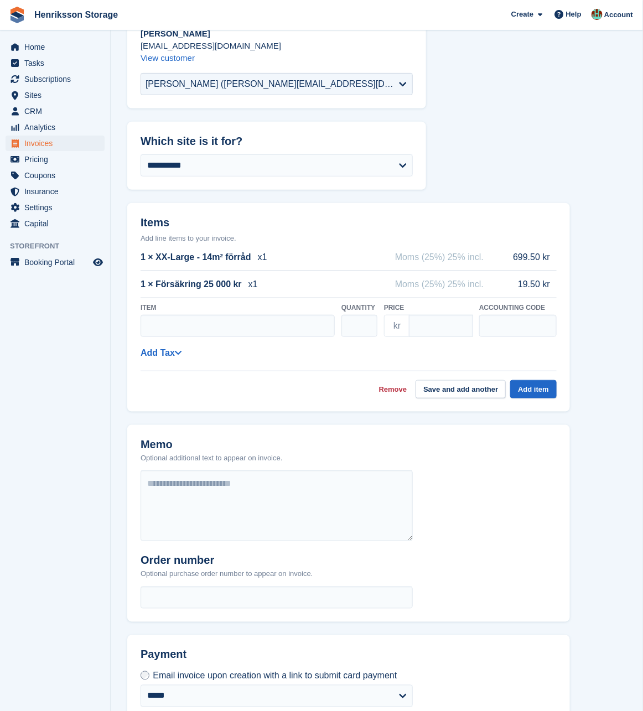
scroll to position [104, 0]
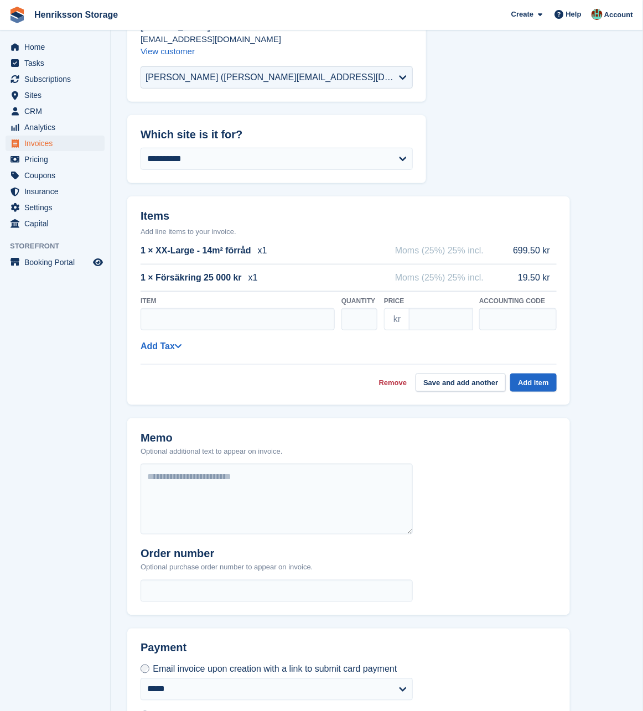
click at [386, 381] on link "Remove" at bounding box center [393, 383] width 28 height 11
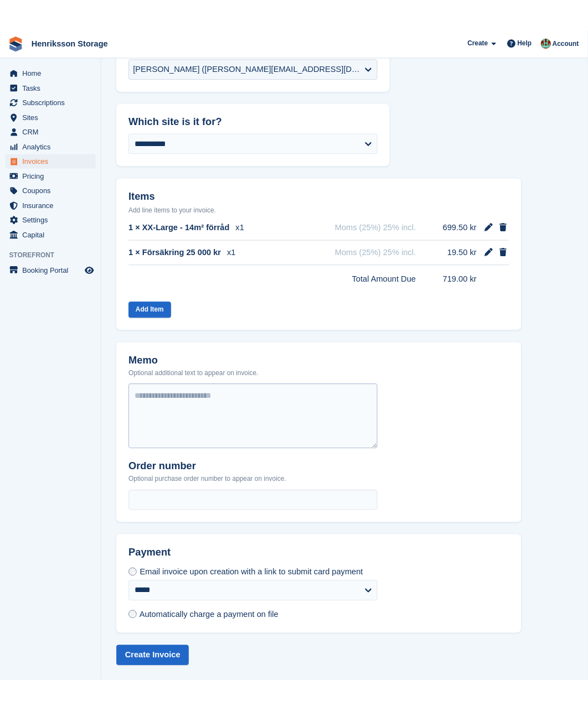
scroll to position [147, 0]
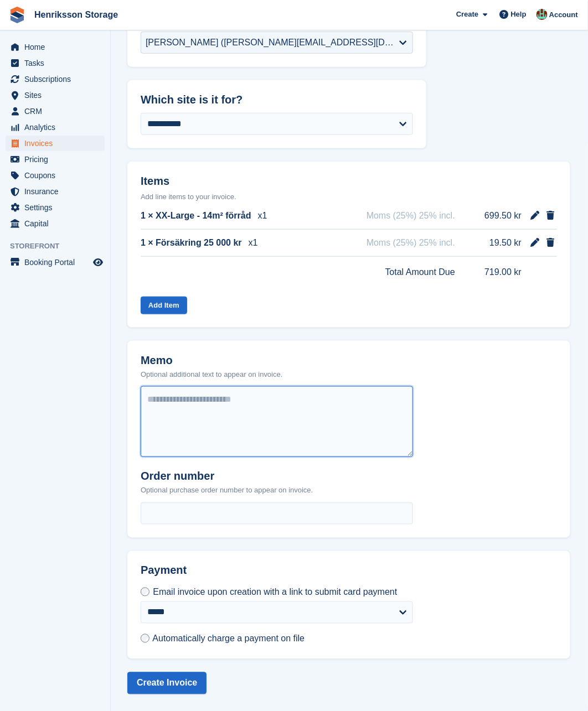
click at [205, 395] on textarea at bounding box center [277, 421] width 272 height 71
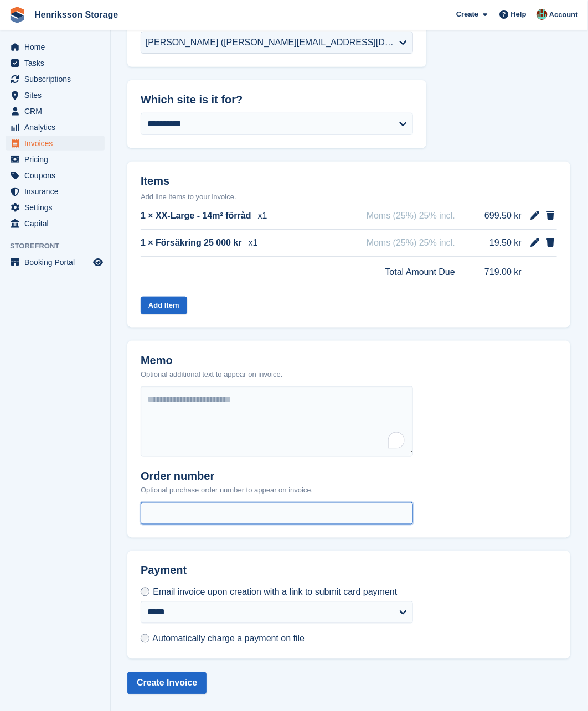
click at [206, 508] on input "text" at bounding box center [277, 514] width 272 height 22
paste input "**********"
type input "**********"
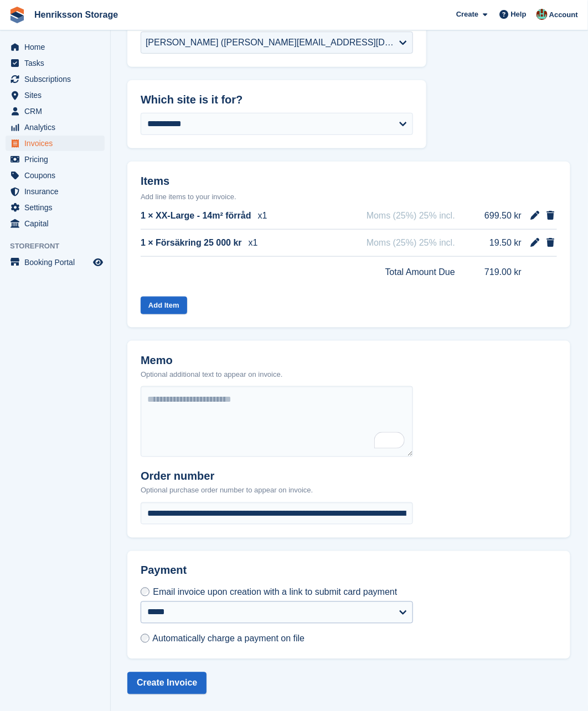
scroll to position [137, 0]
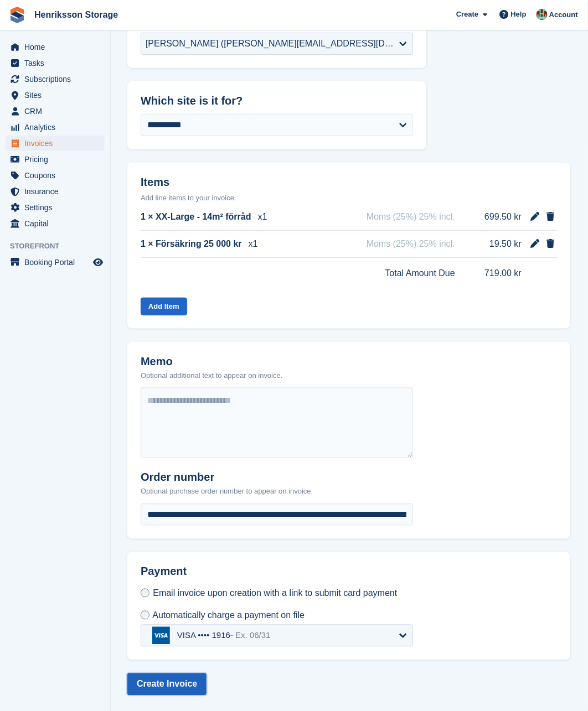
click at [173, 680] on button "Create Invoice" at bounding box center [166, 685] width 79 height 22
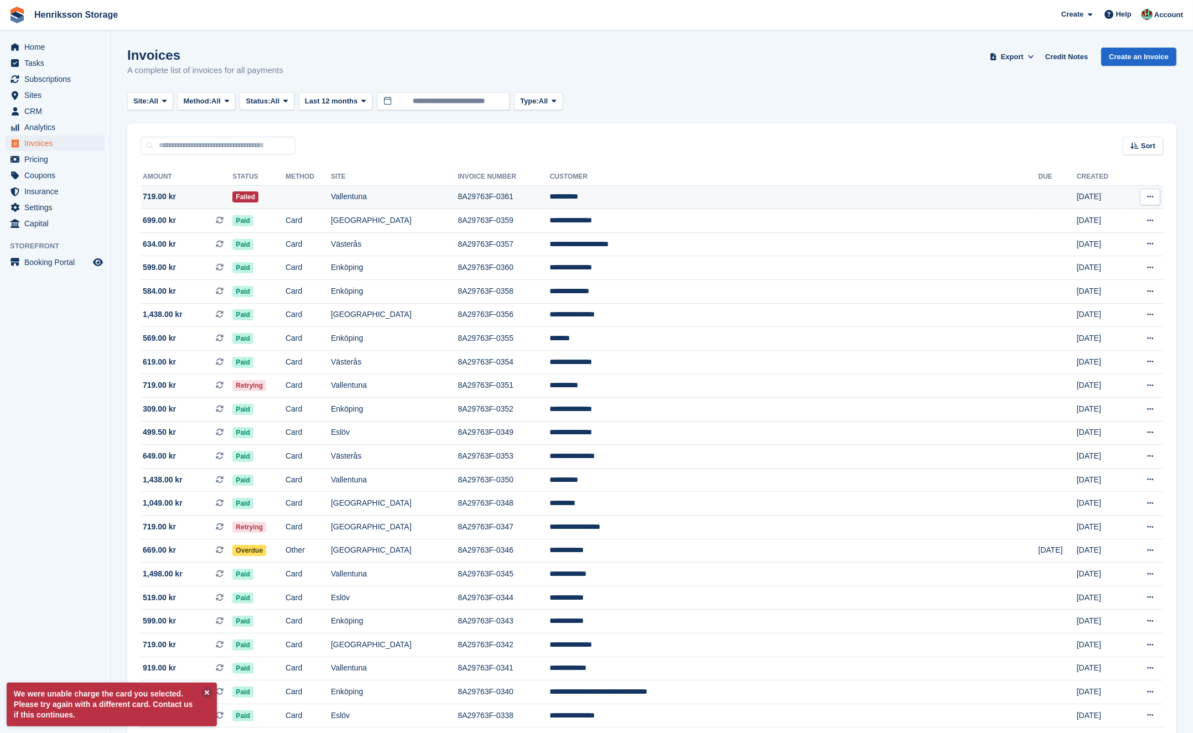
click at [643, 197] on button at bounding box center [1150, 197] width 20 height 17
click at [643, 201] on td "**********" at bounding box center [794, 197] width 489 height 24
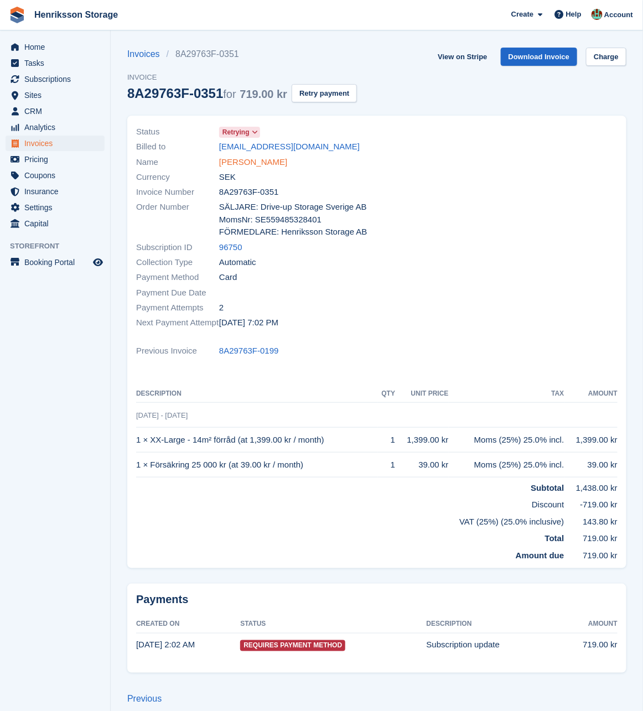
click at [260, 168] on link "[PERSON_NAME]" at bounding box center [253, 162] width 68 height 13
drag, startPoint x: 332, startPoint y: 440, endPoint x: 137, endPoint y: 443, distance: 194.3
click at [137, 443] on td "1 × XX-Large - 14m² förråd (at 1,399.00 kr / month)" at bounding box center [257, 440] width 242 height 25
copy td "1 × XX-Large - 14m² förråd (at 1,399.00 kr / month)"
click at [161, 439] on td "1 × XX-Large - 14m² förråd (at 1,399.00 kr / month)" at bounding box center [257, 440] width 242 height 25
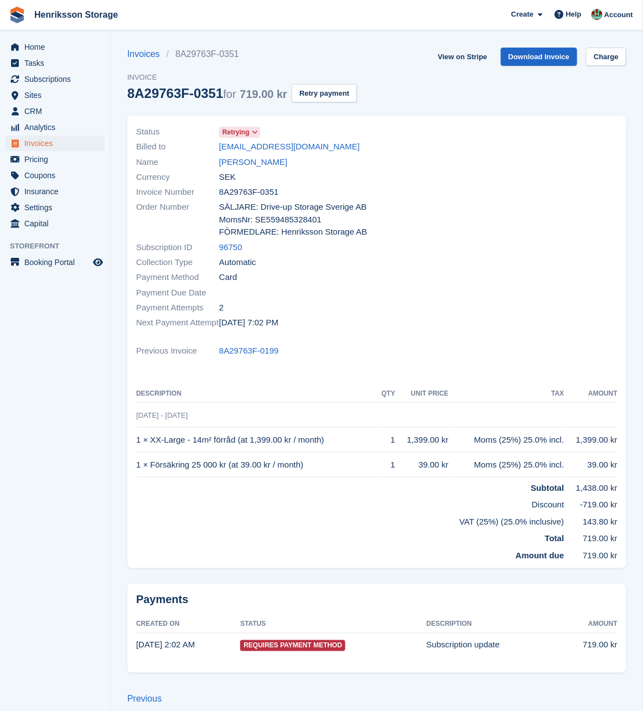
click at [188, 440] on td "1 × XX-Large - 14m² förråd (at 1,399.00 kr / month)" at bounding box center [257, 440] width 242 height 25
drag, startPoint x: 241, startPoint y: 440, endPoint x: 235, endPoint y: 441, distance: 5.6
click at [235, 441] on td "1 × XX-Large - 14m² förråd (at 1,399.00 kr / month)" at bounding box center [257, 440] width 242 height 25
click at [239, 439] on td "1 × XX-Large - 14m² förråd (at 1,399.00 kr / month)" at bounding box center [257, 440] width 242 height 25
drag, startPoint x: 237, startPoint y: 439, endPoint x: 219, endPoint y: 442, distance: 17.9
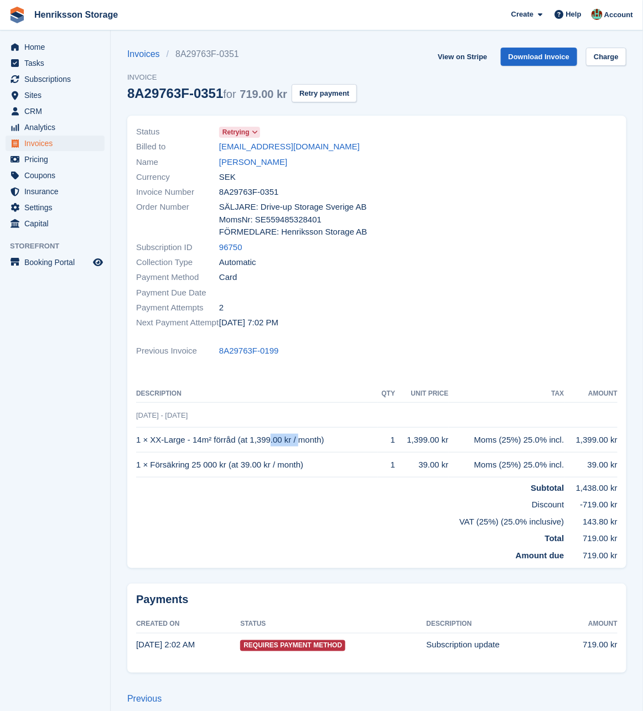
click at [202, 441] on td "1 × XX-Large - 14m² förråd (at 1,399.00 kr / month)" at bounding box center [257, 440] width 242 height 25
click at [225, 442] on td "1 × XX-Large - 14m² förråd (at 1,399.00 kr / month)" at bounding box center [257, 440] width 242 height 25
drag, startPoint x: 237, startPoint y: 441, endPoint x: 133, endPoint y: 437, distance: 103.6
click at [133, 437] on div "Status Retrying Billed to [EMAIL_ADDRESS][DOMAIN_NAME] Name [PERSON_NAME] Curre…" at bounding box center [376, 342] width 499 height 453
click at [137, 438] on td "1 × XX-Large - 14m² förråd (at 1,399.00 kr / month)" at bounding box center [257, 440] width 242 height 25
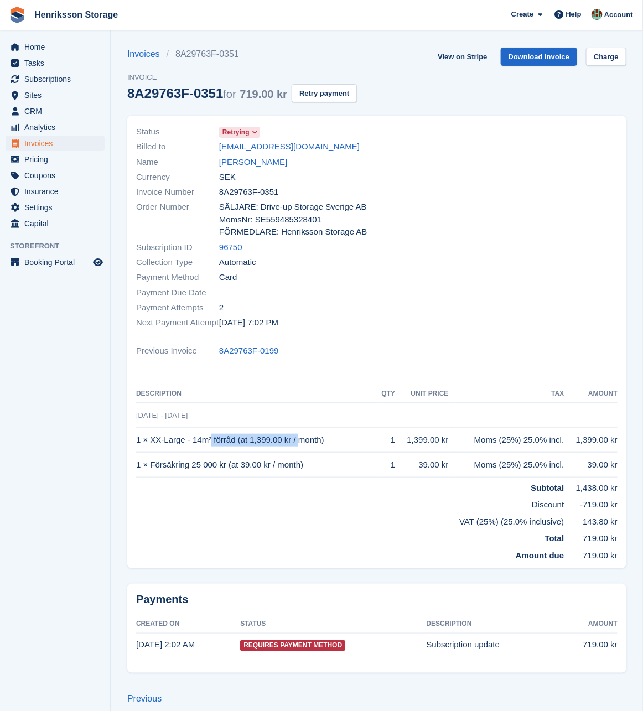
drag, startPoint x: 136, startPoint y: 439, endPoint x: 235, endPoint y: 444, distance: 99.8
click at [235, 444] on td "1 × XX-Large - 14m² förråd (at 1,399.00 kr / month)" at bounding box center [257, 440] width 242 height 25
copy td "1 × XX-Large - 14m² förråd"
drag, startPoint x: 199, startPoint y: 460, endPoint x: 193, endPoint y: 462, distance: 7.0
click at [199, 460] on td "1 × Försäkring 25 000 kr (at 39.00 kr / month)" at bounding box center [257, 465] width 242 height 25
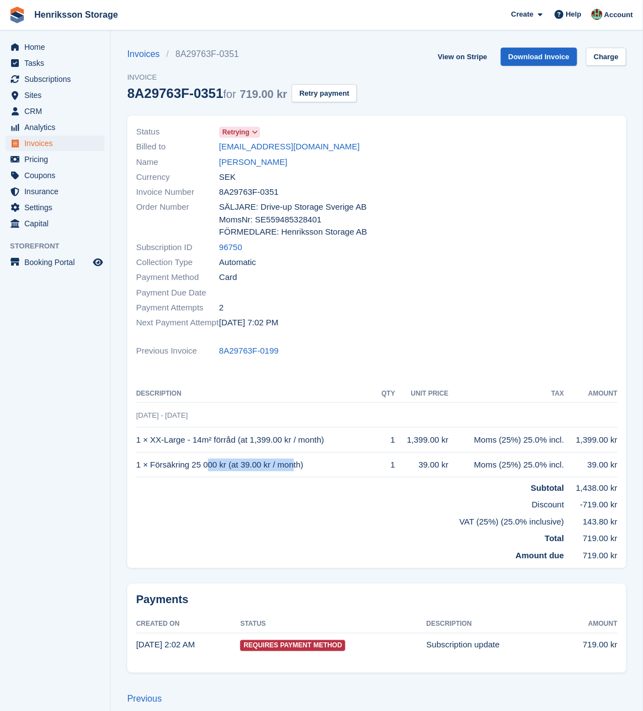
drag, startPoint x: 229, startPoint y: 465, endPoint x: 137, endPoint y: 463, distance: 92.5
click at [137, 463] on td "1 × Försäkring 25 000 kr (at 39.00 kr / month)" at bounding box center [257, 465] width 242 height 25
copy td "1 × Försäkring 25 000 kr"
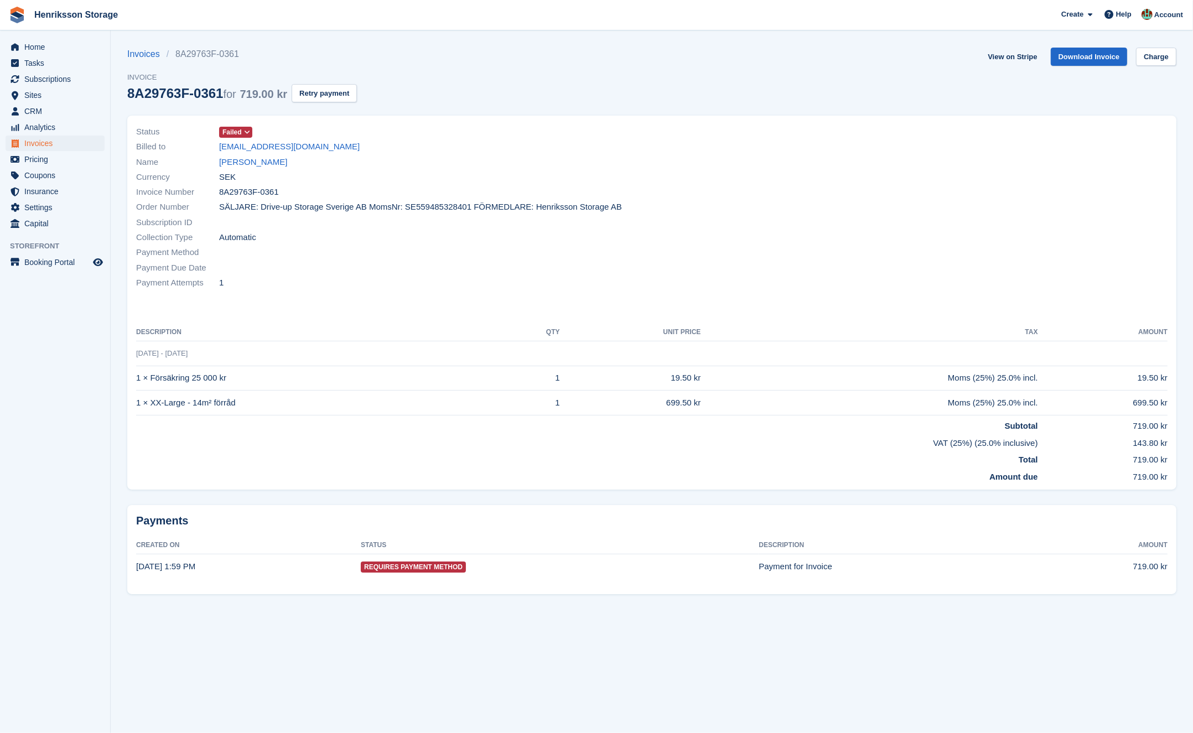
click at [250, 133] on icon at bounding box center [247, 132] width 6 height 7
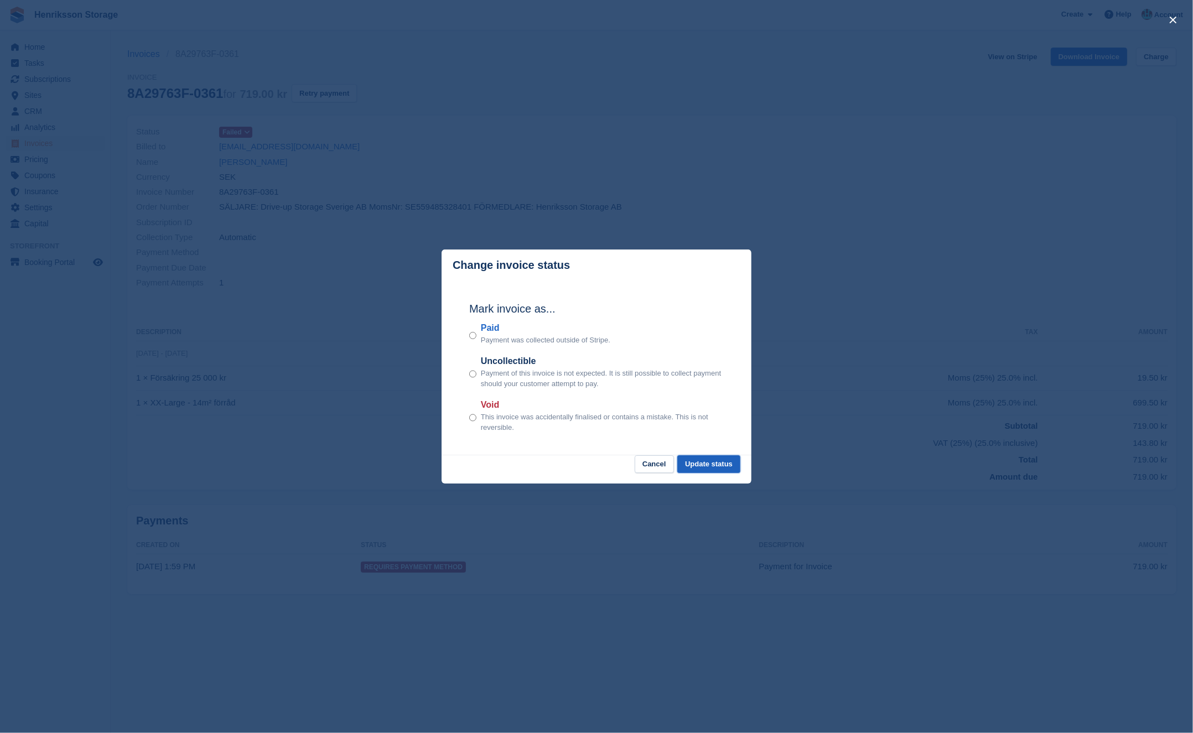
click at [705, 463] on button "Update status" at bounding box center [709, 465] width 63 height 18
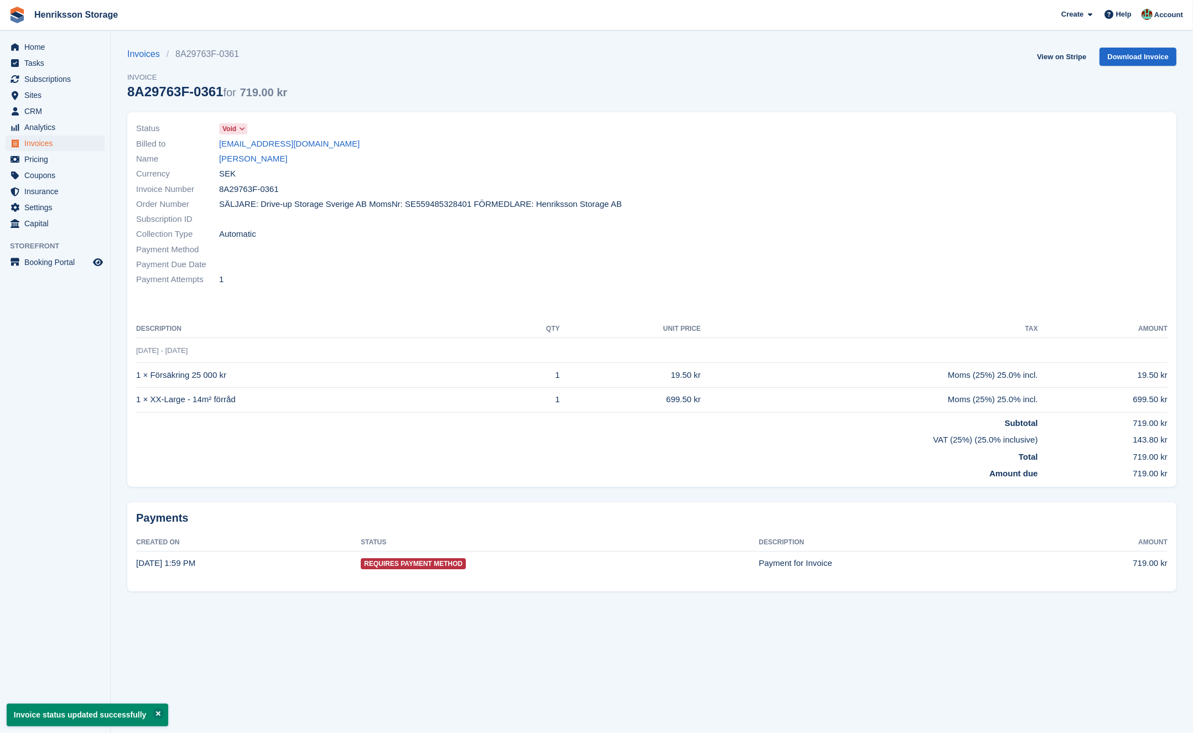
click at [476, 175] on div "Currency SEK" at bounding box center [390, 174] width 509 height 15
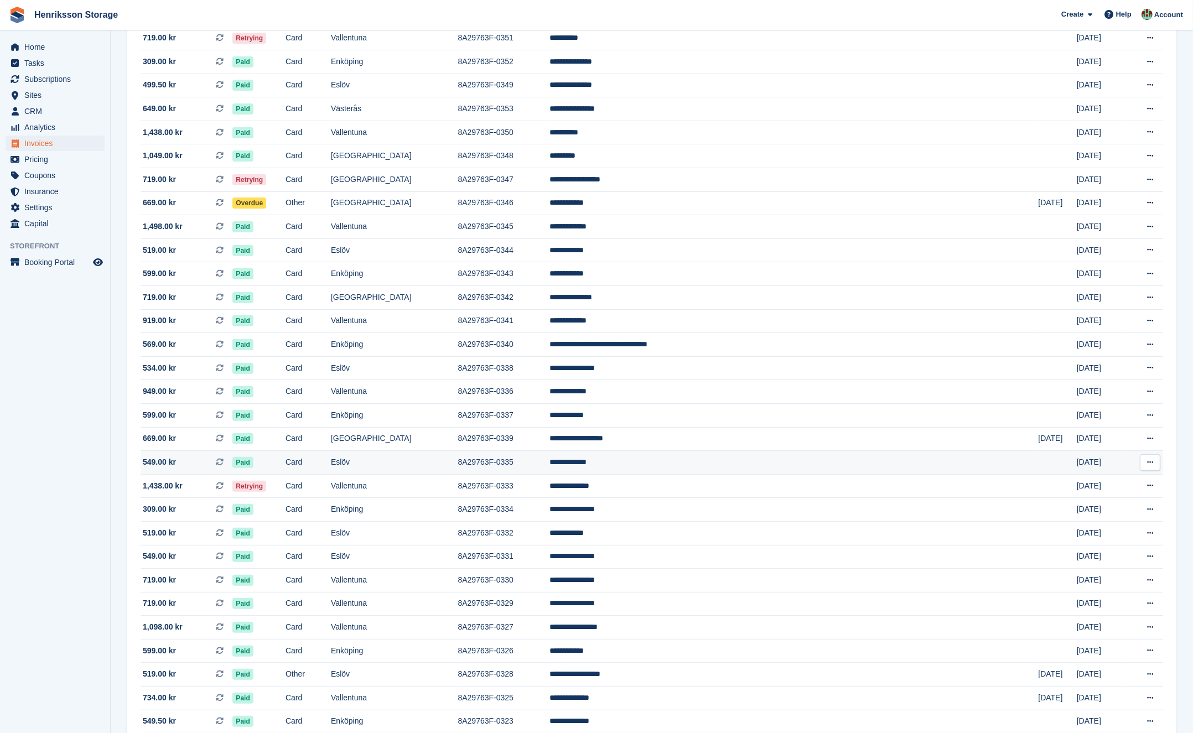
scroll to position [398, 0]
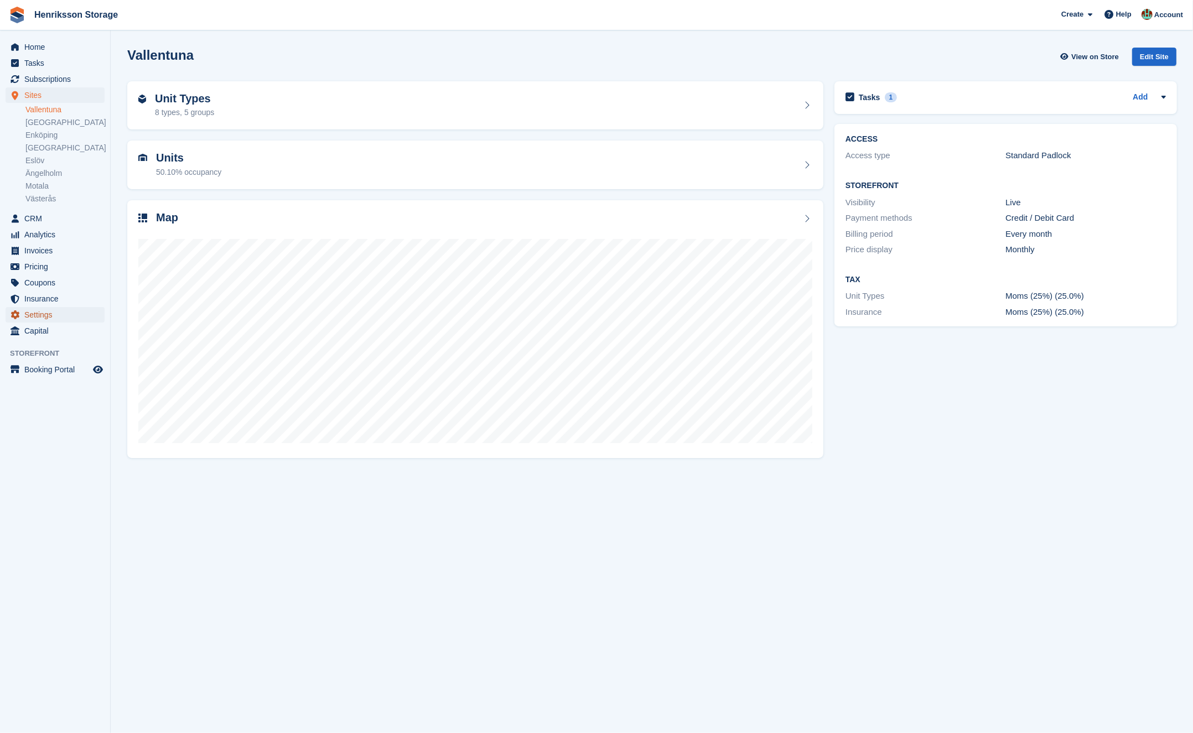
click at [44, 317] on span "Settings" at bounding box center [57, 314] width 66 height 15
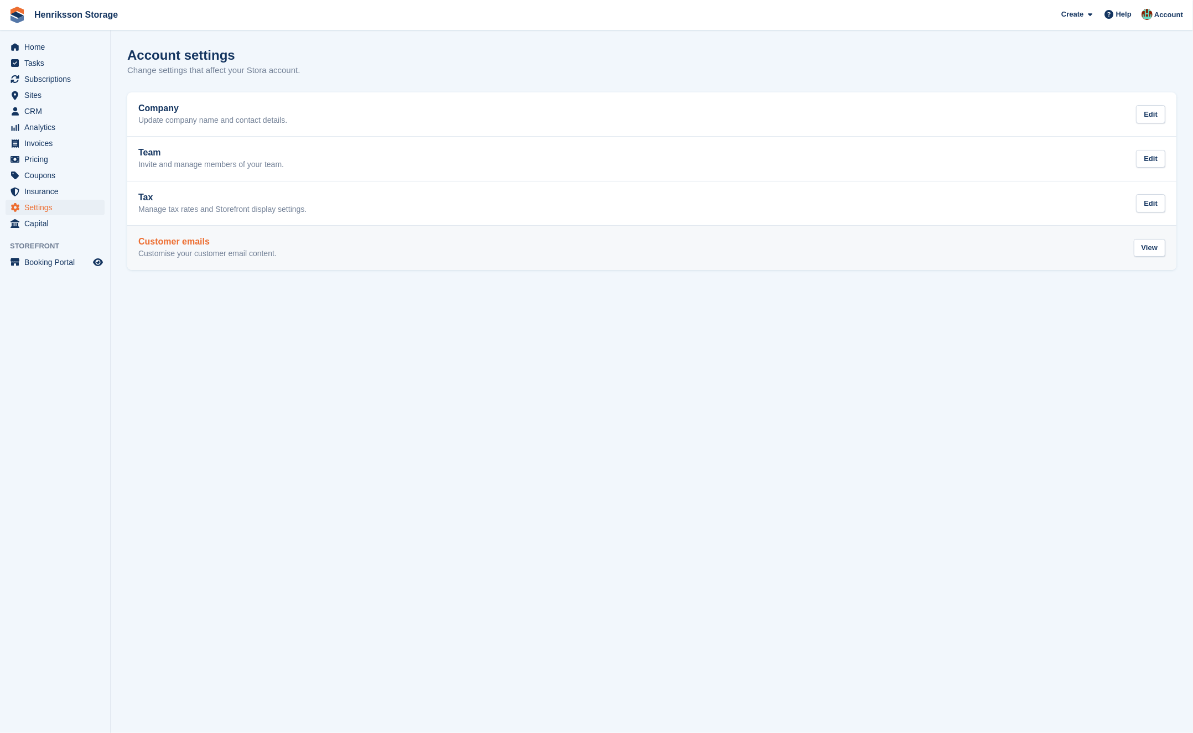
click at [287, 251] on div "Customer emails Customise your customer email content. View" at bounding box center [651, 248] width 1027 height 22
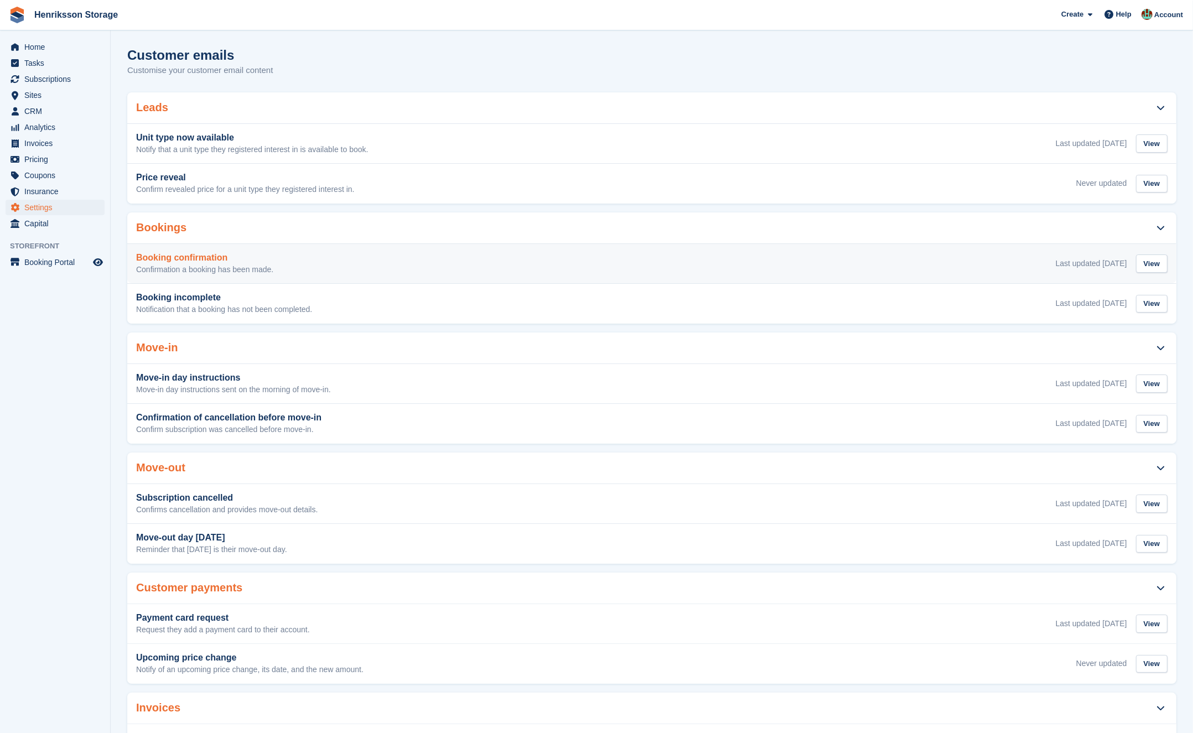
click at [812, 249] on div "Booking confirmation Confirmation a booking has been made. Last updated [DATE] …" at bounding box center [651, 264] width 1049 height 40
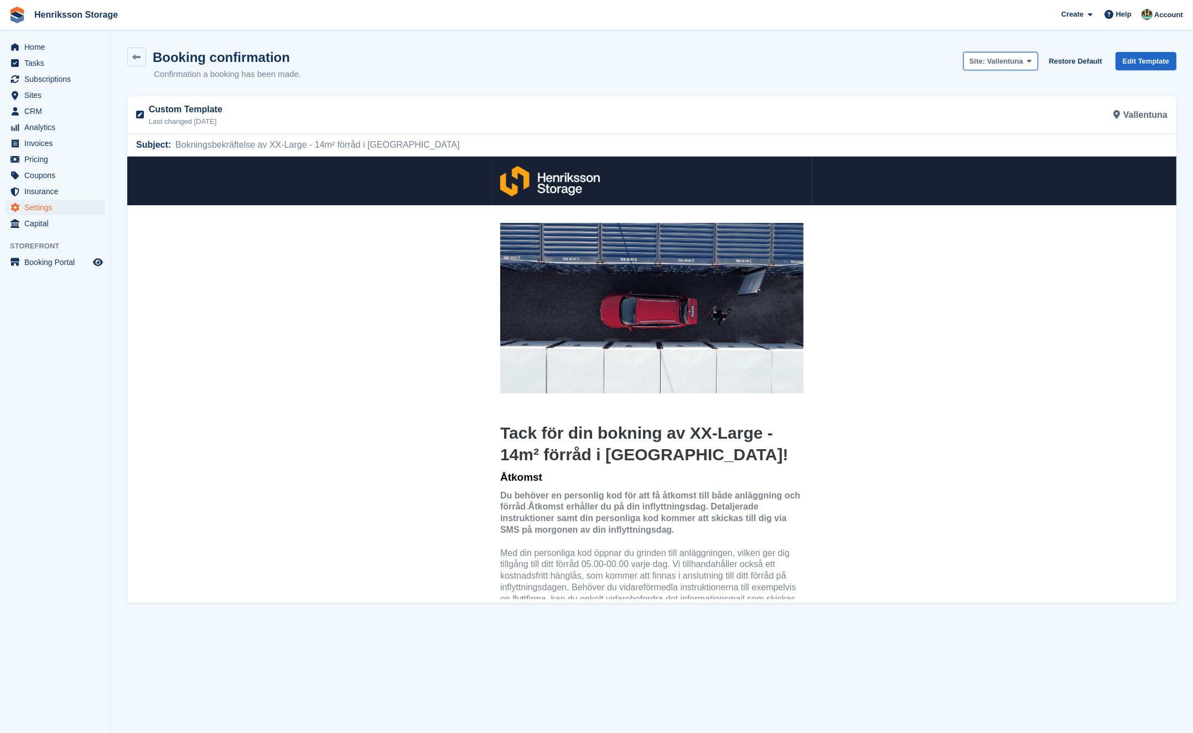
click at [1009, 58] on span "Vallentuna" at bounding box center [1005, 61] width 36 height 8
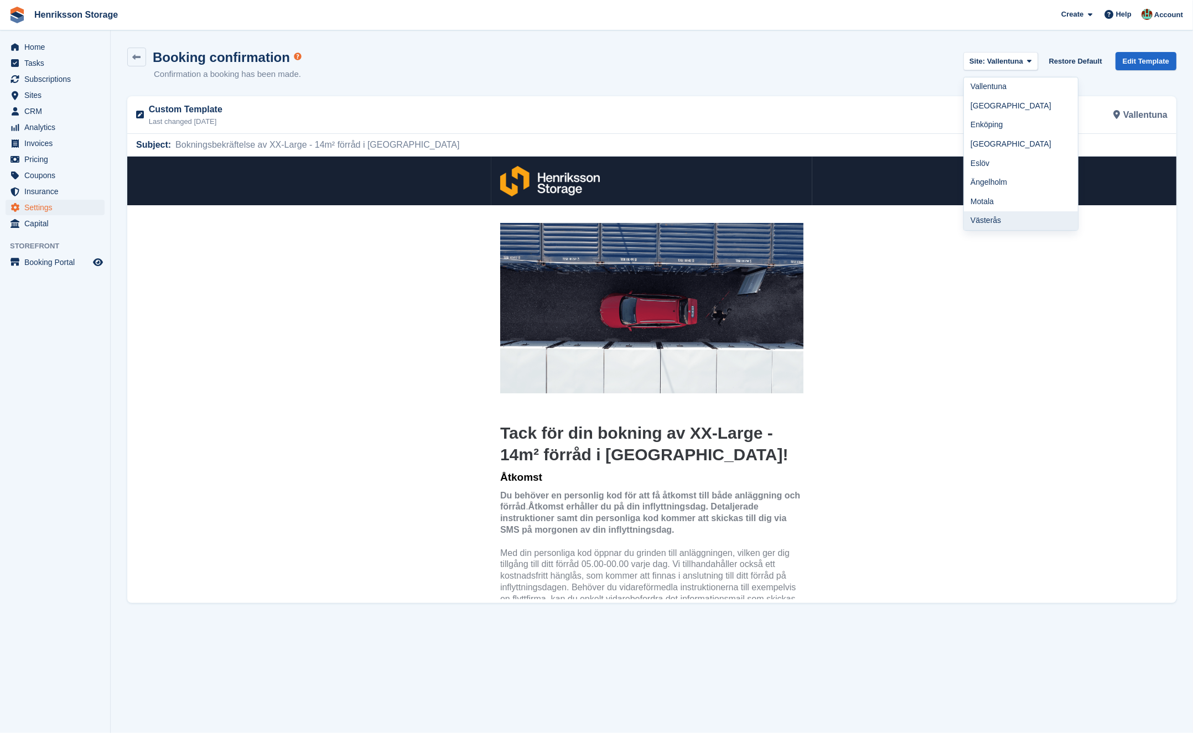
click at [985, 215] on link "Västerås" at bounding box center [1021, 220] width 114 height 19
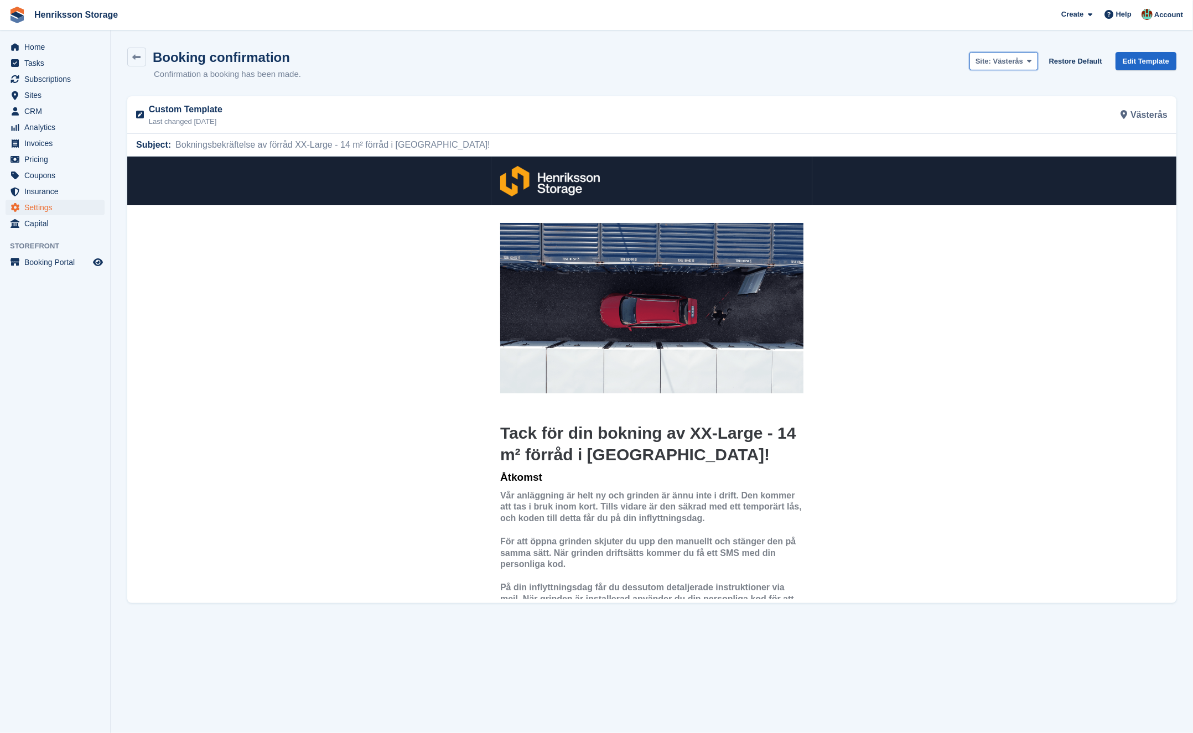
drag, startPoint x: 1010, startPoint y: 62, endPoint x: 1016, endPoint y: 82, distance: 21.4
click at [1010, 62] on span "Västerås" at bounding box center [1009, 61] width 30 height 8
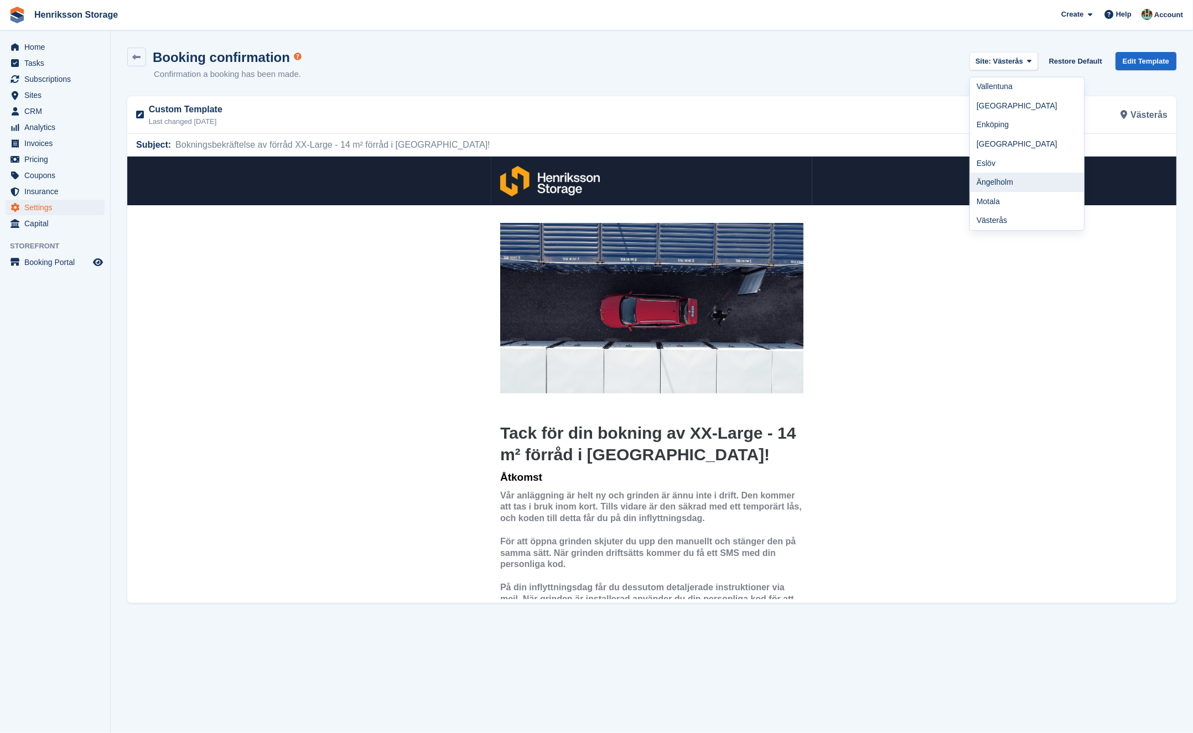
drag, startPoint x: 999, startPoint y: 191, endPoint x: 872, endPoint y: 32, distance: 203.6
click at [999, 191] on link "Ängelholm" at bounding box center [1027, 182] width 114 height 19
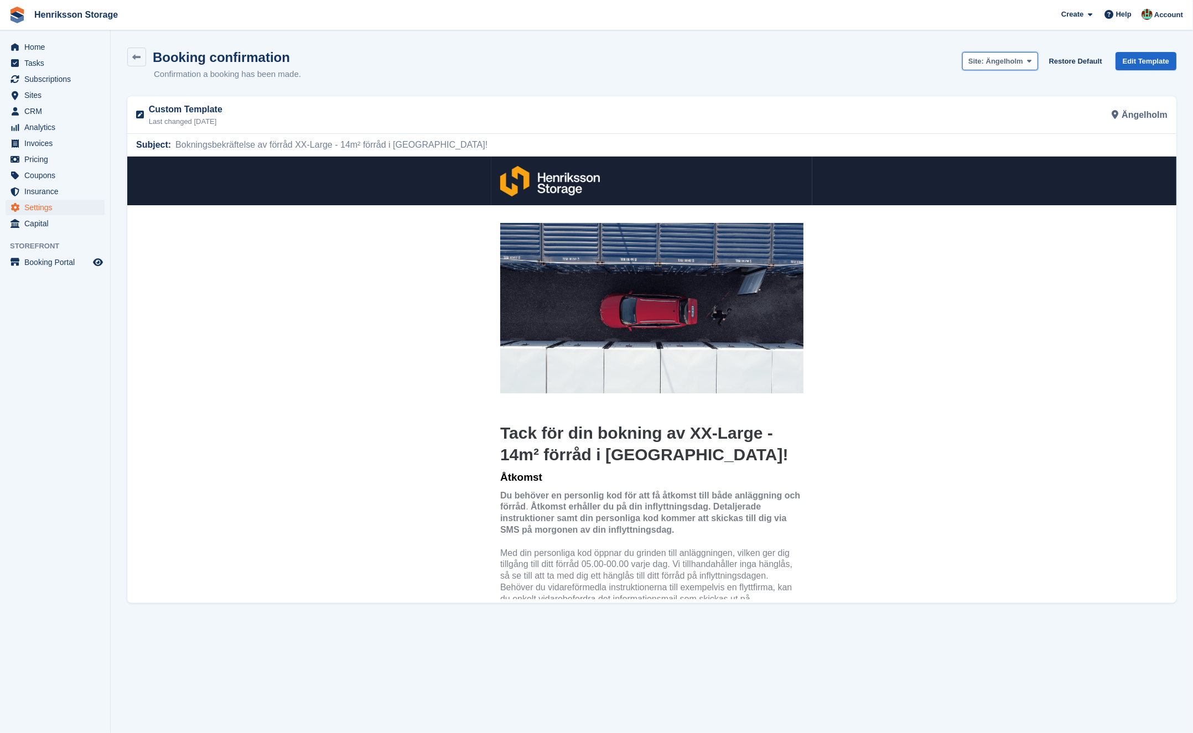
click at [992, 57] on span "Ängelholm" at bounding box center [1004, 61] width 37 height 8
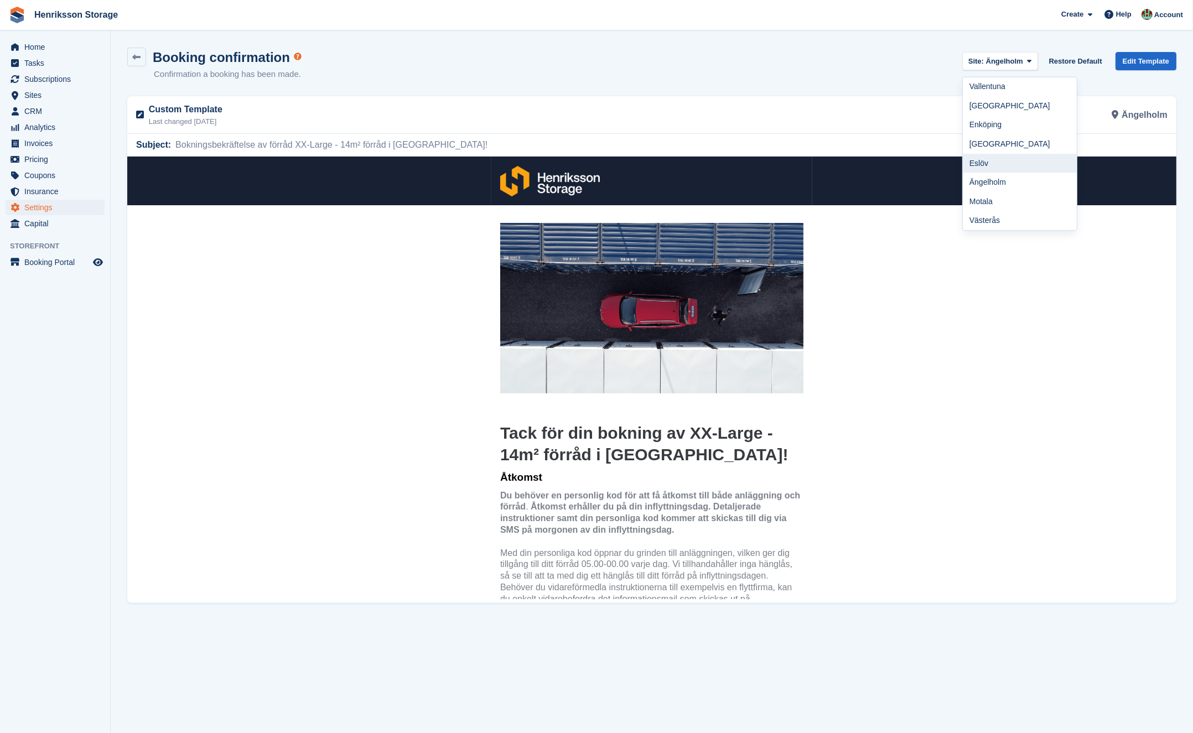
click at [1001, 166] on link "Eslöv" at bounding box center [1020, 163] width 114 height 19
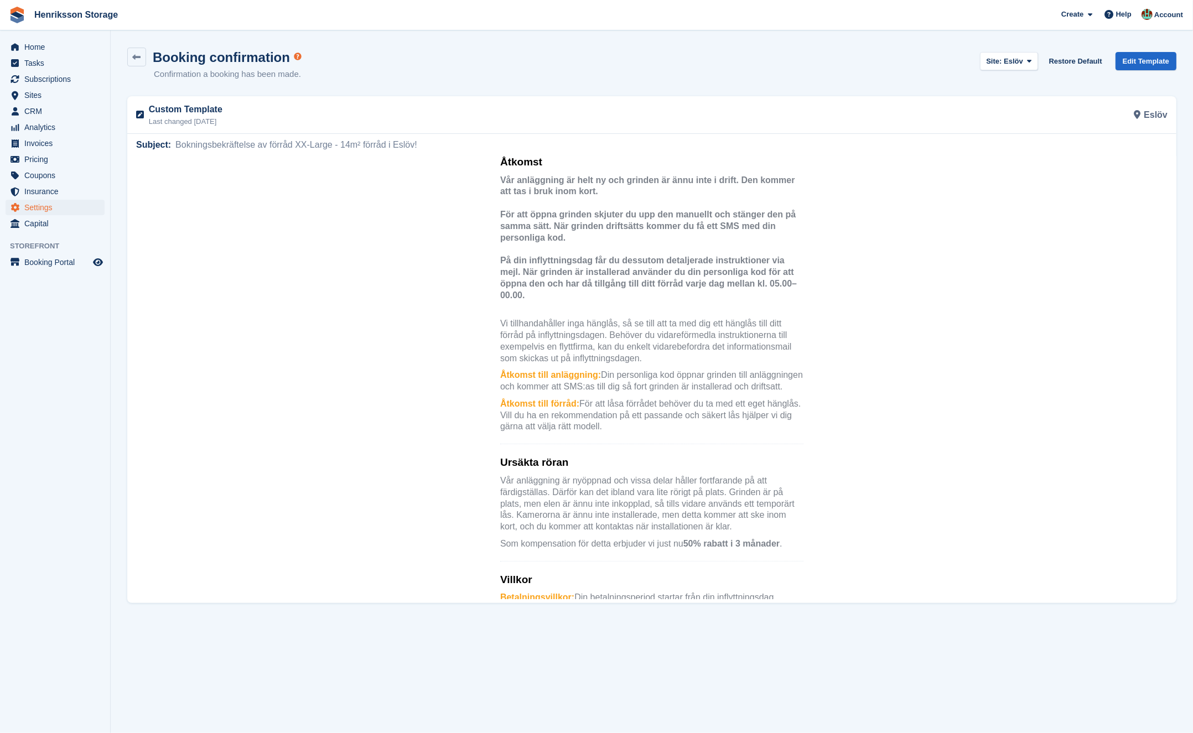
scroll to position [303, 0]
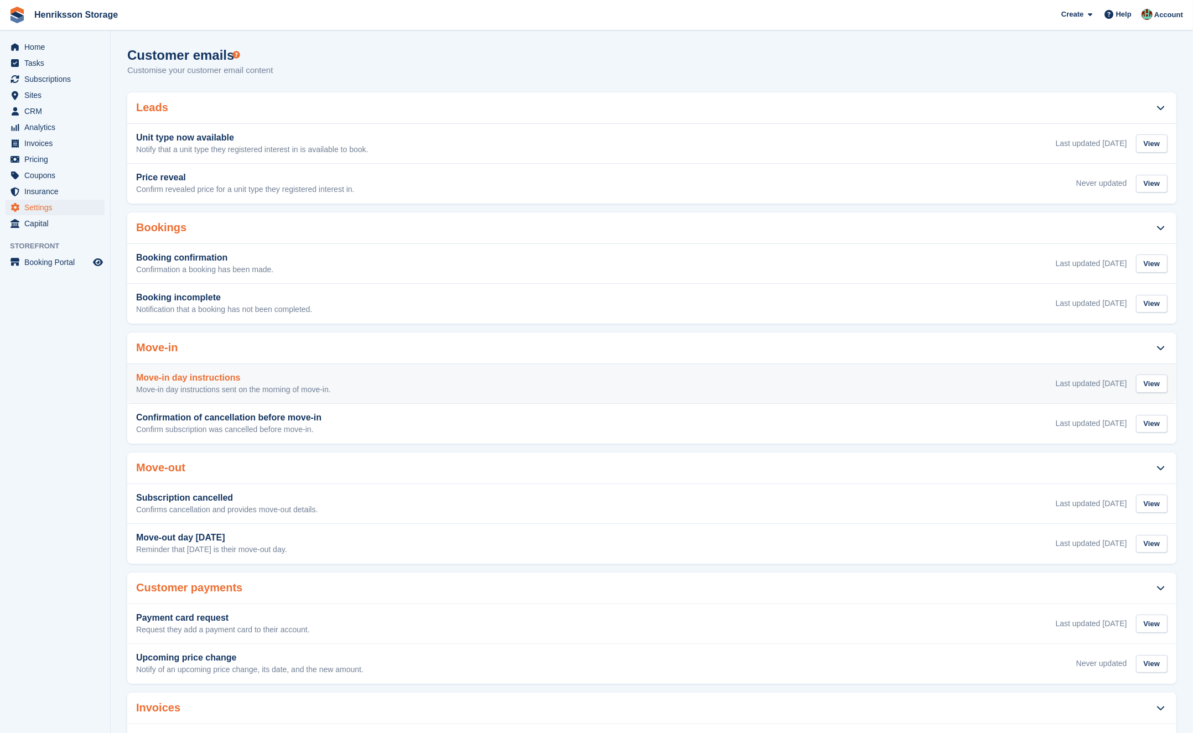
click at [510, 384] on div "Move-in day instructions Move-in day instructions sent on the morning of move-i…" at bounding box center [652, 384] width 1032 height 22
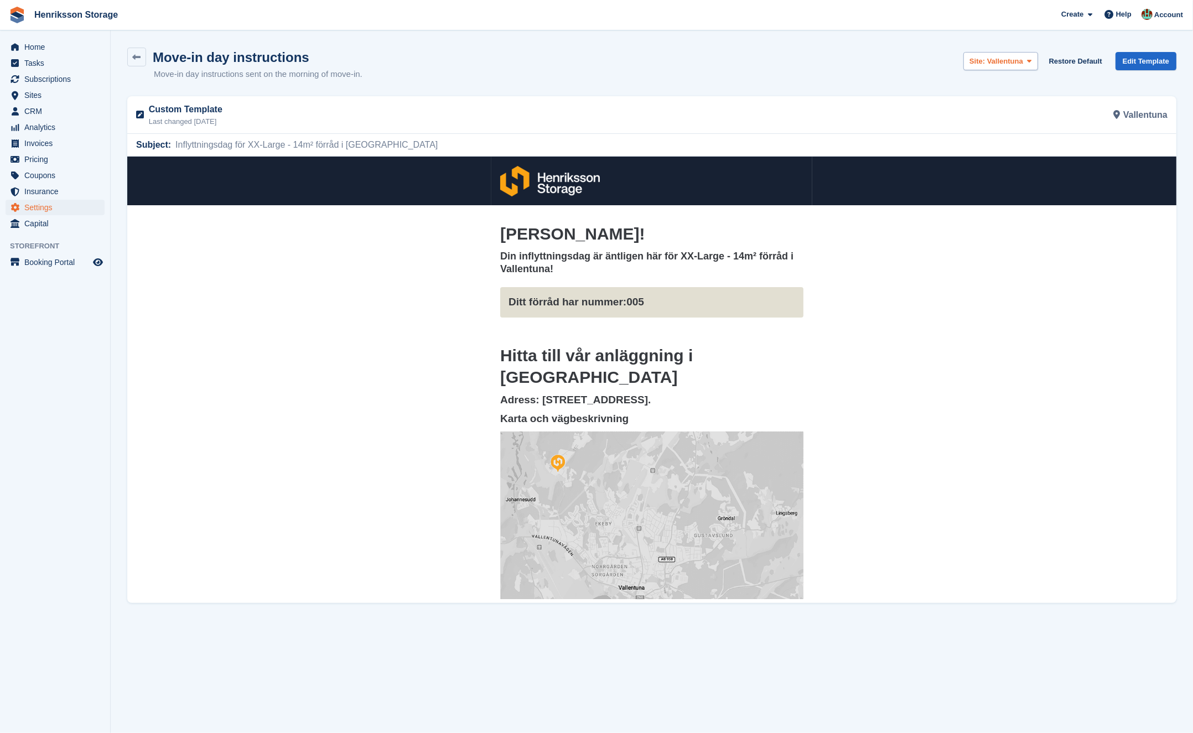
click at [1026, 69] on div "Site: Vallentuna" at bounding box center [1001, 63] width 75 height 23
click at [1023, 65] on button "Site: Vallentuna" at bounding box center [1001, 61] width 75 height 18
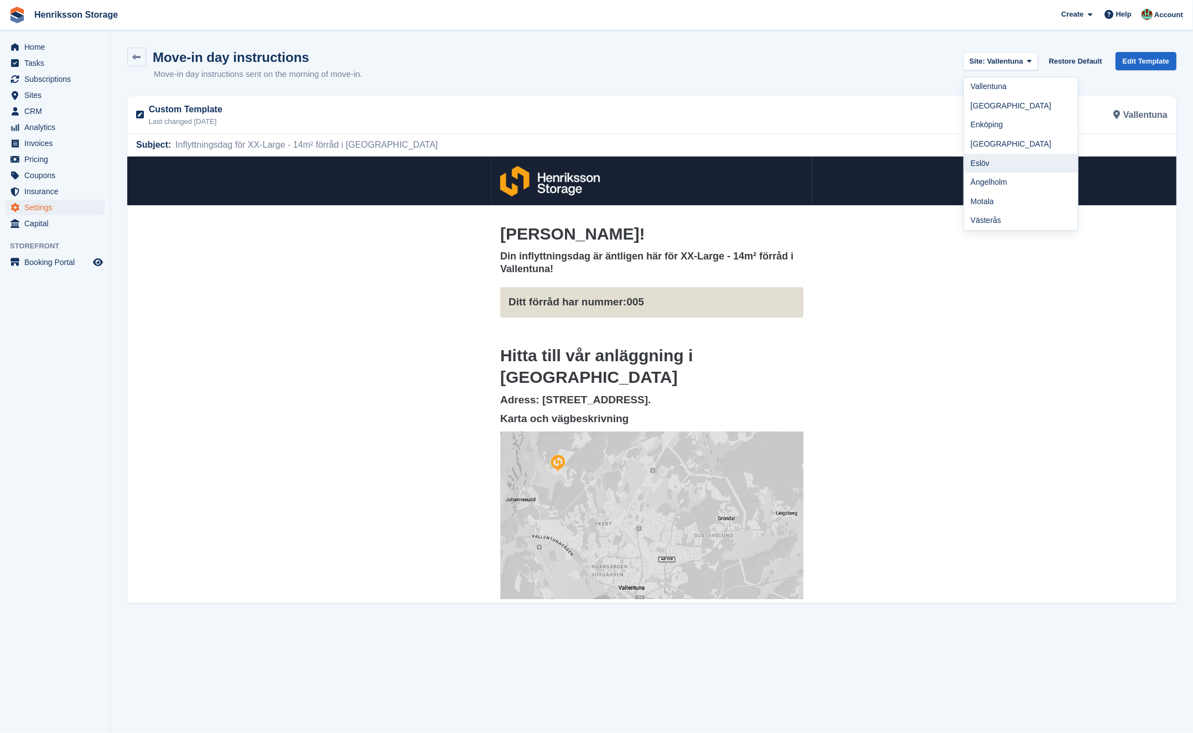
click at [994, 162] on link "Eslöv" at bounding box center [1021, 163] width 114 height 19
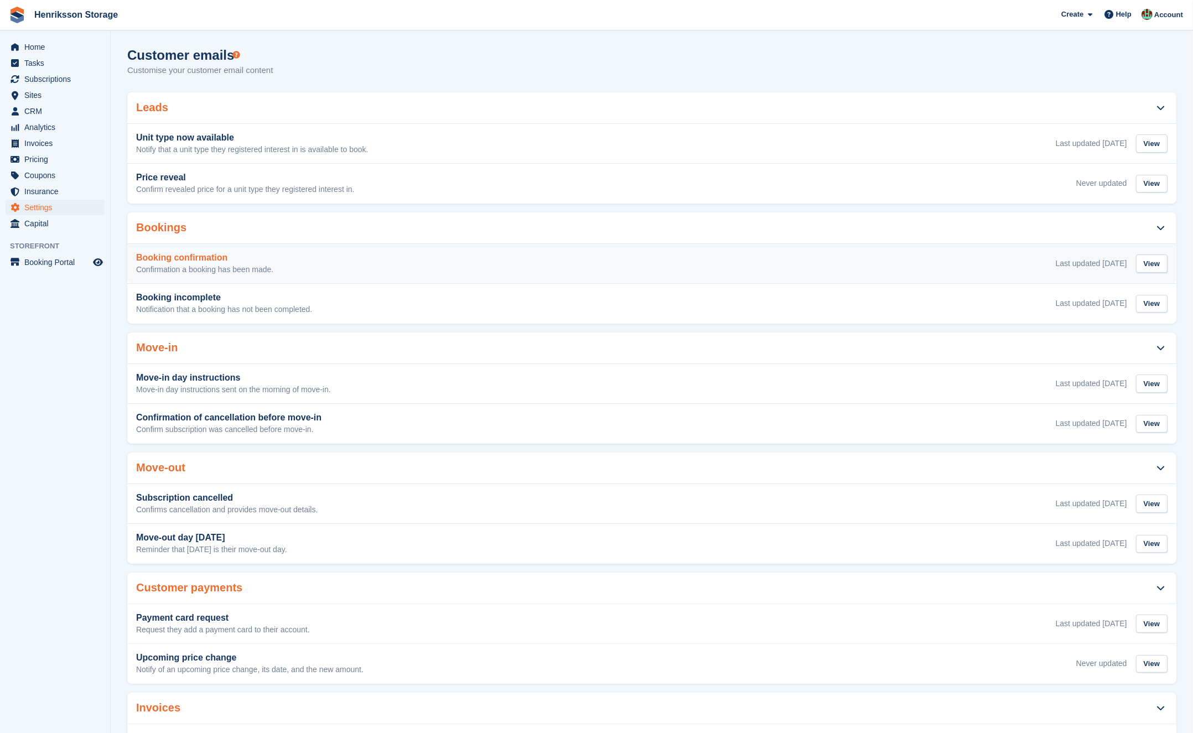
click at [425, 268] on div "Booking confirmation Confirmation a booking has been made. Last updated 22 Sep …" at bounding box center [652, 264] width 1032 height 22
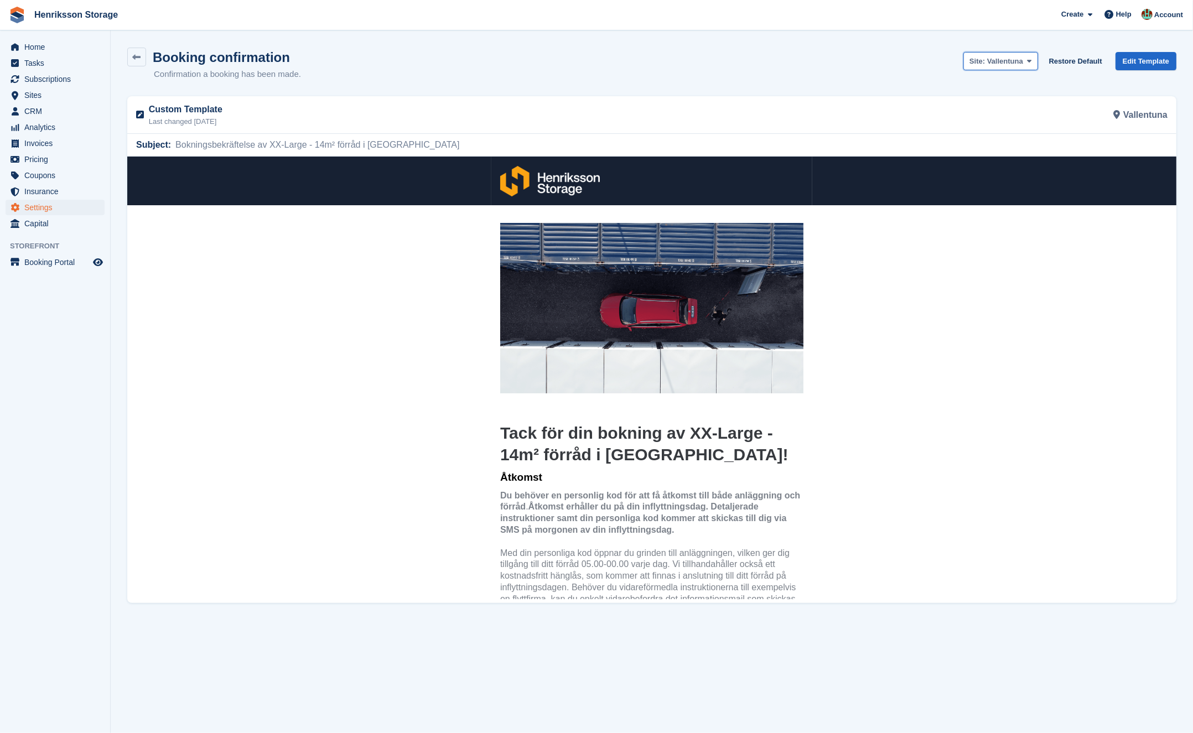
click at [987, 57] on span "Vallentuna" at bounding box center [1005, 61] width 36 height 8
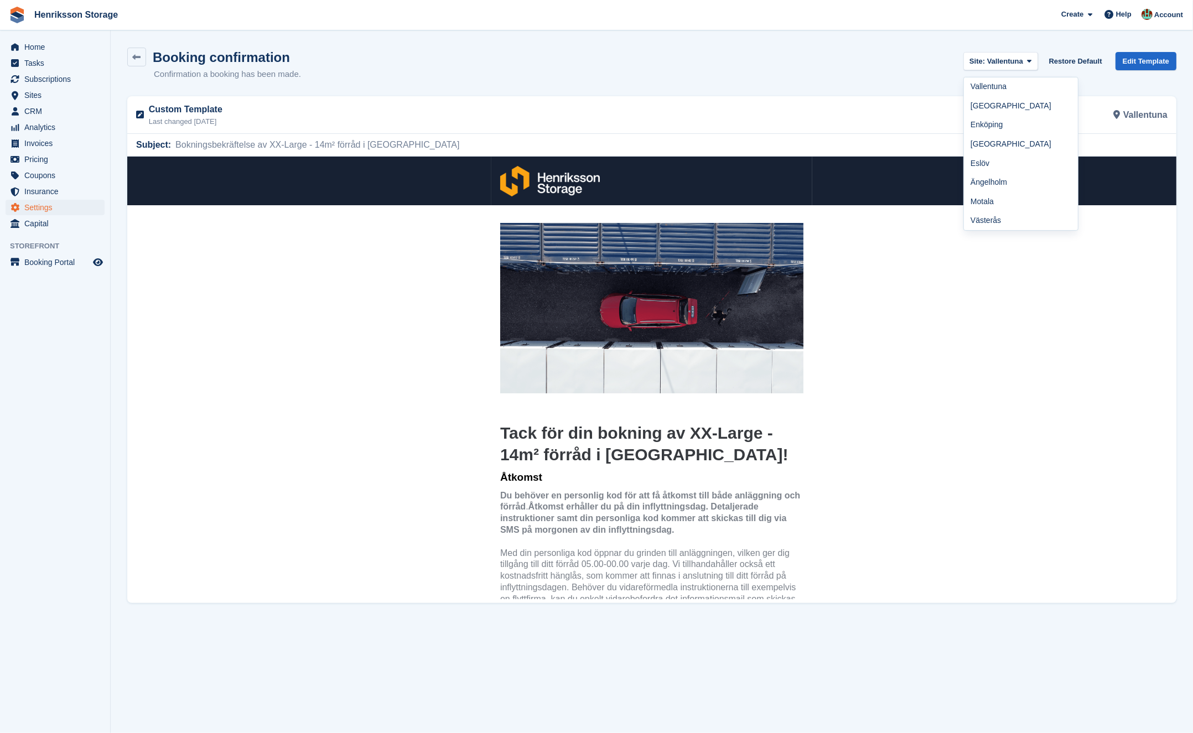
click at [996, 111] on link "[GEOGRAPHIC_DATA]" at bounding box center [1021, 105] width 114 height 19
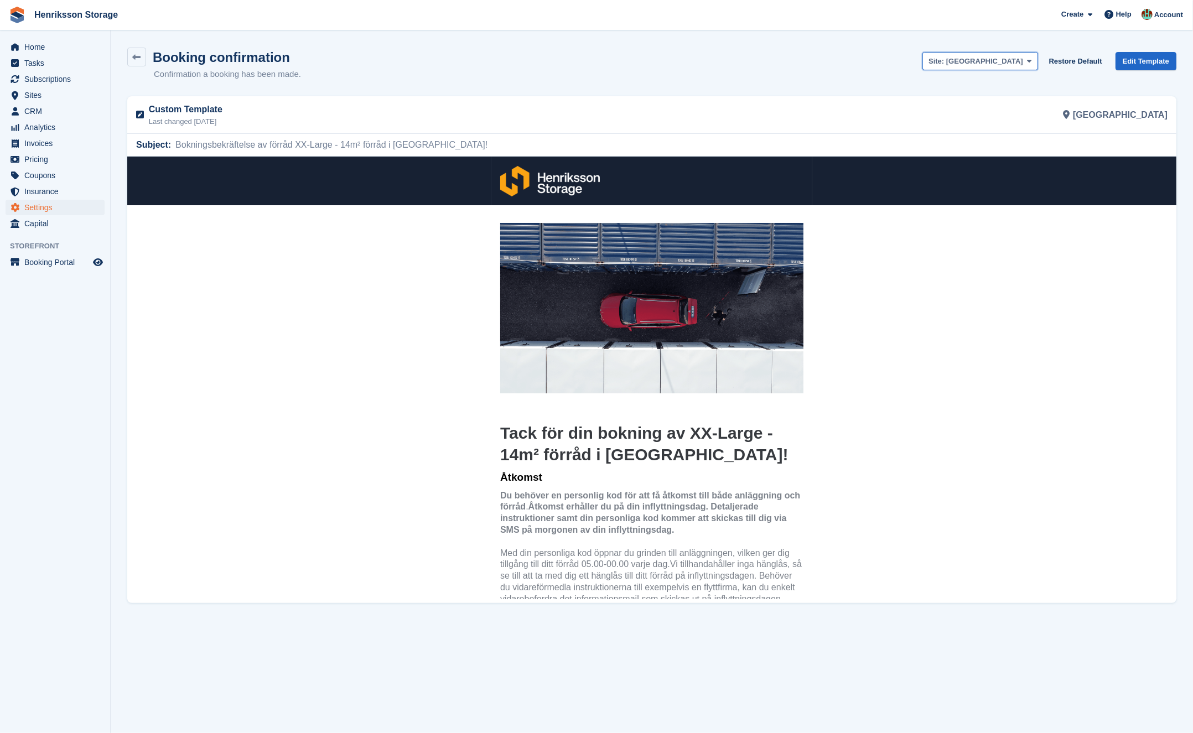
click at [1002, 61] on span "[GEOGRAPHIC_DATA]" at bounding box center [985, 61] width 77 height 8
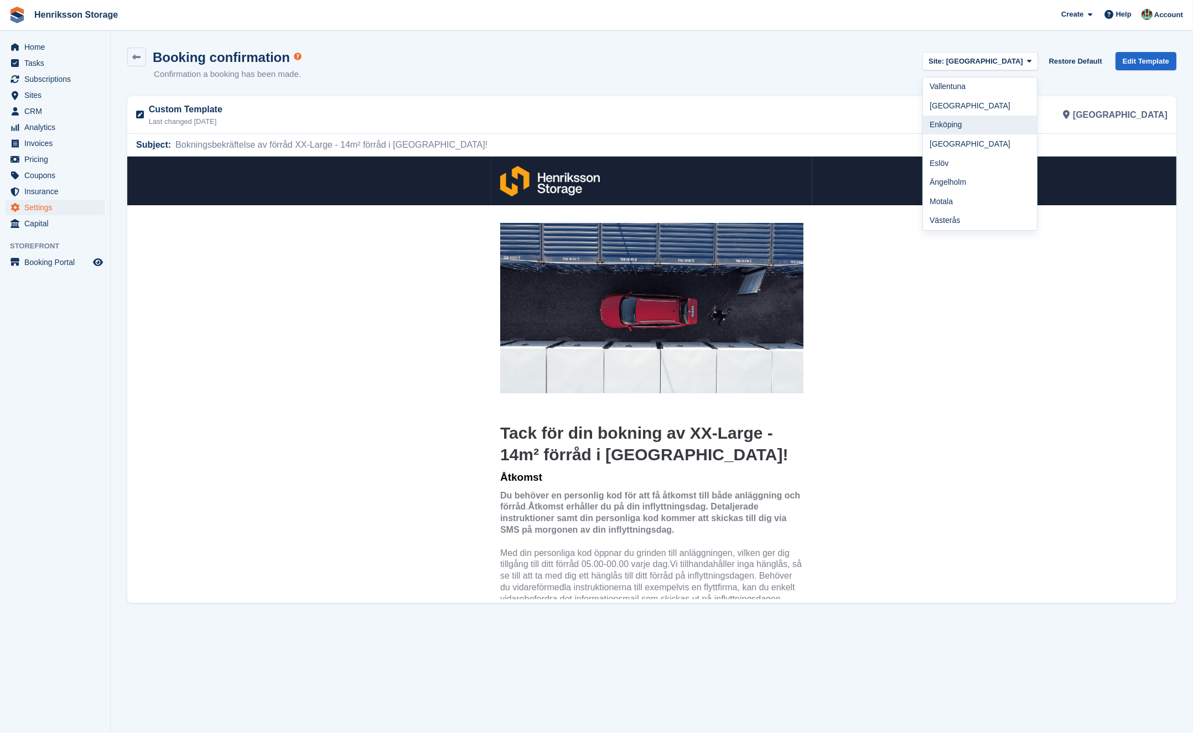
click at [996, 121] on link "Enköping" at bounding box center [980, 125] width 114 height 19
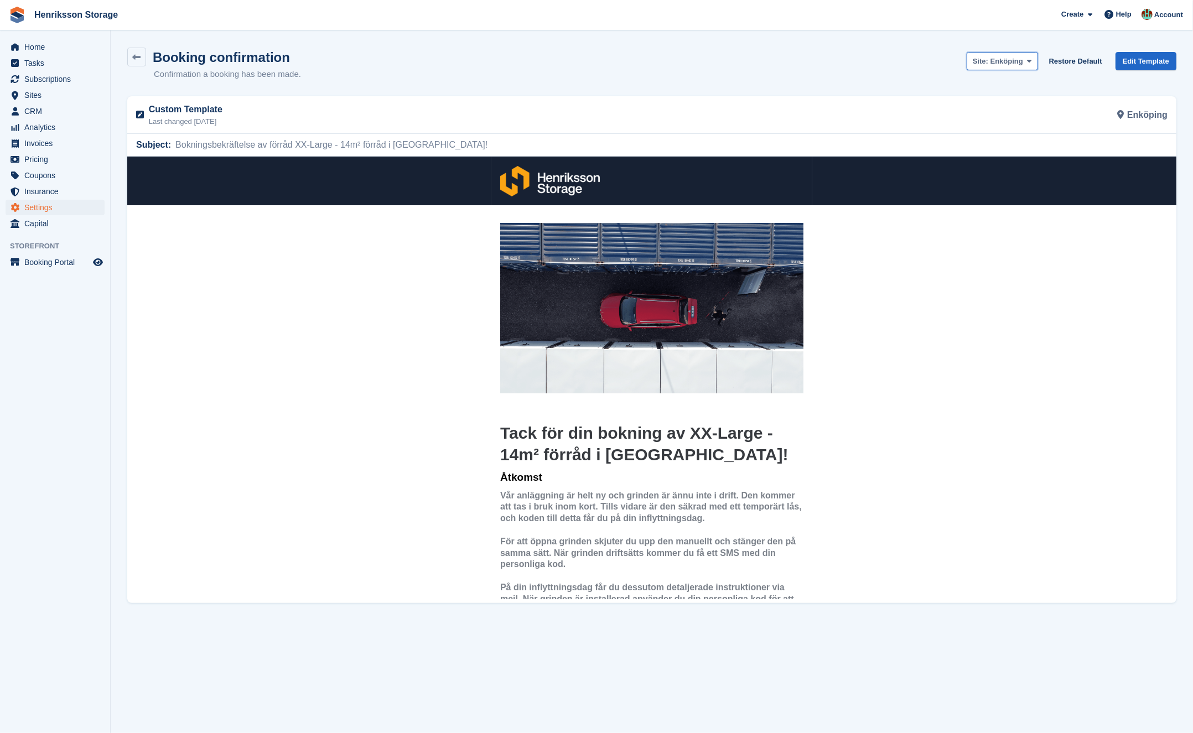
click at [1006, 60] on span "Enköping" at bounding box center [1007, 61] width 33 height 8
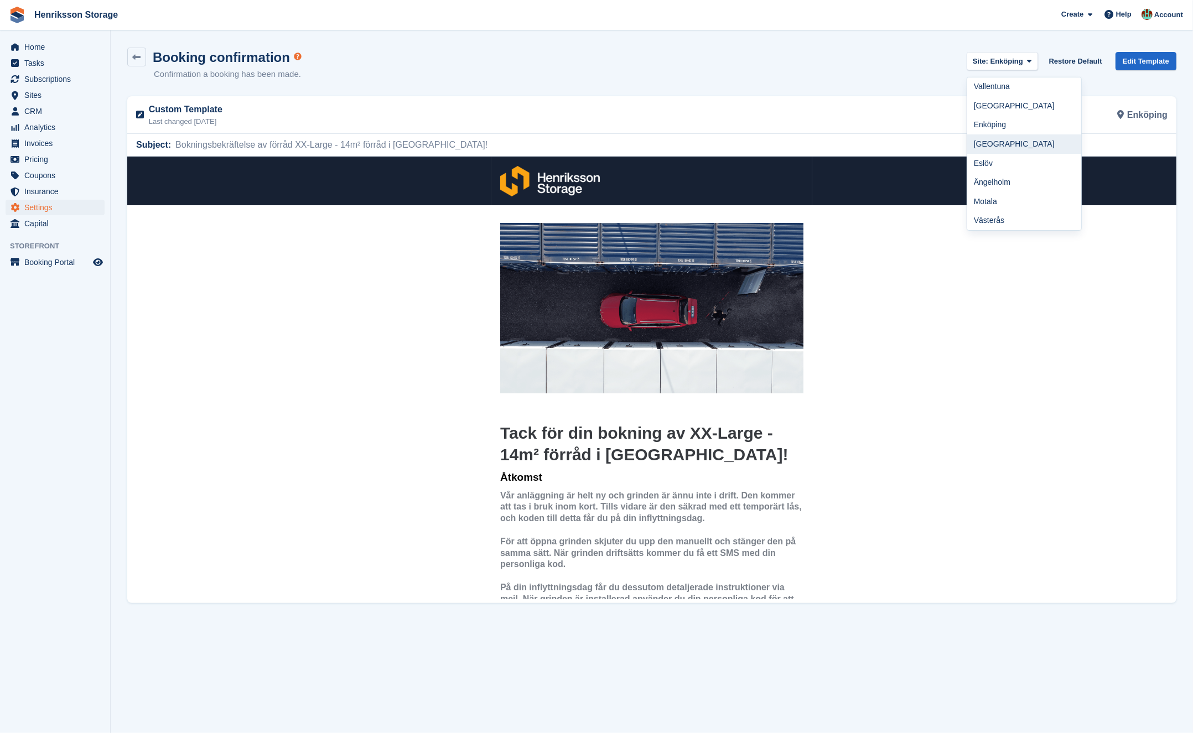
click at [1003, 138] on link "[GEOGRAPHIC_DATA]" at bounding box center [1025, 144] width 114 height 19
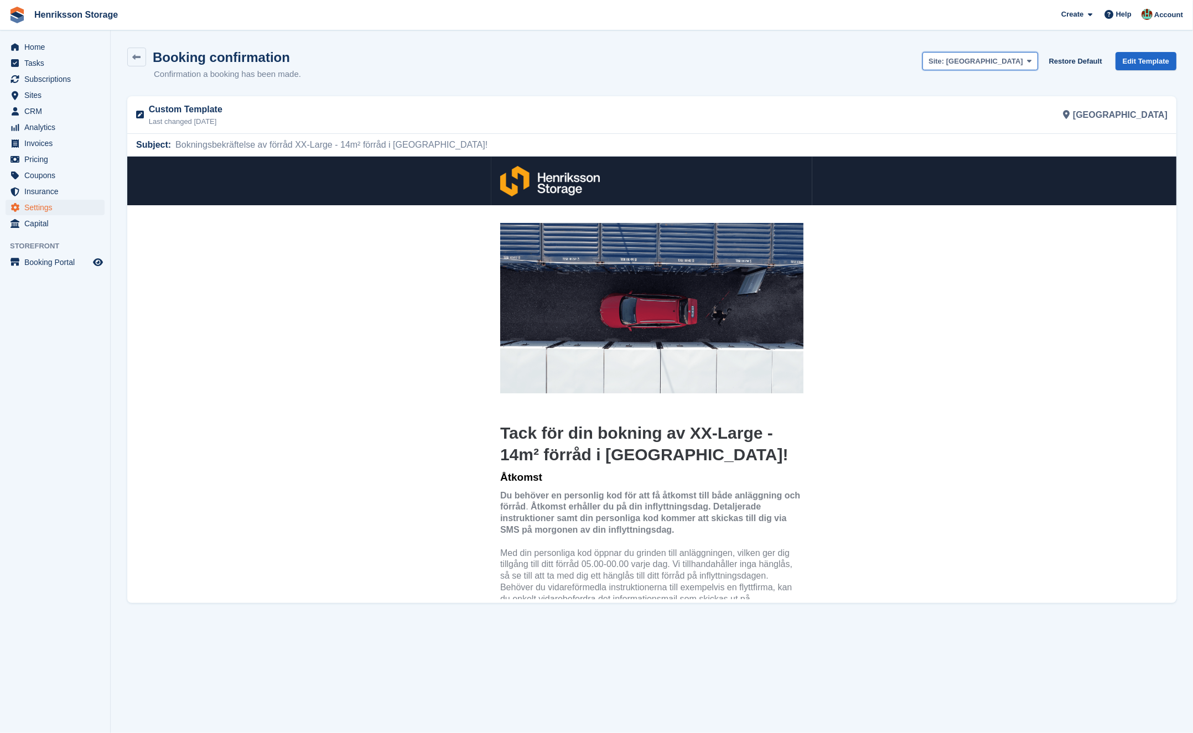
click at [1010, 60] on span "[GEOGRAPHIC_DATA]" at bounding box center [985, 61] width 77 height 8
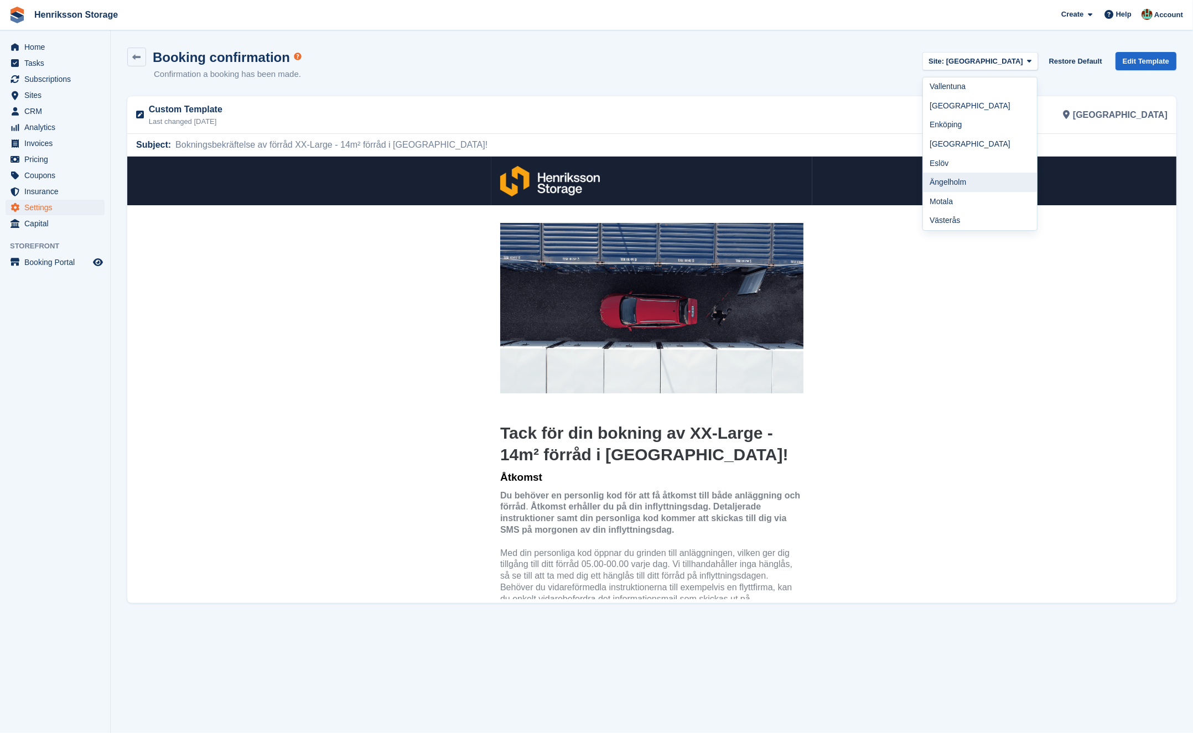
click at [996, 185] on link "Ängelholm" at bounding box center [980, 182] width 114 height 19
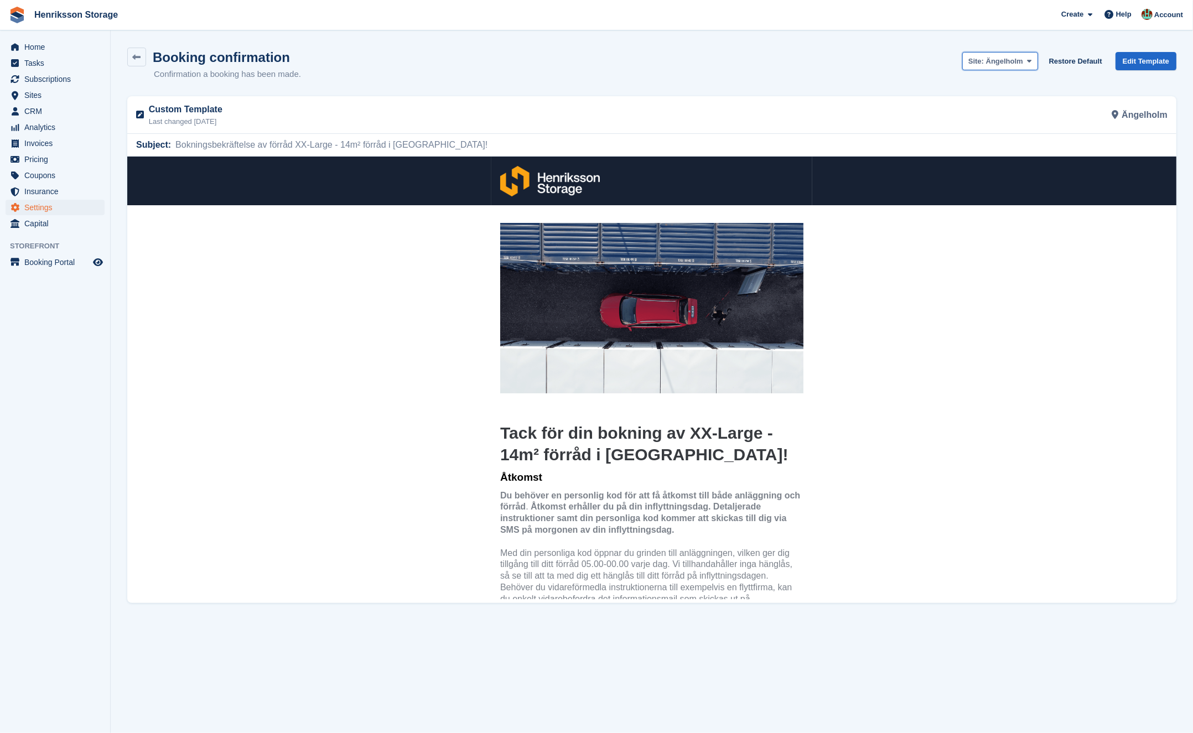
click at [1002, 63] on span "Ängelholm" at bounding box center [1004, 61] width 37 height 8
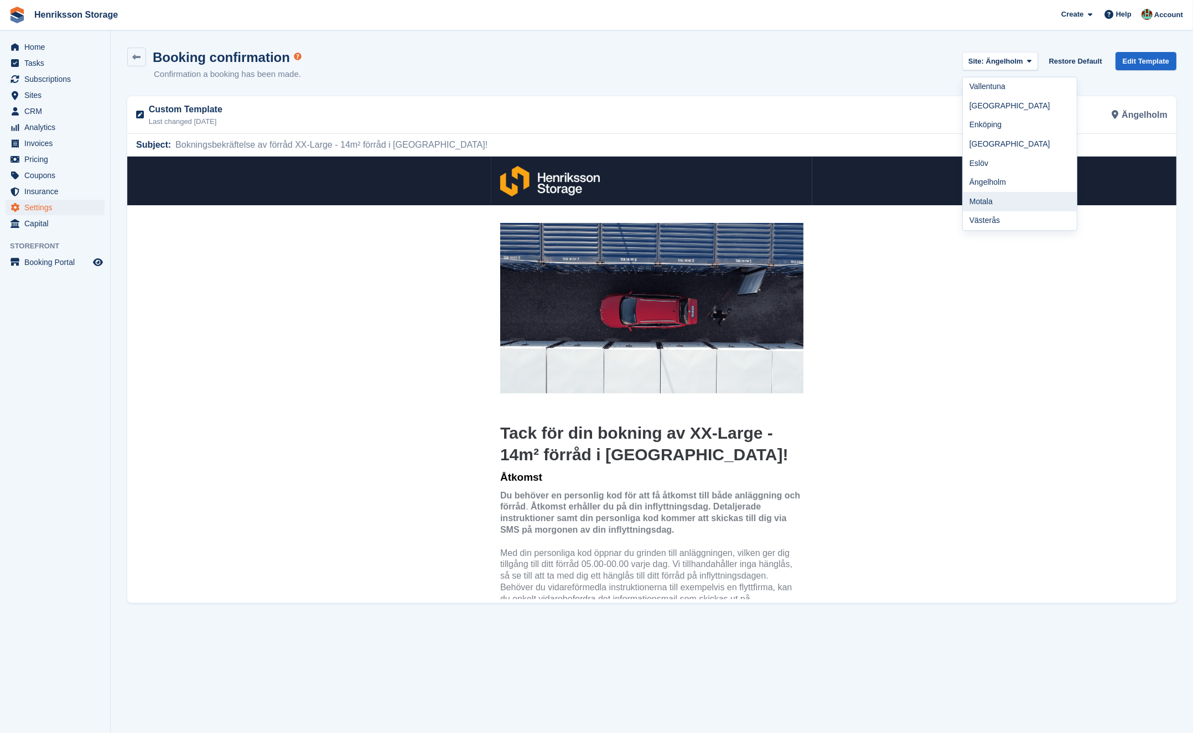
click at [981, 193] on link "Motala" at bounding box center [1020, 201] width 114 height 19
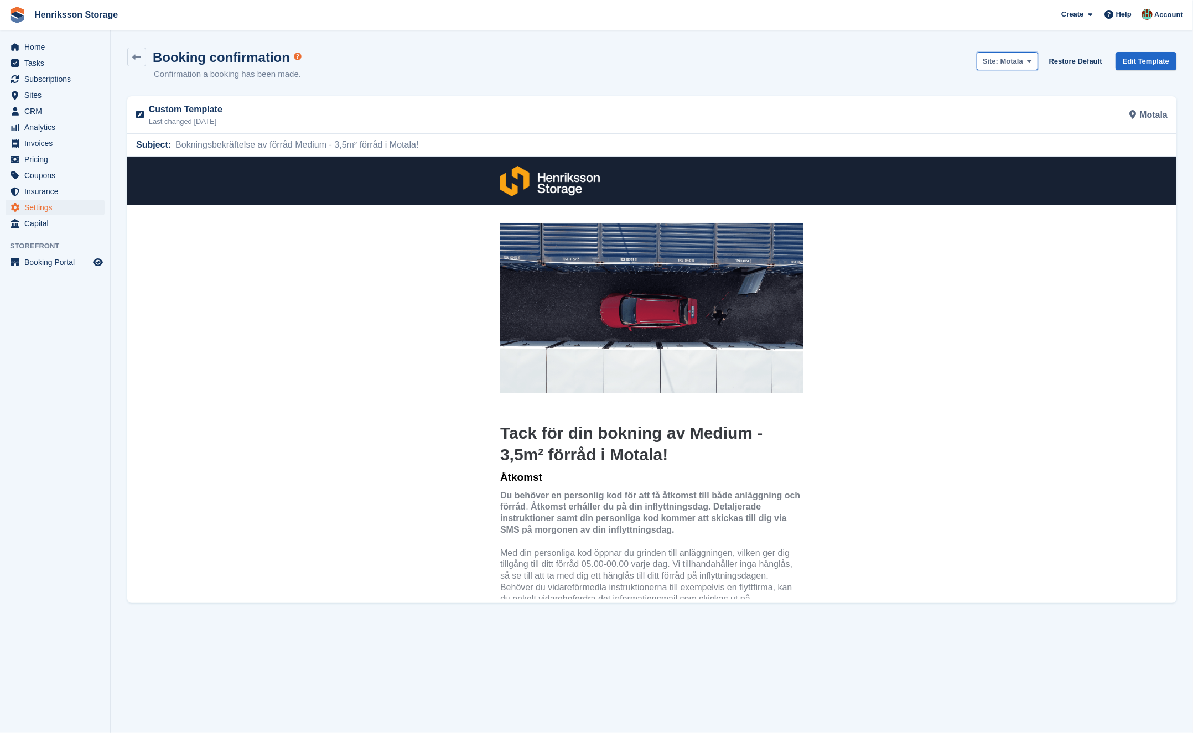
click at [1004, 60] on span "Motala" at bounding box center [1012, 61] width 23 height 8
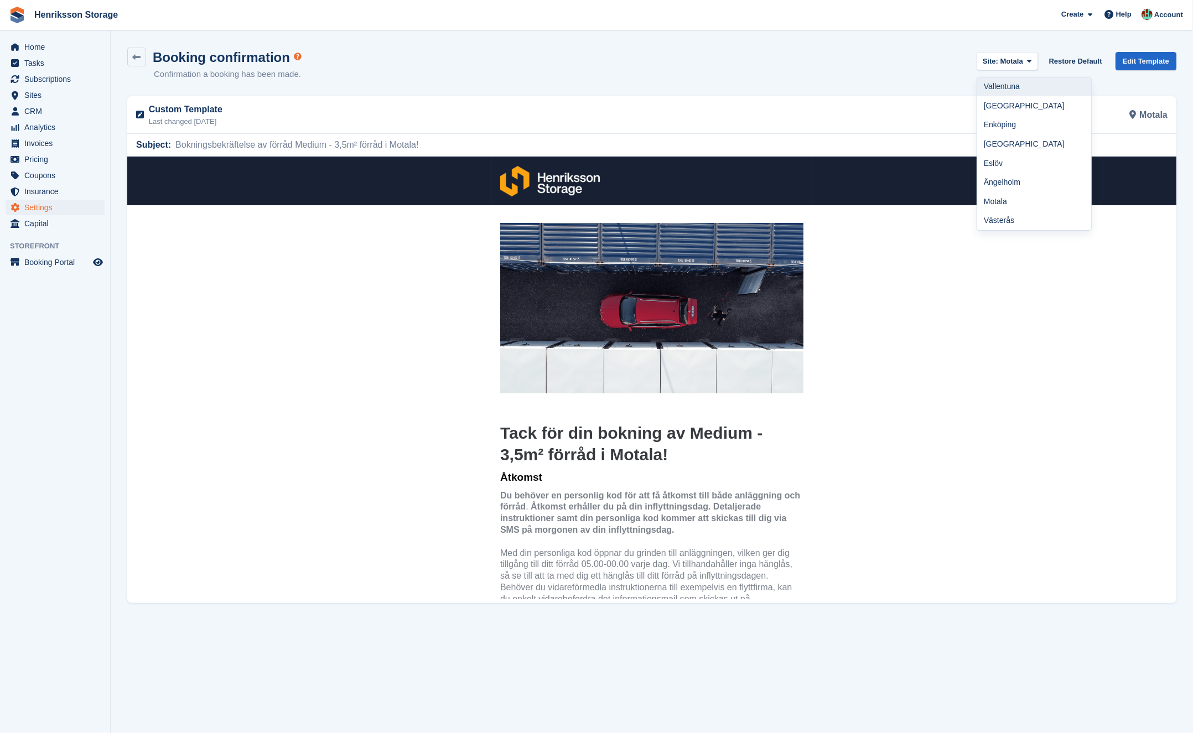
click at [1004, 80] on link "Vallentuna" at bounding box center [1035, 86] width 114 height 19
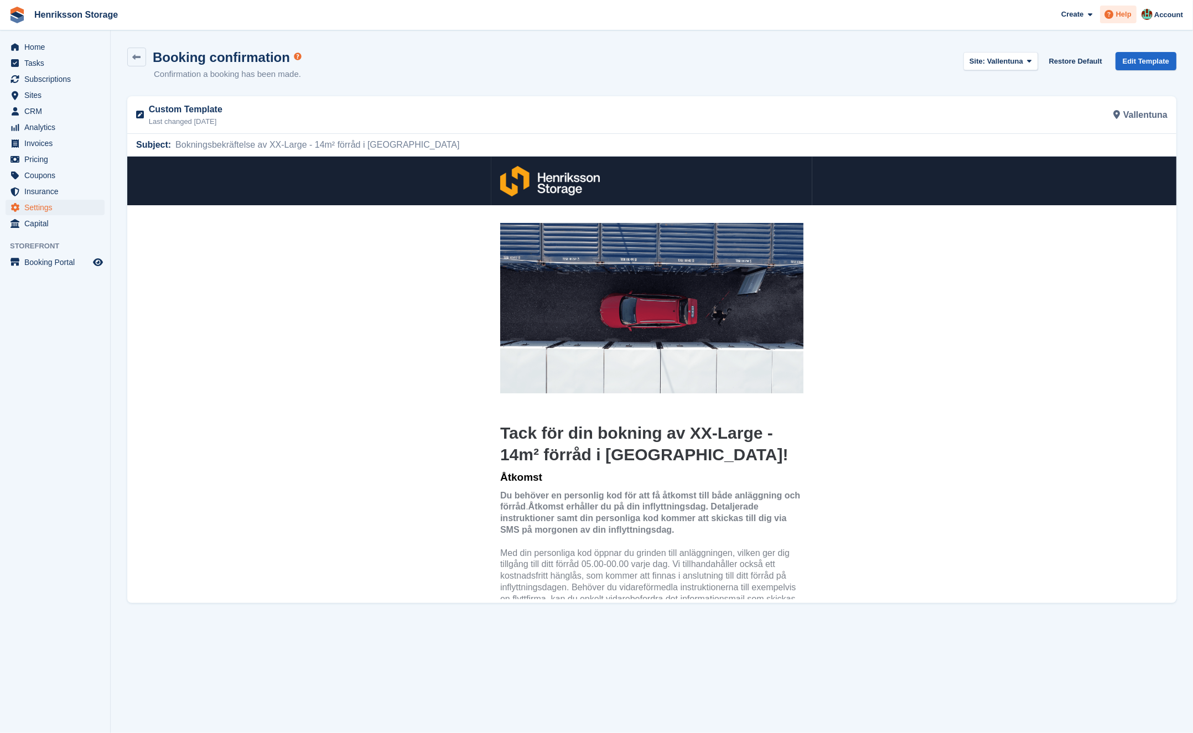
click at [1115, 15] on span at bounding box center [1109, 14] width 13 height 13
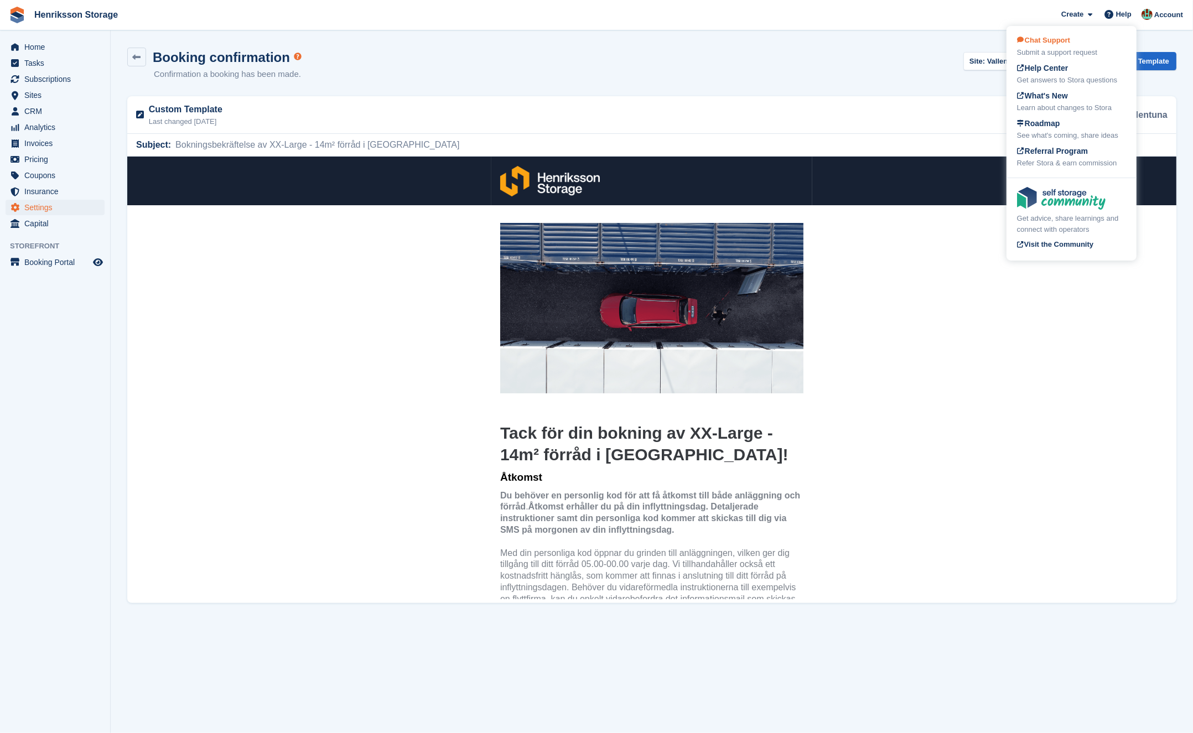
click at [1092, 46] on div "Chat Support Submit a support request" at bounding box center [1071, 46] width 109 height 23
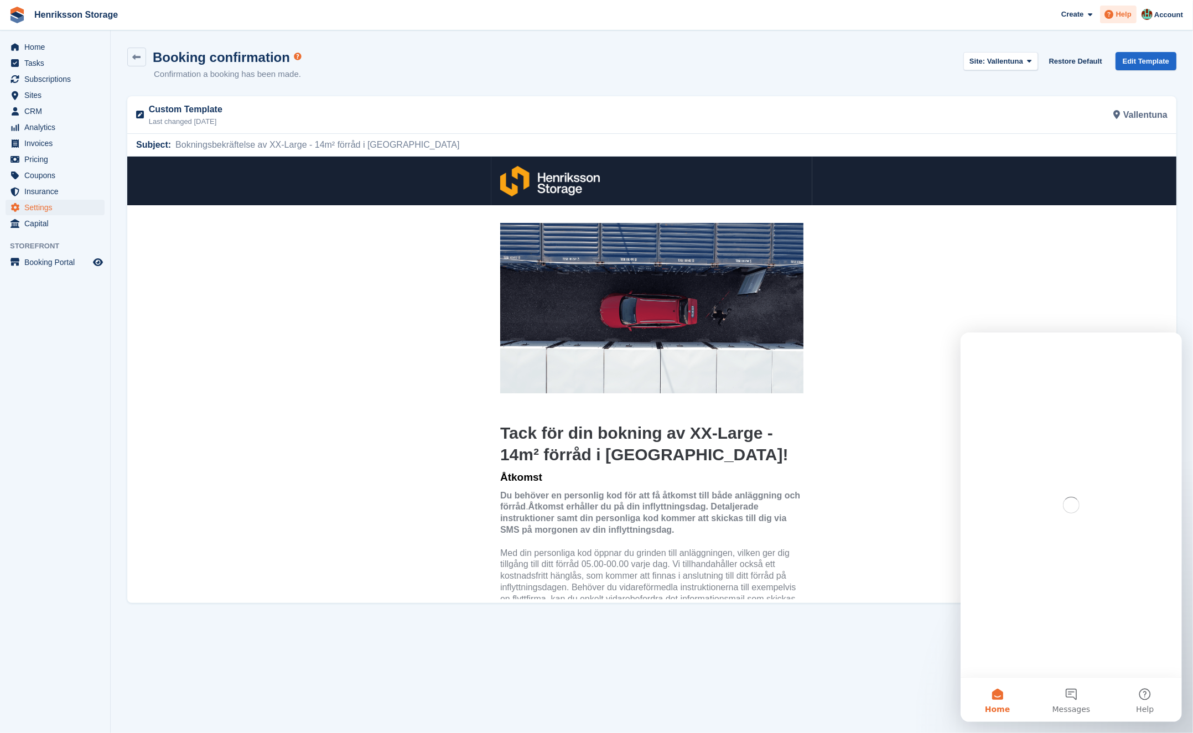
click at [1119, 14] on span "Help" at bounding box center [1123, 14] width 15 height 11
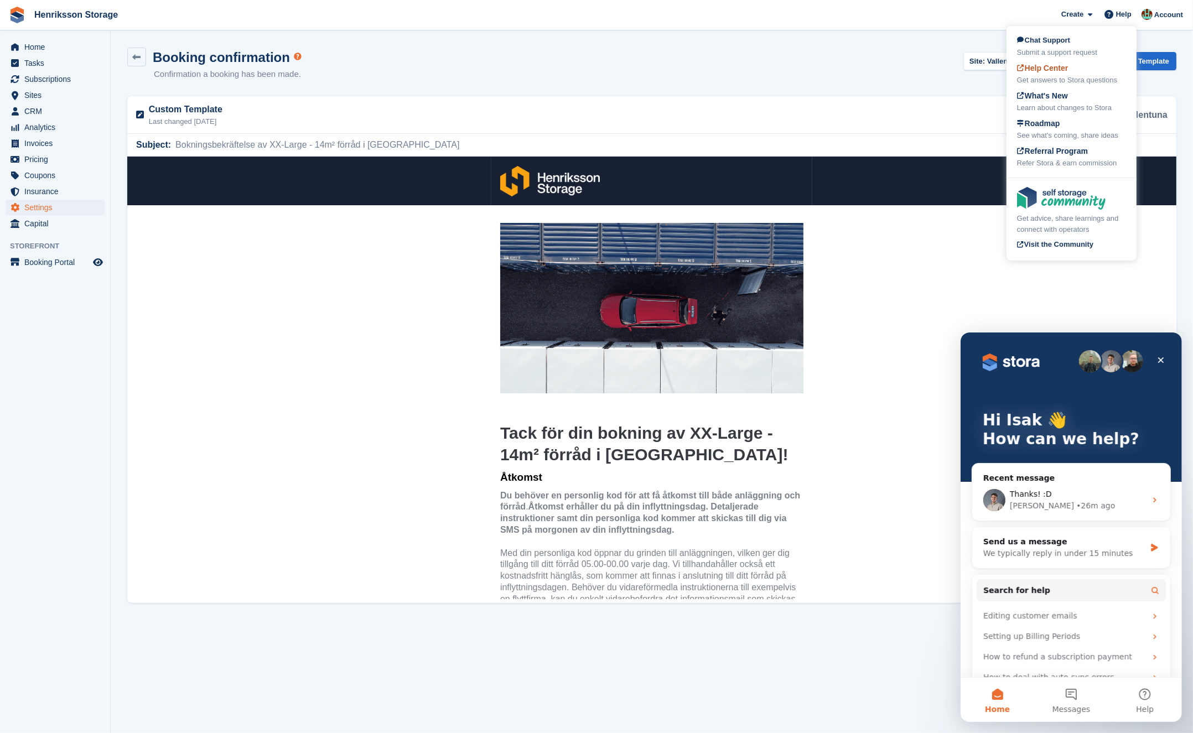
click at [1069, 73] on div "Help Center Get answers to Stora questions" at bounding box center [1071, 74] width 109 height 23
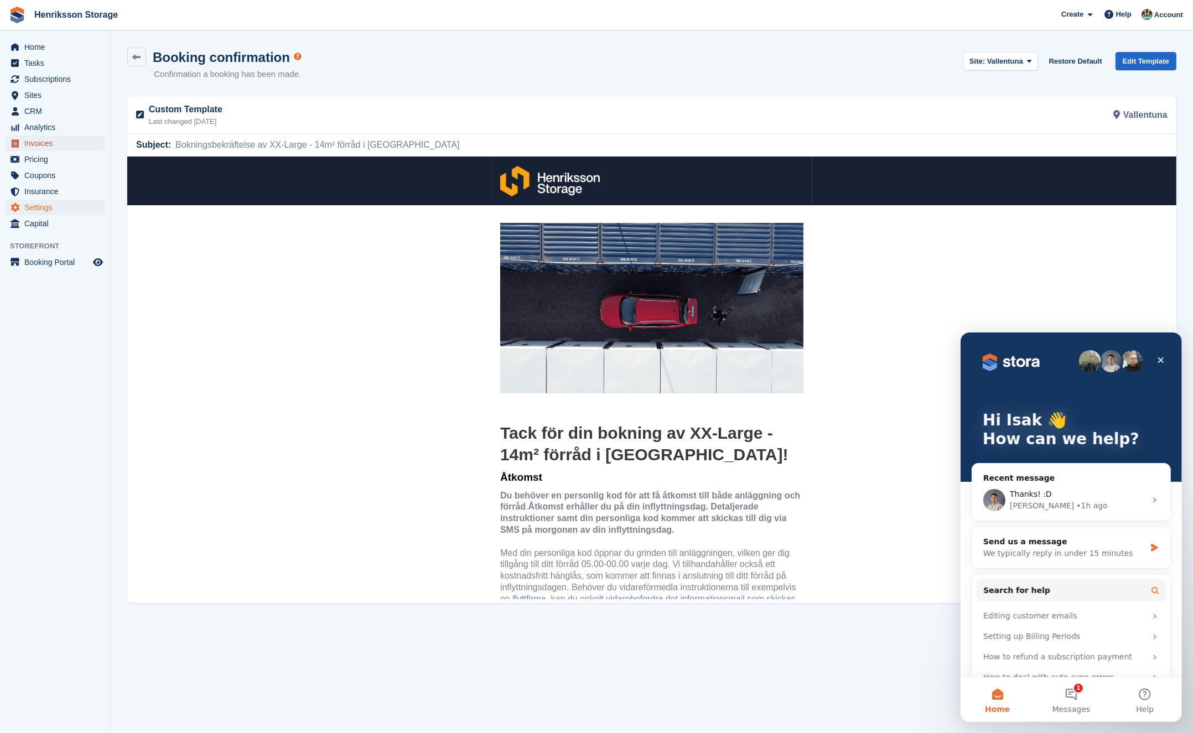
click at [59, 144] on span "Invoices" at bounding box center [57, 143] width 66 height 15
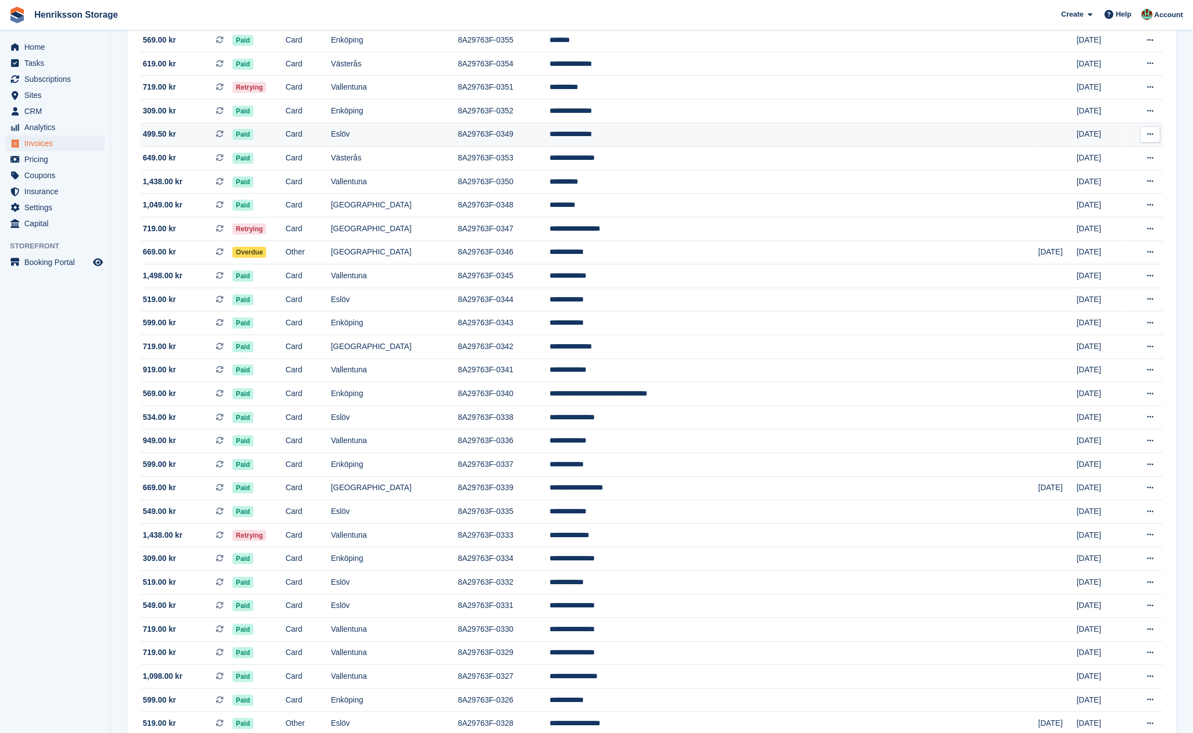
scroll to position [313, 0]
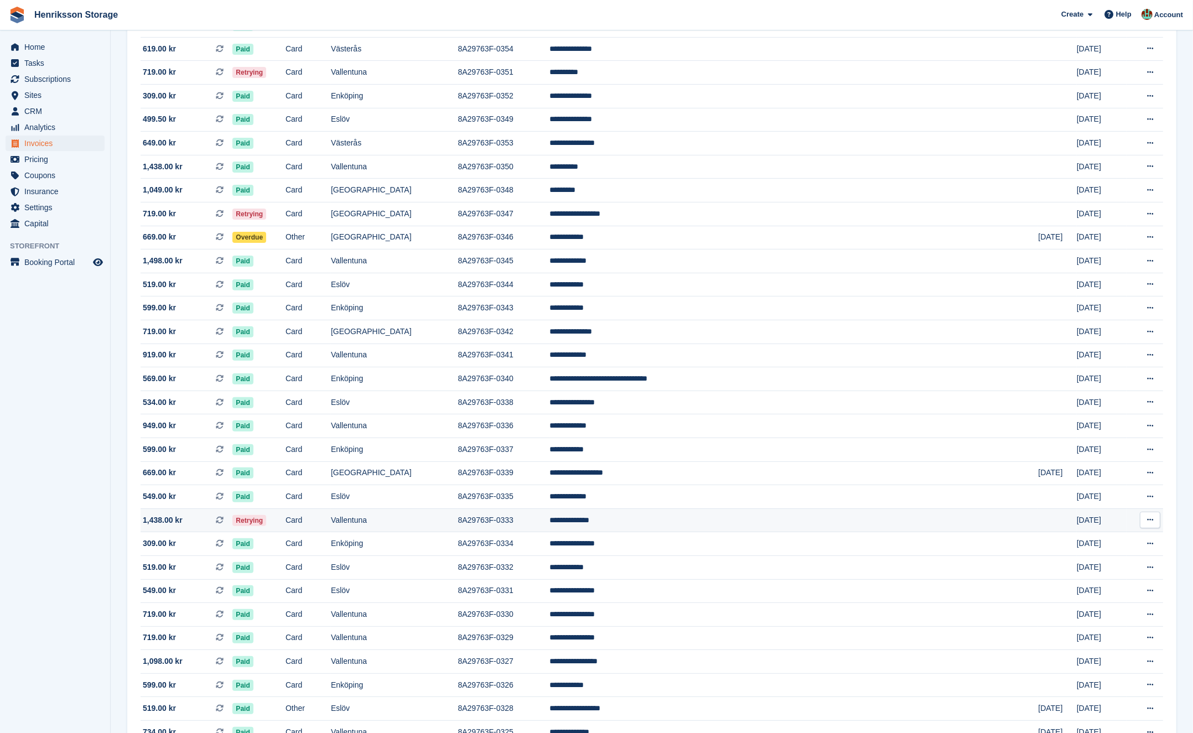
click at [286, 514] on td "Retrying" at bounding box center [258, 521] width 53 height 24
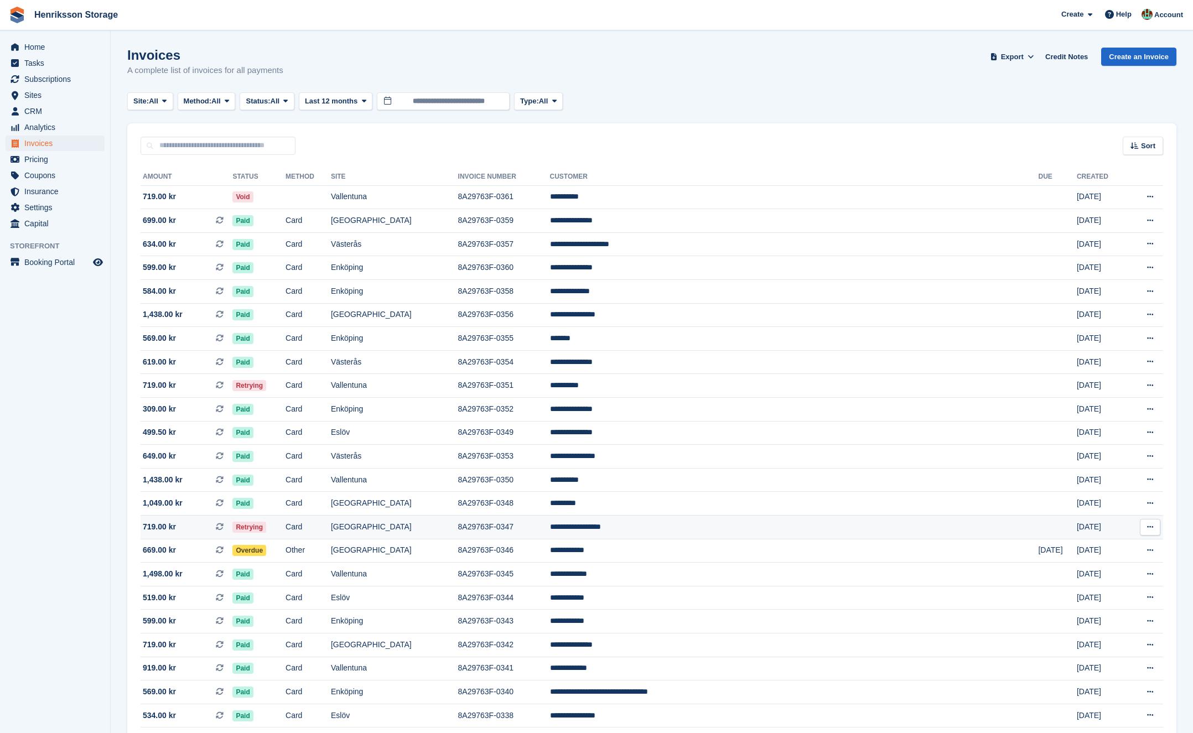
scroll to position [313, 0]
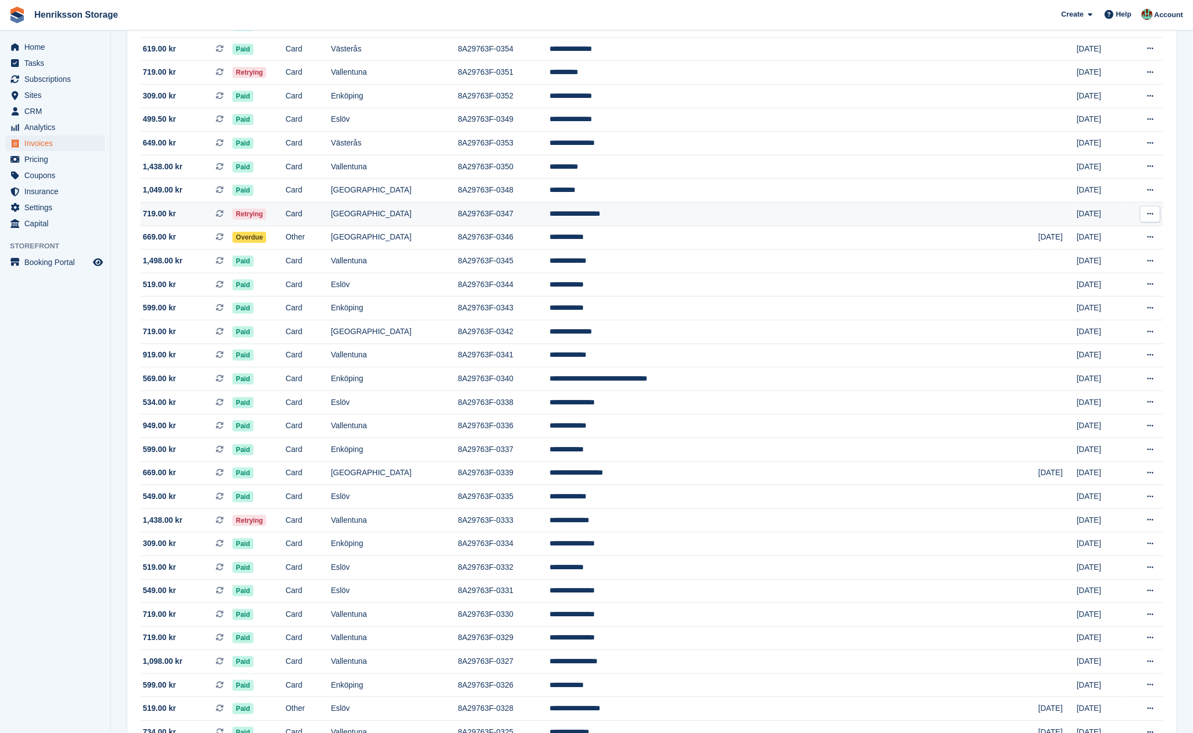
click at [286, 216] on td "Retrying" at bounding box center [258, 215] width 53 height 24
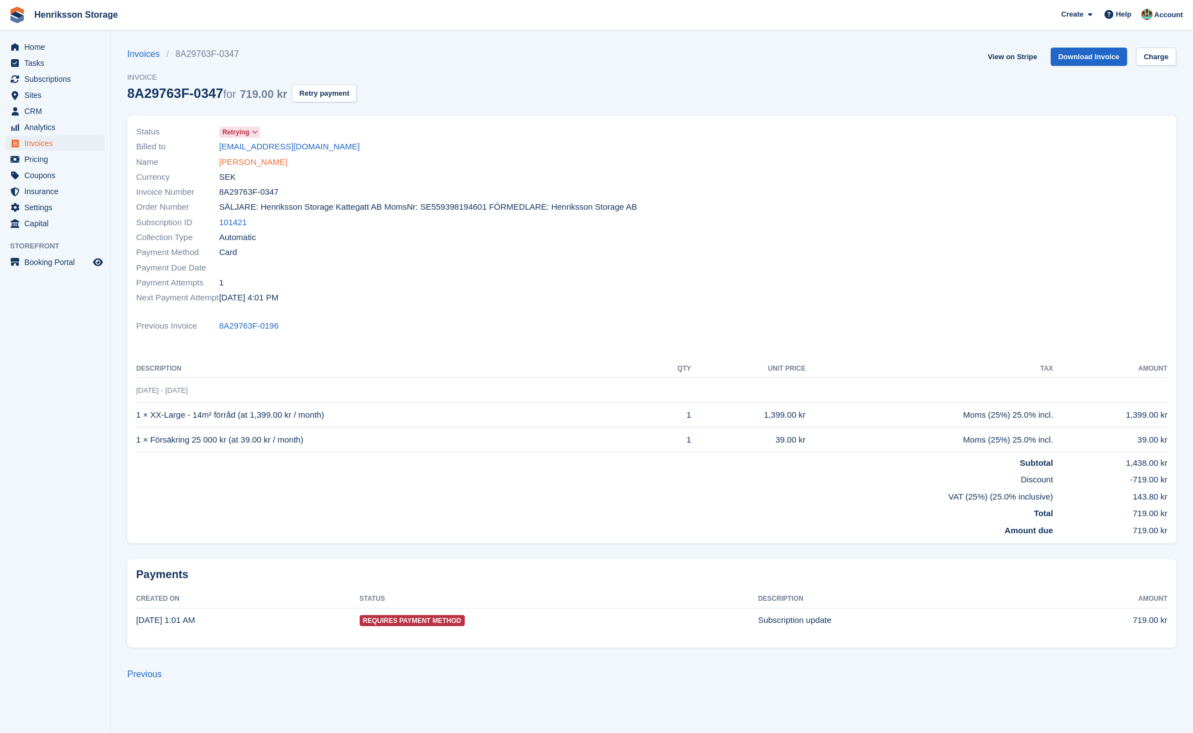
click at [262, 158] on link "[PERSON_NAME]" at bounding box center [253, 162] width 68 height 13
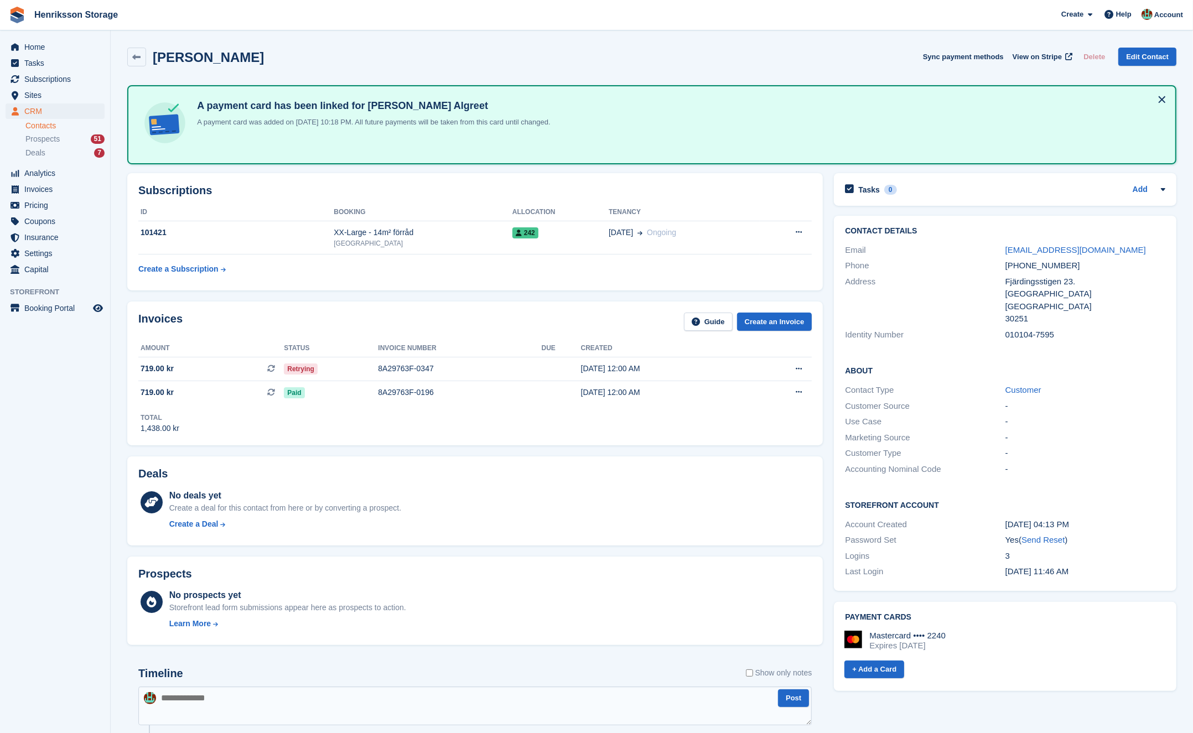
click at [1024, 262] on div "[PHONE_NUMBER]" at bounding box center [1086, 266] width 160 height 13
click at [1023, 262] on div "[PHONE_NUMBER]" at bounding box center [1086, 266] width 160 height 13
click at [1031, 263] on div "[PHONE_NUMBER]" at bounding box center [1086, 266] width 160 height 13
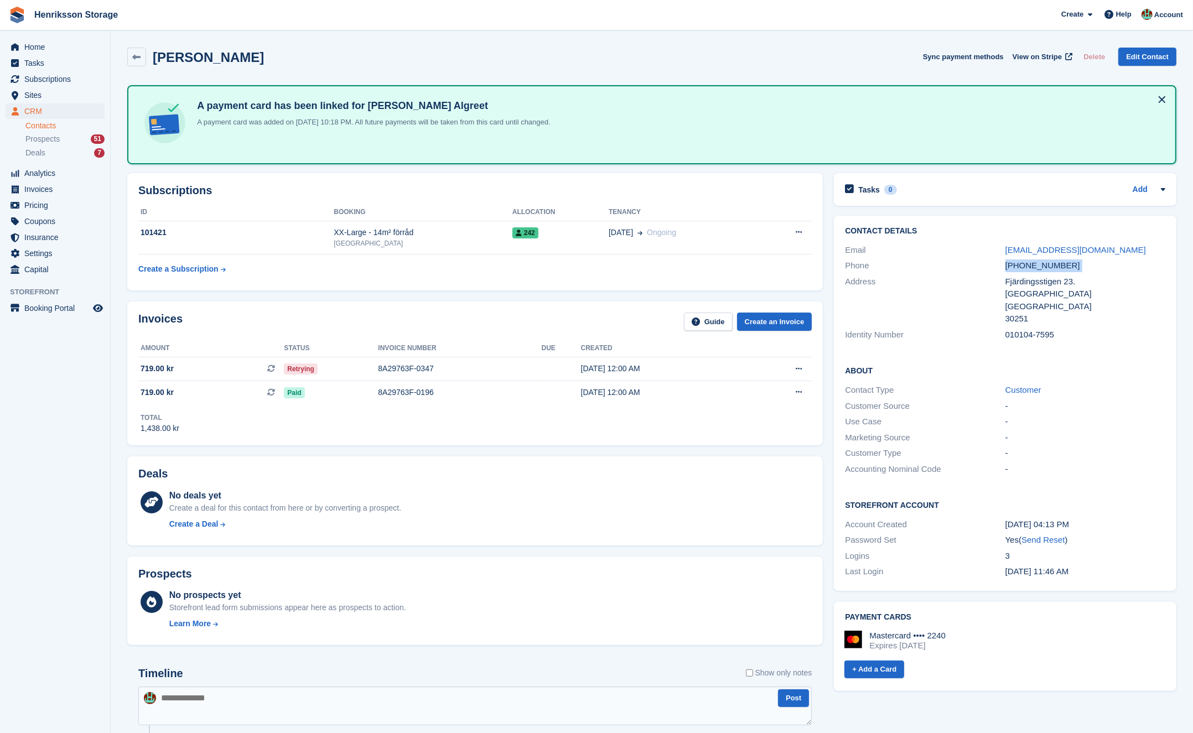
click at [1031, 263] on div "[PHONE_NUMBER]" at bounding box center [1086, 266] width 160 height 13
copy div "[PHONE_NUMBER]"
click at [1133, 59] on link "Edit Contact" at bounding box center [1148, 57] width 58 height 18
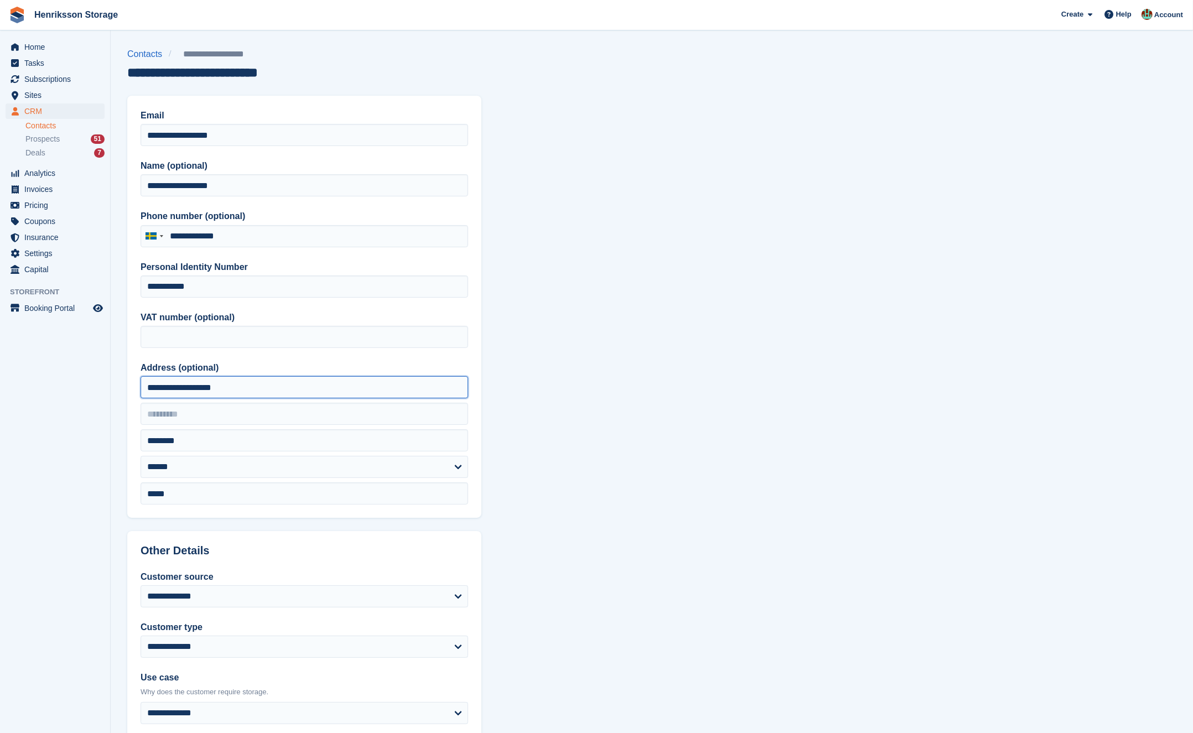
click at [314, 392] on input "**********" at bounding box center [305, 387] width 328 height 22
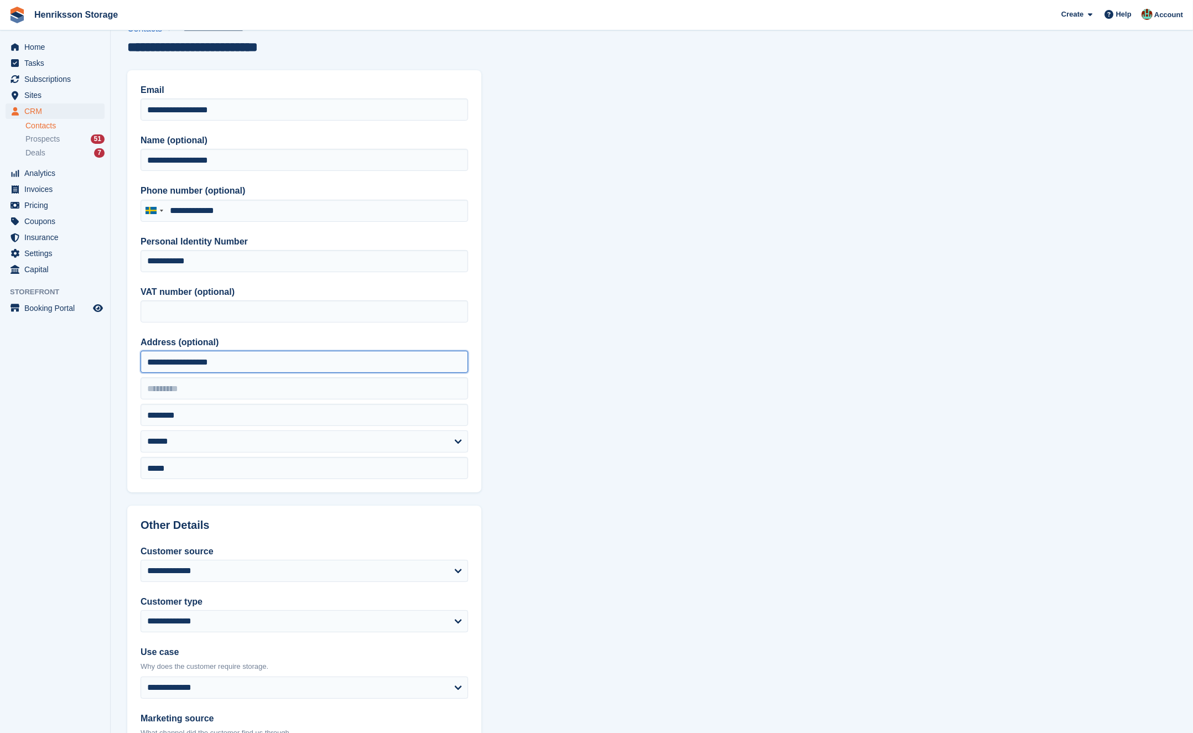
scroll to position [260, 0]
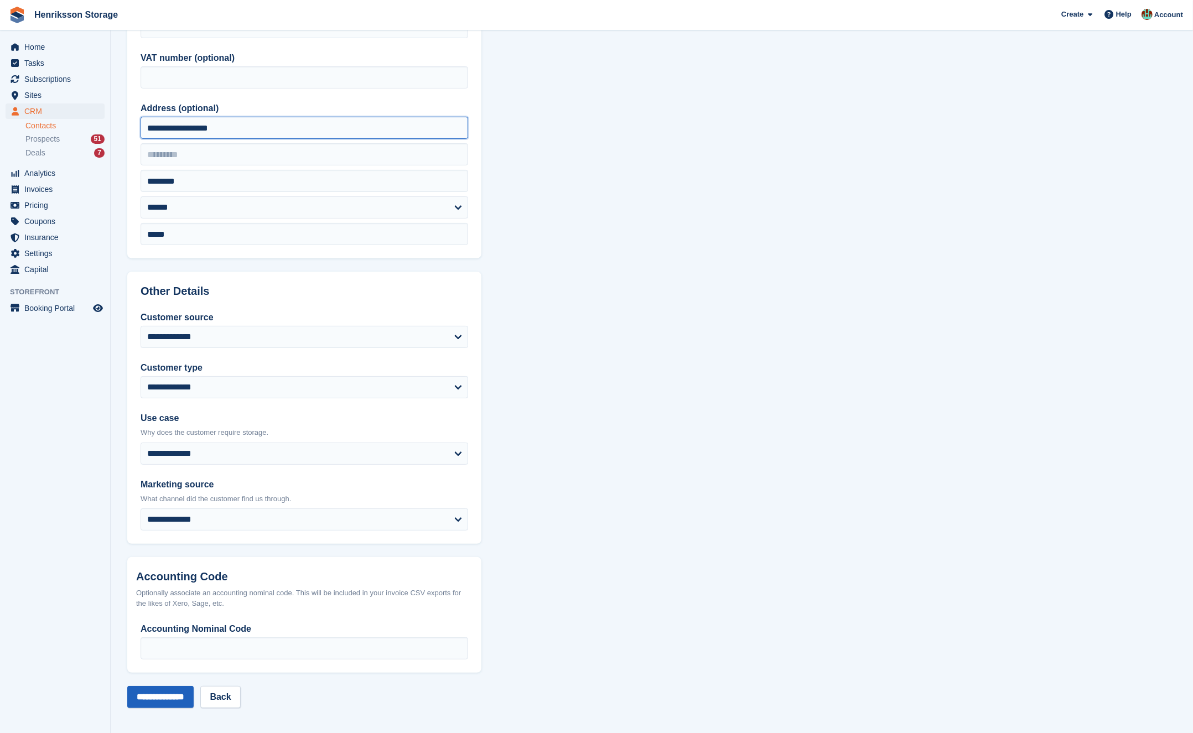
type input "**********"
click at [177, 702] on input "**********" at bounding box center [160, 697] width 66 height 22
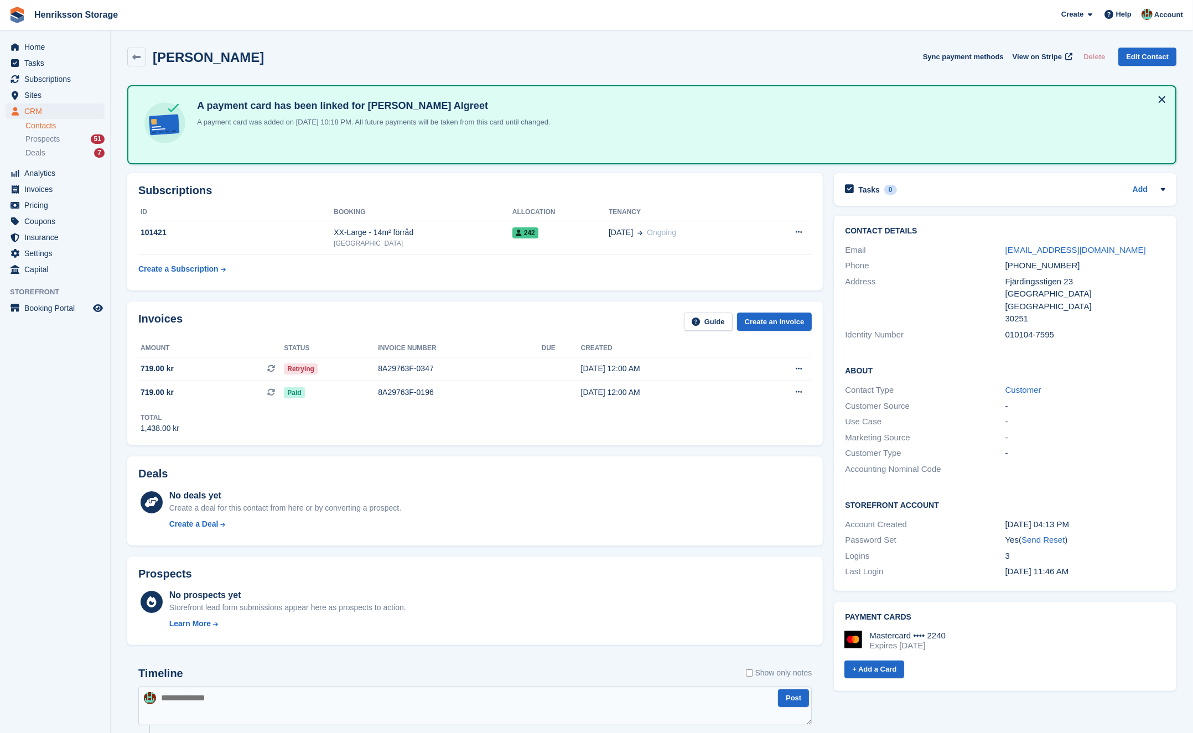
drag, startPoint x: 249, startPoint y: 349, endPoint x: 235, endPoint y: 332, distance: 22.0
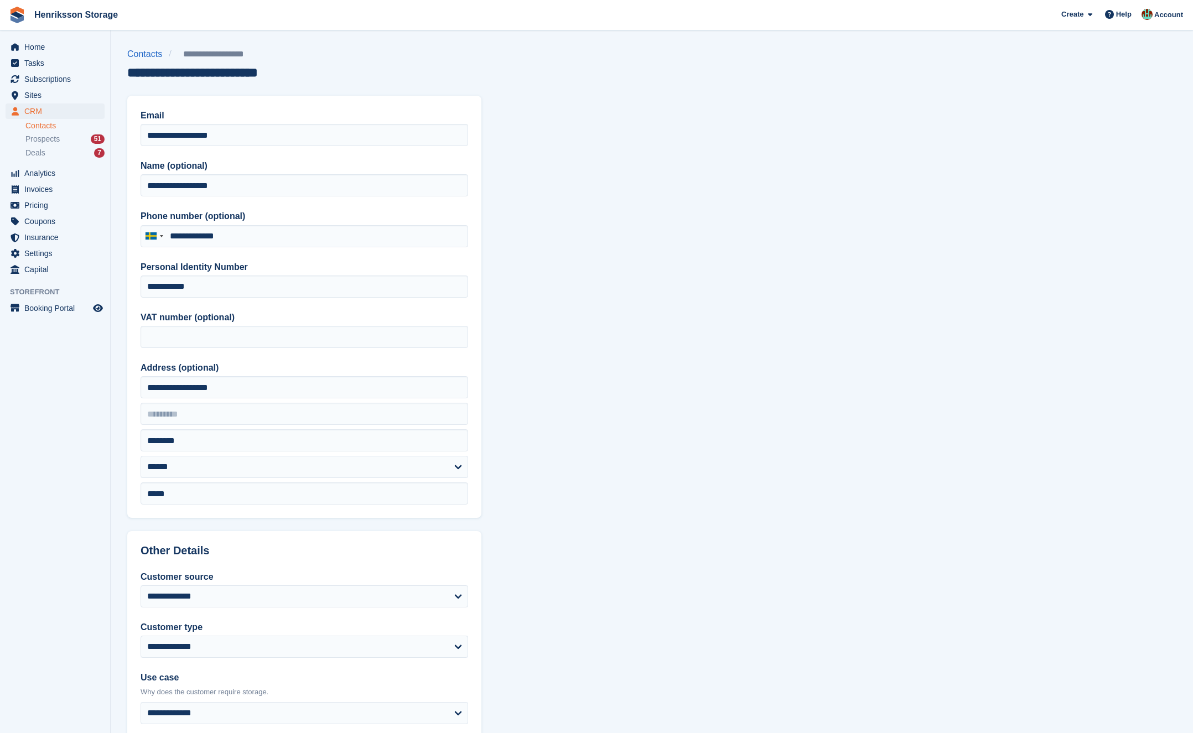
scroll to position [260, 0]
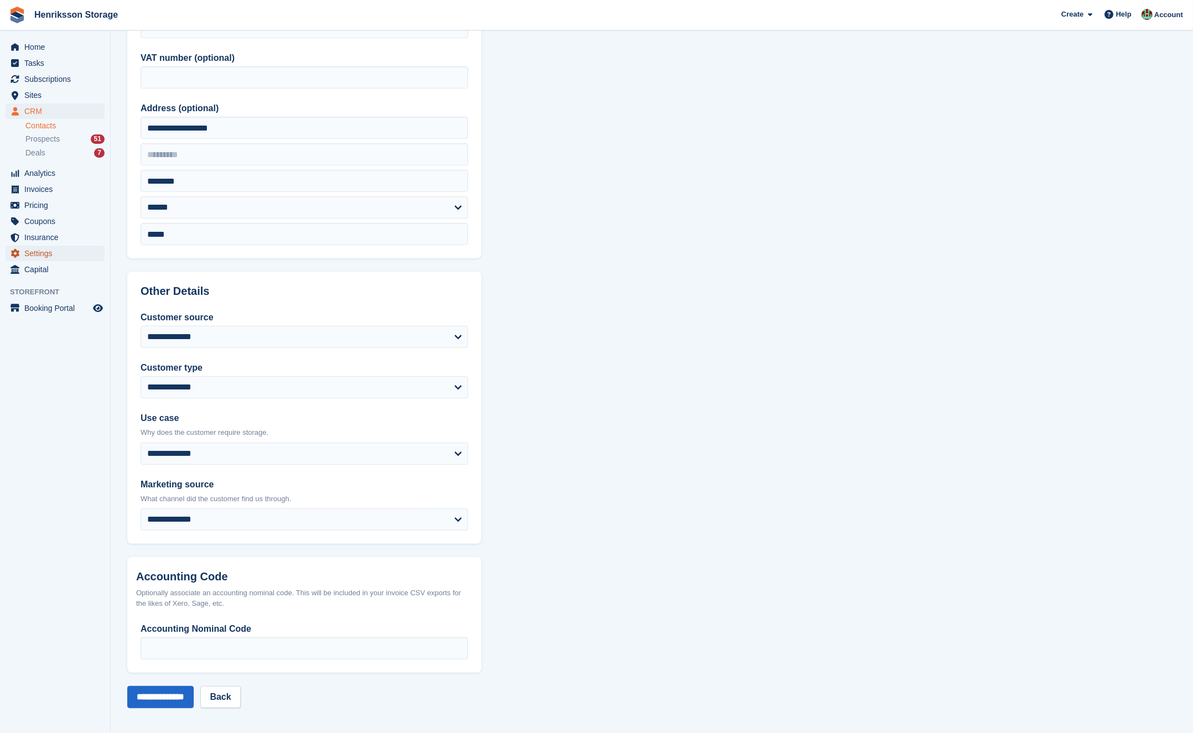
click at [53, 257] on span "Settings" at bounding box center [57, 253] width 66 height 15
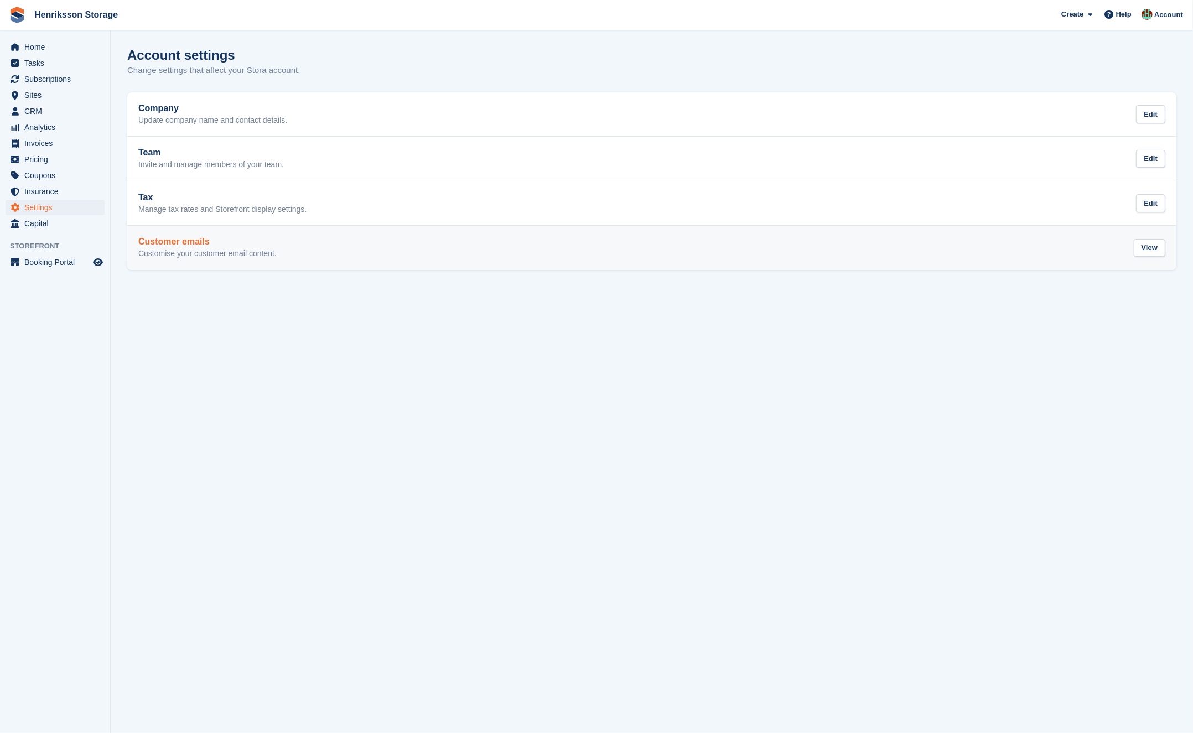
click at [220, 250] on p "Customise your customer email content." at bounding box center [207, 254] width 138 height 10
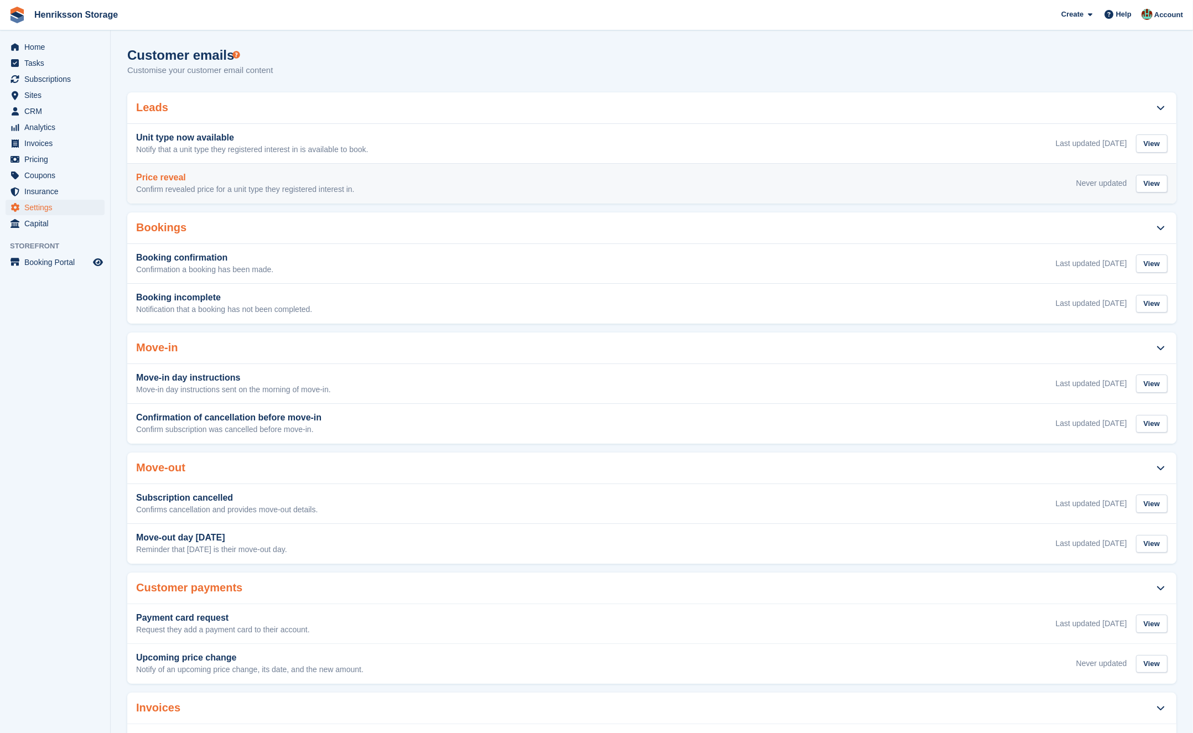
click at [539, 189] on div "Price reveal Confirm revealed price for a unit type they registered interest in…" at bounding box center [652, 184] width 1032 height 22
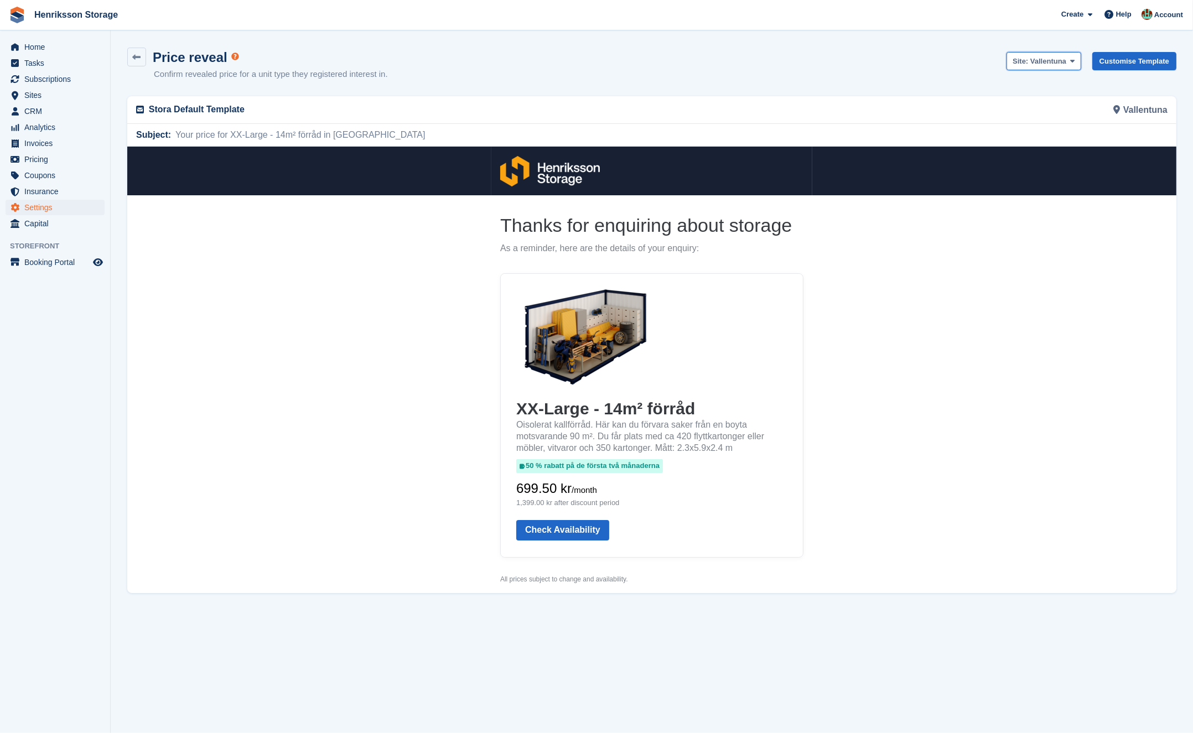
click at [1068, 65] on span at bounding box center [1072, 60] width 9 height 9
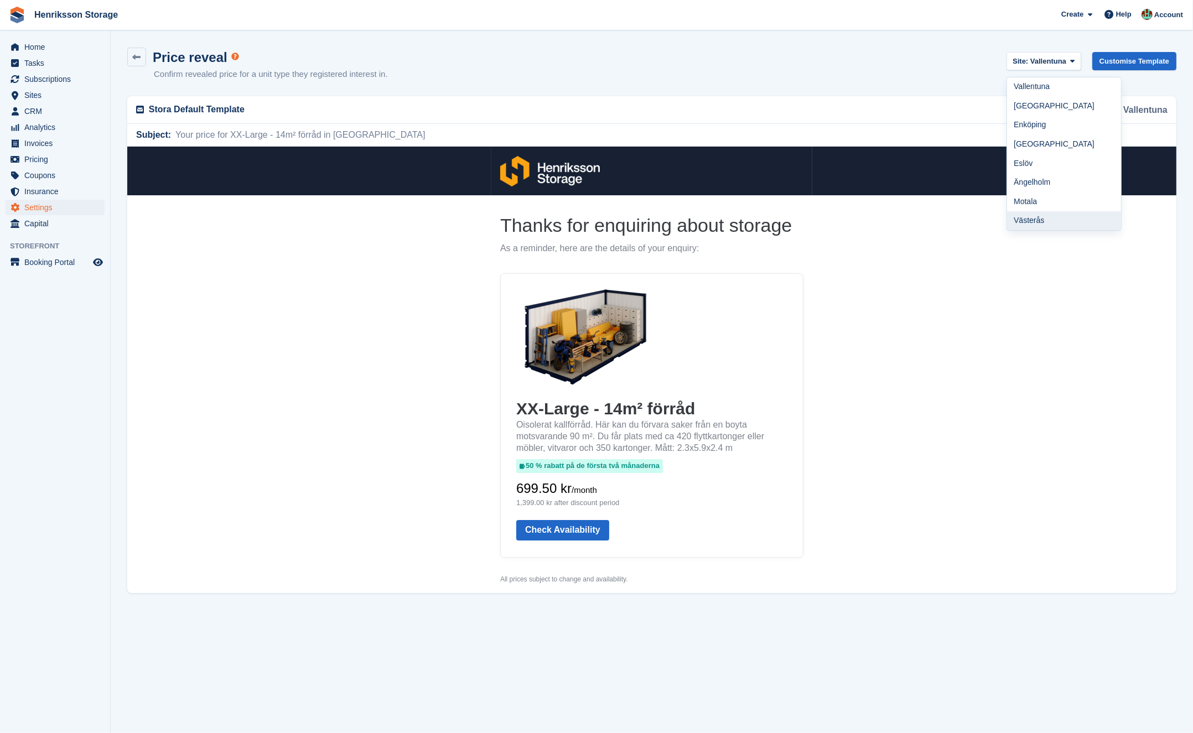
click at [1048, 219] on link "Västerås" at bounding box center [1064, 220] width 114 height 19
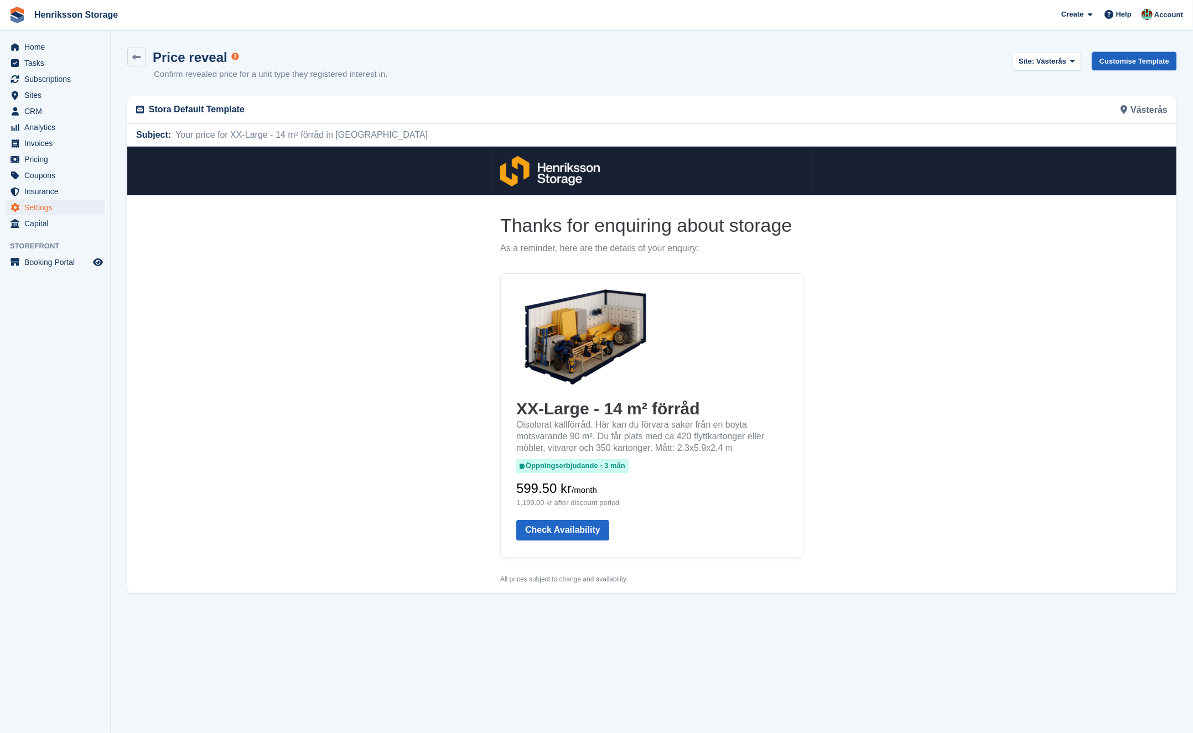
click at [1116, 62] on link "Customise Template" at bounding box center [1135, 61] width 84 height 18
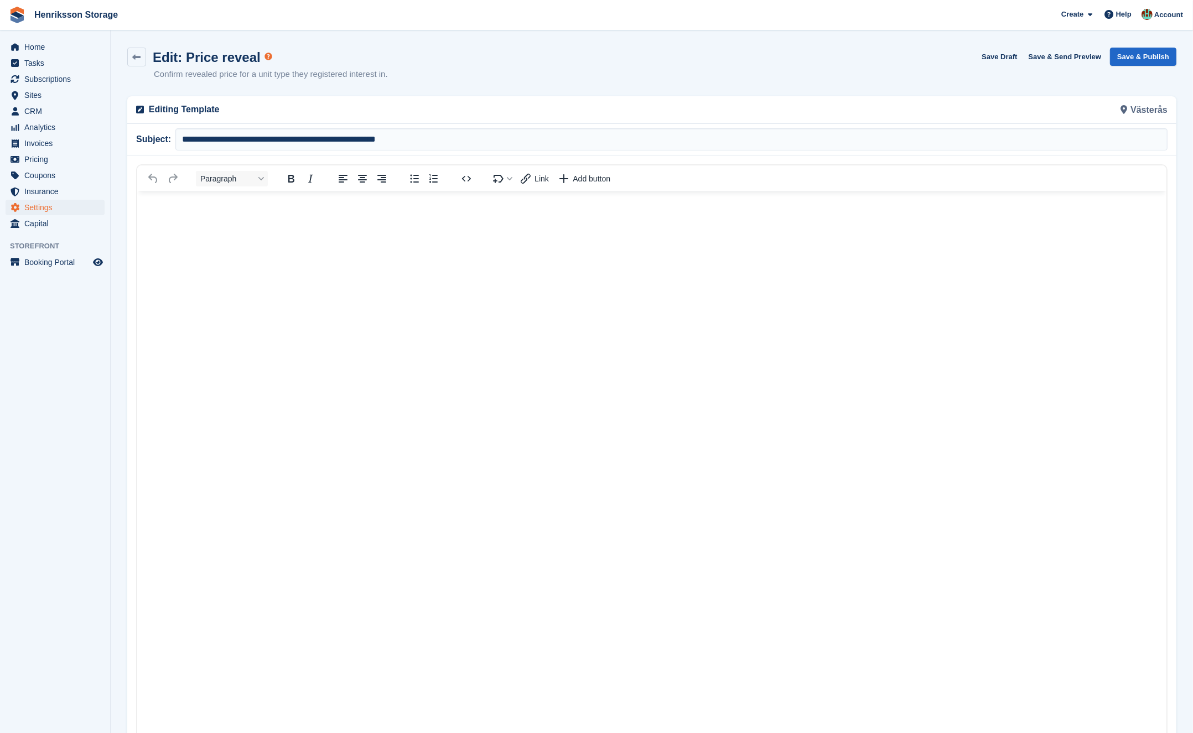
click at [494, 392] on html at bounding box center [652, 467] width 1030 height 553
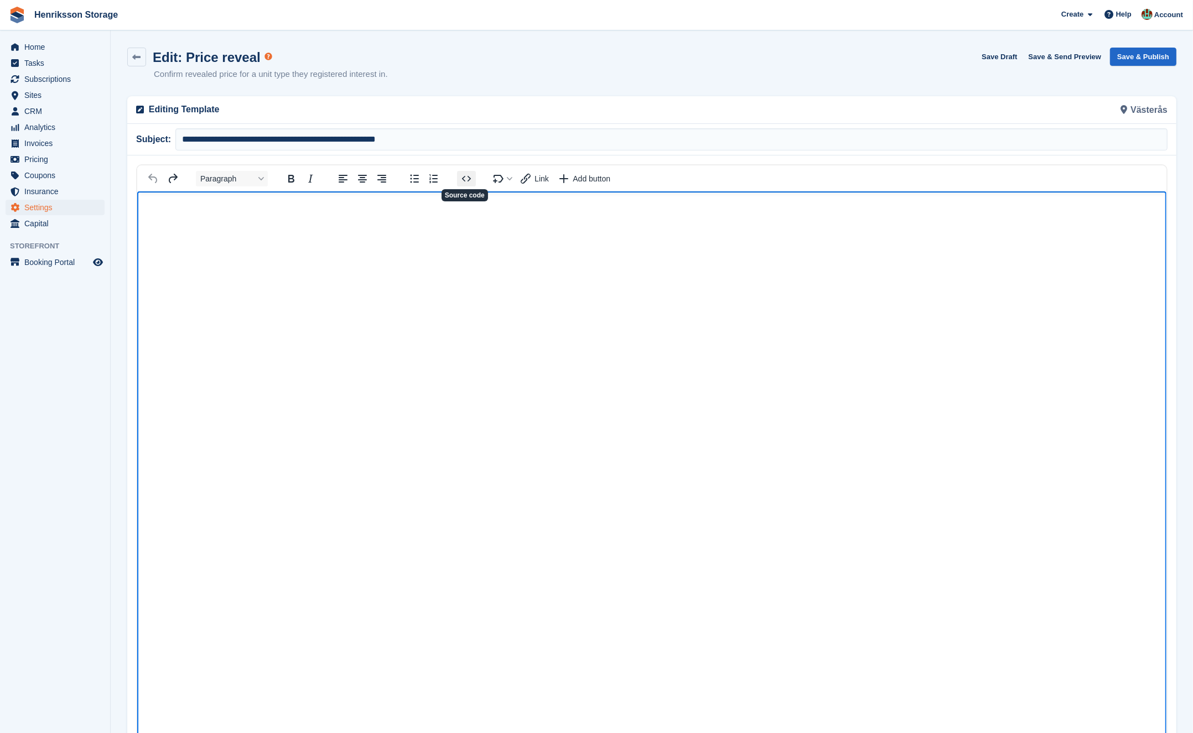
click at [473, 175] on button "Source code" at bounding box center [466, 178] width 19 height 15
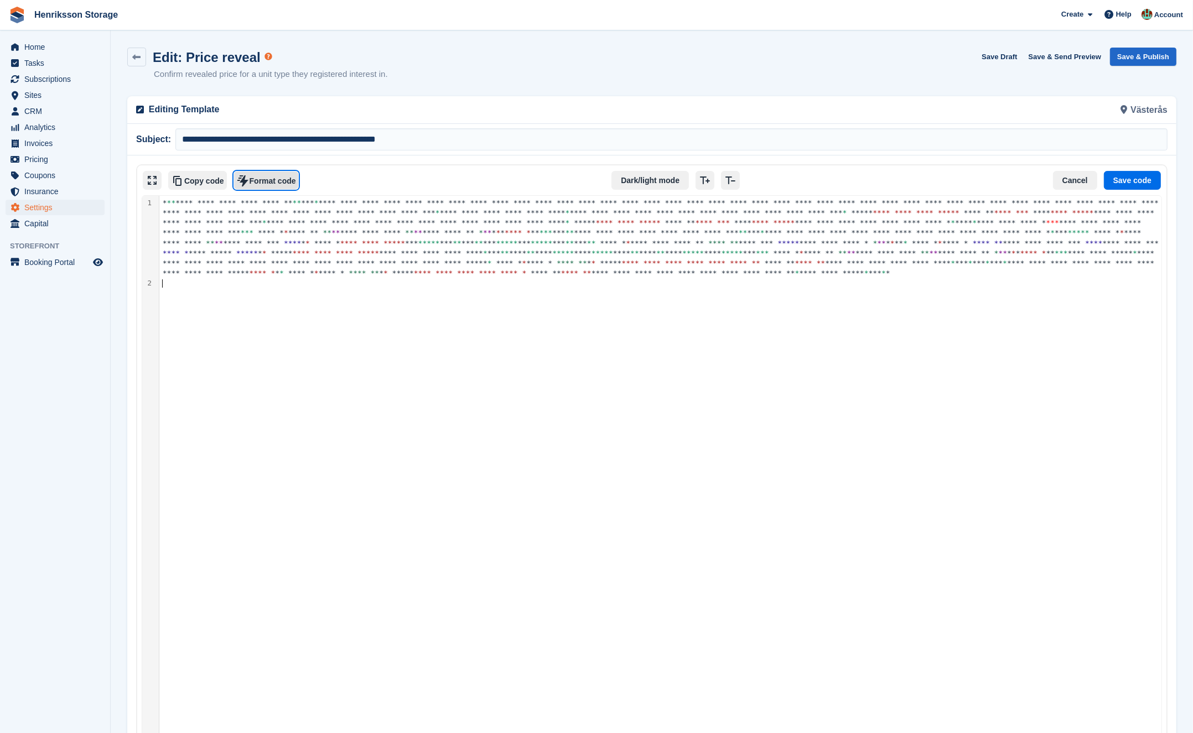
click at [283, 180] on button "Format code" at bounding box center [266, 180] width 65 height 19
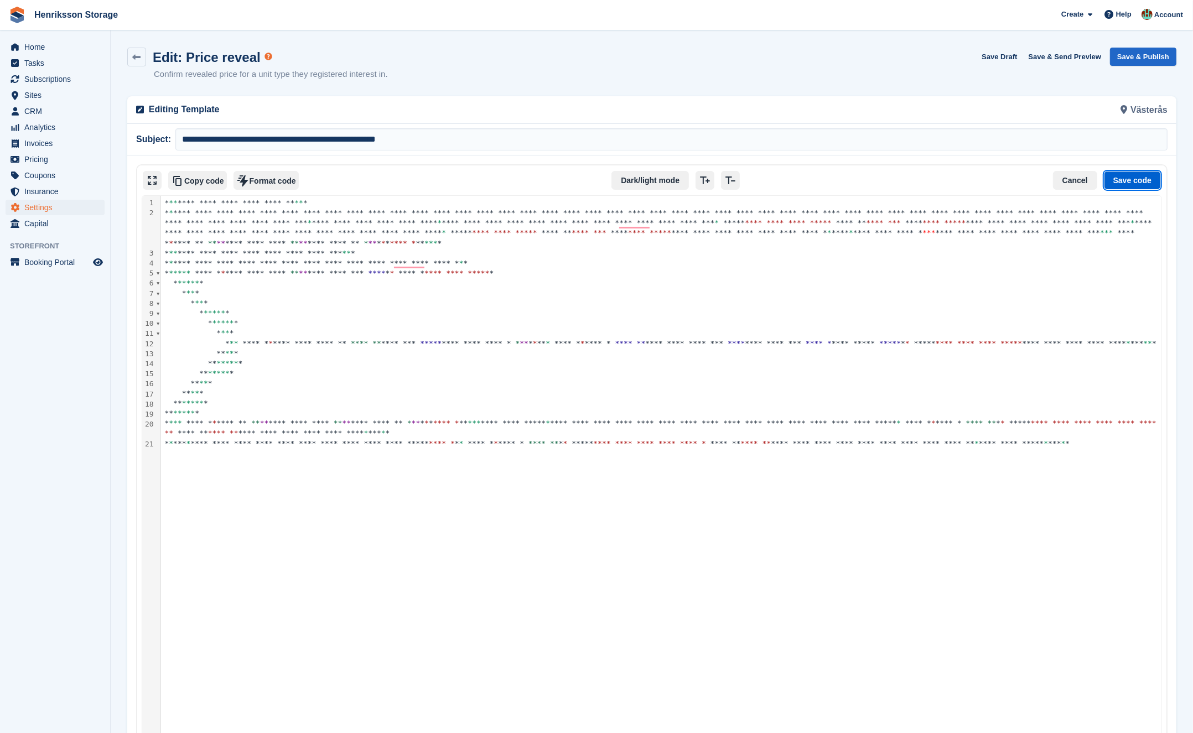
click at [1149, 178] on button "Save code" at bounding box center [1132, 180] width 57 height 19
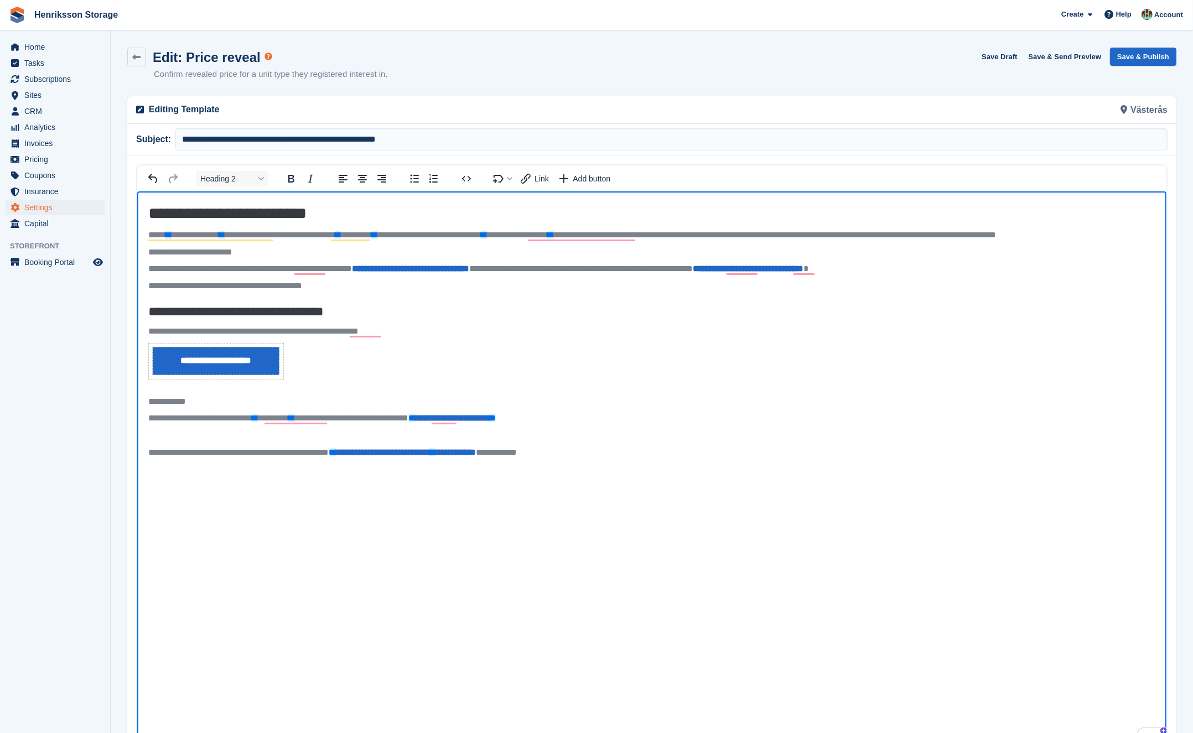
click at [425, 238] on p "**********" at bounding box center [652, 235] width 1008 height 12
click at [316, 271] on p "**********" at bounding box center [652, 269] width 1008 height 12
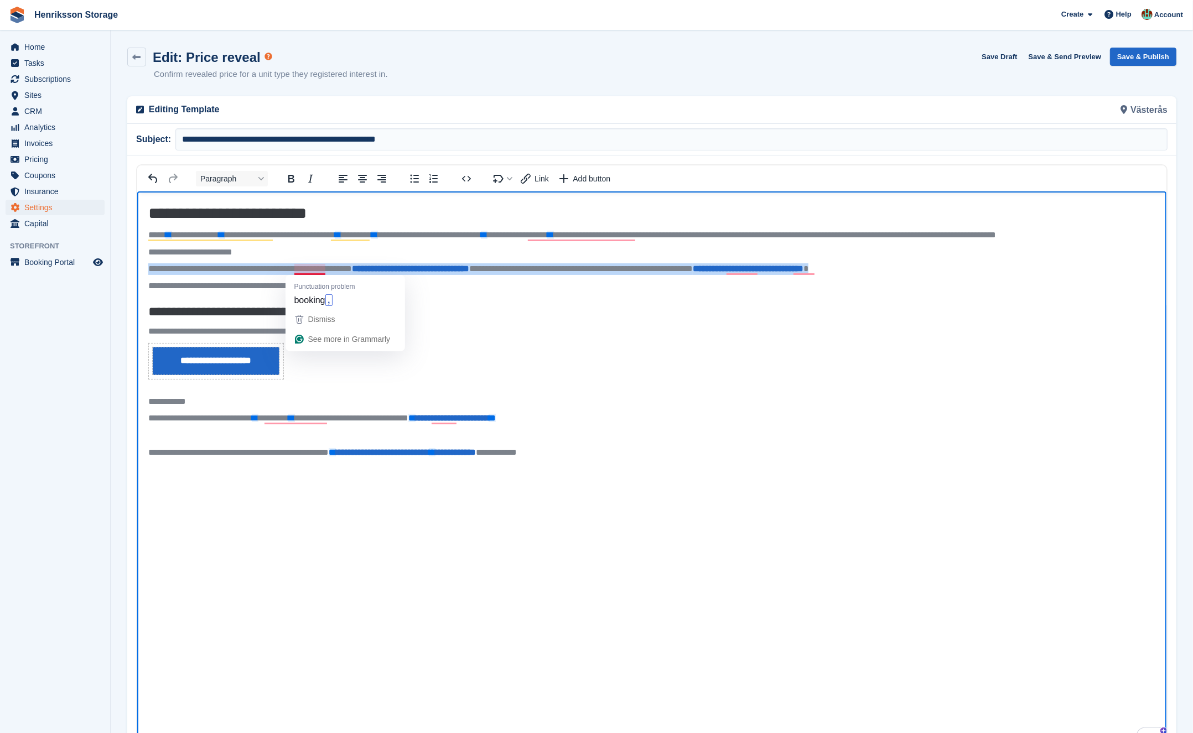
click at [316, 270] on p "**********" at bounding box center [652, 269] width 1008 height 12
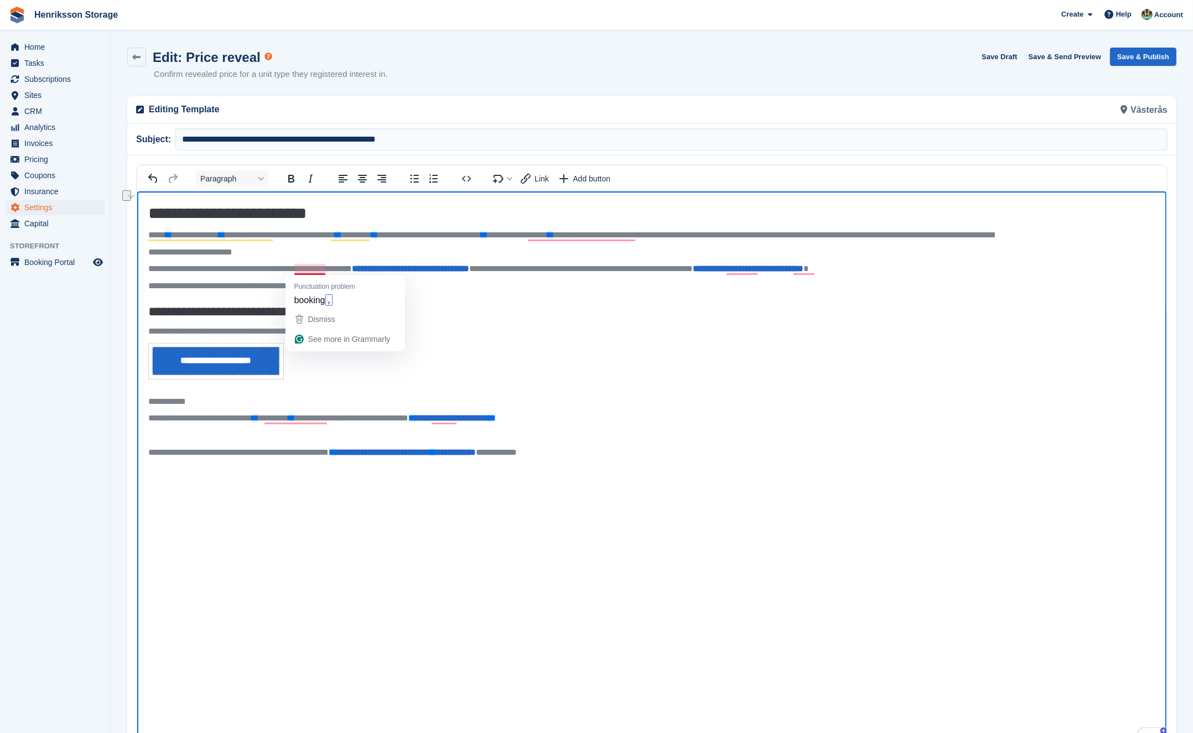
click at [260, 271] on p "**********" at bounding box center [652, 269] width 1008 height 12
click at [271, 232] on p "**********" at bounding box center [652, 235] width 1008 height 12
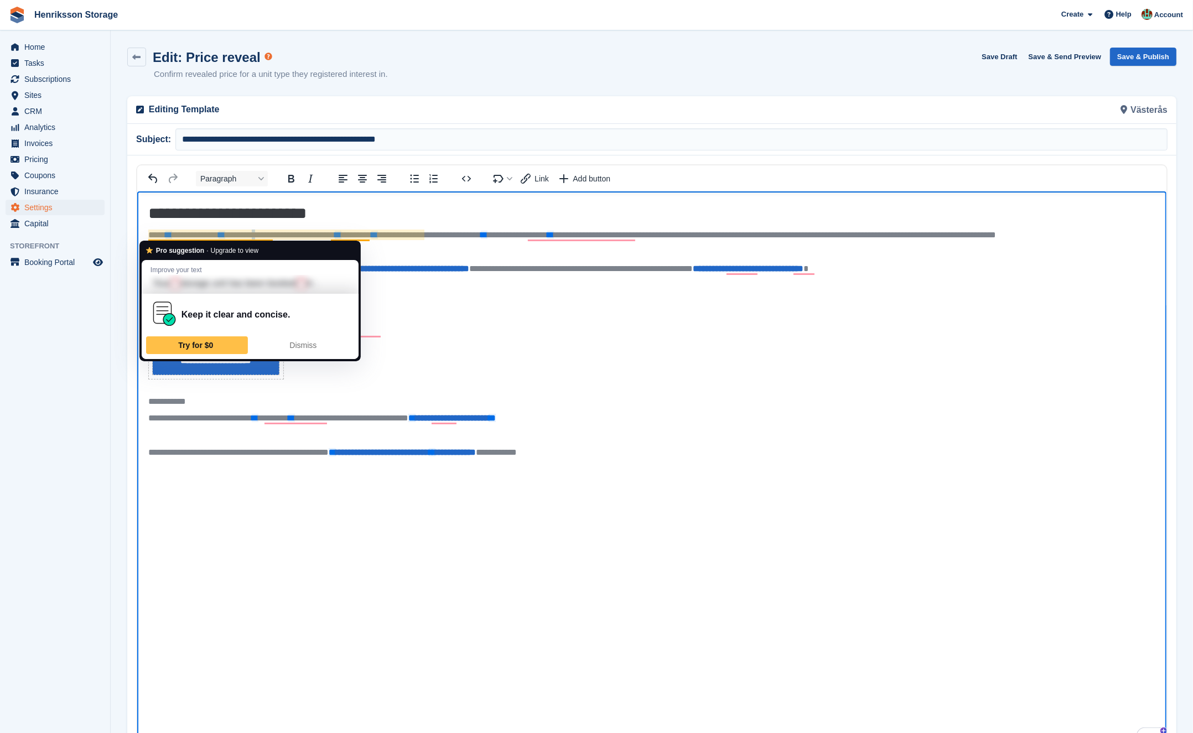
click at [271, 232] on p "**********" at bounding box center [652, 235] width 1008 height 12
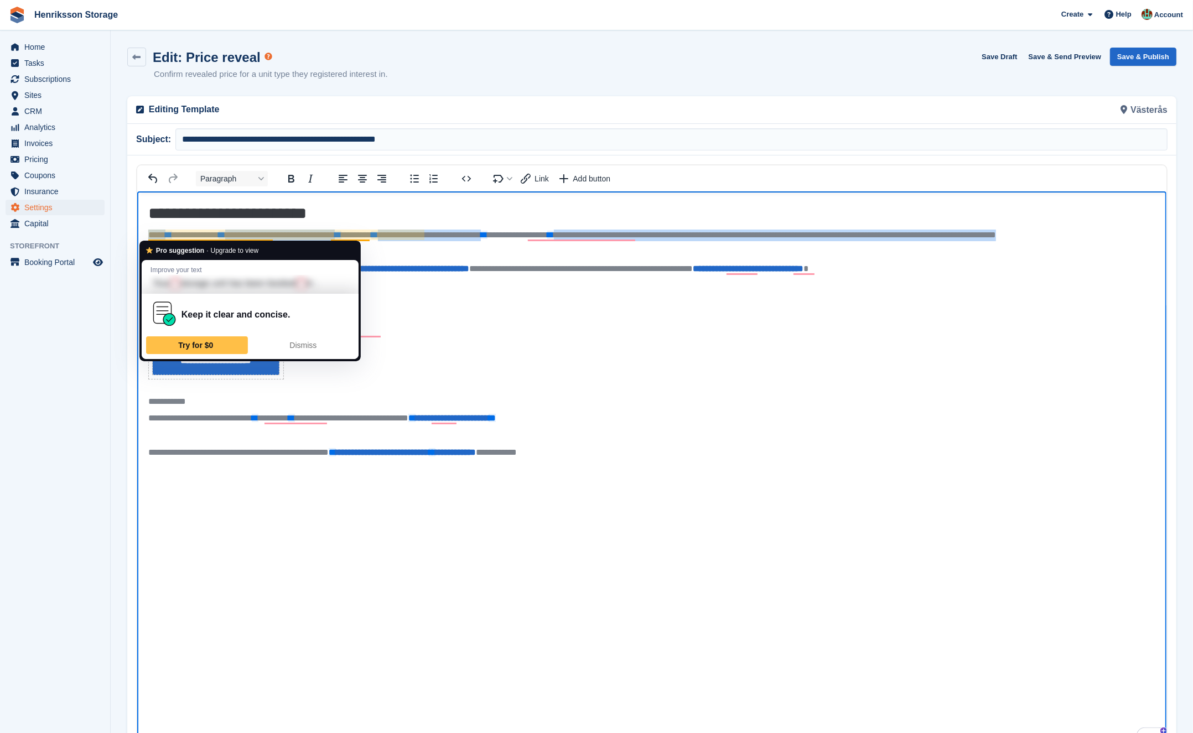
click at [271, 232] on p "**********" at bounding box center [652, 235] width 1008 height 12
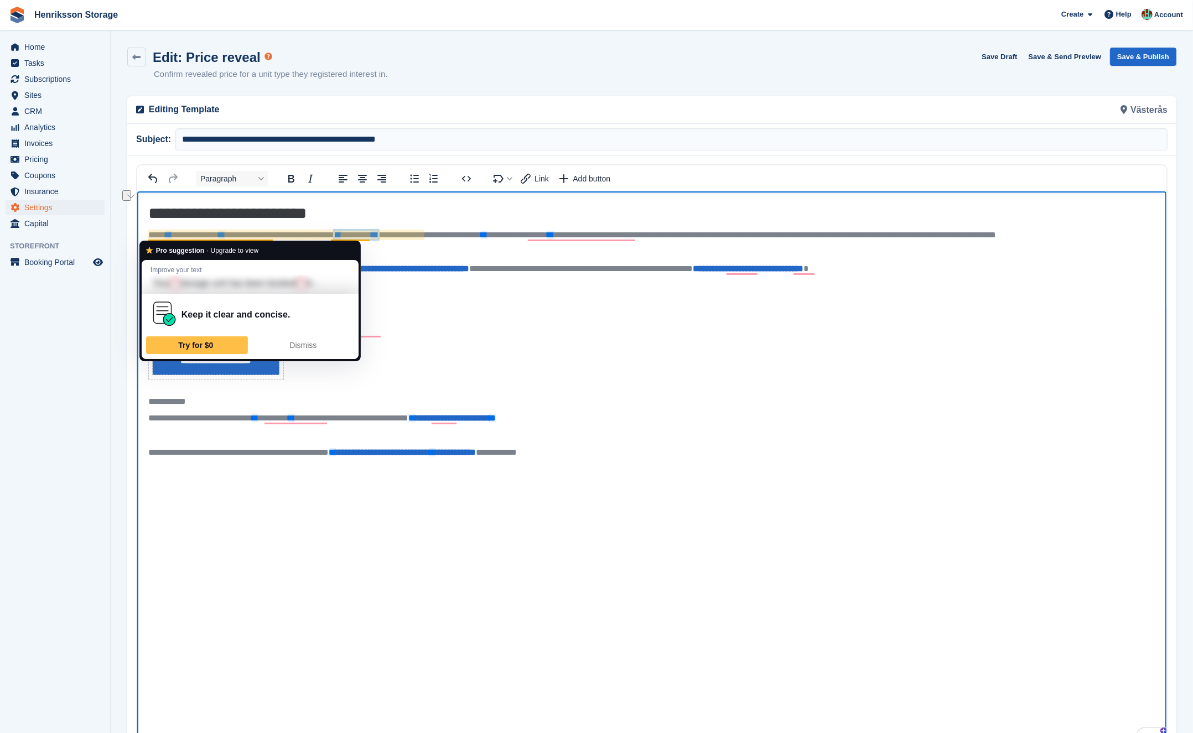
click at [378, 237] on span "**" at bounding box center [374, 234] width 7 height 8
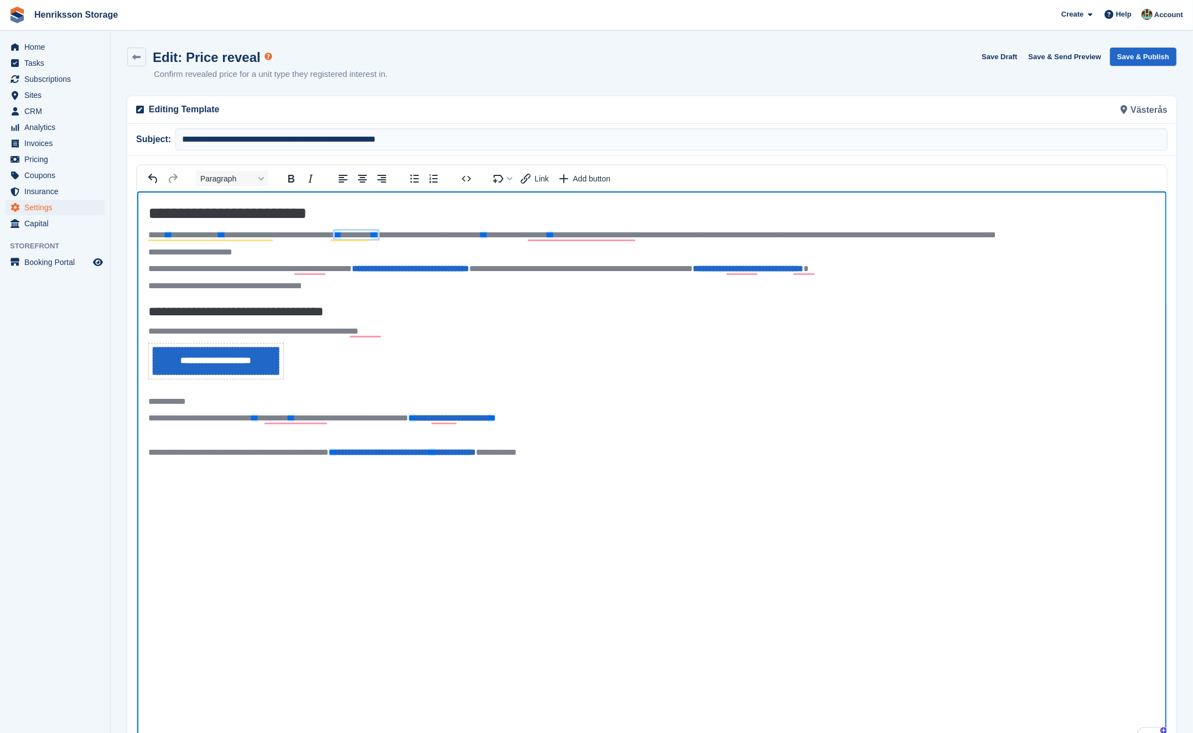
click at [474, 234] on p "**********" at bounding box center [652, 235] width 1008 height 12
click at [443, 235] on p "**********" at bounding box center [652, 235] width 1008 height 12
click at [429, 235] on p "**********" at bounding box center [652, 235] width 1008 height 12
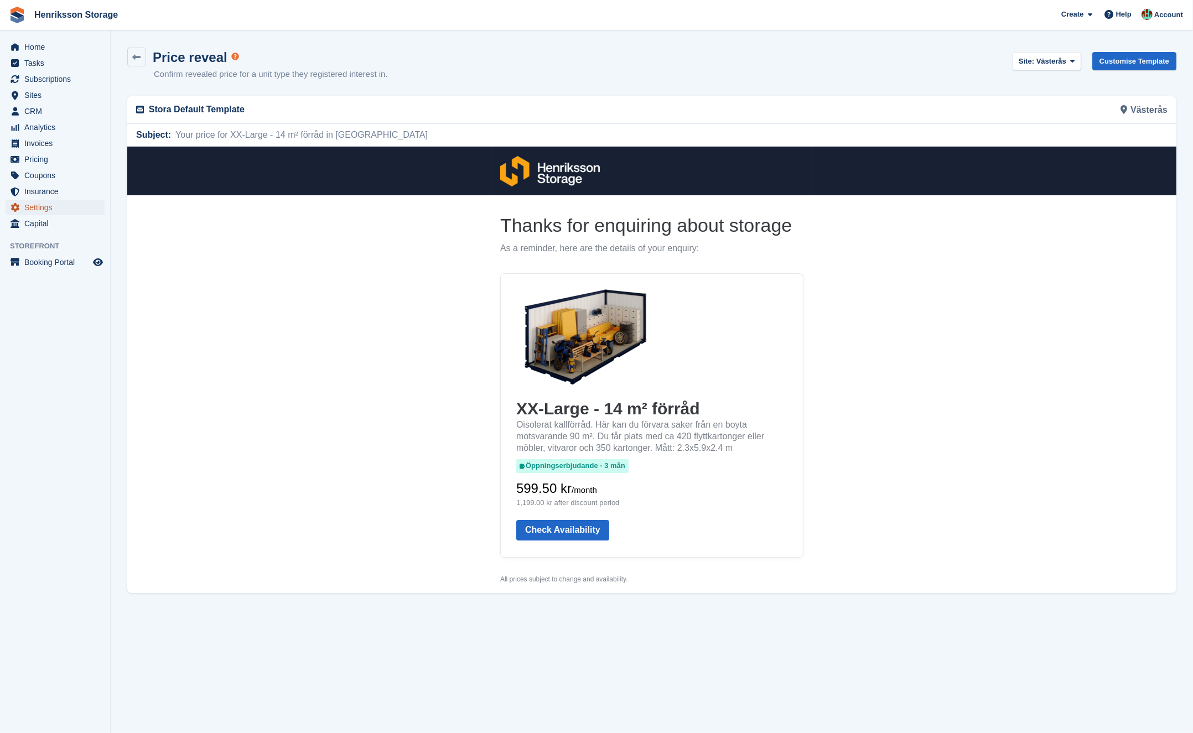
click at [59, 205] on span "Settings" at bounding box center [57, 207] width 66 height 15
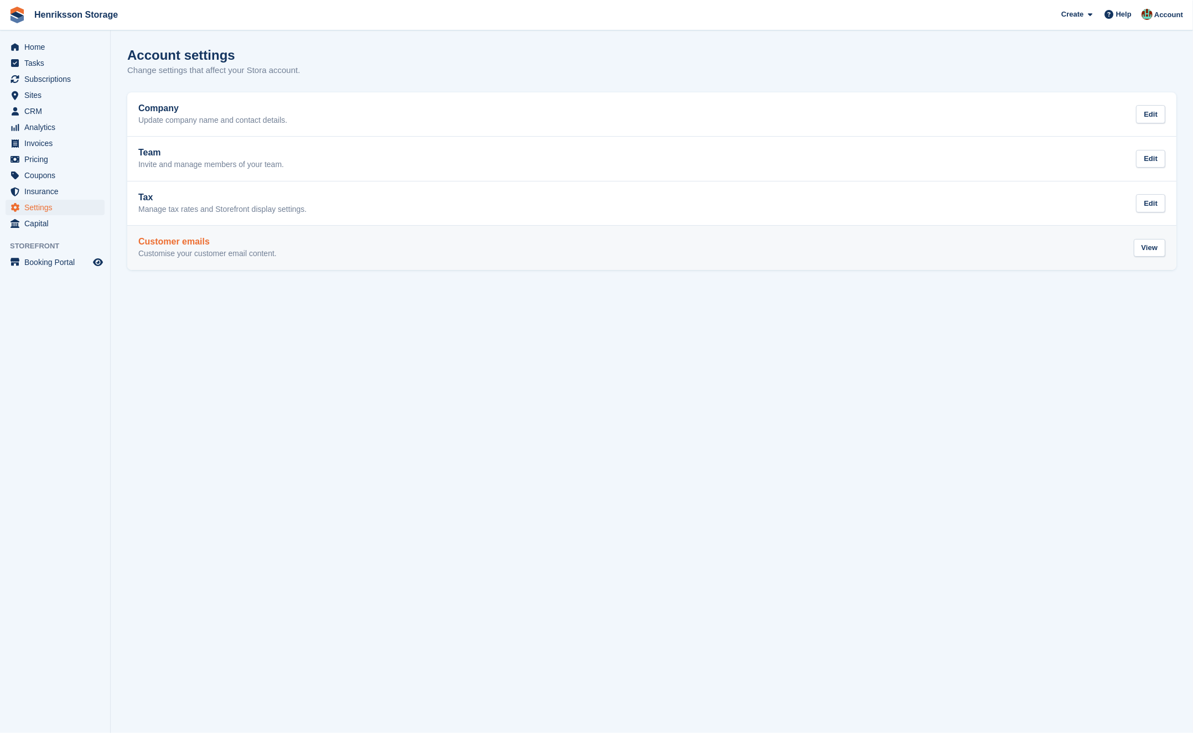
click at [320, 241] on div "Customer emails Customise your customer email content. View" at bounding box center [651, 248] width 1027 height 22
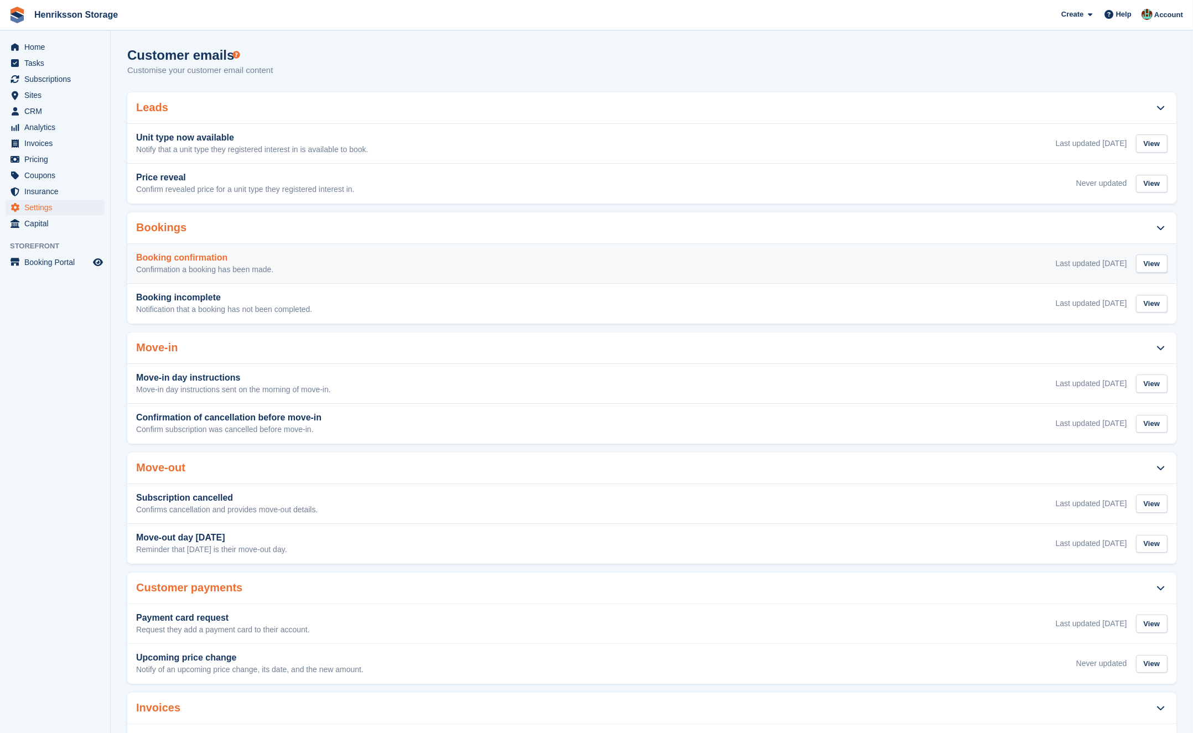
click at [376, 263] on div "Booking confirmation Confirmation a booking has been made. Last updated 22 Sep …" at bounding box center [652, 264] width 1032 height 22
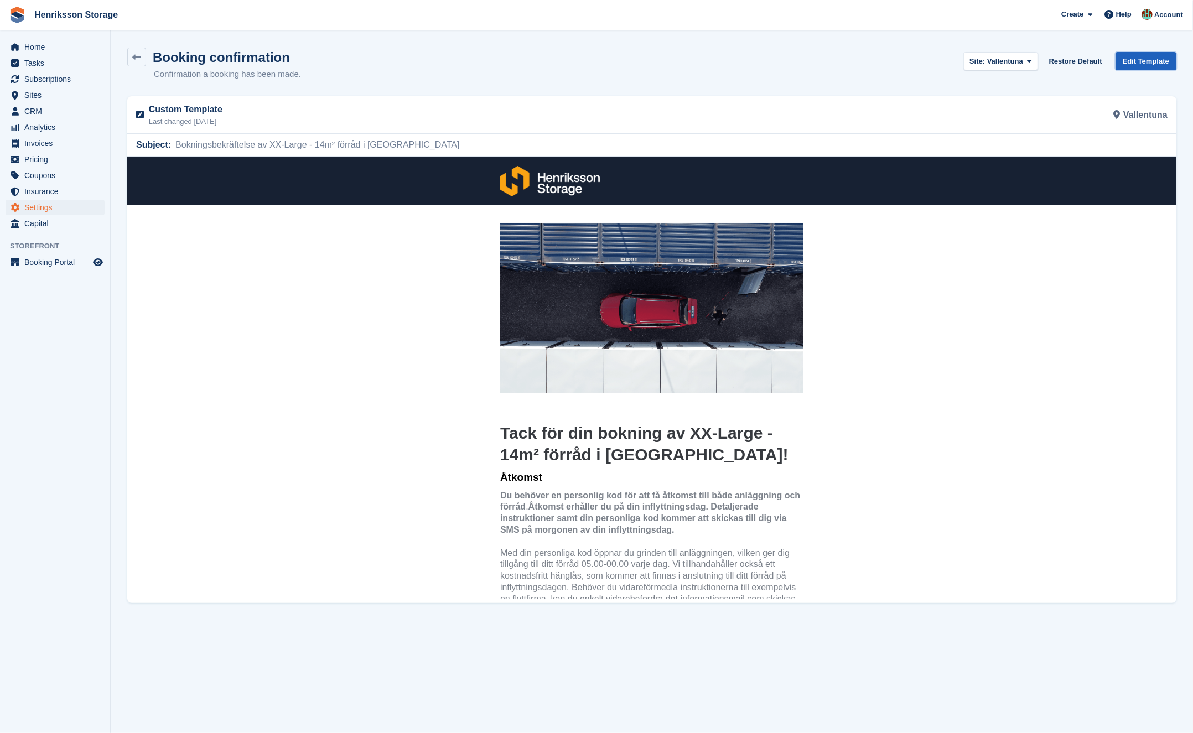
click at [1136, 55] on link "Edit Template" at bounding box center [1146, 61] width 61 height 18
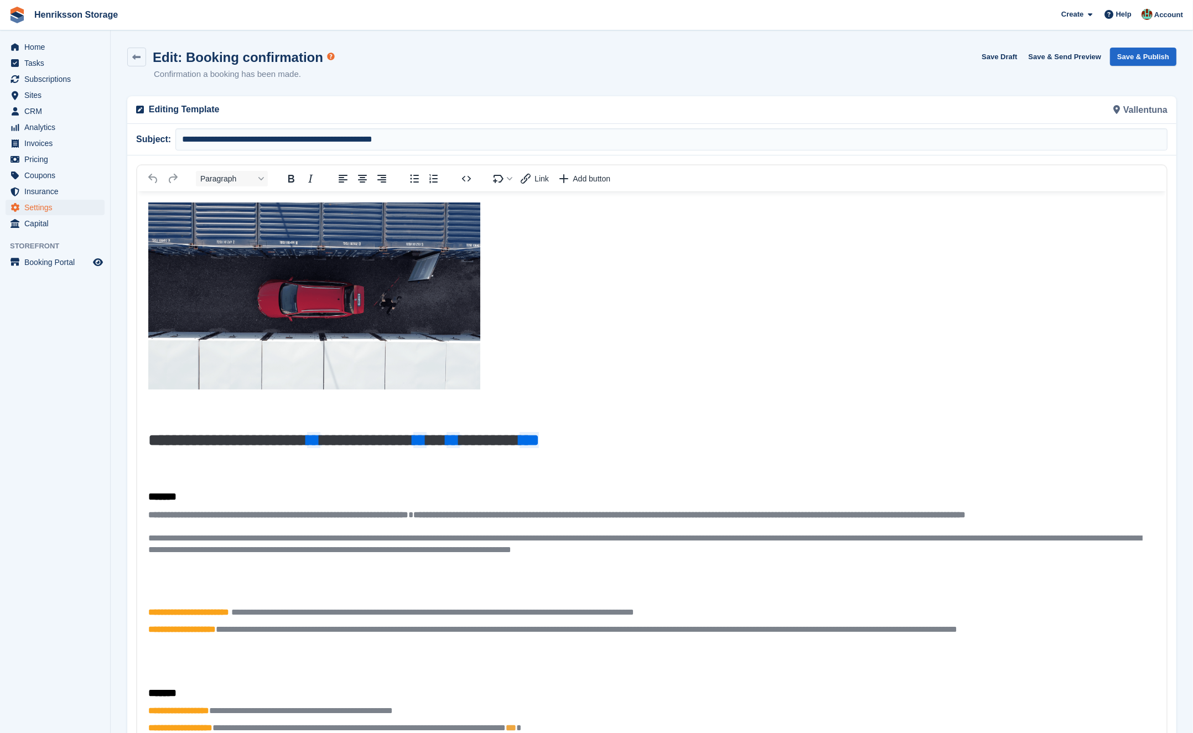
click at [234, 463] on p "Rich Text Area" at bounding box center [651, 462] width 1007 height 12
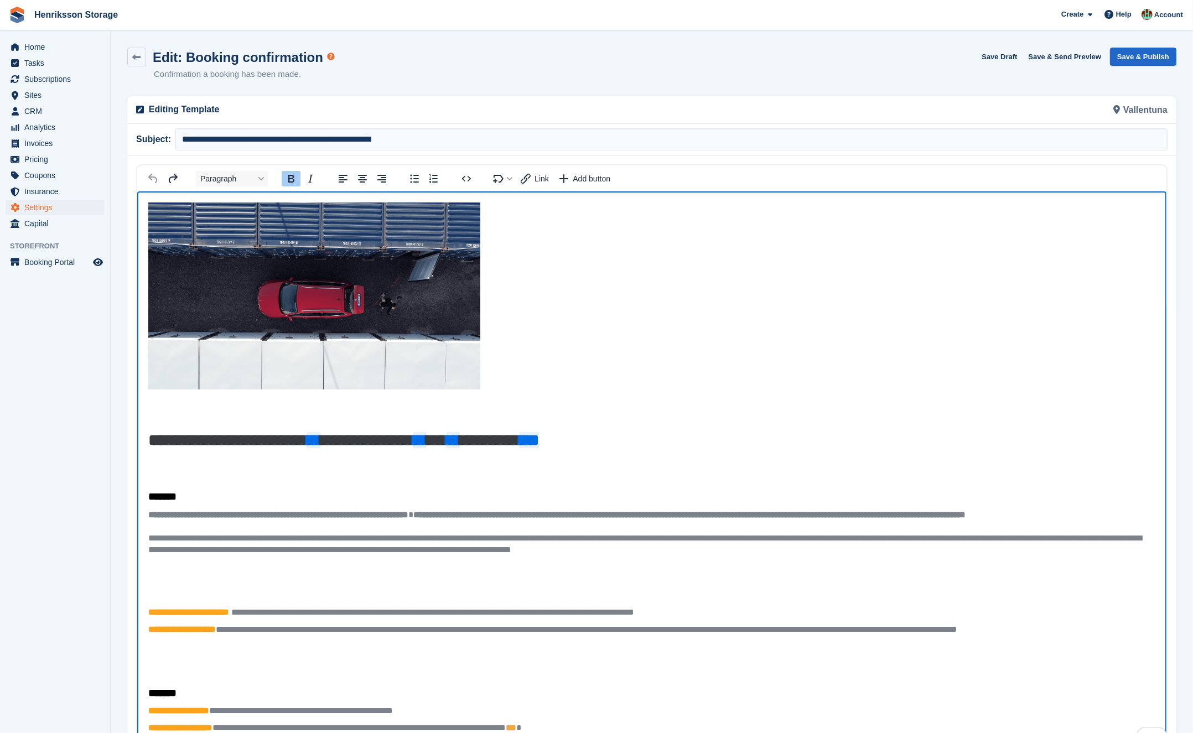
click at [172, 467] on p "To enrich screen reader interactions, please activate Accessibility in Grammarl…" at bounding box center [651, 462] width 1007 height 12
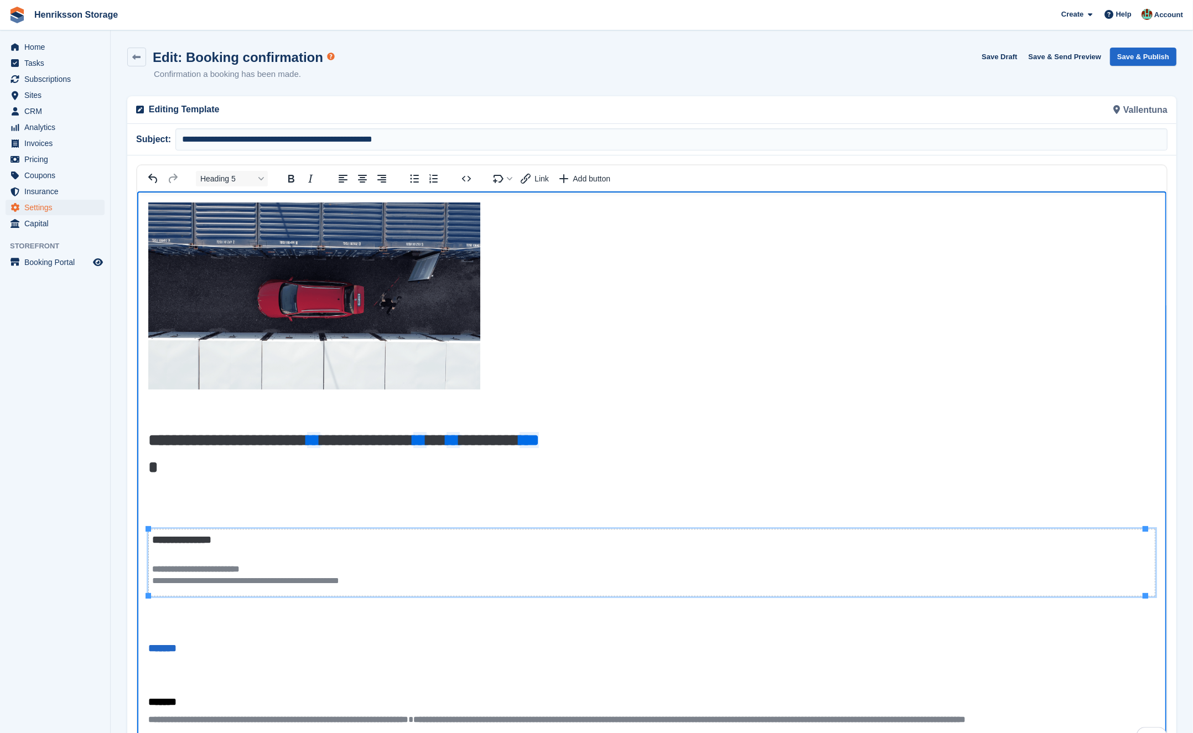
click at [464, 530] on td "**********" at bounding box center [651, 562] width 1007 height 67
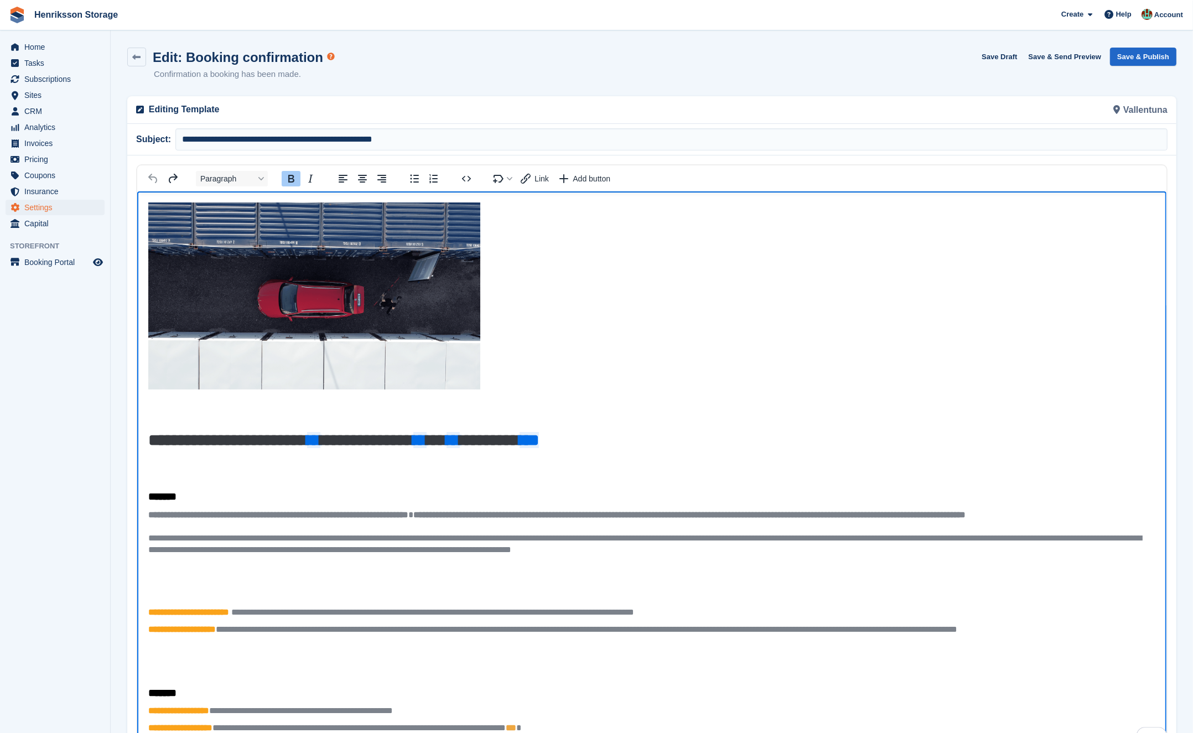
click at [179, 466] on p "To enrich screen reader interactions, please activate Accessibility in Grammarl…" at bounding box center [651, 462] width 1007 height 12
click at [61, 80] on span "Subscriptions" at bounding box center [57, 78] width 66 height 15
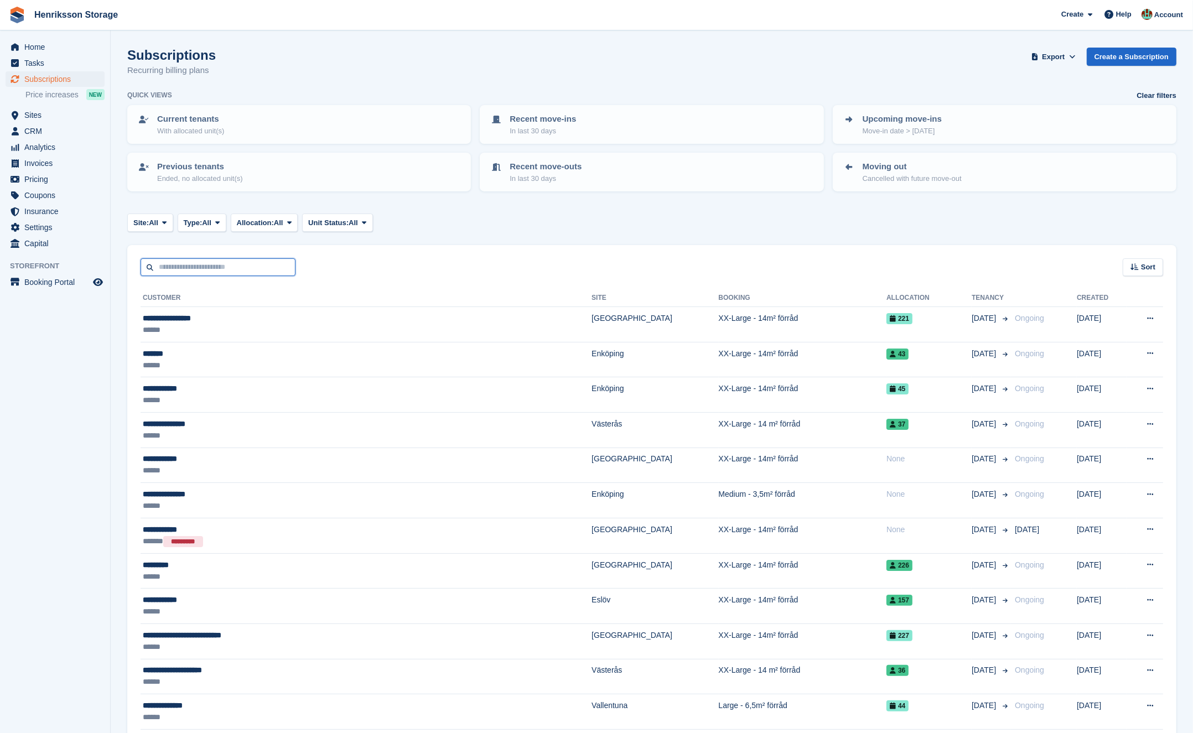
click at [225, 265] on input "text" at bounding box center [218, 267] width 155 height 18
paste input "**********"
type input "**********"
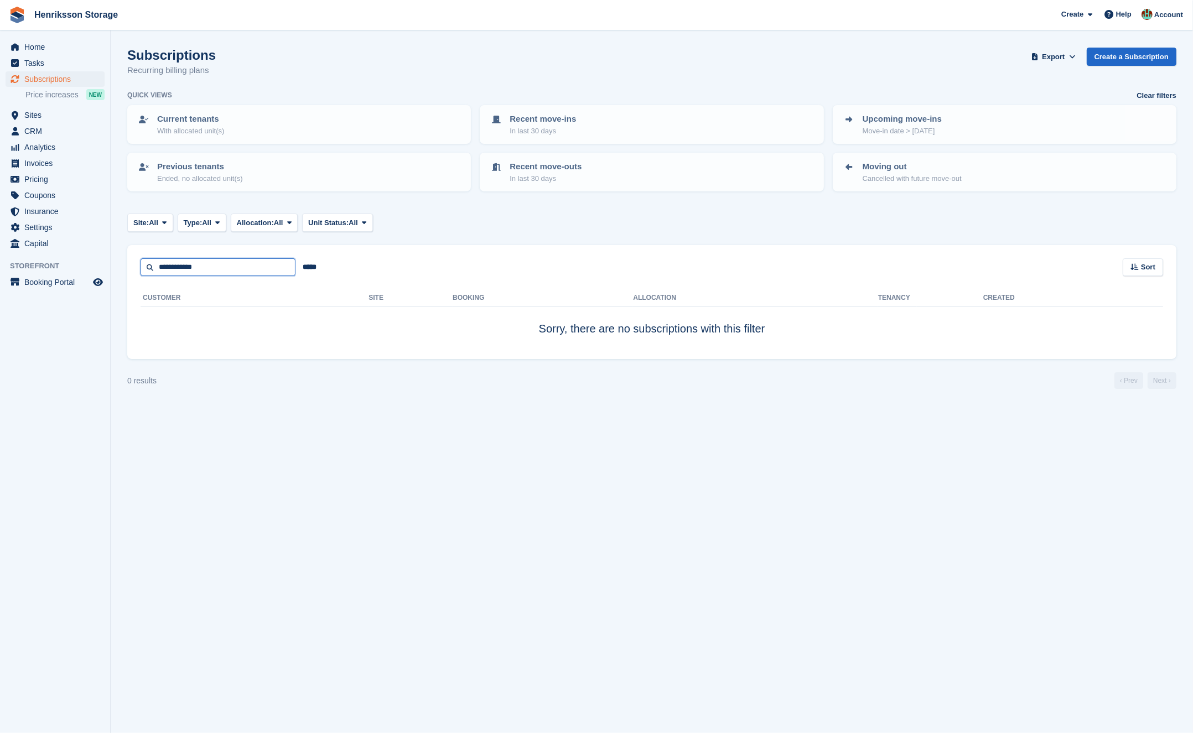
click at [235, 265] on input "**********" at bounding box center [218, 267] width 155 height 18
click at [57, 118] on span "Sites" at bounding box center [57, 114] width 66 height 15
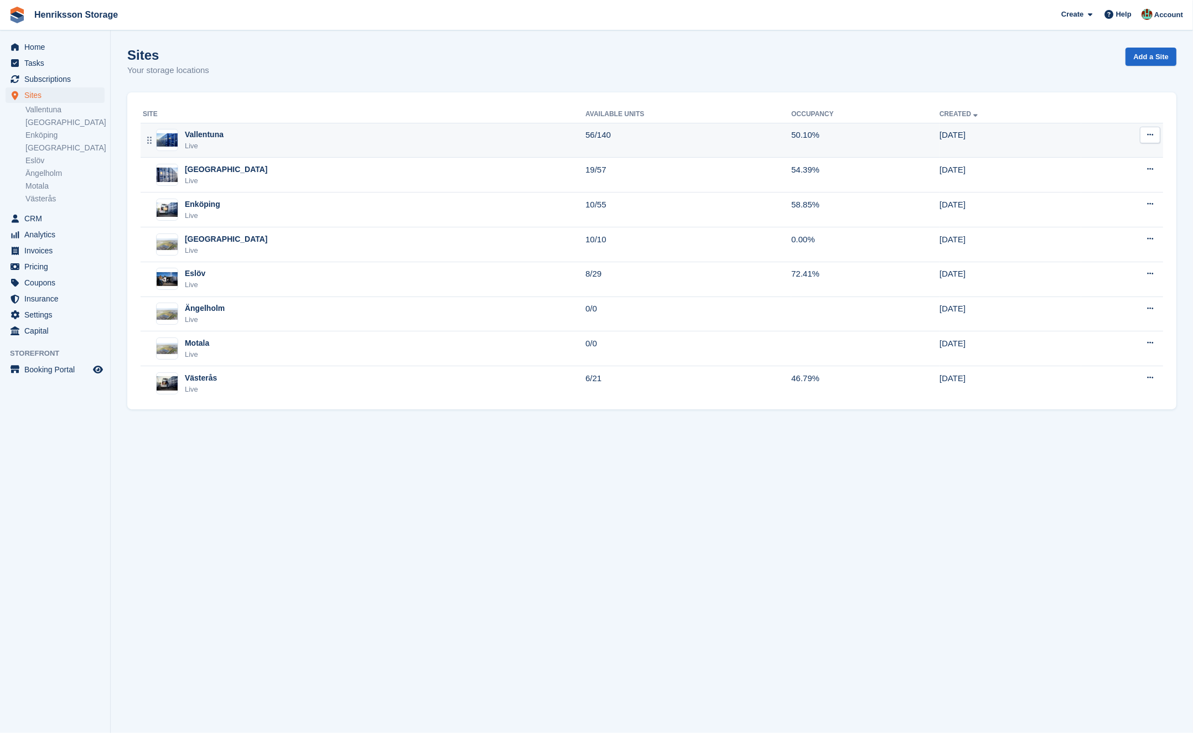
click at [266, 153] on td "Vallentuna Live" at bounding box center [363, 140] width 445 height 35
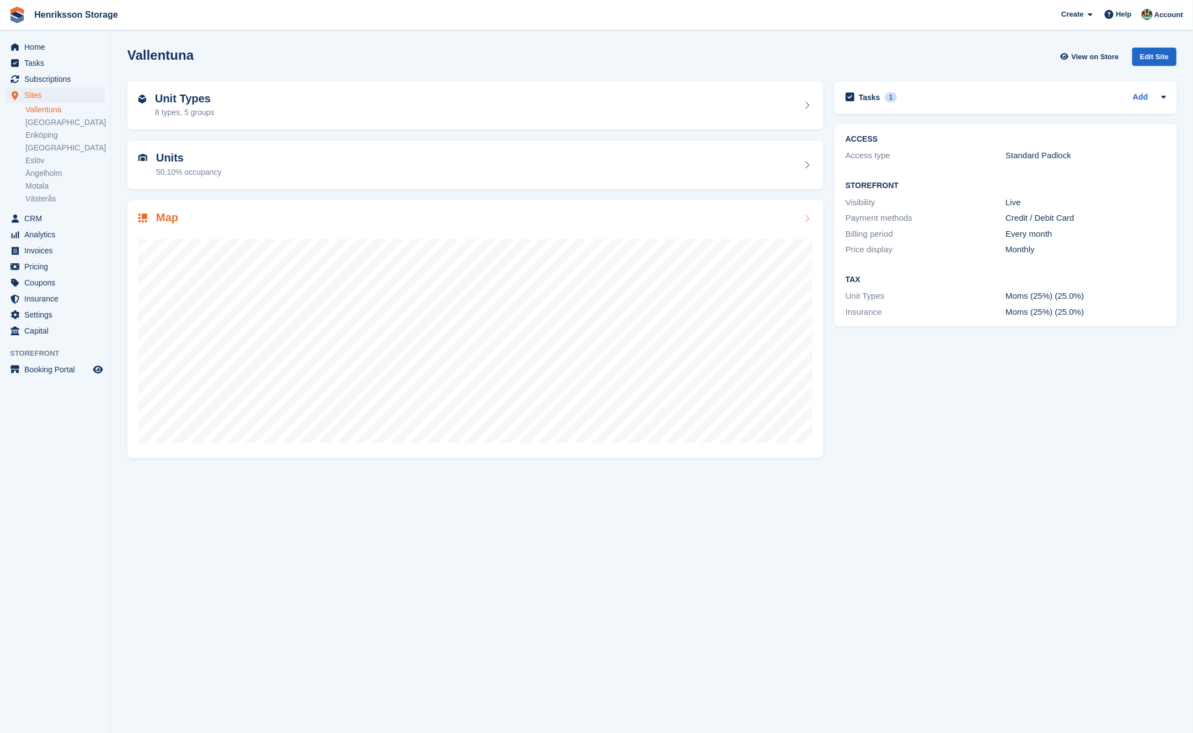
click at [251, 226] on div at bounding box center [475, 336] width 674 height 221
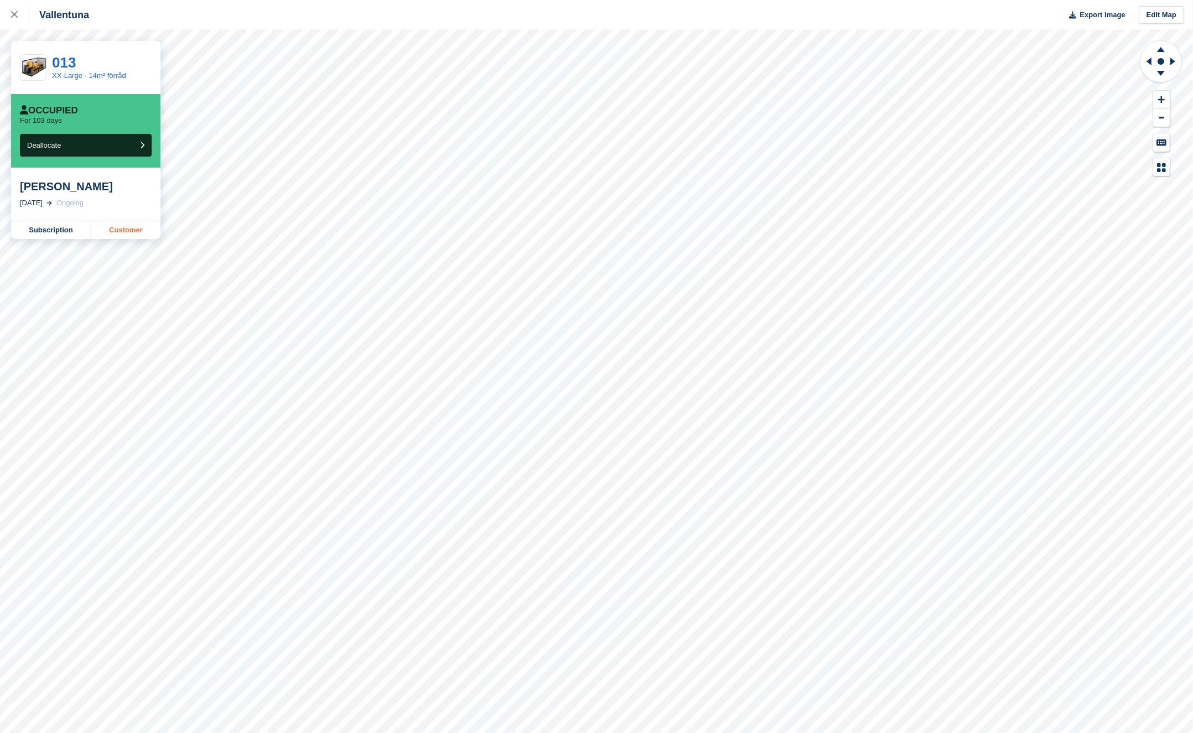
click at [111, 226] on link "Customer" at bounding box center [125, 230] width 69 height 18
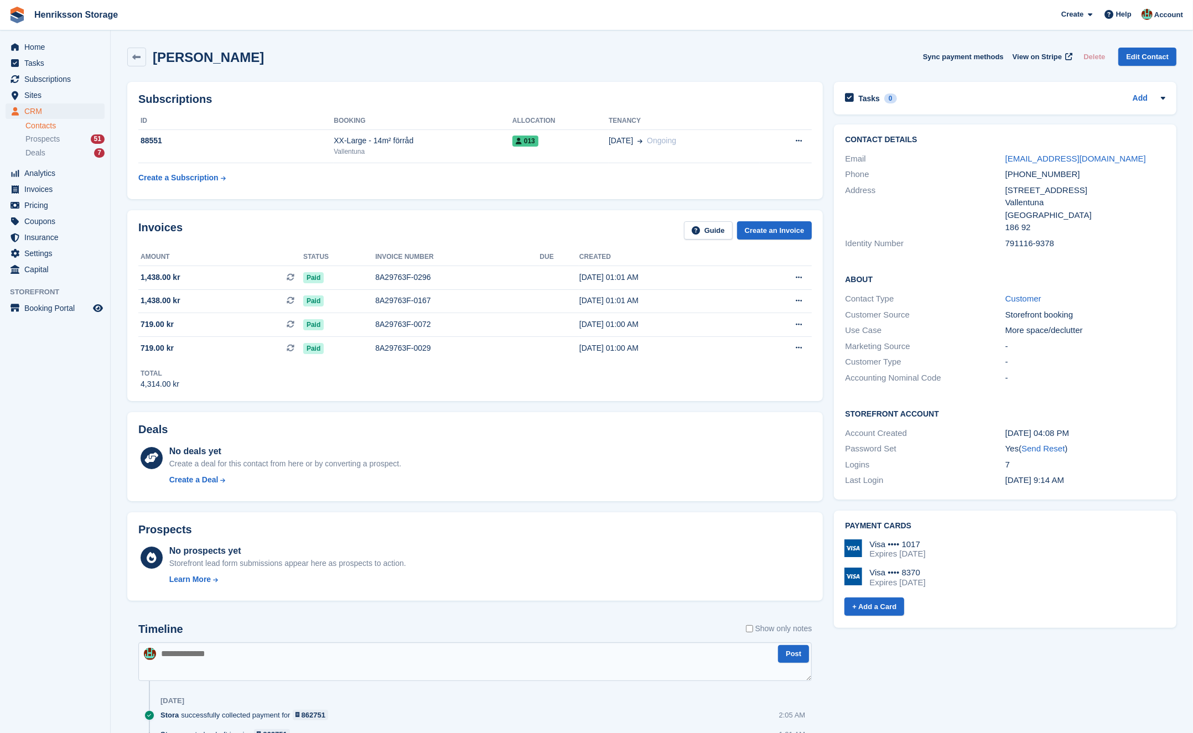
click at [1059, 175] on div "+46760162618" at bounding box center [1086, 174] width 160 height 13
copy div "+46760162618"
drag, startPoint x: 1078, startPoint y: 176, endPoint x: 996, endPoint y: 162, distance: 82.5
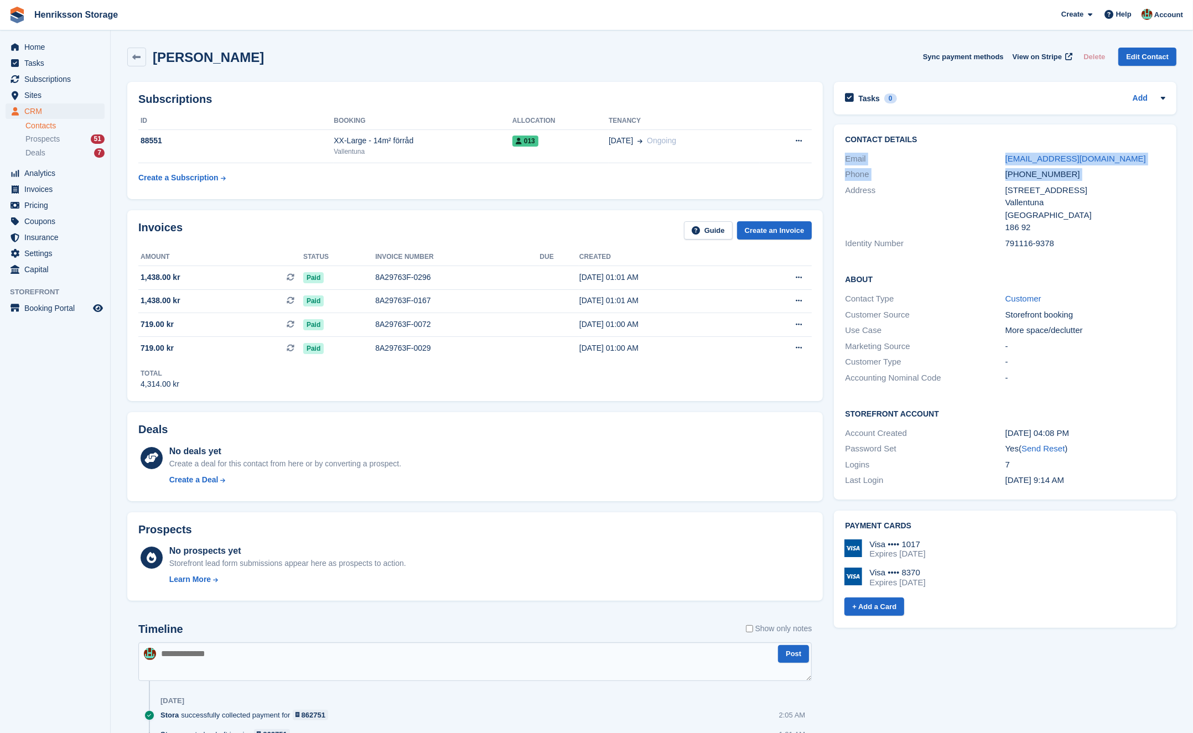
click at [996, 162] on div "Contact Details Email viggoelvis@gmail.com Phone +46760162618 Address Skålhamra…" at bounding box center [1005, 194] width 343 height 138
drag, startPoint x: 952, startPoint y: 175, endPoint x: 946, endPoint y: 174, distance: 6.1
click at [950, 175] on div "Phone" at bounding box center [925, 174] width 160 height 13
drag, startPoint x: 839, startPoint y: 156, endPoint x: 1080, endPoint y: 171, distance: 242.4
click at [1080, 171] on div "Contact Details Email viggoelvis@gmail.com Phone +46760162618 Address Skålhamra…" at bounding box center [1005, 194] width 343 height 138
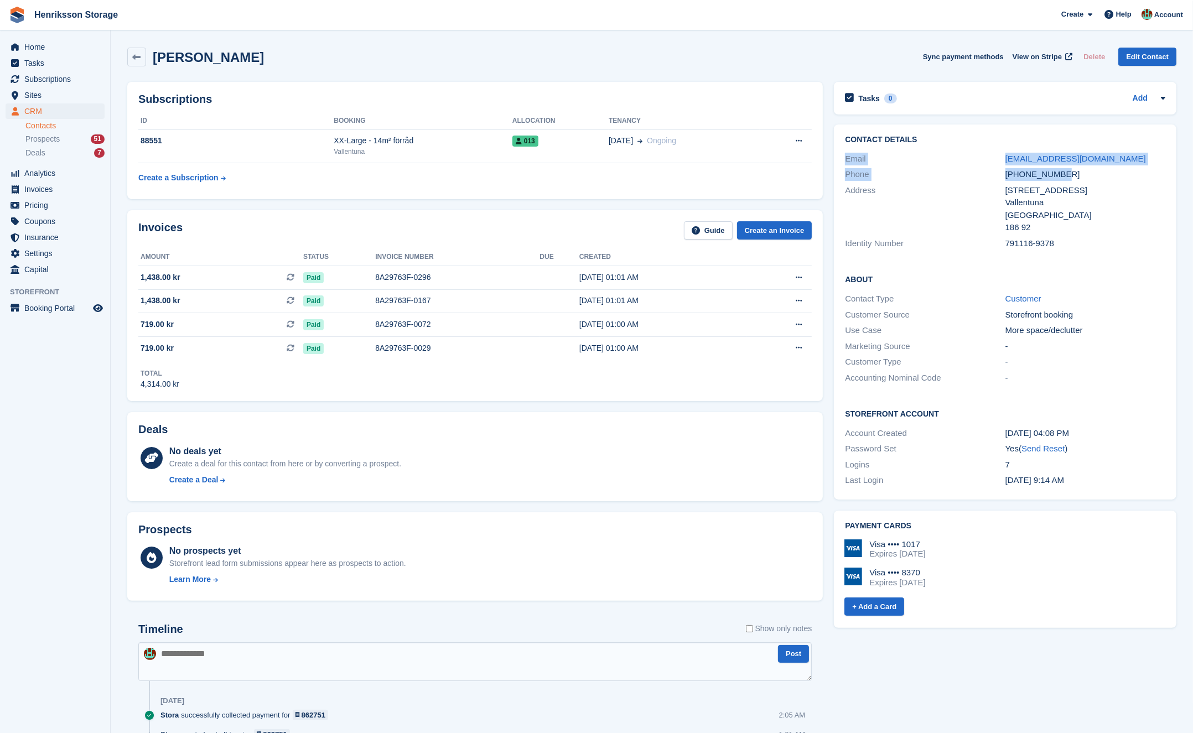
copy div "Email viggoelvis@gmail.com Phone +46760162618"
click at [51, 12] on link "Henriksson Storage" at bounding box center [76, 15] width 92 height 18
